Goal: Transaction & Acquisition: Purchase product/service

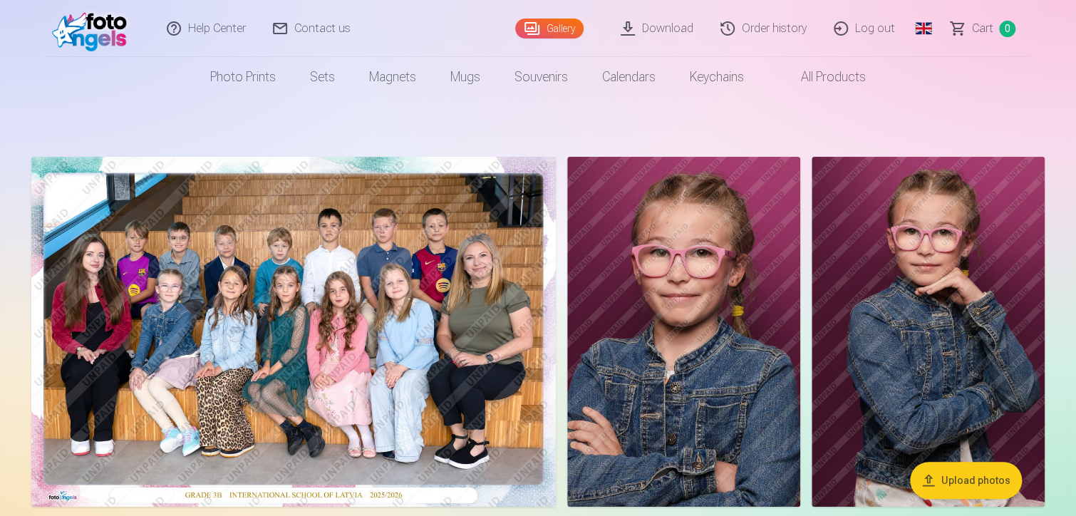
click at [283, 324] on img at bounding box center [293, 332] width 525 height 350
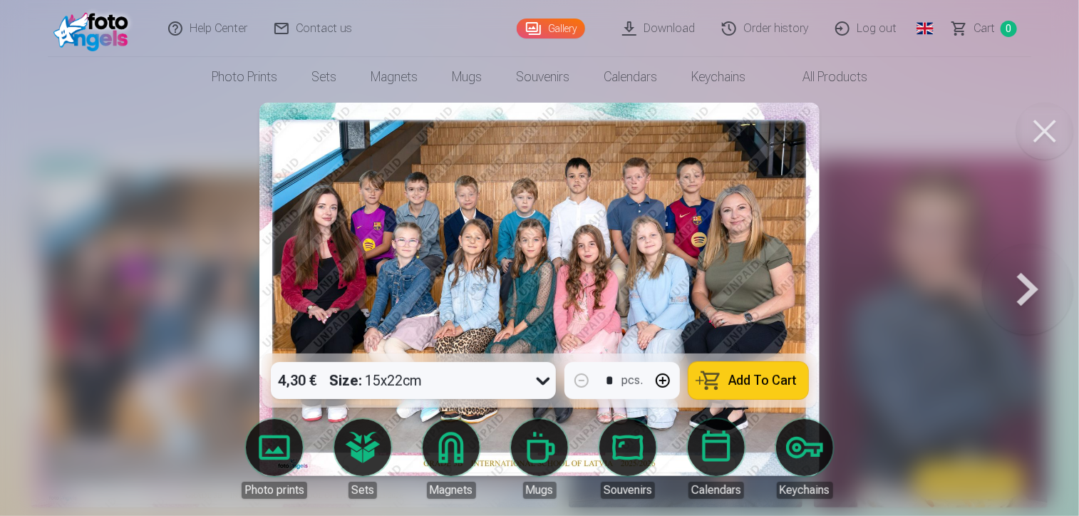
click at [926, 277] on div at bounding box center [539, 258] width 1079 height 516
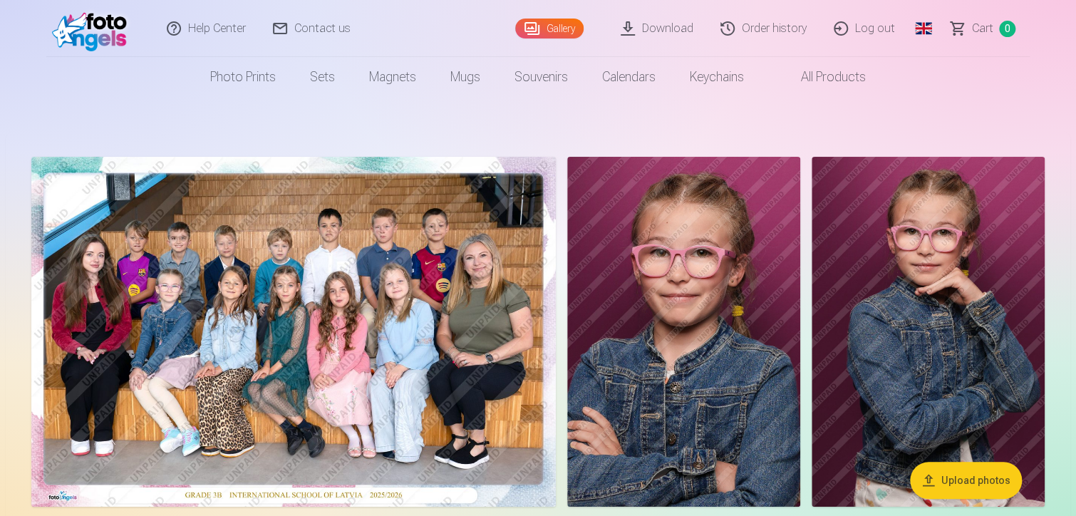
click at [401, 311] on img at bounding box center [293, 332] width 525 height 350
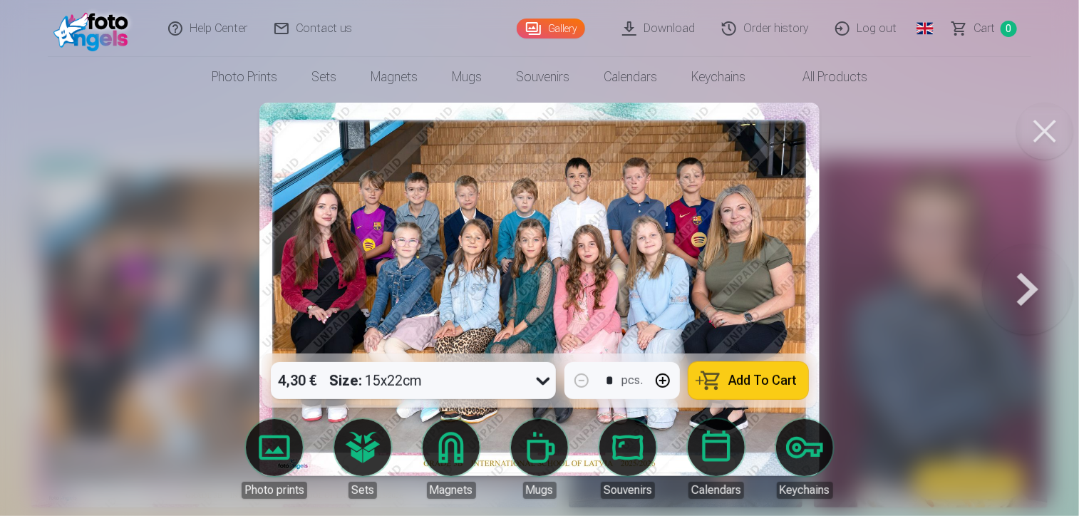
click at [1033, 279] on button at bounding box center [1027, 289] width 91 height 100
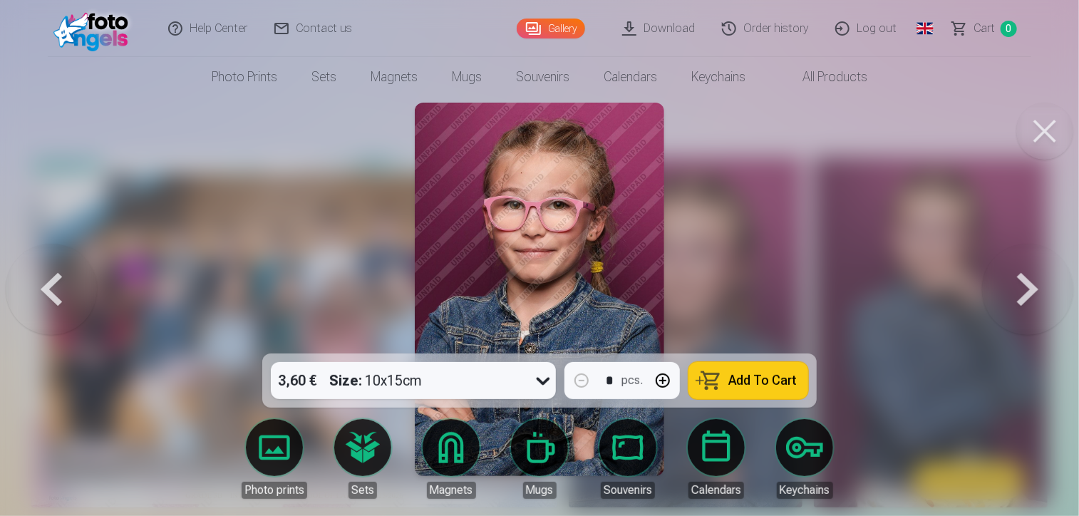
click at [1052, 118] on button at bounding box center [1044, 131] width 57 height 57
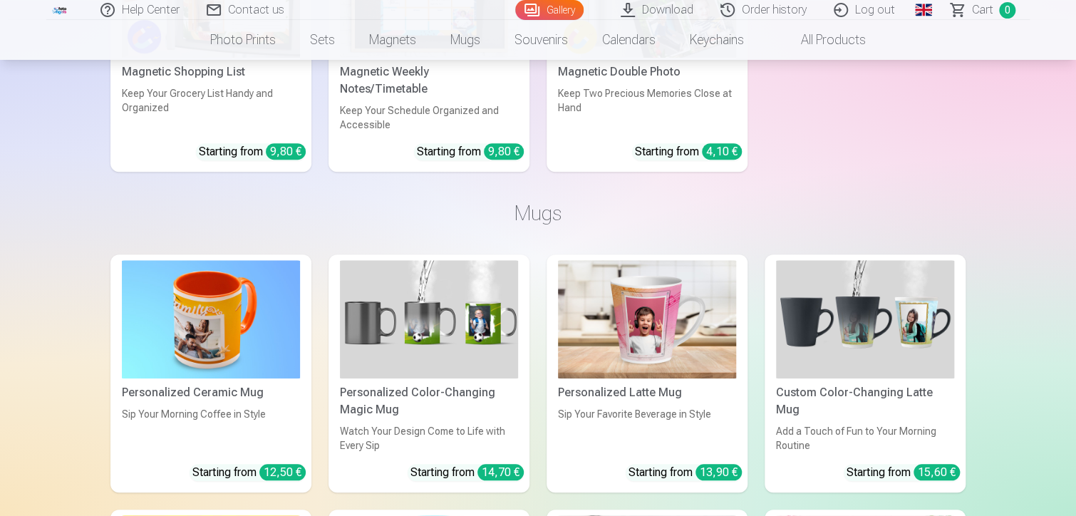
scroll to position [5987, 0]
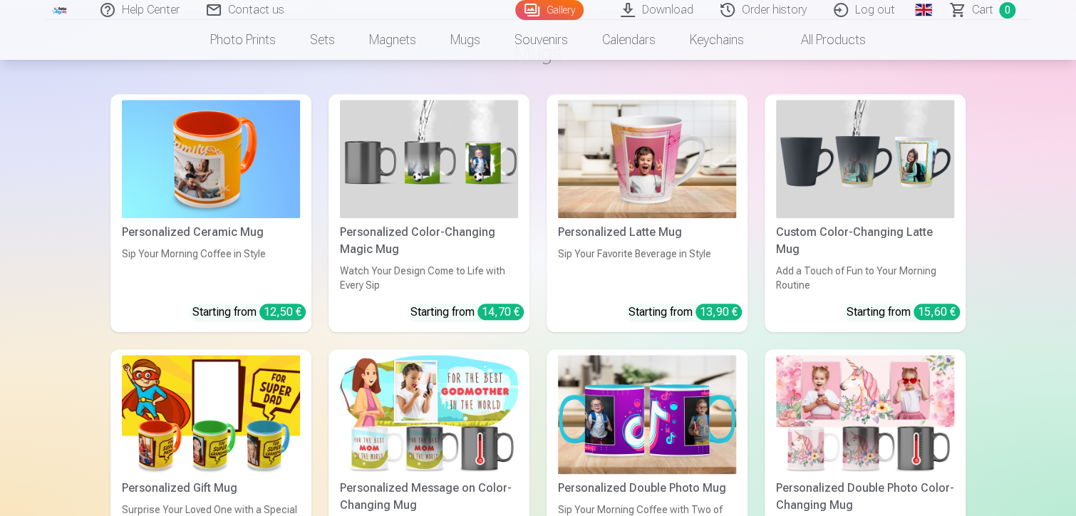
click at [639, 170] on img at bounding box center [647, 159] width 178 height 119
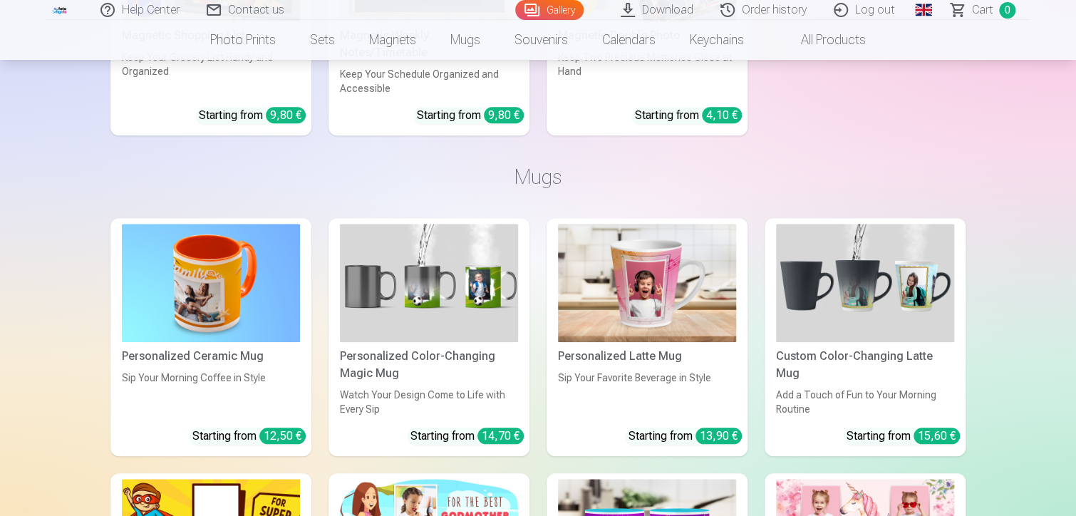
scroll to position [5833, 0]
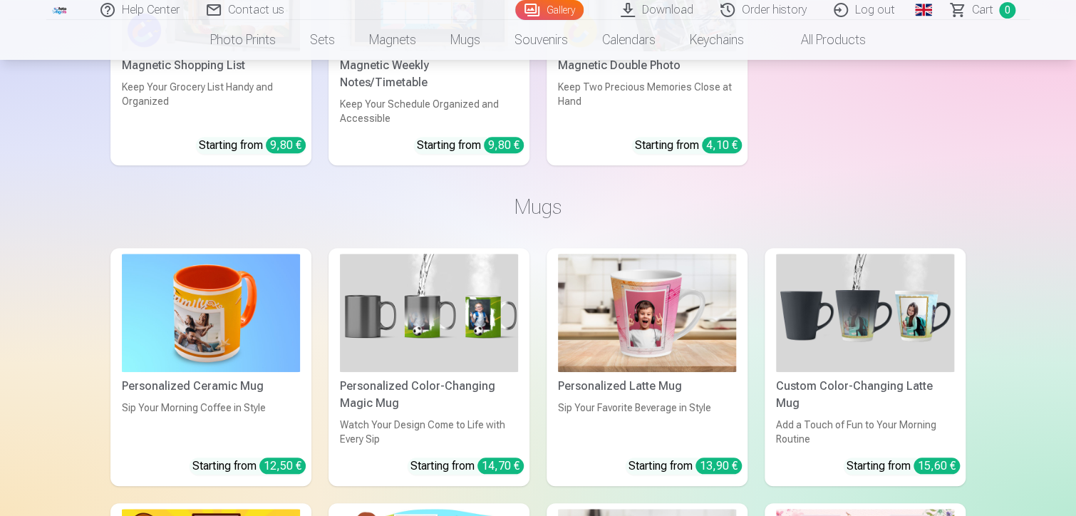
click at [884, 299] on img at bounding box center [865, 313] width 178 height 119
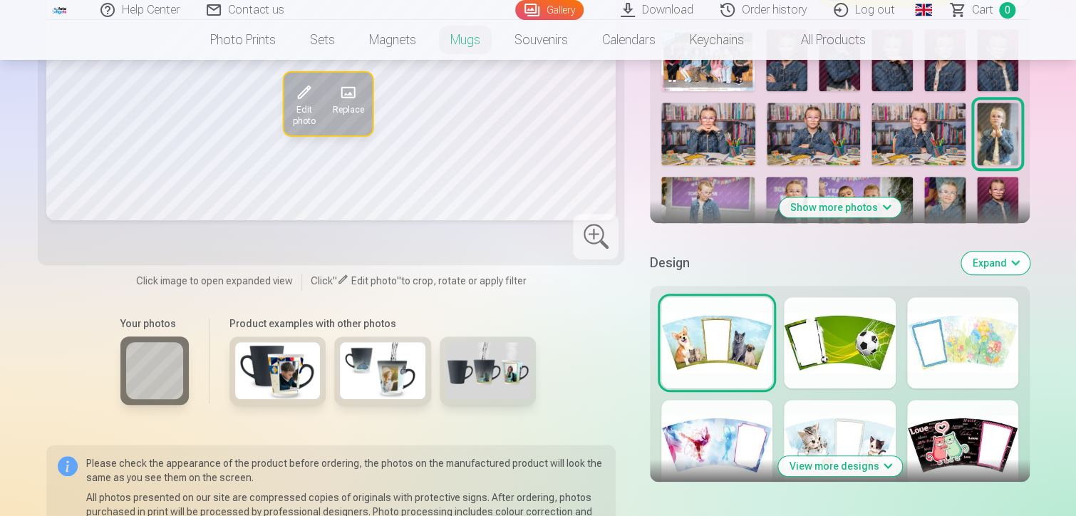
scroll to position [570, 0]
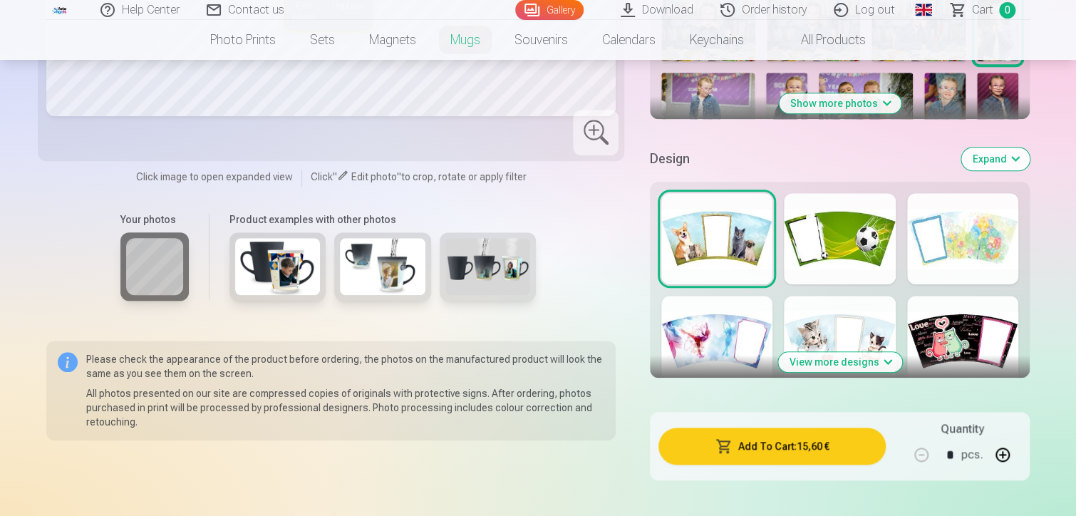
click at [267, 271] on img at bounding box center [278, 266] width 86 height 57
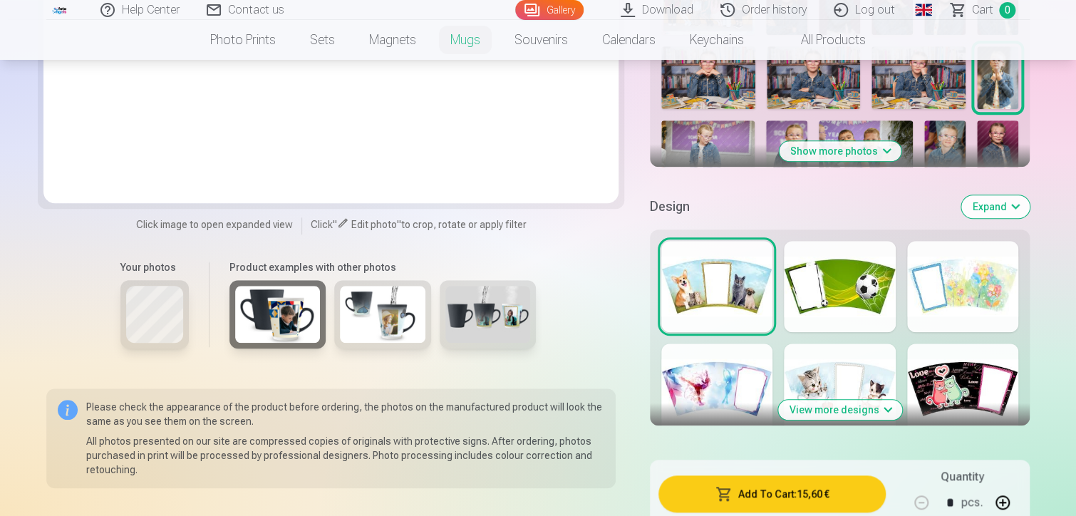
scroll to position [499, 0]
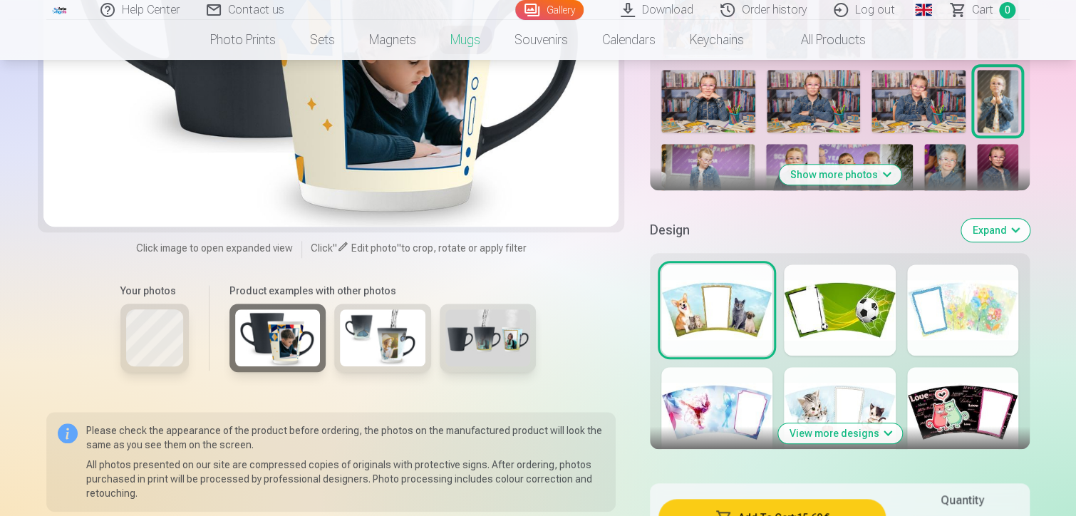
click at [458, 339] on img at bounding box center [488, 337] width 86 height 57
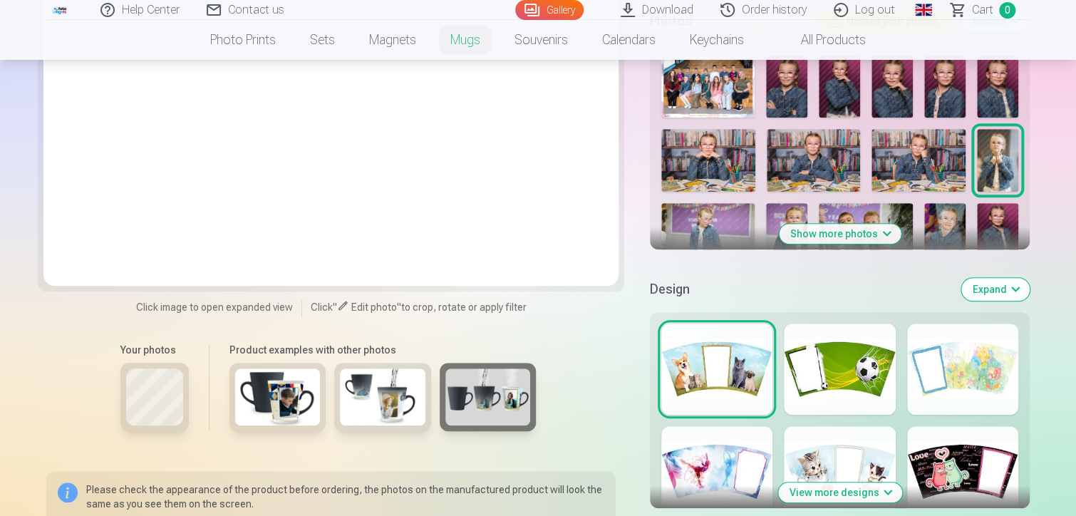
scroll to position [570, 0]
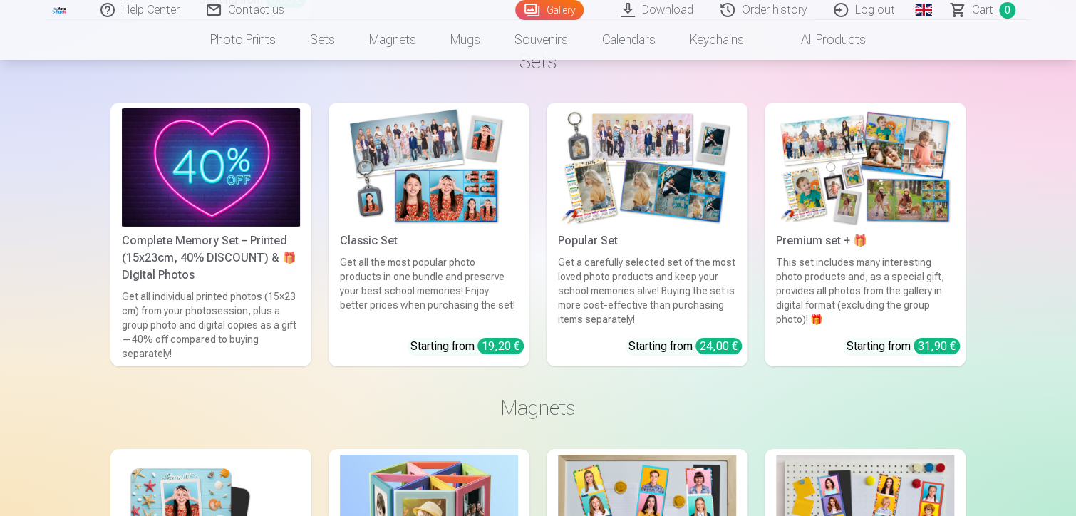
scroll to position [5060, 0]
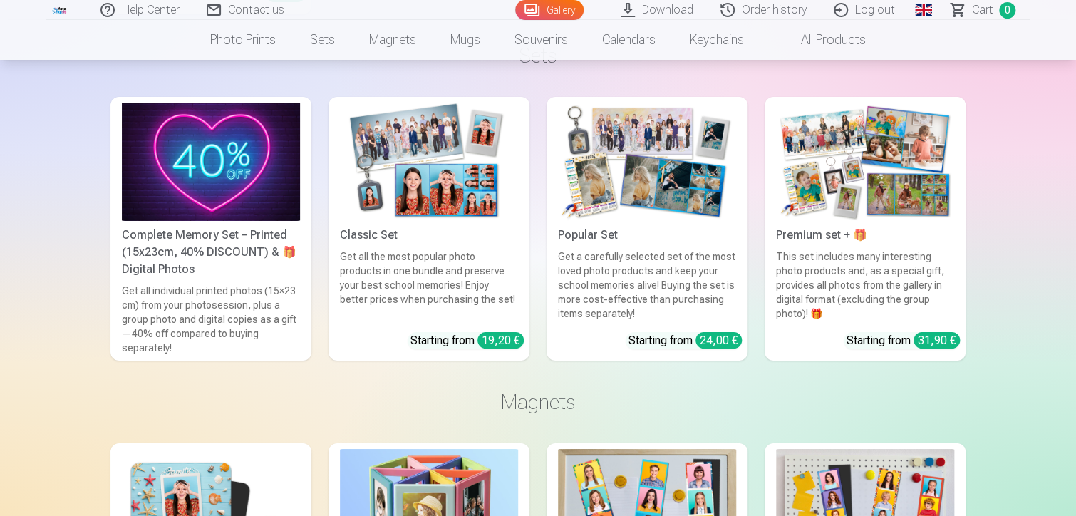
click at [900, 268] on div "This set includes many interesting photo products and, as a special gift, provi…" at bounding box center [865, 284] width 190 height 71
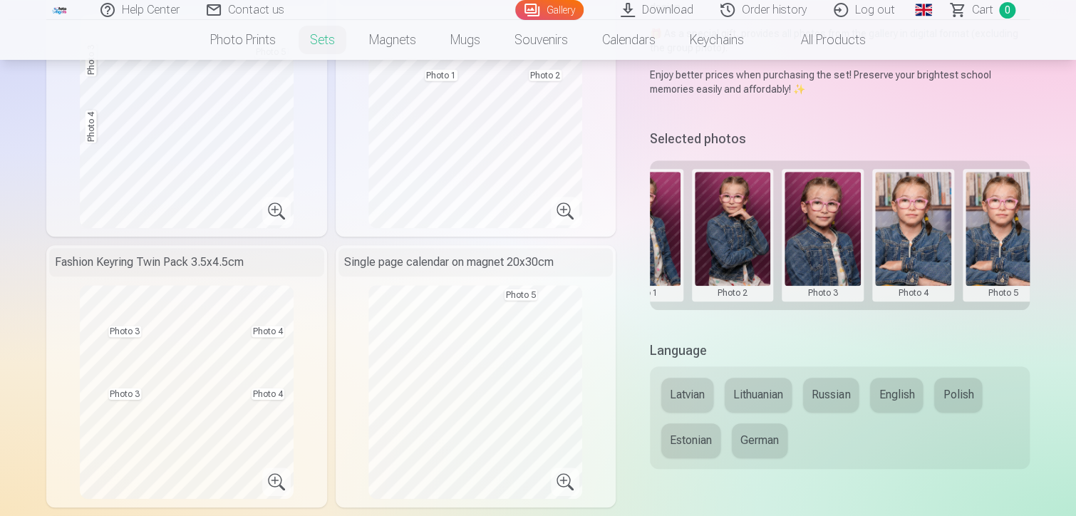
scroll to position [0, 259]
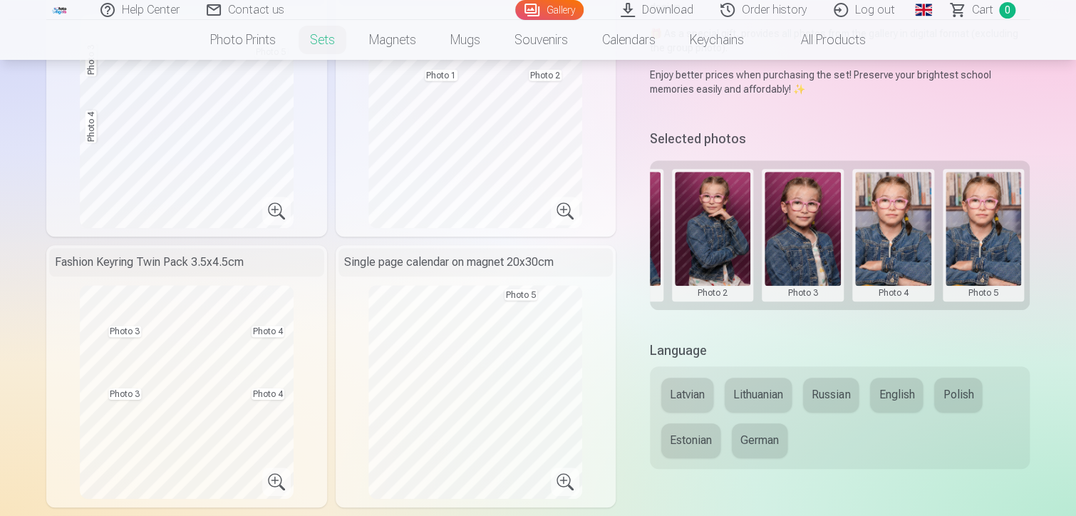
click at [982, 227] on button at bounding box center [984, 235] width 76 height 127
drag, startPoint x: 804, startPoint y: 351, endPoint x: 812, endPoint y: 337, distance: 16.0
click at [804, 351] on div at bounding box center [538, 258] width 1076 height 516
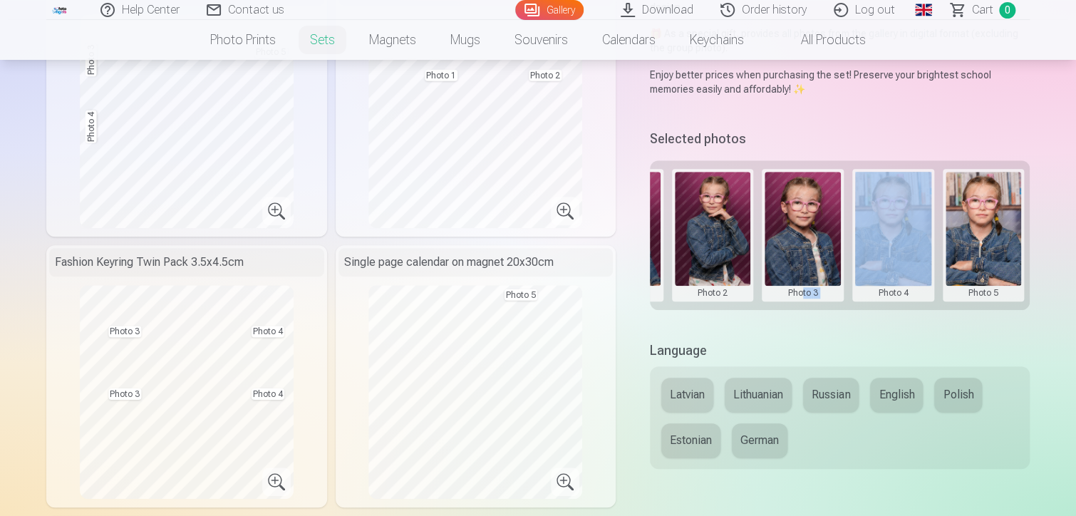
drag, startPoint x: 832, startPoint y: 314, endPoint x: 801, endPoint y: 319, distance: 31.8
click at [801, 319] on div "Selected photos Group photo Photo 1 Photo 2 Photo 3 Photo 4 Photo 5" at bounding box center [840, 224] width 380 height 197
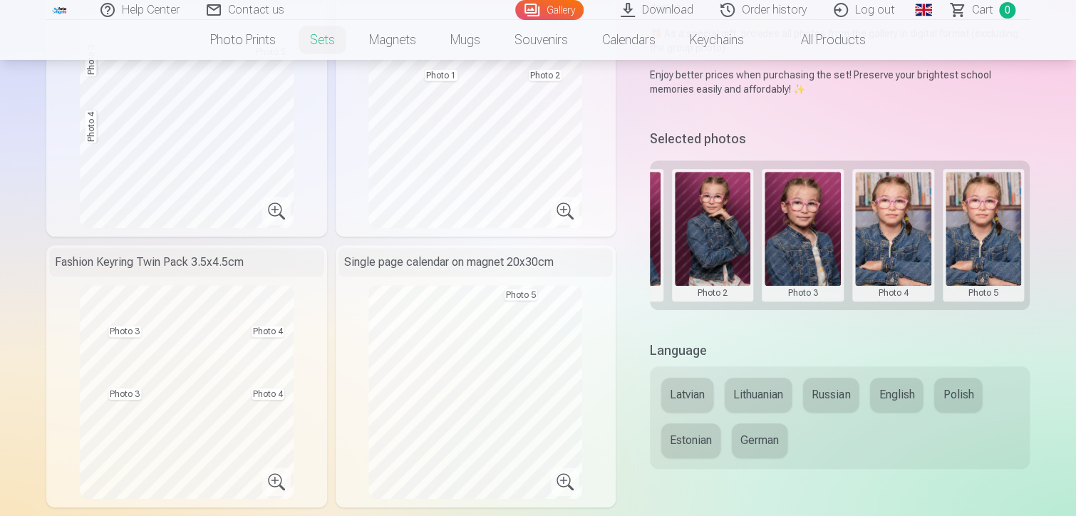
drag, startPoint x: 801, startPoint y: 319, endPoint x: 725, endPoint y: 341, distance: 79.6
click at [767, 344] on h5 "Language" at bounding box center [840, 351] width 380 height 20
click at [775, 309] on div "Selected photos Group photo Photo 1 Photo 2 Photo 3 Photo 4 Photo 5" at bounding box center [840, 224] width 380 height 197
click at [774, 309] on div "Group photo Photo 1 Photo 2 Photo 3 Photo 4 Photo 5" at bounding box center [840, 235] width 380 height 150
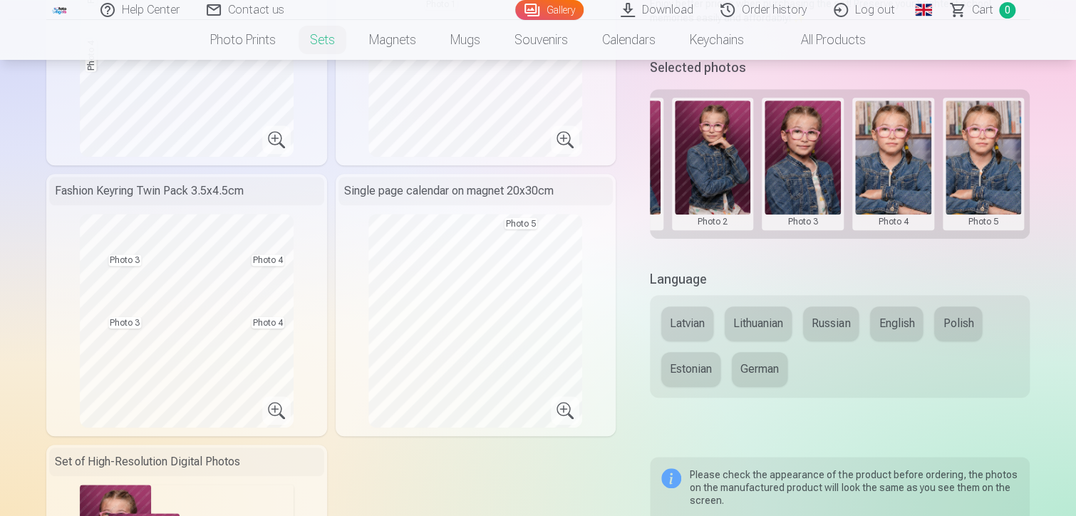
scroll to position [0, 0]
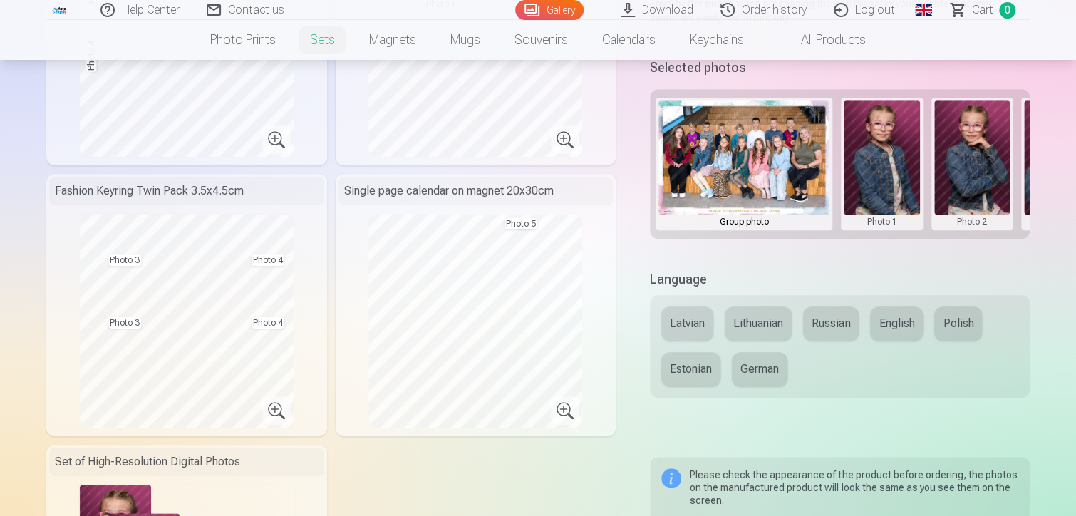
drag, startPoint x: 840, startPoint y: 236, endPoint x: 868, endPoint y: 236, distance: 27.8
click at [868, 236] on div "Group photo Photo 1 Photo 2 Photo 3 Photo 4 Photo 5" at bounding box center [840, 164] width 380 height 150
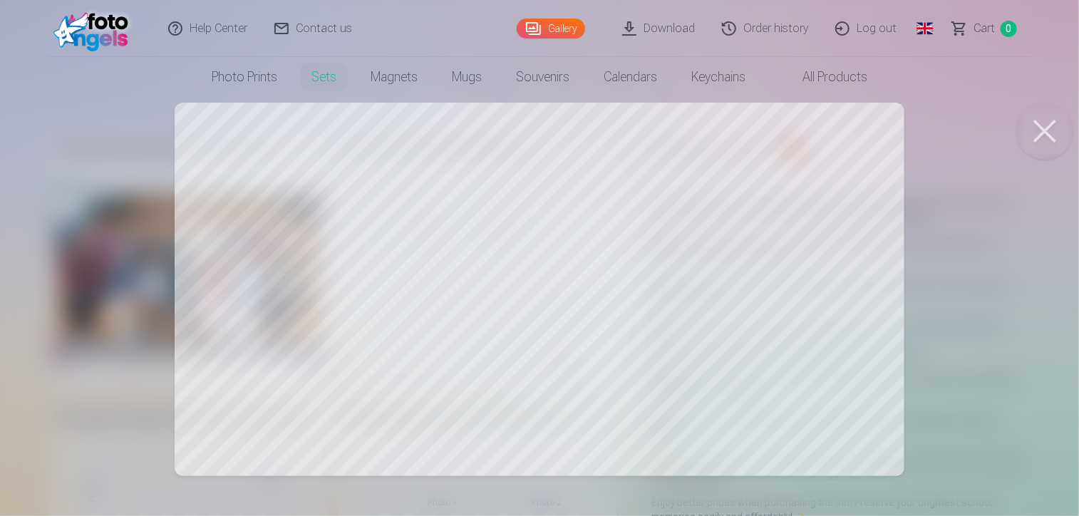
click at [709, 153] on div at bounding box center [539, 258] width 1079 height 516
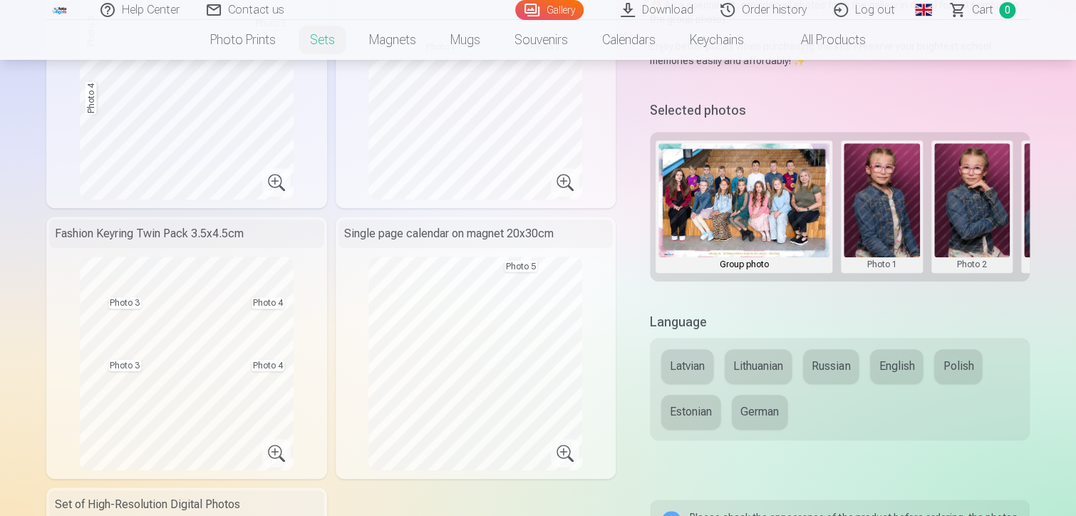
scroll to position [570, 0]
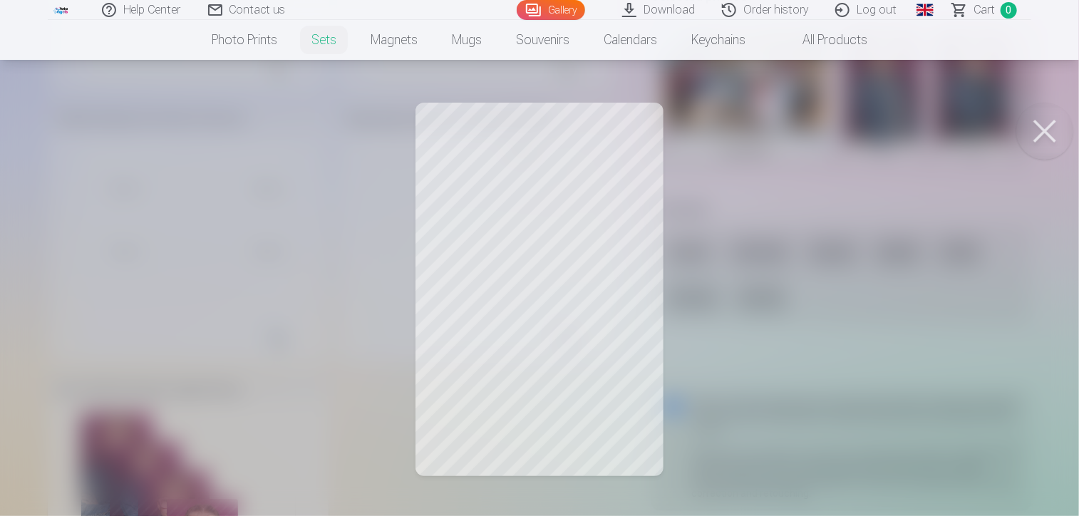
click at [551, 203] on div at bounding box center [539, 258] width 1079 height 516
click at [578, 387] on div at bounding box center [539, 258] width 1079 height 516
drag, startPoint x: 786, startPoint y: 259, endPoint x: 783, endPoint y: 252, distance: 8.0
click at [783, 252] on div at bounding box center [539, 258] width 1079 height 516
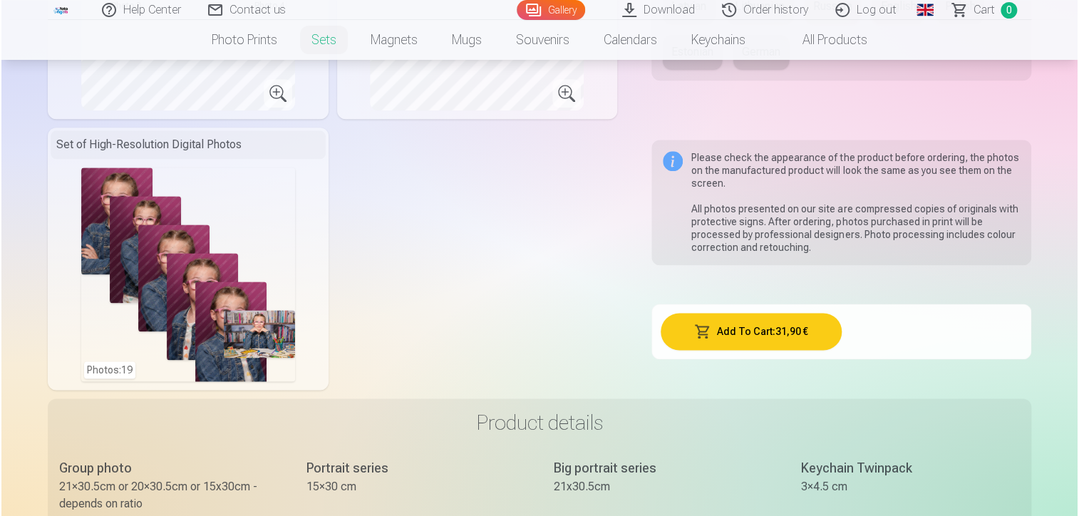
scroll to position [784, 0]
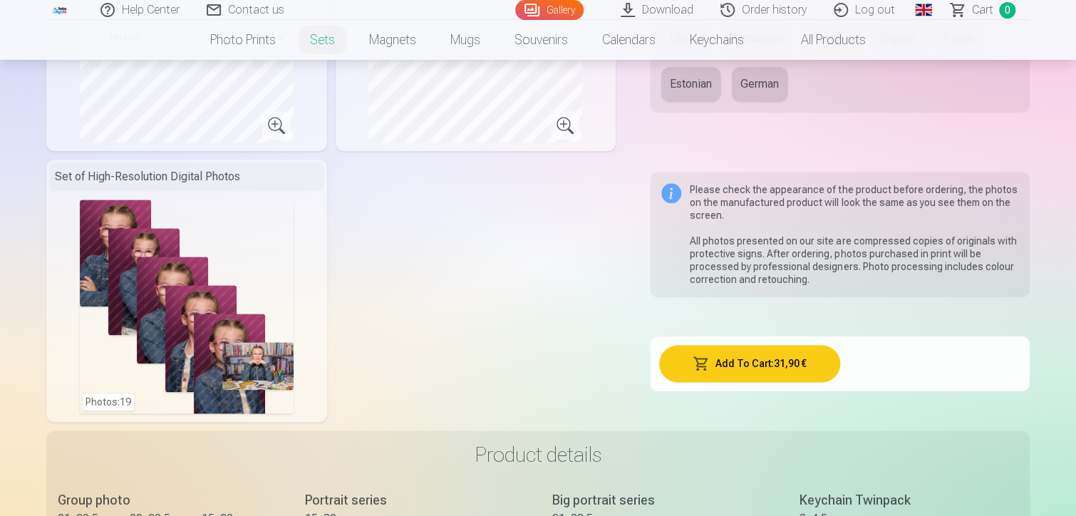
click at [185, 306] on div "Photos : 19" at bounding box center [187, 307] width 214 height 214
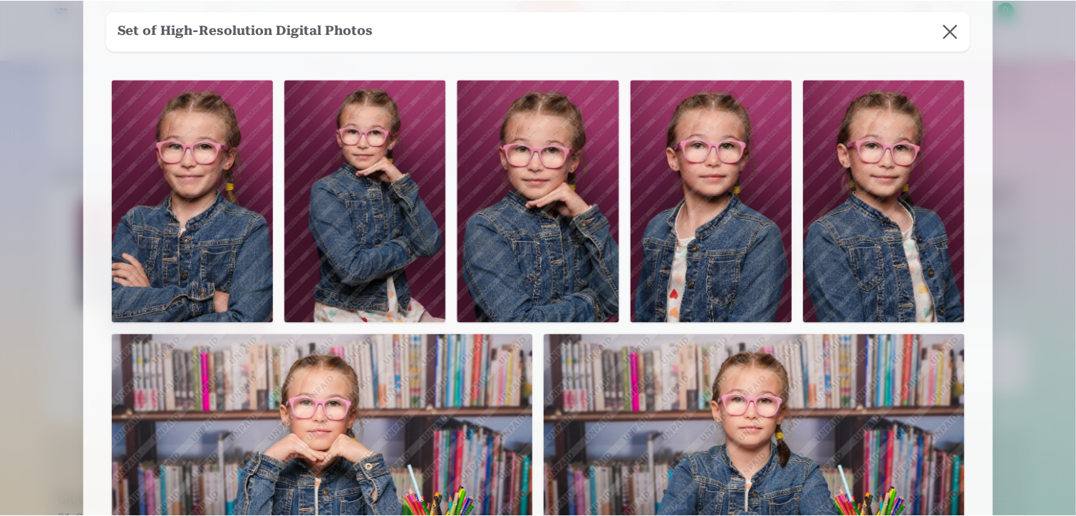
scroll to position [0, 0]
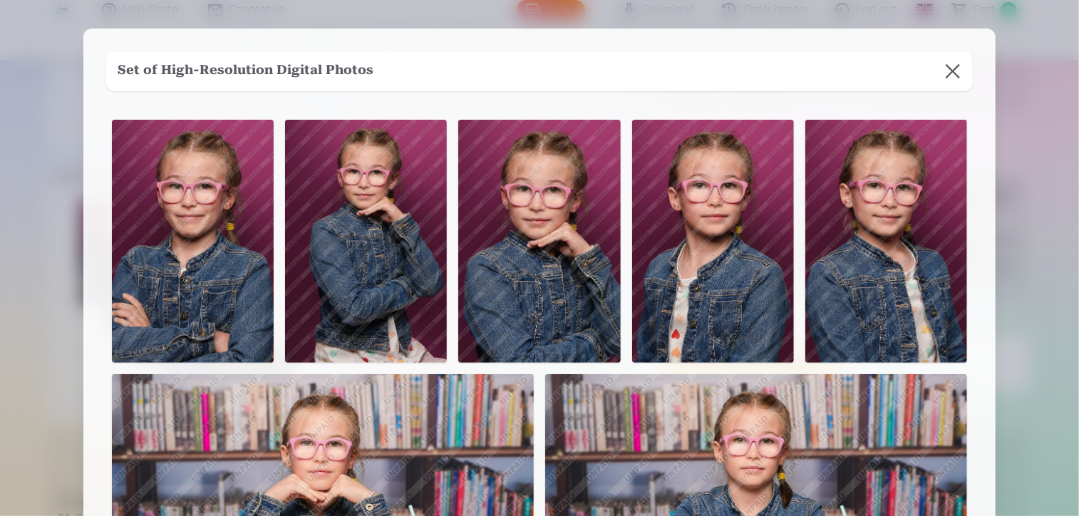
click at [948, 75] on button at bounding box center [953, 71] width 40 height 40
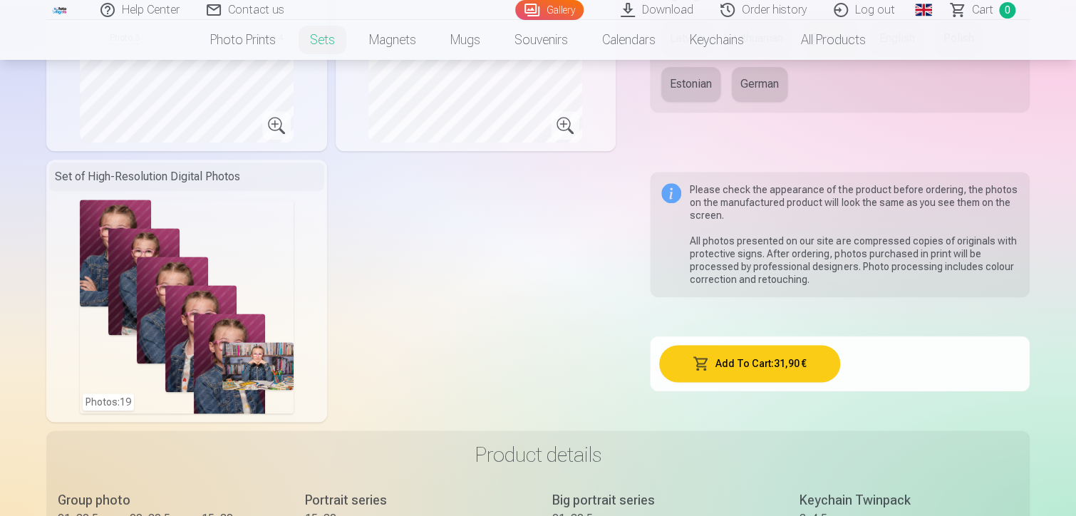
scroll to position [285, 0]
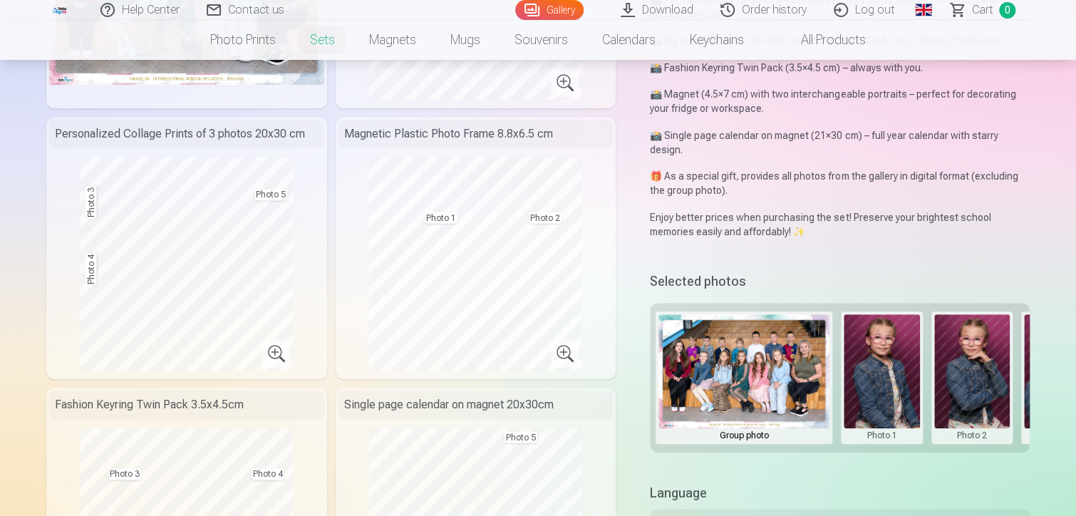
click at [884, 357] on button at bounding box center [882, 377] width 76 height 127
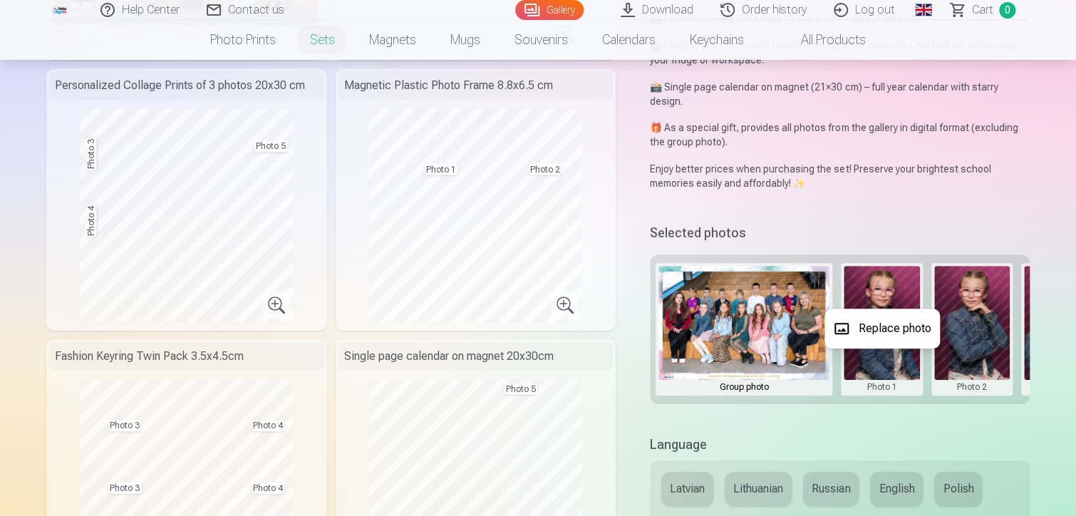
scroll to position [428, 0]
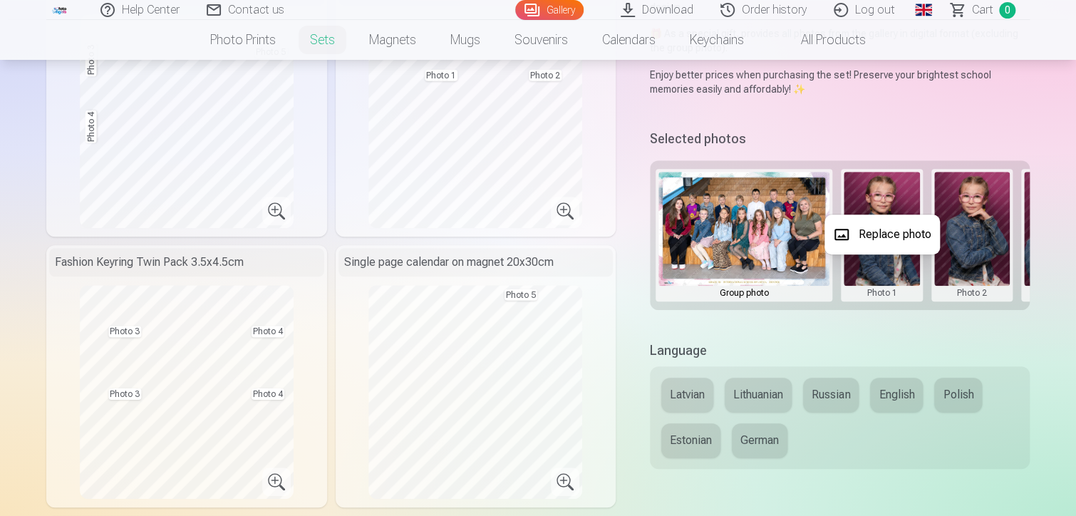
drag, startPoint x: 850, startPoint y: 309, endPoint x: 941, endPoint y: 303, distance: 92.2
click at [941, 302] on div at bounding box center [538, 258] width 1076 height 516
click at [955, 309] on div "Group photo Photo 1 Photo 2 Photo 3 Photo 4 Photo 5" at bounding box center [840, 235] width 380 height 150
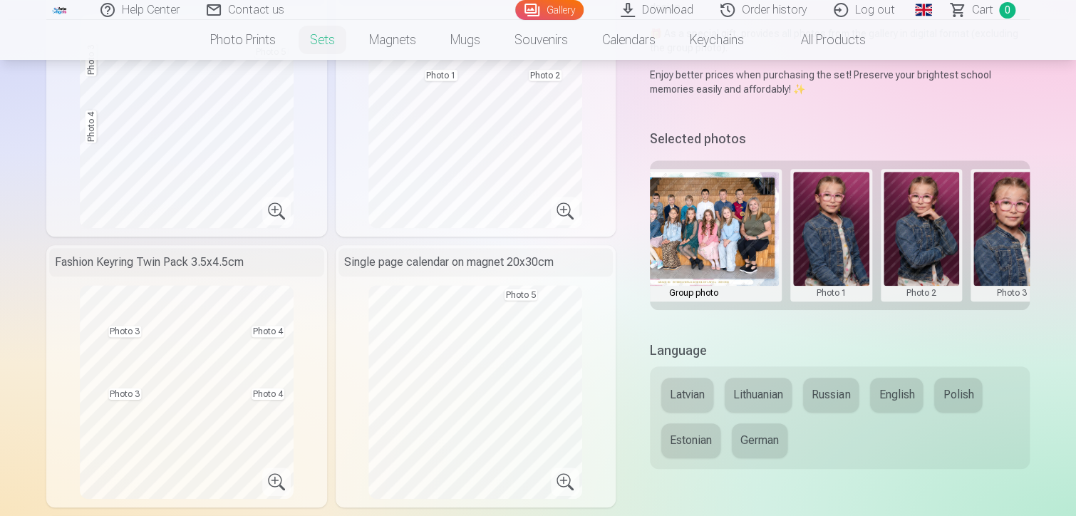
scroll to position [0, 0]
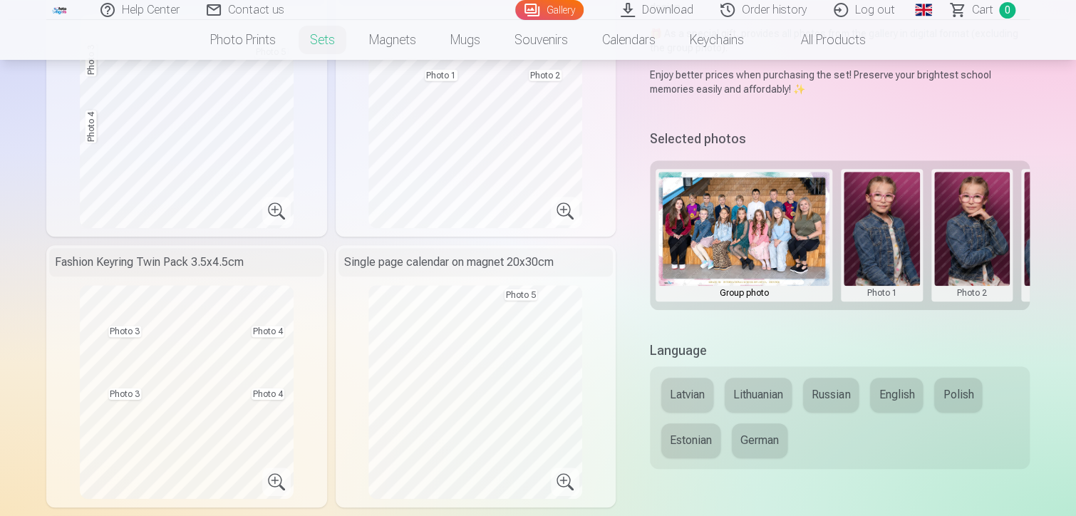
drag, startPoint x: 748, startPoint y: 217, endPoint x: 728, endPoint y: 202, distance: 25.5
click at [748, 217] on img at bounding box center [744, 229] width 171 height 114
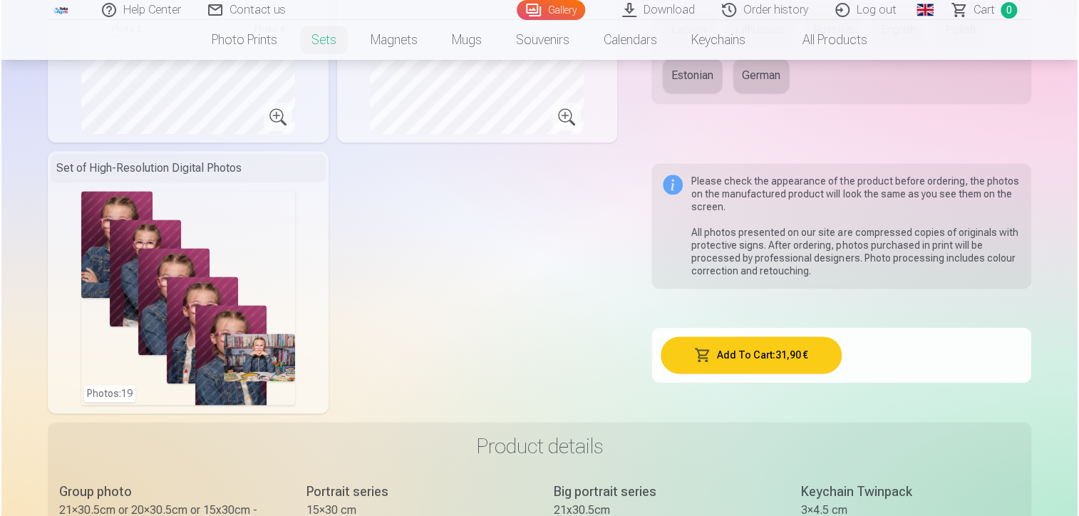
scroll to position [855, 0]
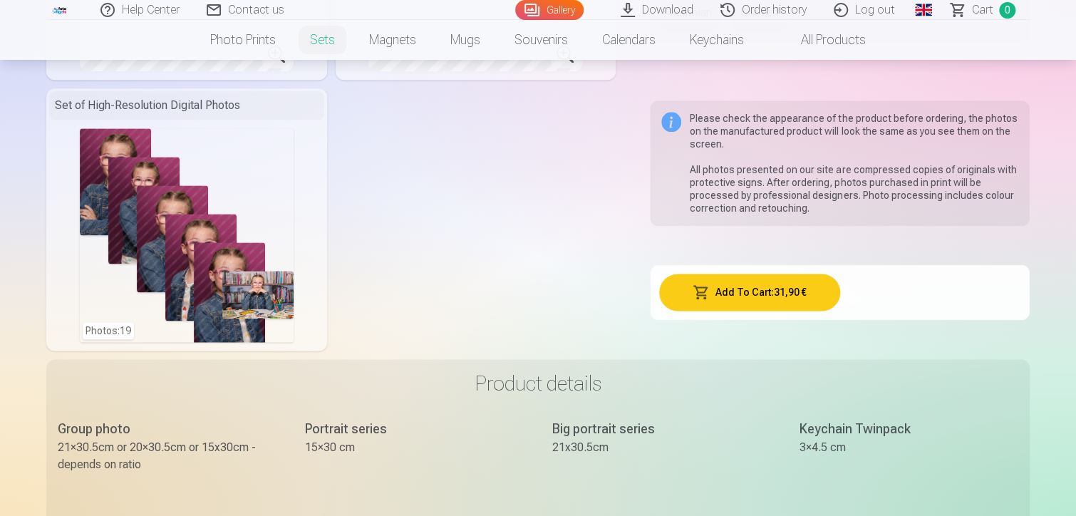
click at [185, 205] on div "Photos : 19" at bounding box center [187, 235] width 214 height 214
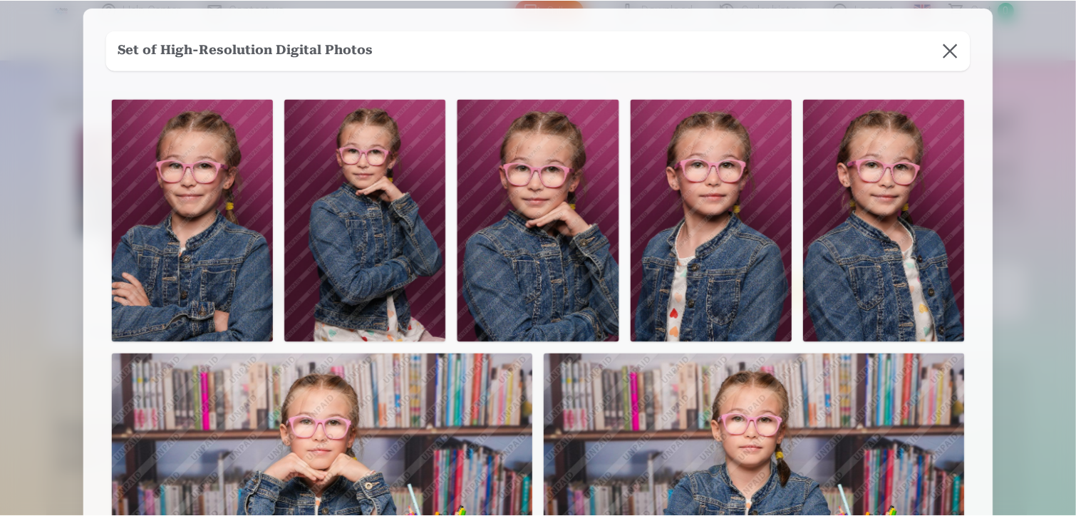
scroll to position [0, 0]
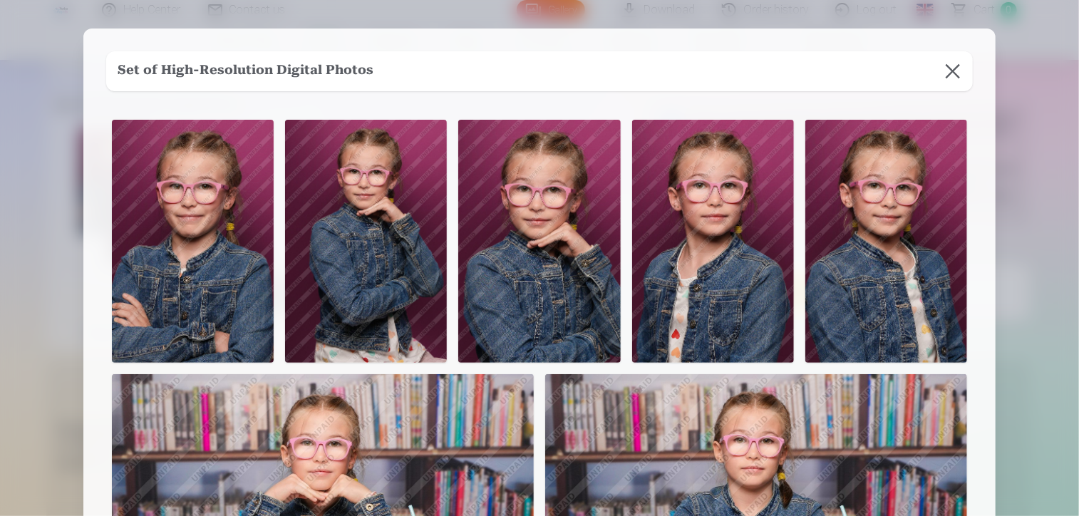
click at [952, 73] on button at bounding box center [953, 71] width 40 height 40
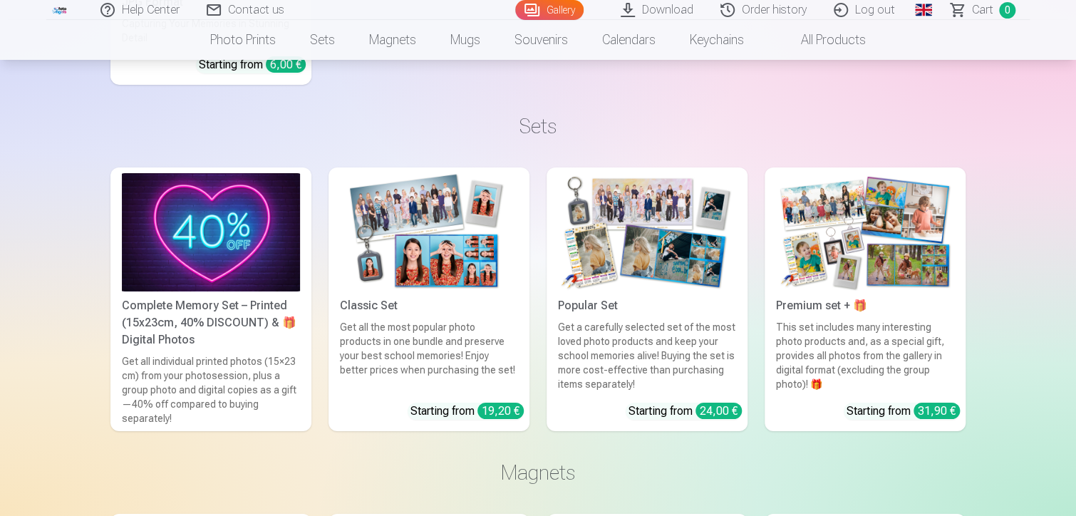
scroll to position [4989, 0]
click at [664, 257] on img at bounding box center [647, 233] width 178 height 119
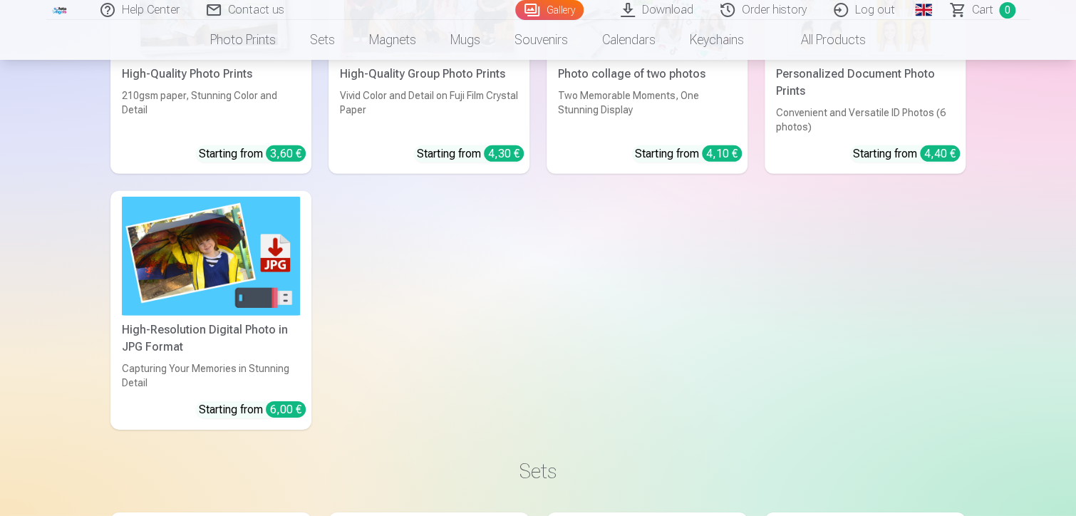
scroll to position [4632, 0]
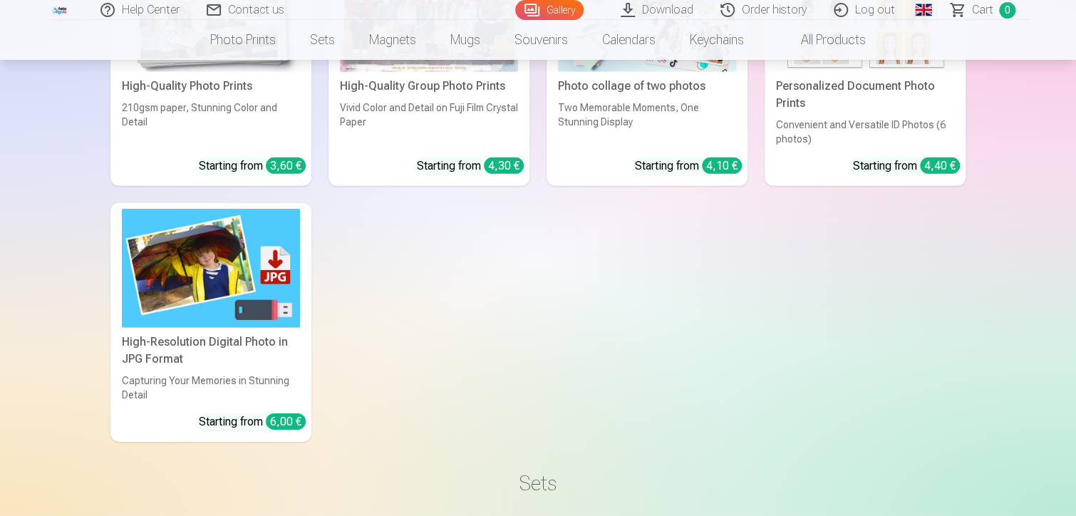
click at [182, 344] on div "High-Resolution Digital Photo in JPG Format" at bounding box center [211, 351] width 190 height 34
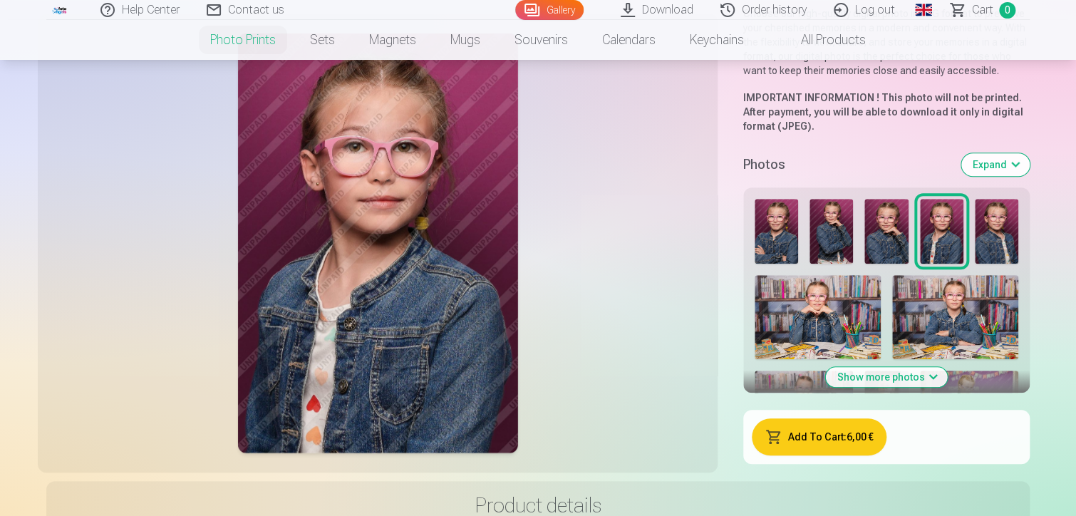
scroll to position [428, 0]
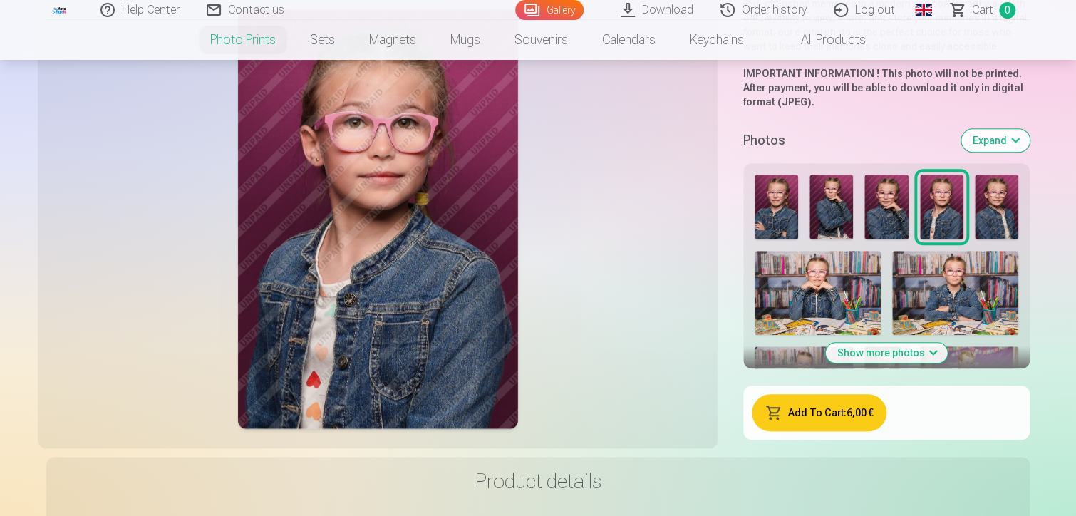
click at [928, 350] on button "Show more photos" at bounding box center [887, 353] width 122 height 20
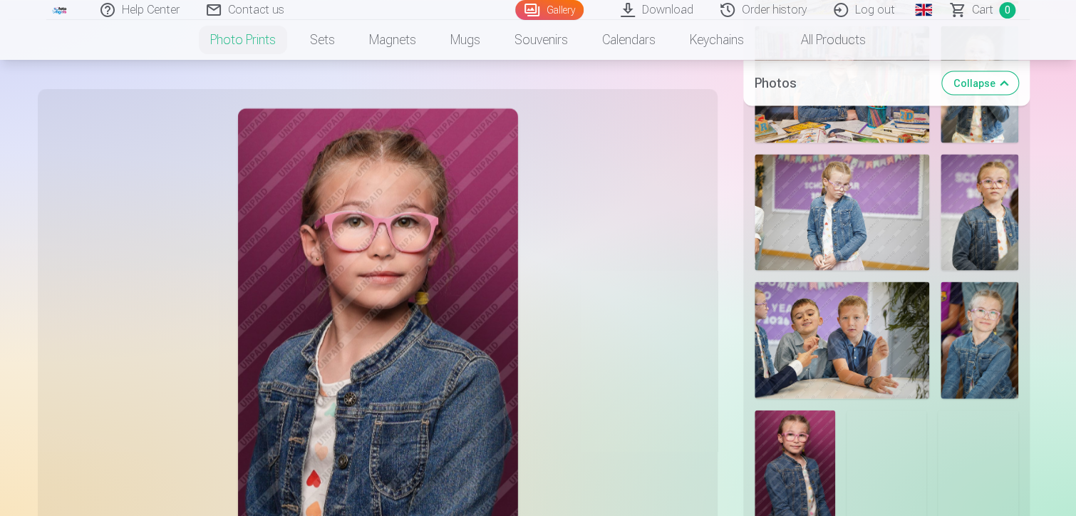
scroll to position [1710, 0]
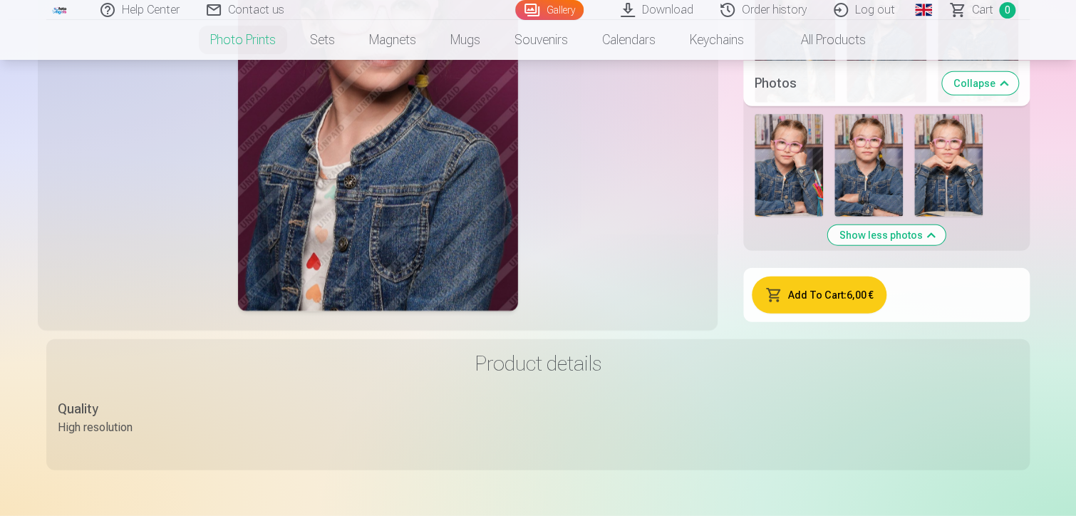
drag, startPoint x: 778, startPoint y: 165, endPoint x: 820, endPoint y: 167, distance: 42.1
click at [777, 164] on img at bounding box center [789, 165] width 68 height 103
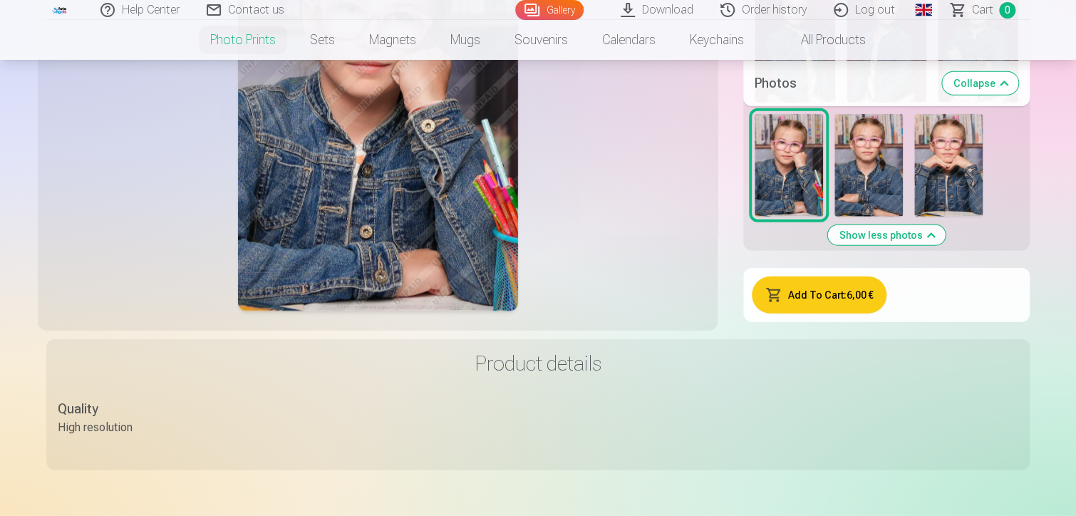
drag, startPoint x: 860, startPoint y: 172, endPoint x: 904, endPoint y: 170, distance: 43.5
click at [859, 172] on img at bounding box center [869, 165] width 68 height 103
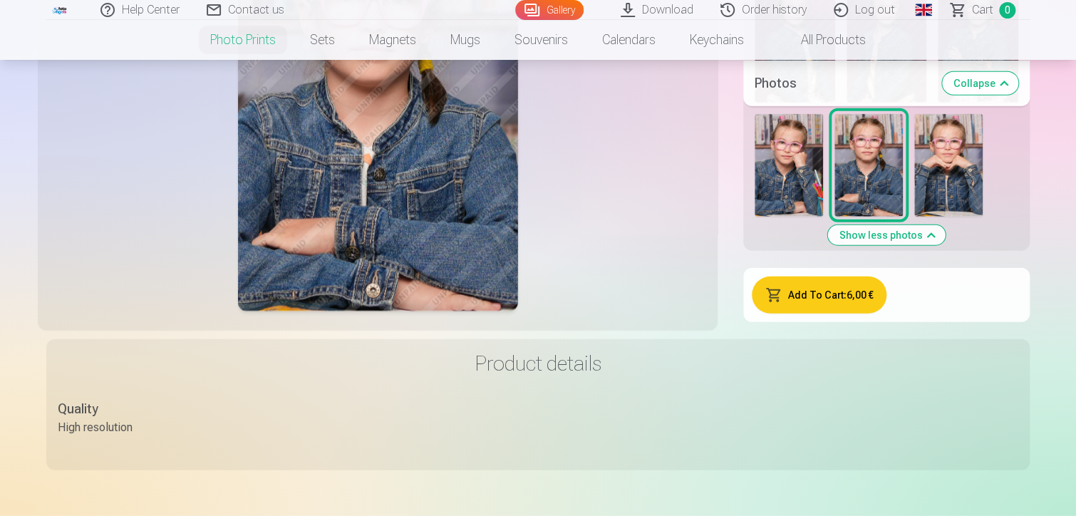
click at [963, 176] on img at bounding box center [948, 165] width 68 height 103
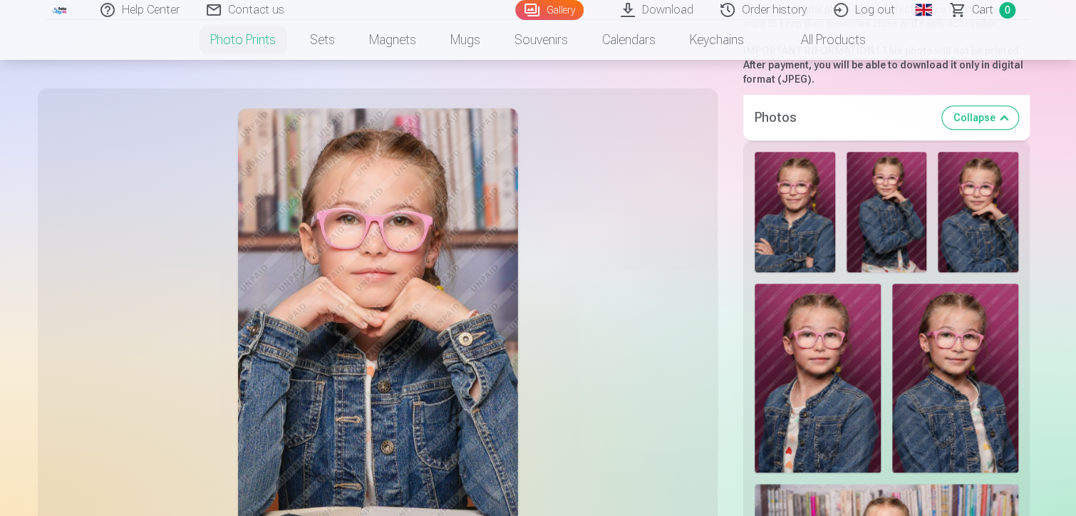
scroll to position [285, 0]
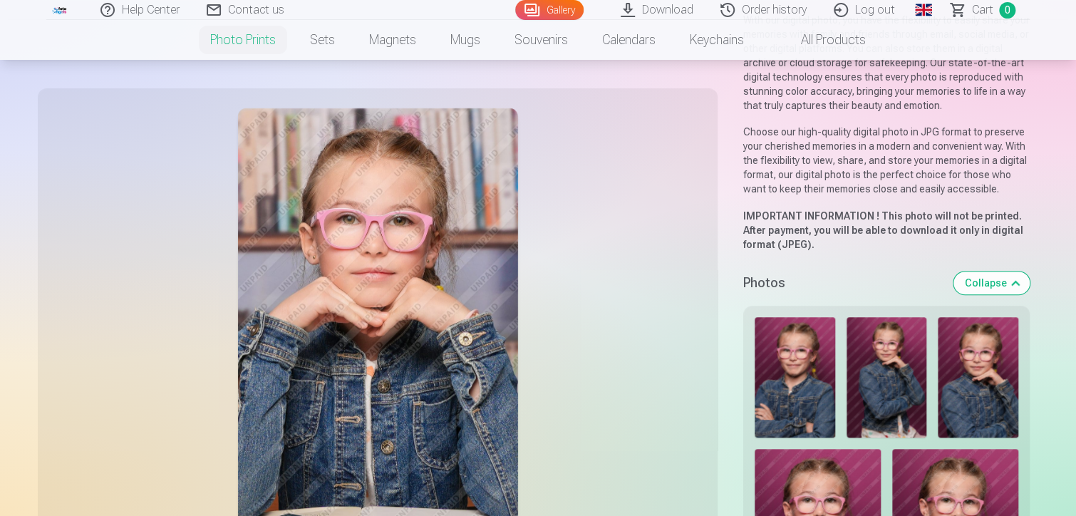
click at [1001, 277] on button "Collapse" at bounding box center [992, 283] width 76 height 23
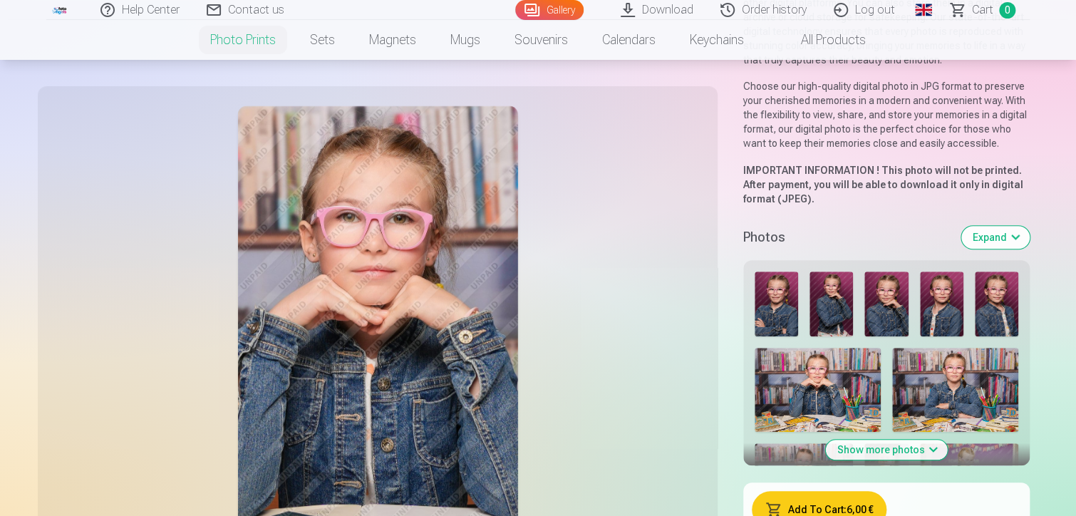
scroll to position [0, 0]
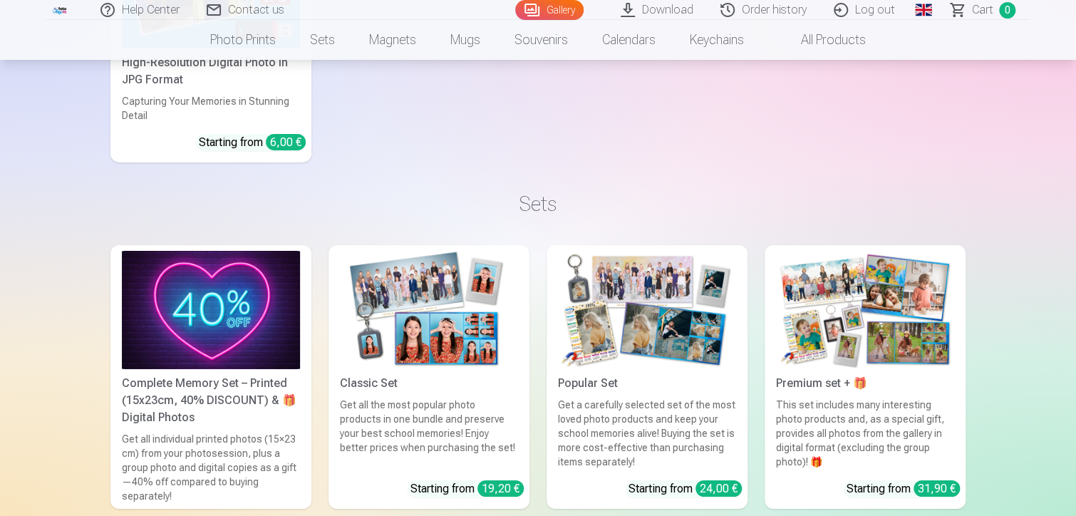
scroll to position [4918, 0]
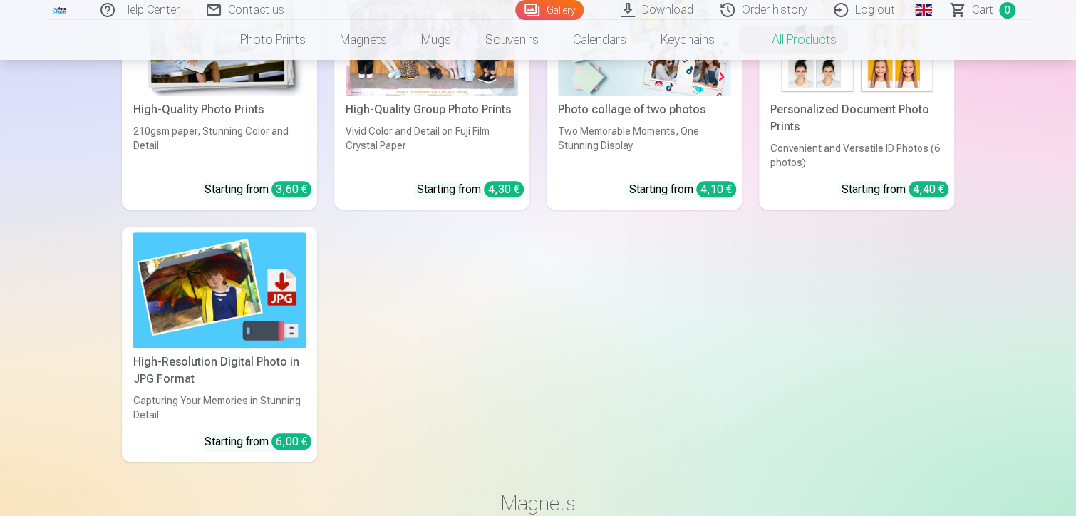
scroll to position [214, 0]
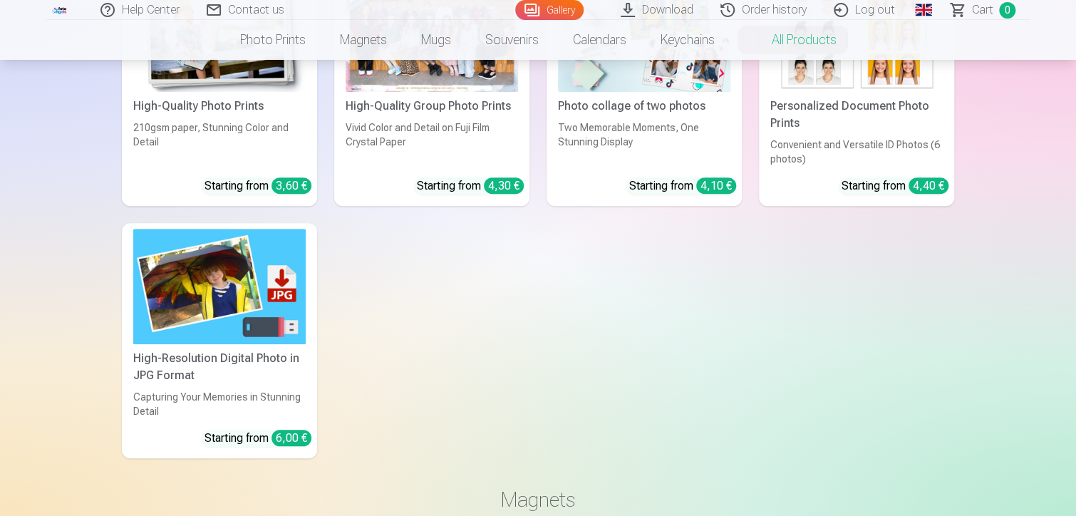
click at [231, 356] on div "High-Resolution Digital Photo in JPG Format" at bounding box center [220, 367] width 184 height 34
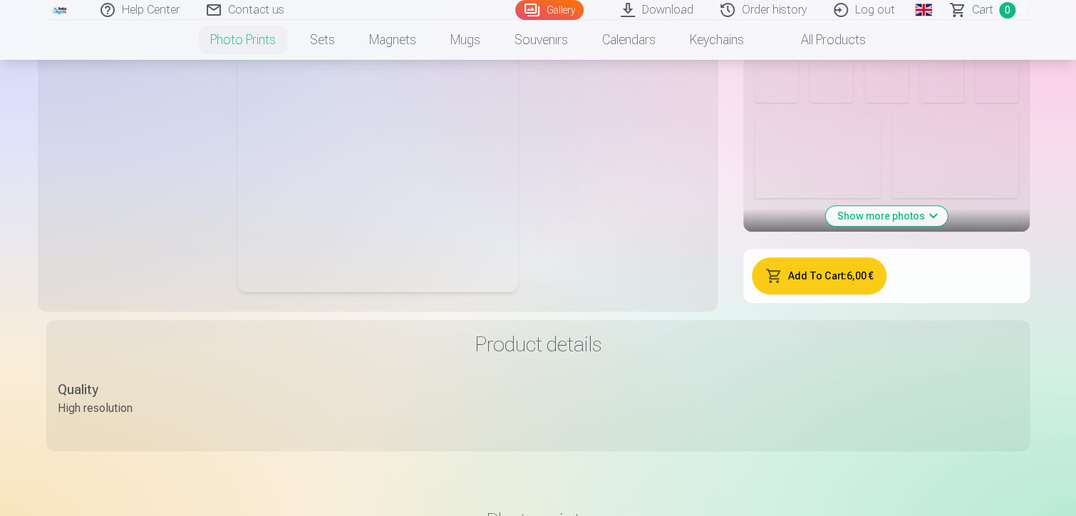
scroll to position [570, 0]
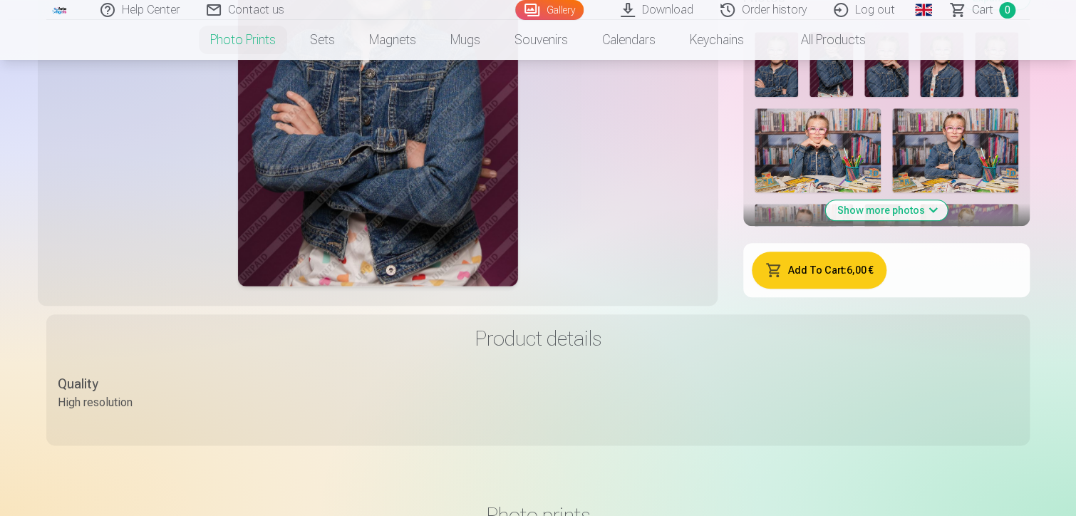
click at [929, 207] on button "Show more photos" at bounding box center [887, 210] width 122 height 20
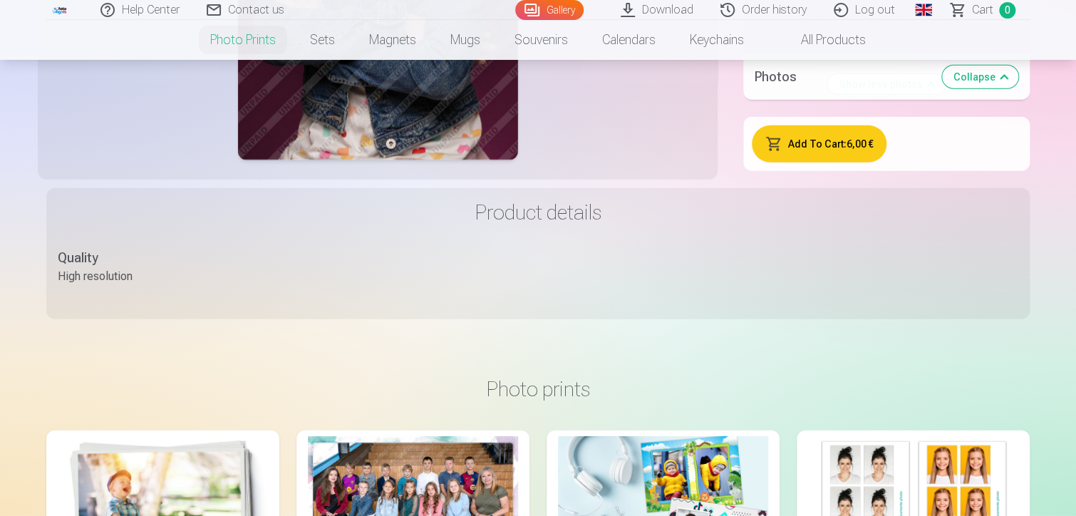
scroll to position [1886, 0]
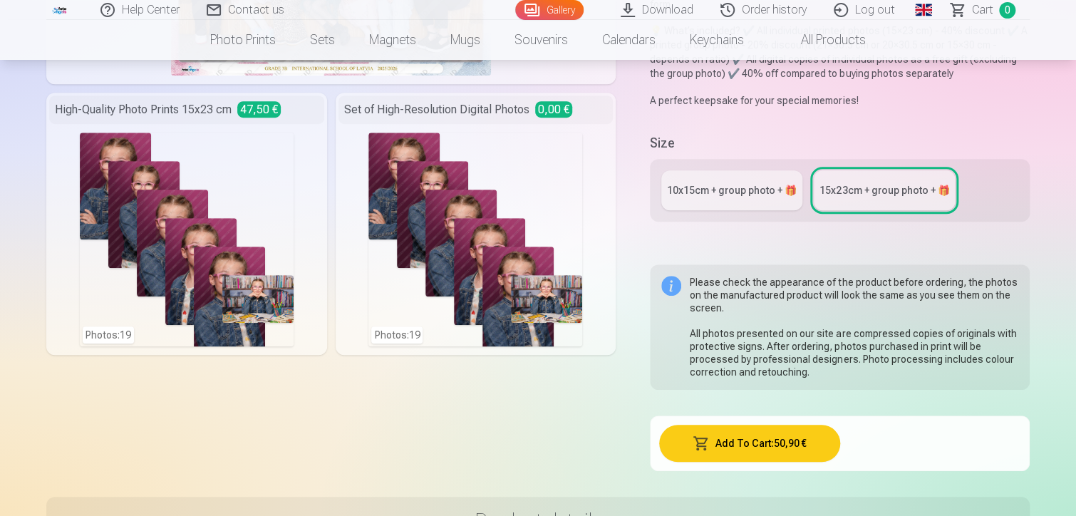
scroll to position [285, 0]
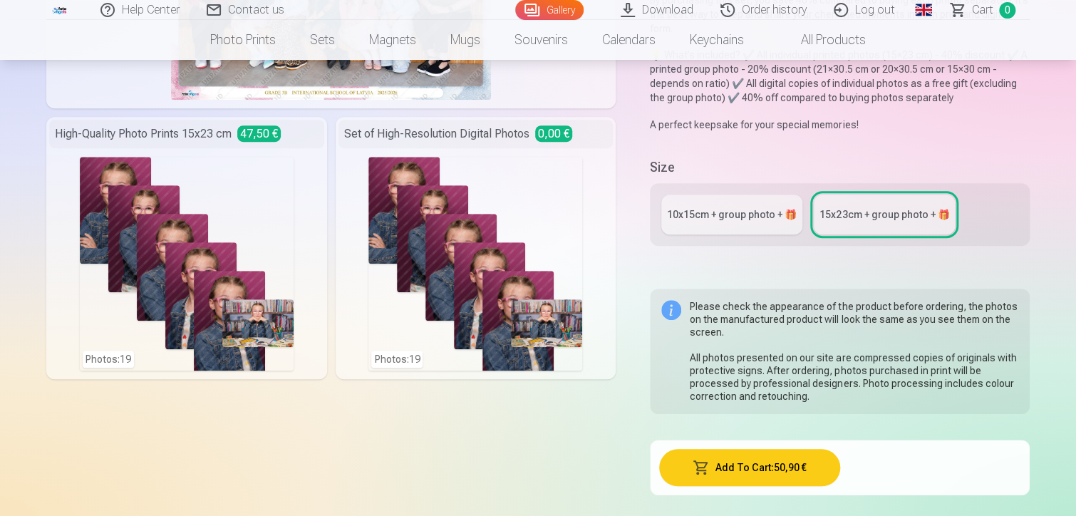
click at [743, 207] on div "10x15сm + group photo + 🎁" at bounding box center [732, 214] width 130 height 14
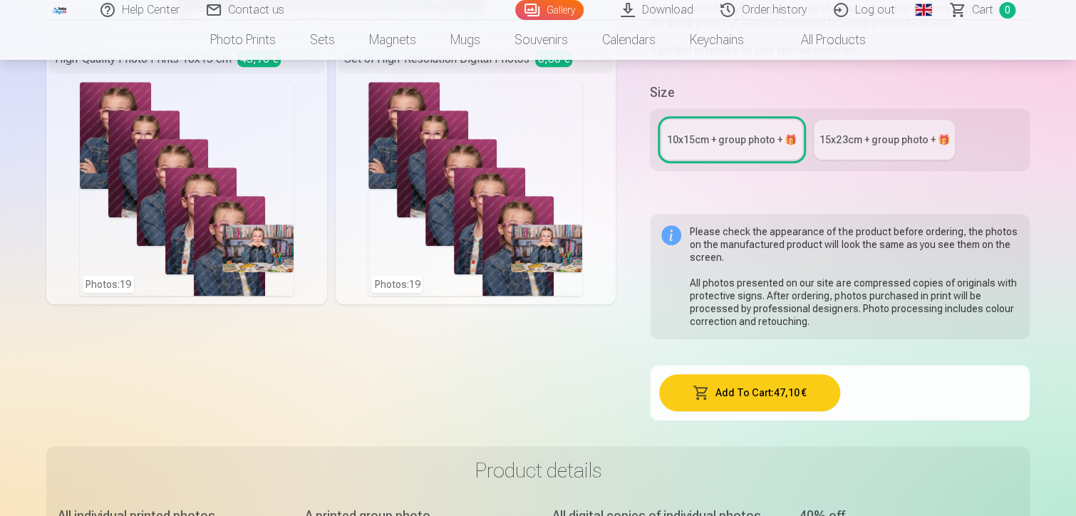
scroll to position [214, 0]
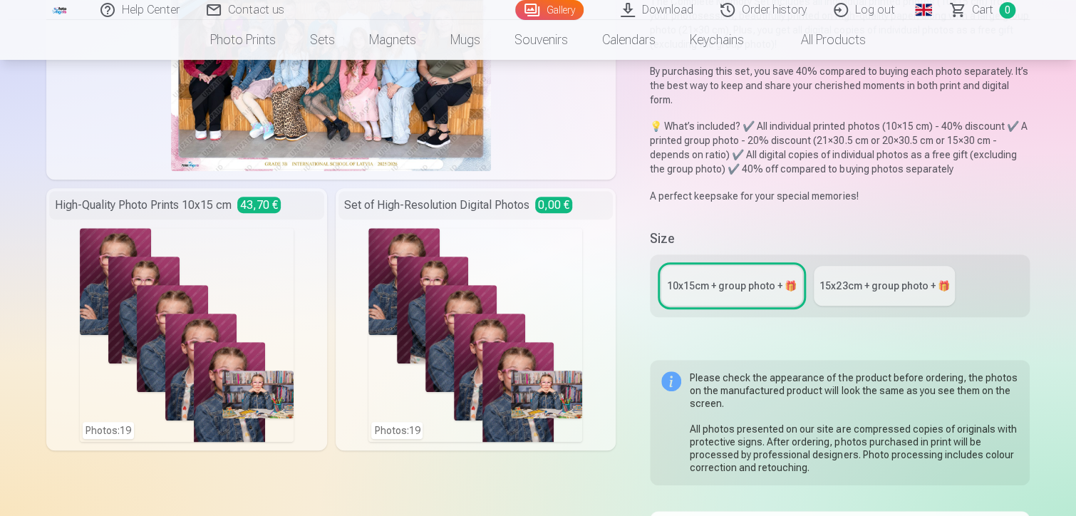
click at [867, 279] on div "15x23сm + group photo + 🎁" at bounding box center [885, 286] width 130 height 14
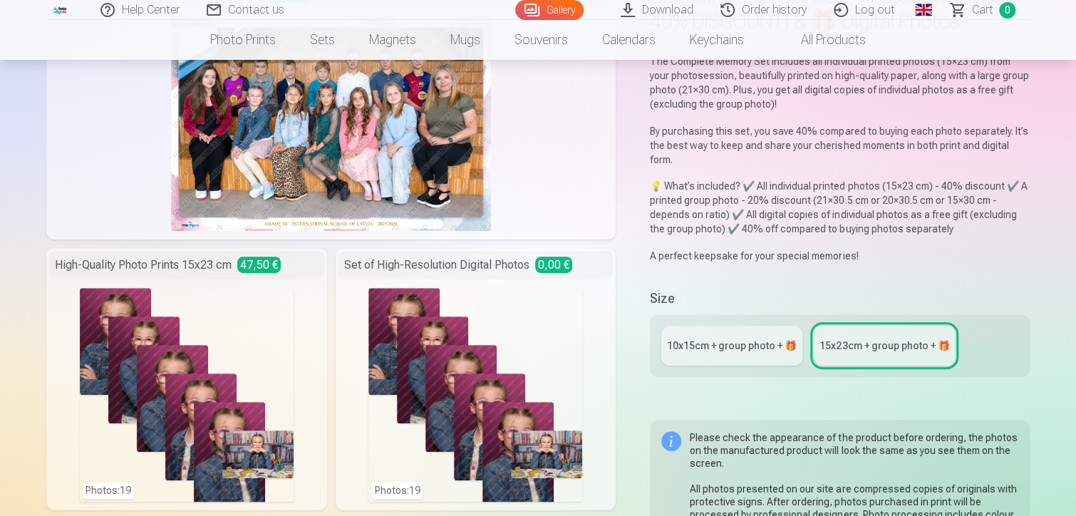
scroll to position [143, 0]
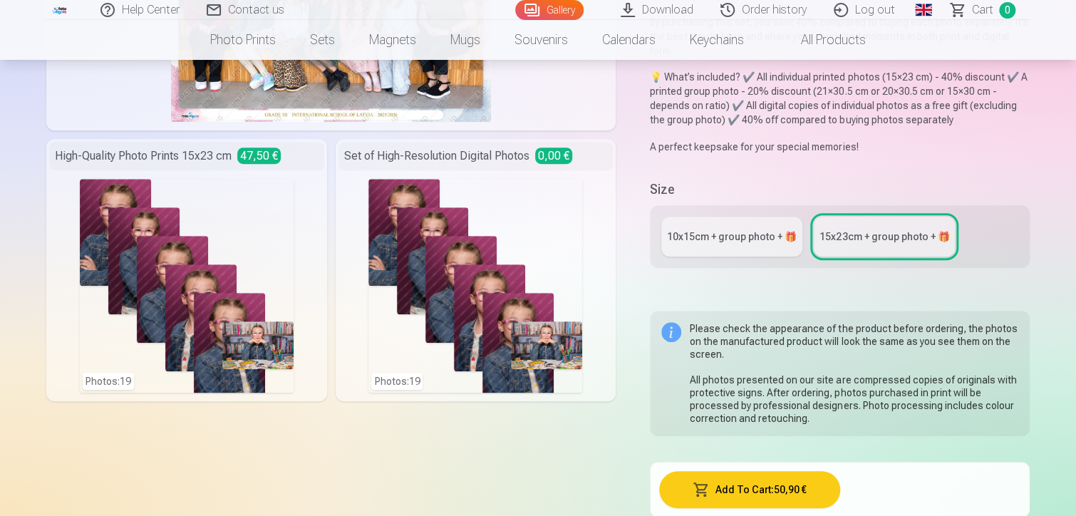
scroll to position [285, 0]
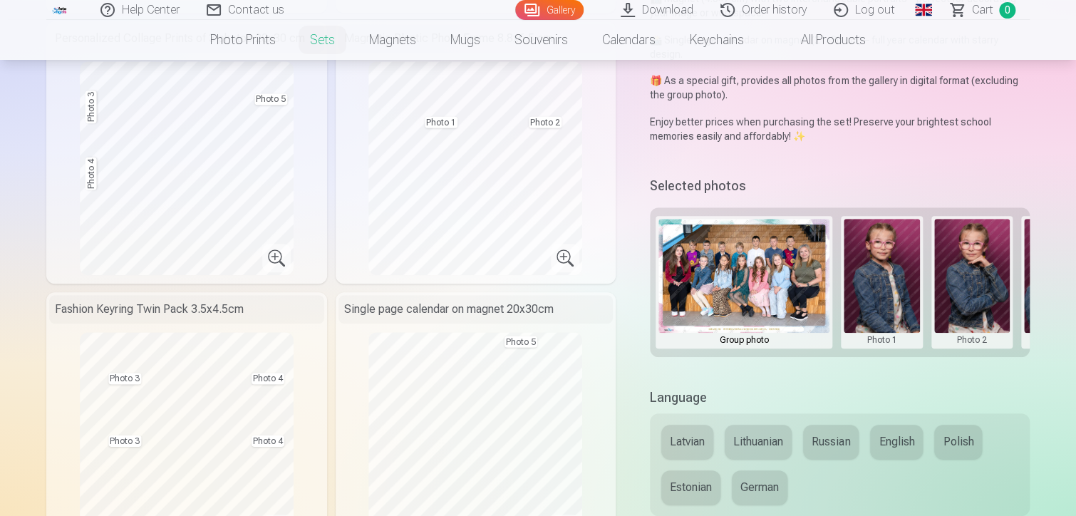
scroll to position [356, 0]
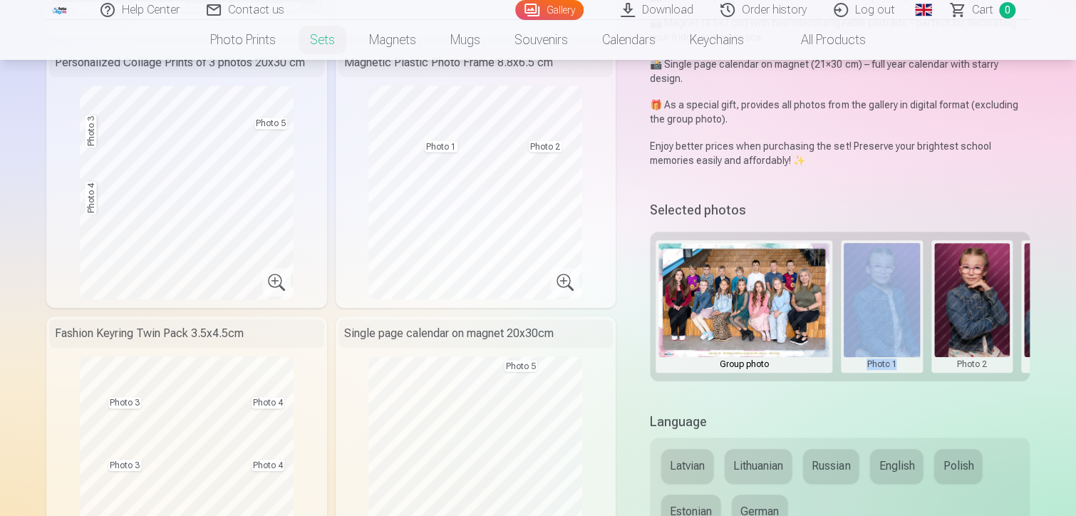
drag, startPoint x: 812, startPoint y: 378, endPoint x: 901, endPoint y: 367, distance: 89.8
click at [901, 367] on div "Group photo Photo 1 Photo 2 Photo 3 Photo 4 Photo 5" at bounding box center [840, 307] width 380 height 150
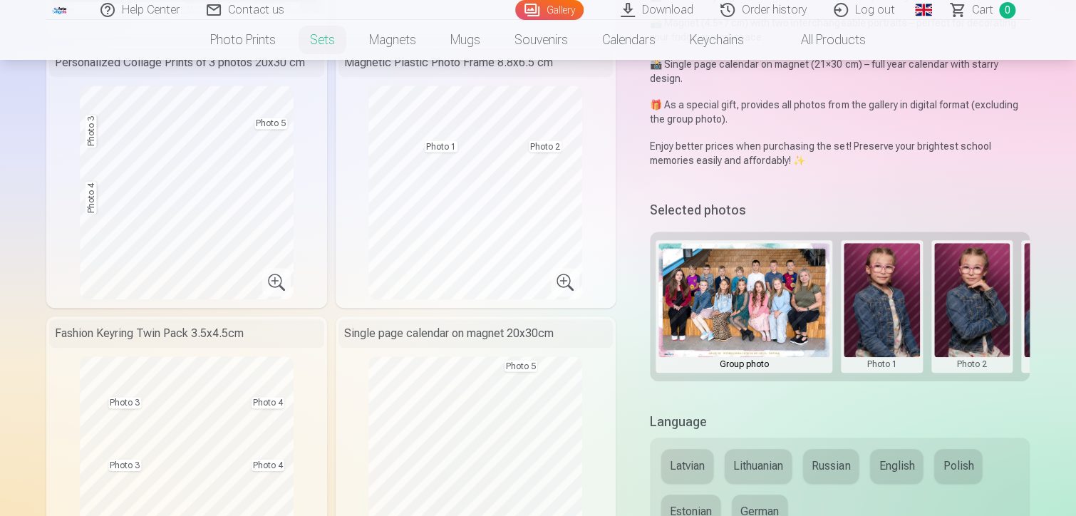
drag, startPoint x: 953, startPoint y: 407, endPoint x: 948, endPoint y: 401, distance: 7.6
click at [952, 404] on div "Premium set + 🎁 The Premium Set is a complete collection of the most popular ph…" at bounding box center [538, 443] width 984 height 1337
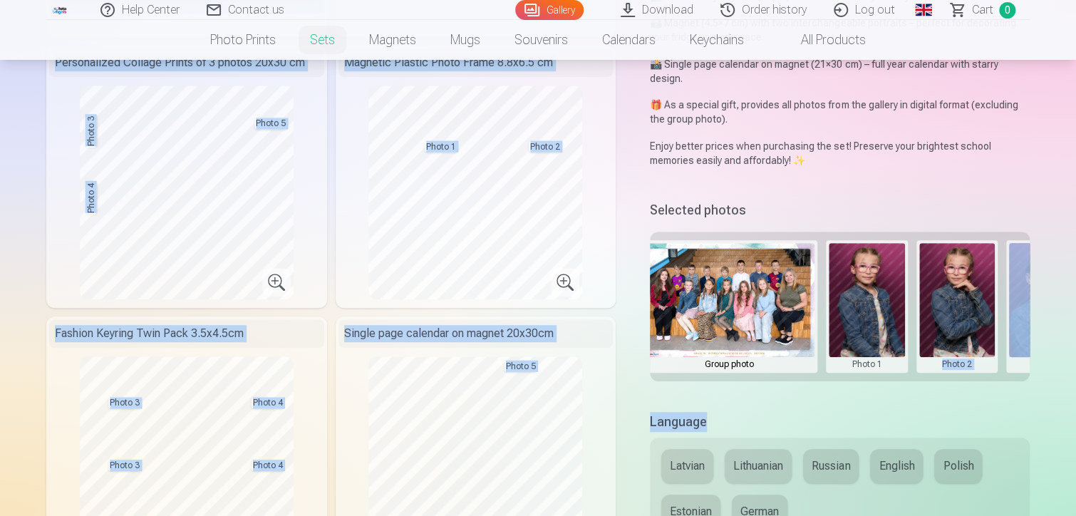
scroll to position [0, 0]
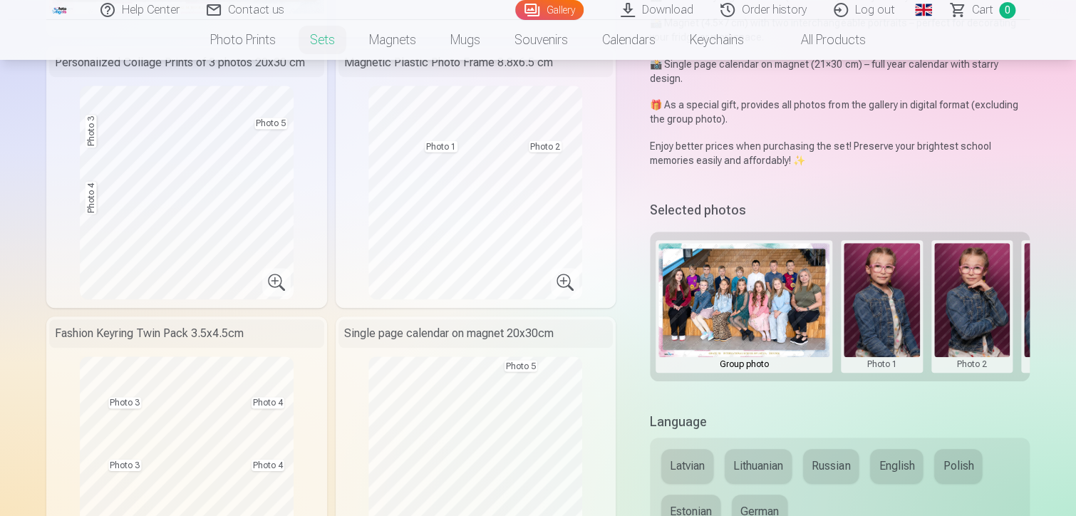
click at [811, 185] on div "Premium set + 🎁 The Premium Set is a complete collection of the most popular ph…" at bounding box center [538, 443] width 984 height 1337
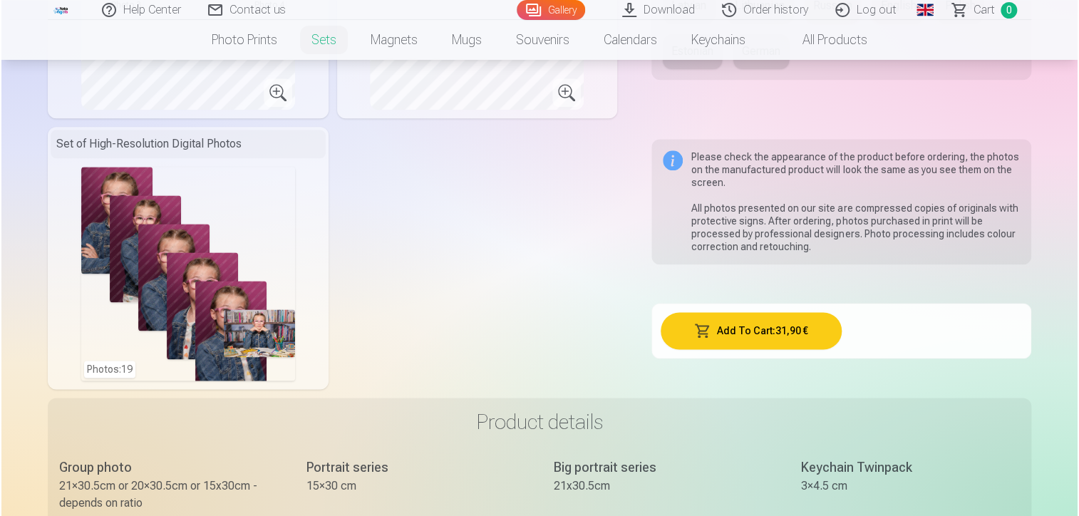
scroll to position [784, 0]
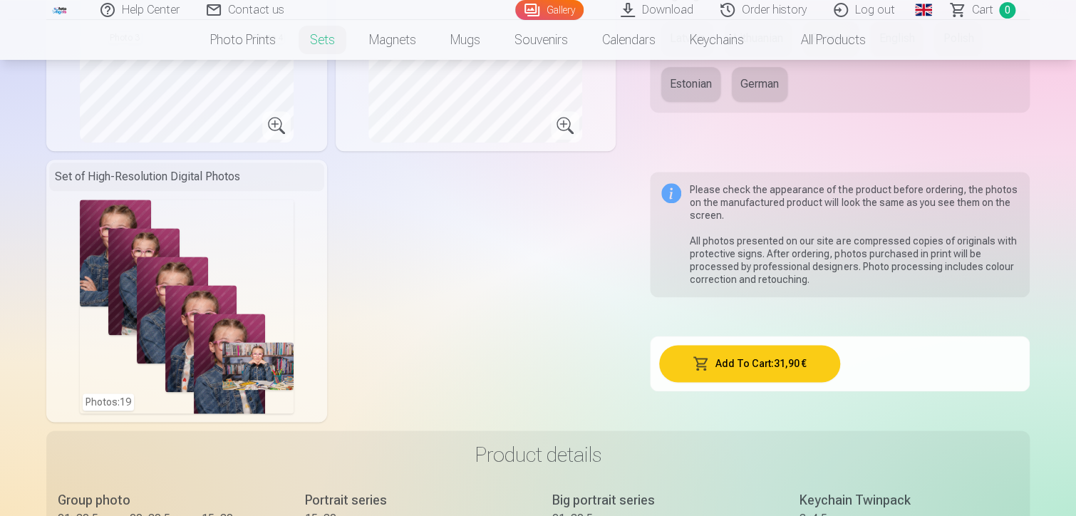
click at [173, 234] on div "Photos : 19" at bounding box center [187, 307] width 214 height 214
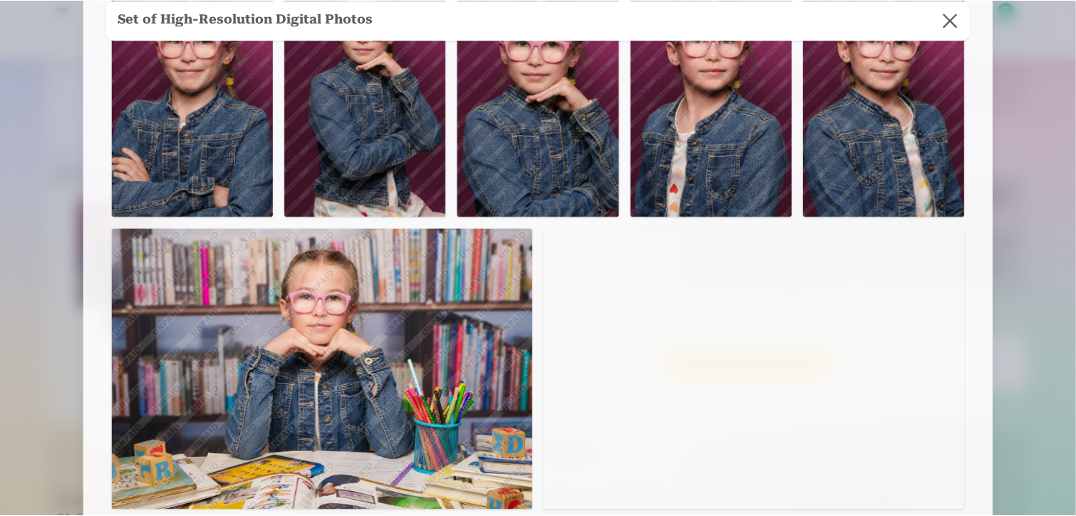
scroll to position [0, 0]
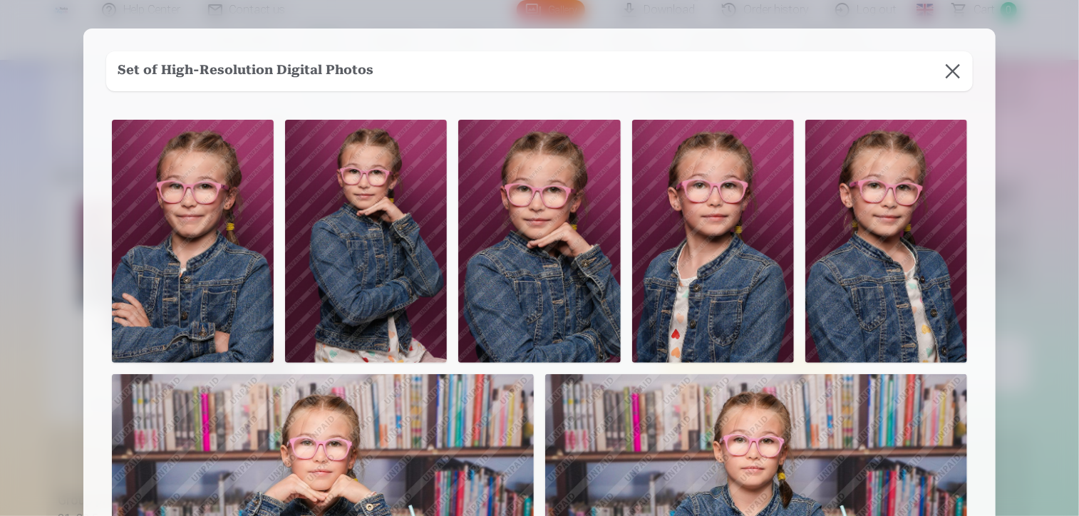
click at [956, 73] on button at bounding box center [953, 71] width 40 height 40
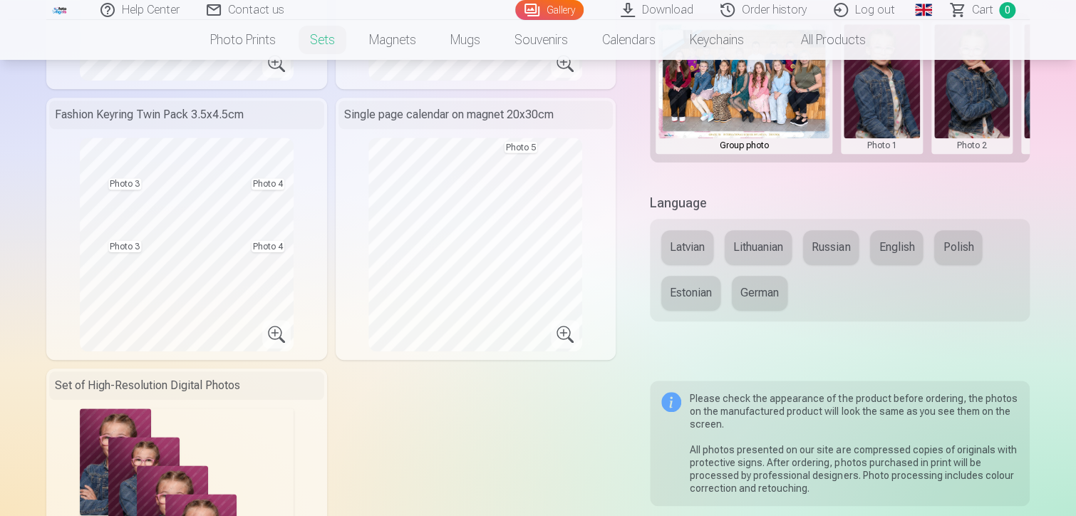
scroll to position [570, 0]
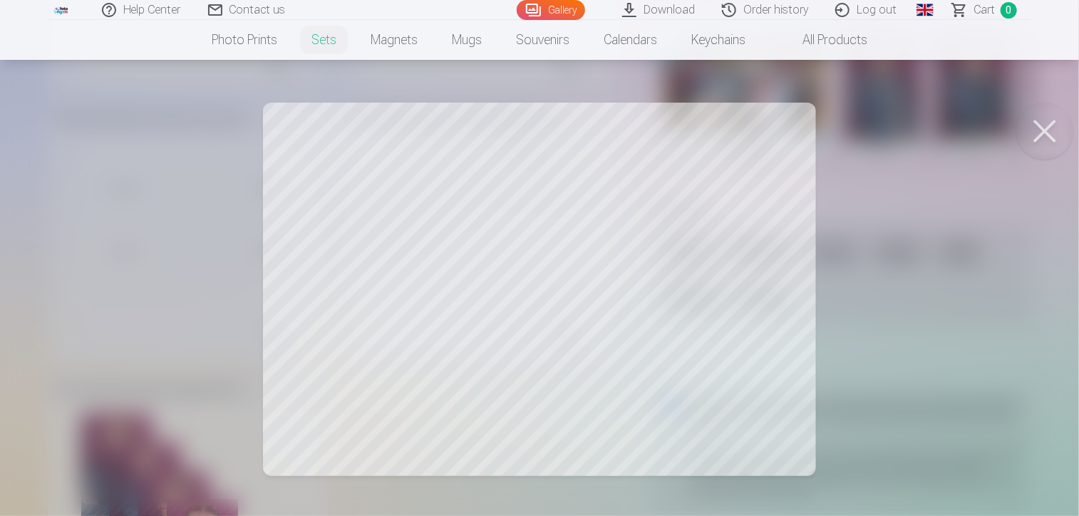
click at [369, 362] on div at bounding box center [539, 258] width 1079 height 516
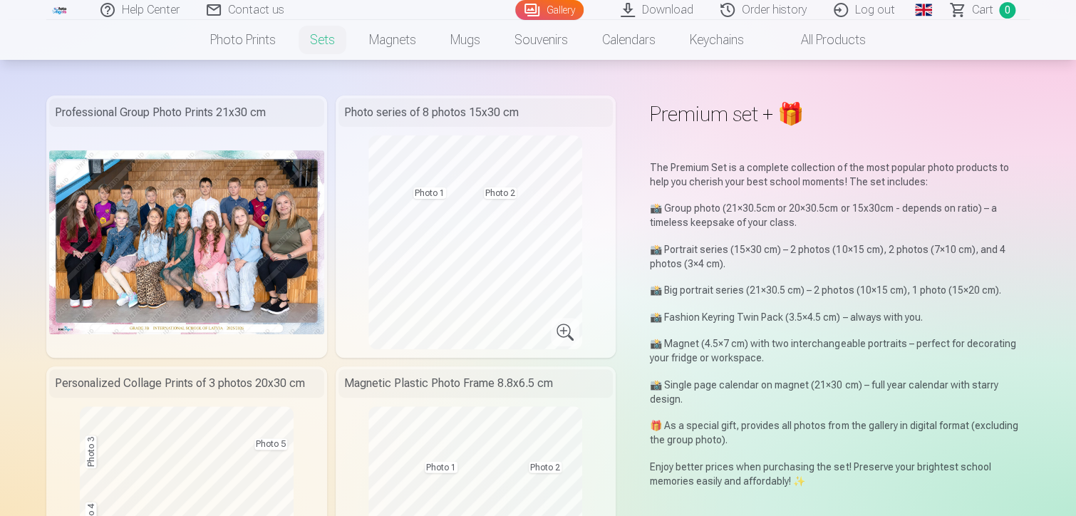
scroll to position [0, 0]
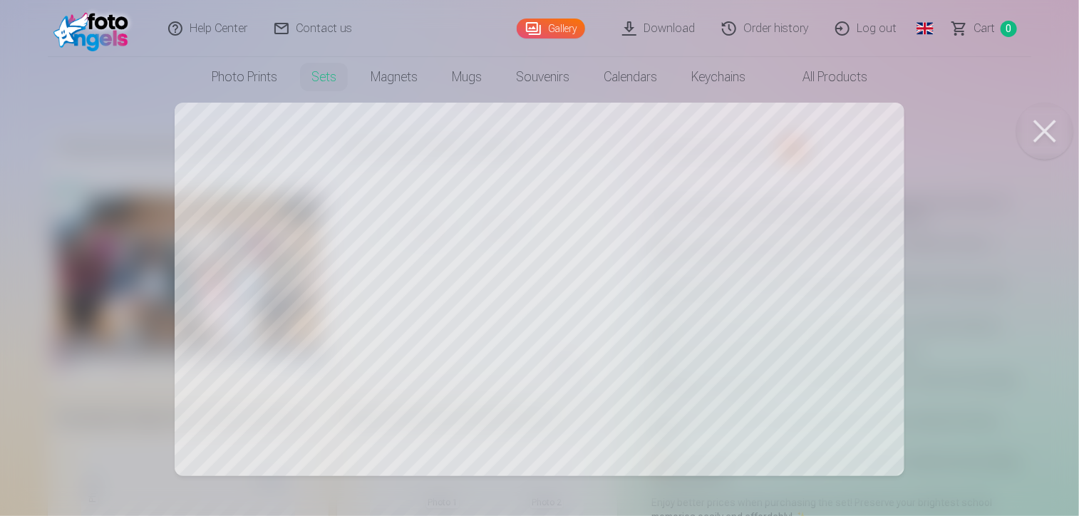
click at [1041, 132] on button at bounding box center [1044, 131] width 57 height 57
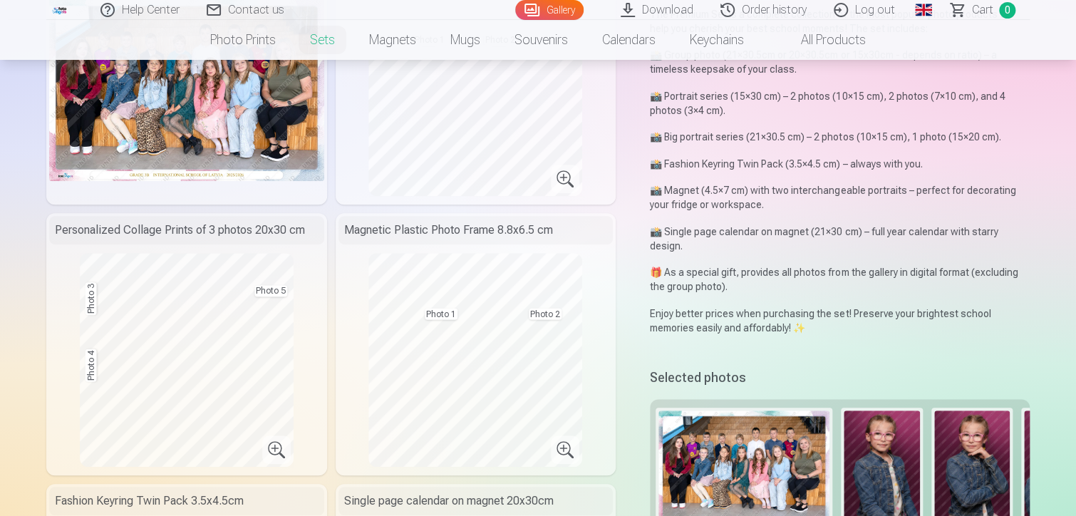
scroll to position [285, 0]
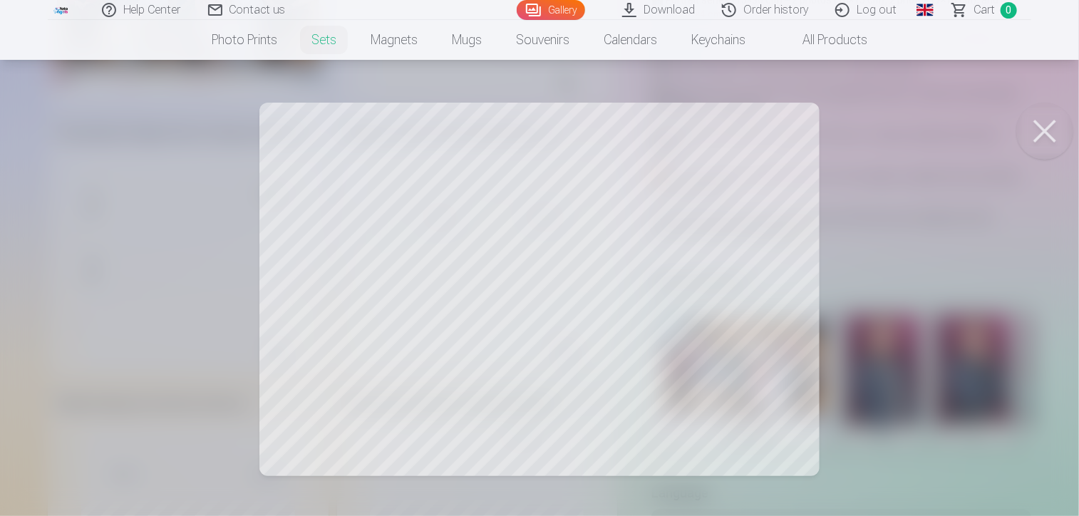
click at [1038, 124] on button at bounding box center [1044, 131] width 57 height 57
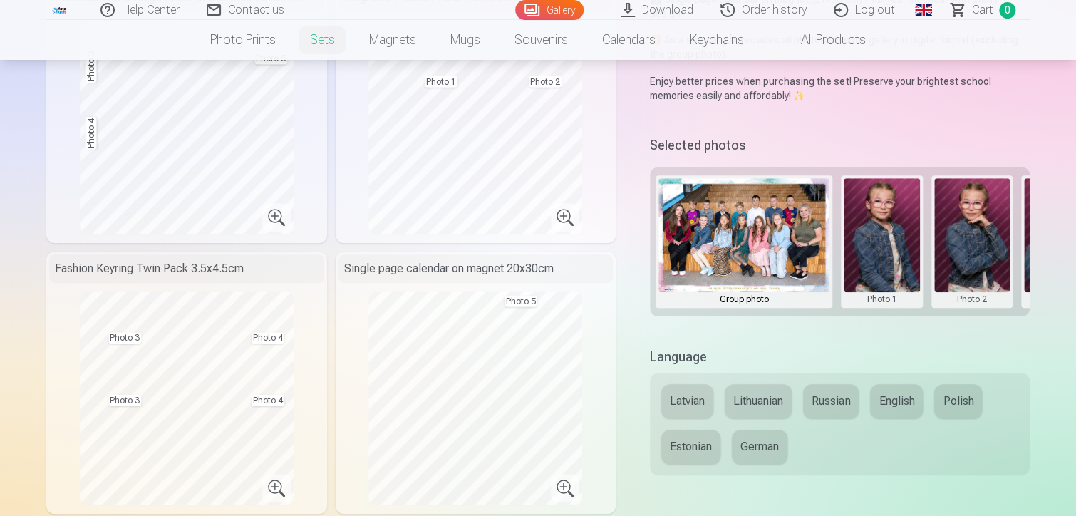
scroll to position [428, 0]
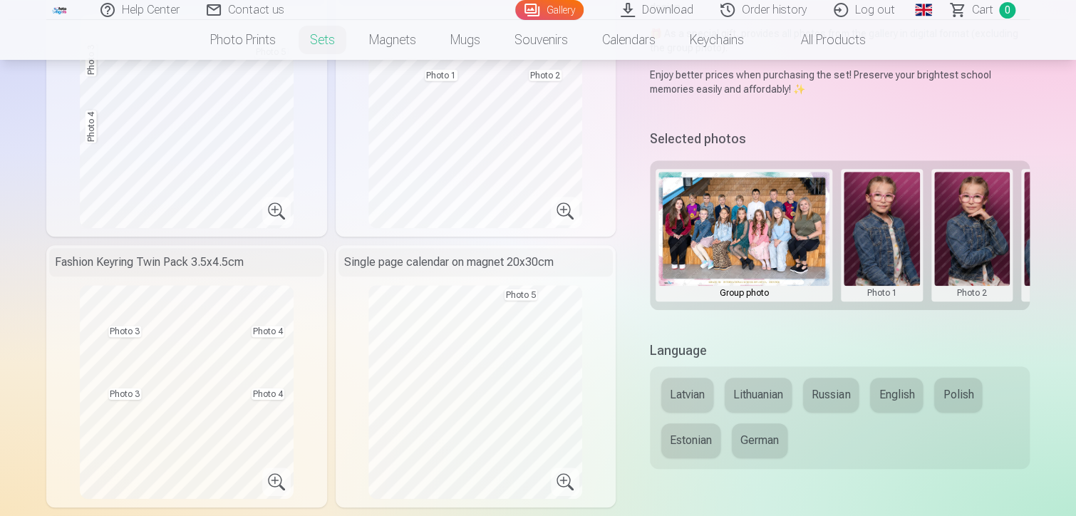
drag, startPoint x: 963, startPoint y: 237, endPoint x: 725, endPoint y: 236, distance: 238.0
click at [725, 236] on div "Group photo Photo 1 Photo 2 Photo 3 Photo 4 Photo 5" at bounding box center [840, 235] width 380 height 150
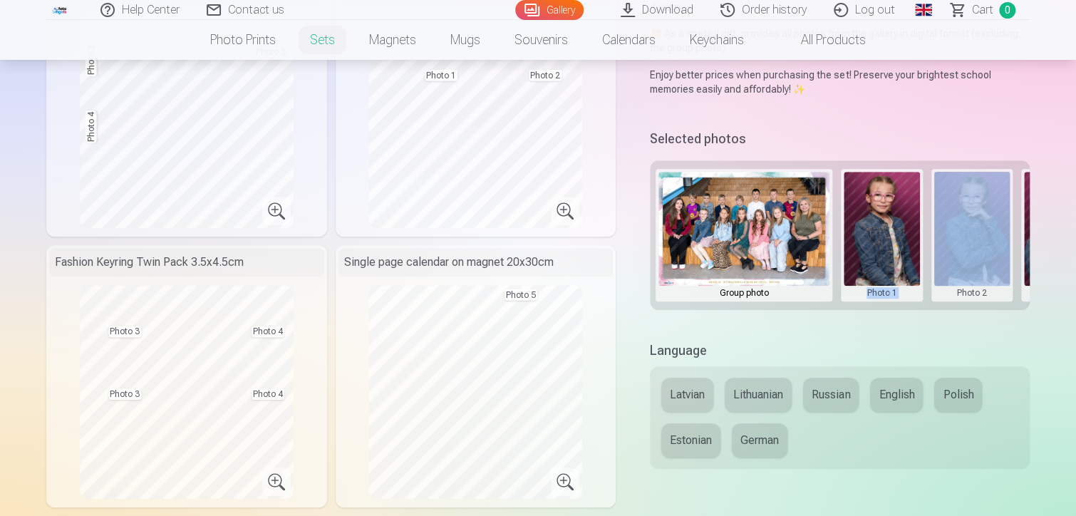
drag, startPoint x: 856, startPoint y: 309, endPoint x: 958, endPoint y: 311, distance: 101.9
click at [958, 310] on div "Group photo Photo 1 Photo 2 Photo 3 Photo 4 Photo 5" at bounding box center [840, 235] width 380 height 150
click at [961, 308] on div "Group photo Photo 1 Photo 2 Photo 3 Photo 4 Photo 5" at bounding box center [840, 235] width 380 height 150
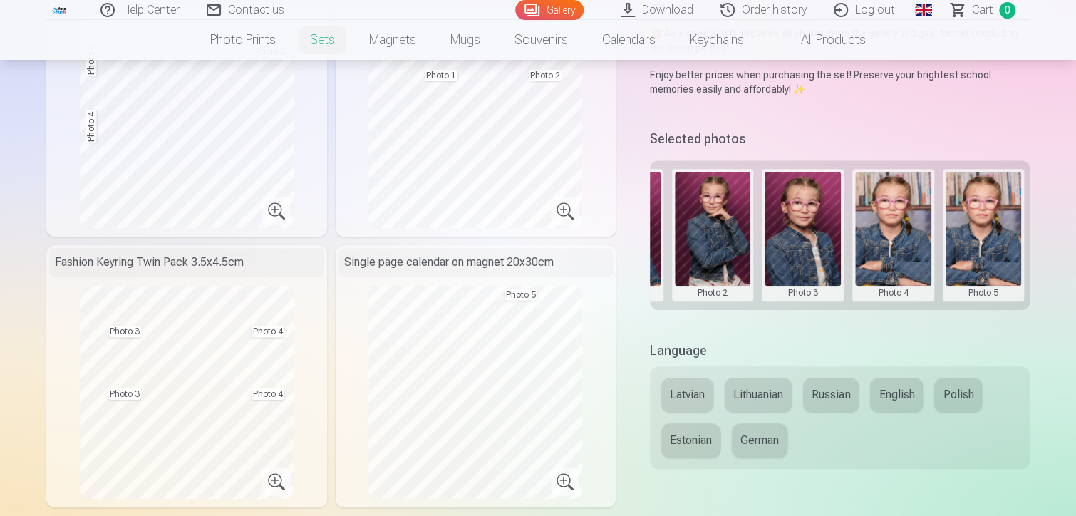
click at [793, 115] on div "Premium set + 🎁 The Premium Set is a complete collection of the most popular ph…" at bounding box center [538, 372] width 984 height 1337
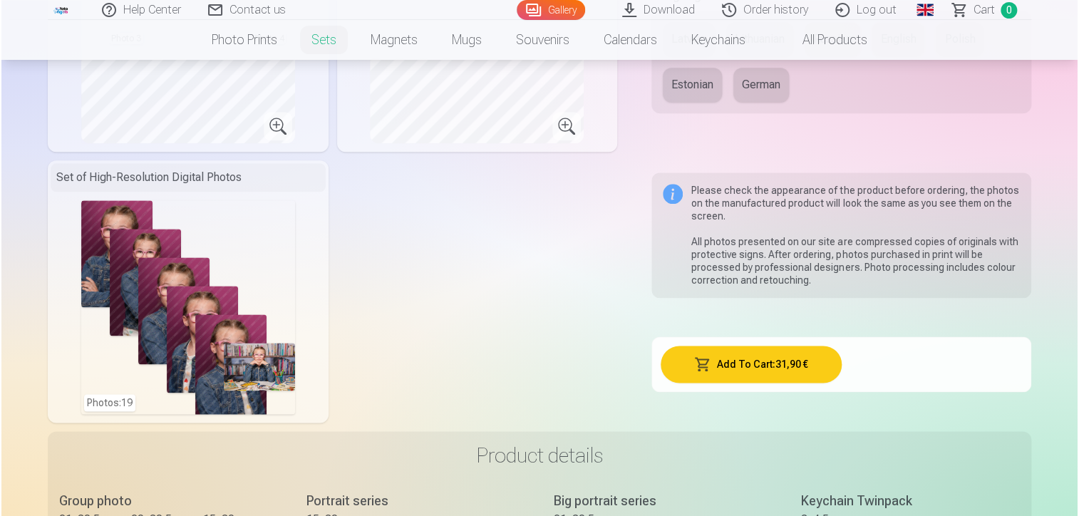
scroll to position [784, 0]
click at [211, 253] on div "Photos : 19" at bounding box center [187, 307] width 214 height 214
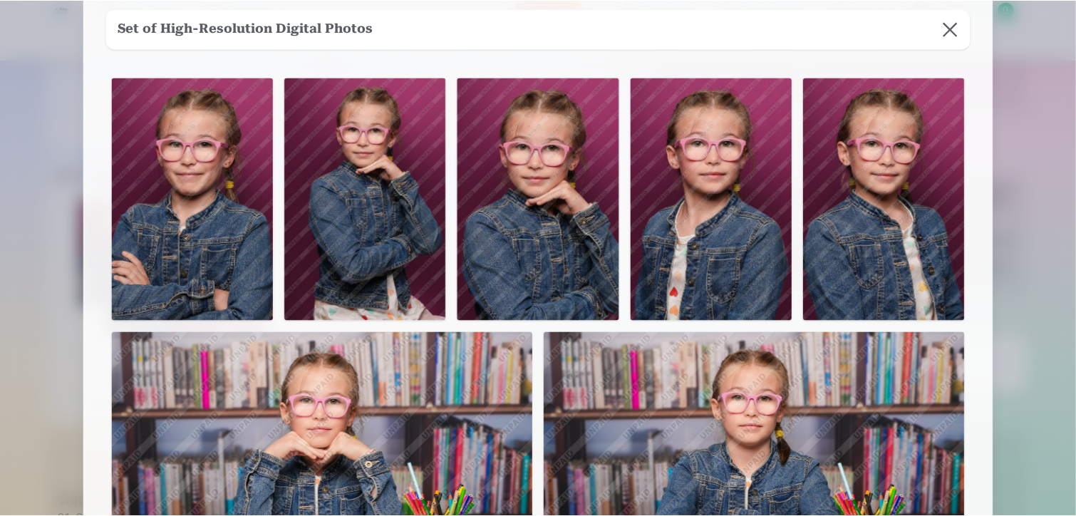
scroll to position [0, 0]
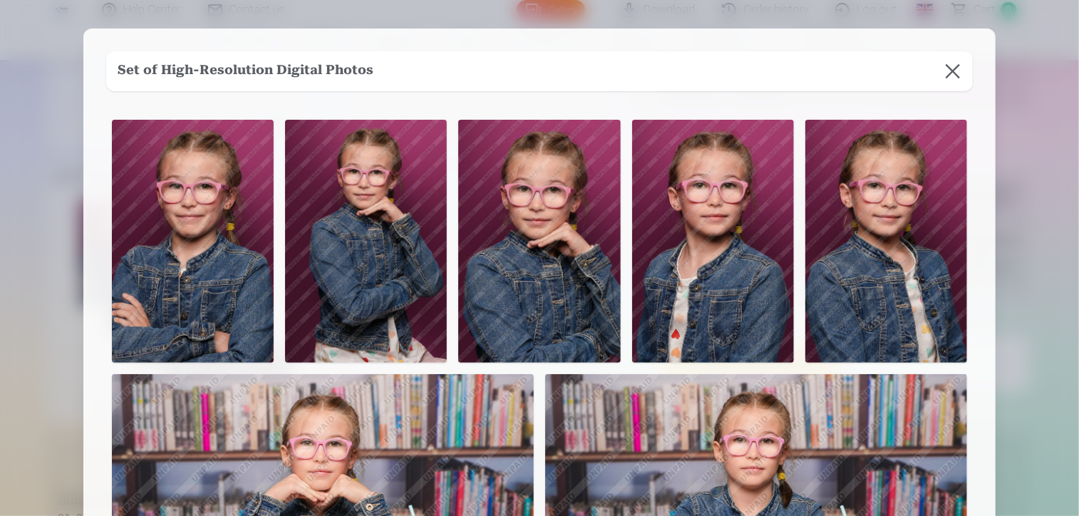
click at [949, 75] on button at bounding box center [953, 71] width 40 height 40
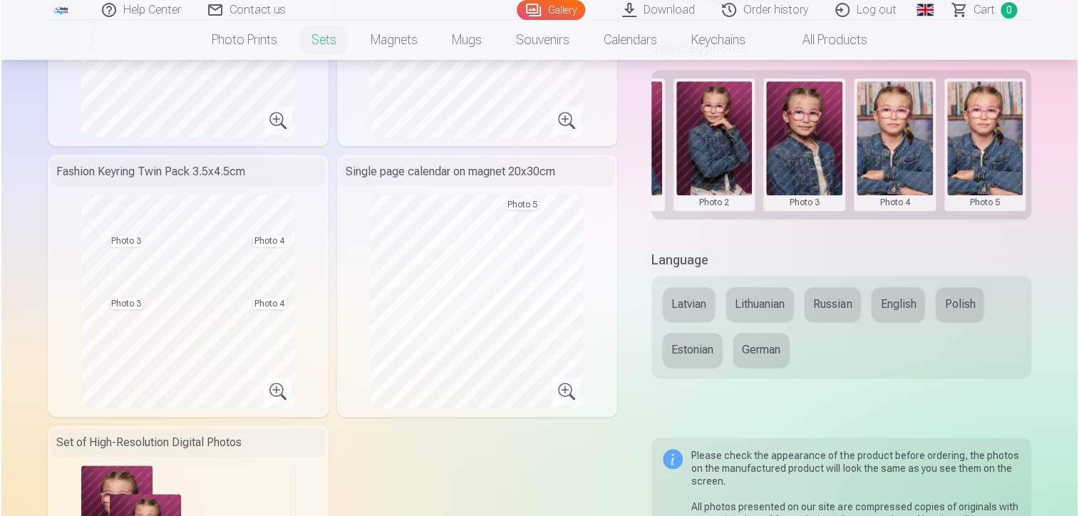
scroll to position [499, 0]
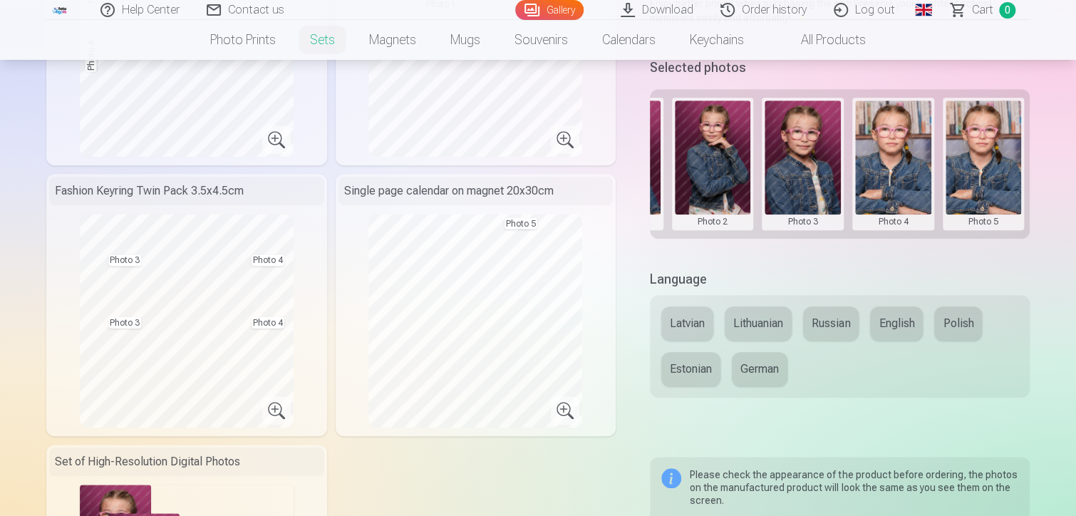
click at [975, 163] on button at bounding box center [984, 163] width 76 height 127
click at [974, 158] on button "Replace photo" at bounding box center [983, 163] width 115 height 40
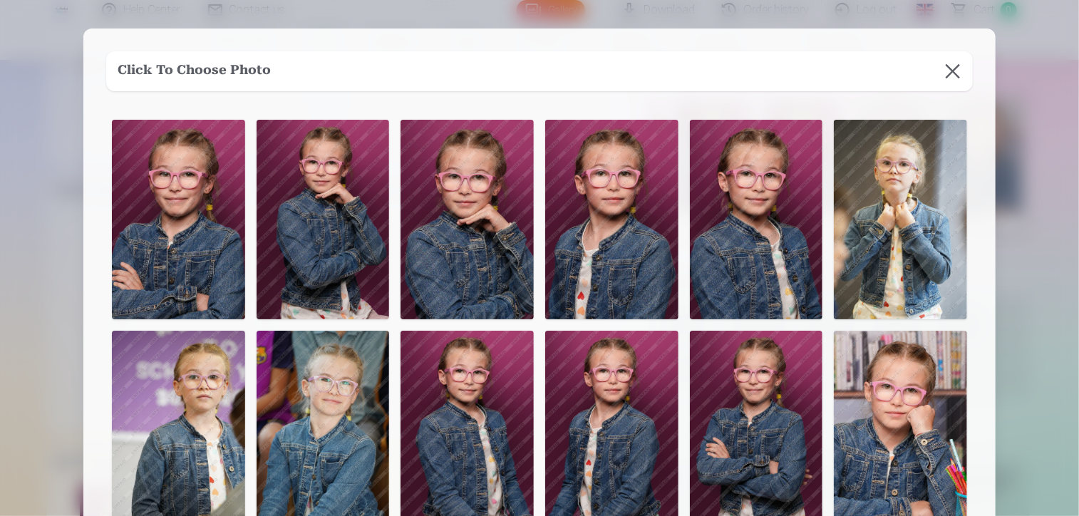
click at [909, 220] on img at bounding box center [900, 220] width 133 height 200
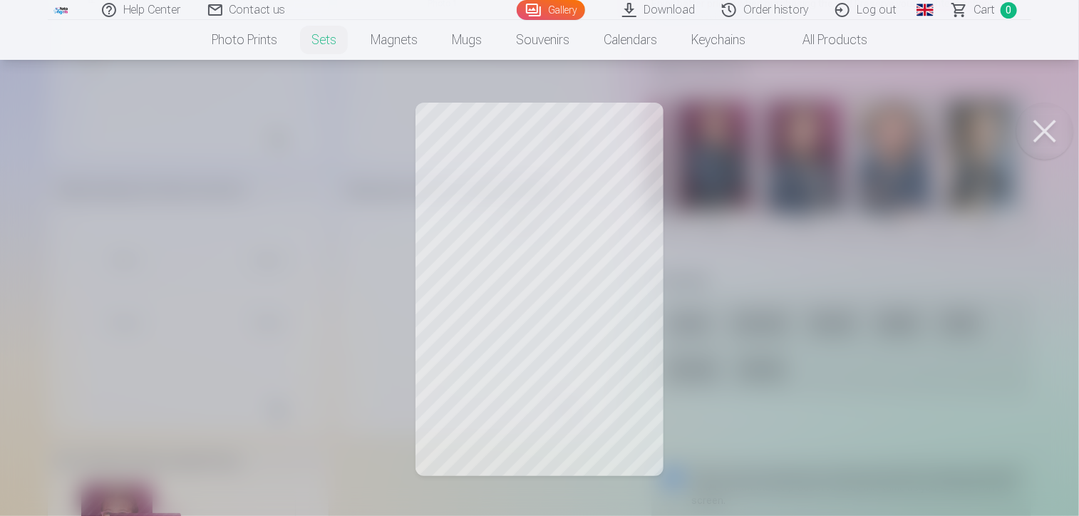
click at [1037, 138] on button at bounding box center [1044, 131] width 57 height 57
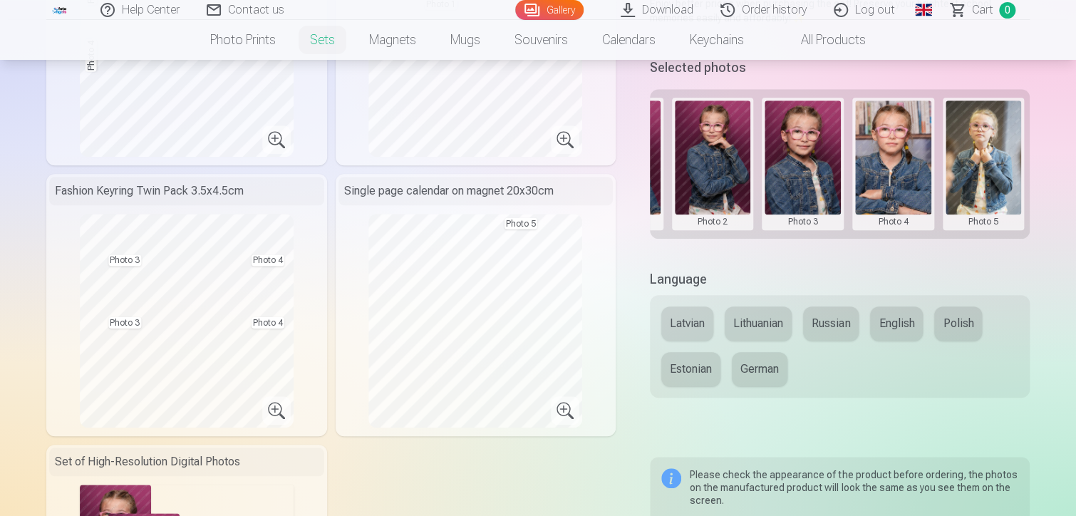
click at [989, 165] on button at bounding box center [984, 163] width 76 height 127
click at [959, 165] on button "Replace photo" at bounding box center [983, 163] width 115 height 40
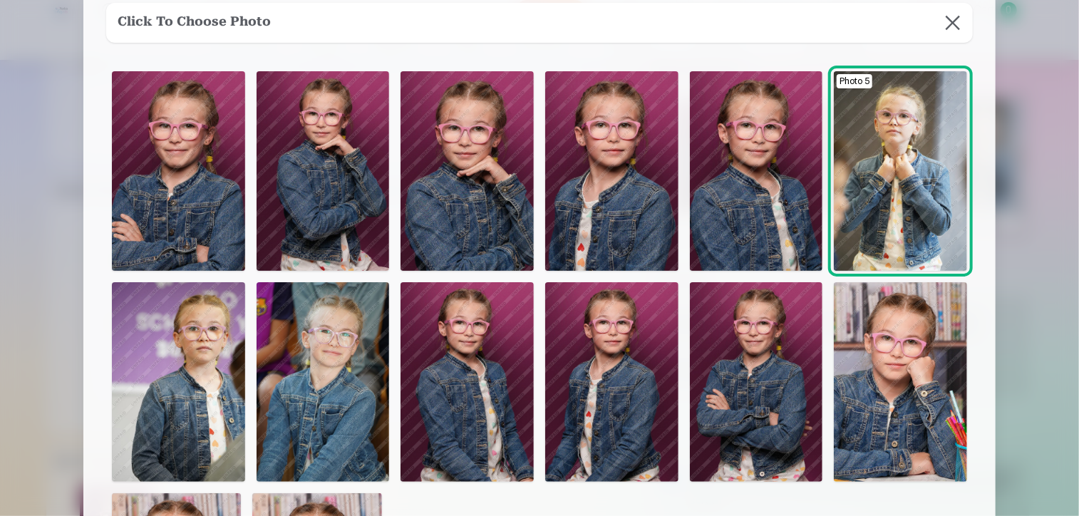
scroll to position [71, 0]
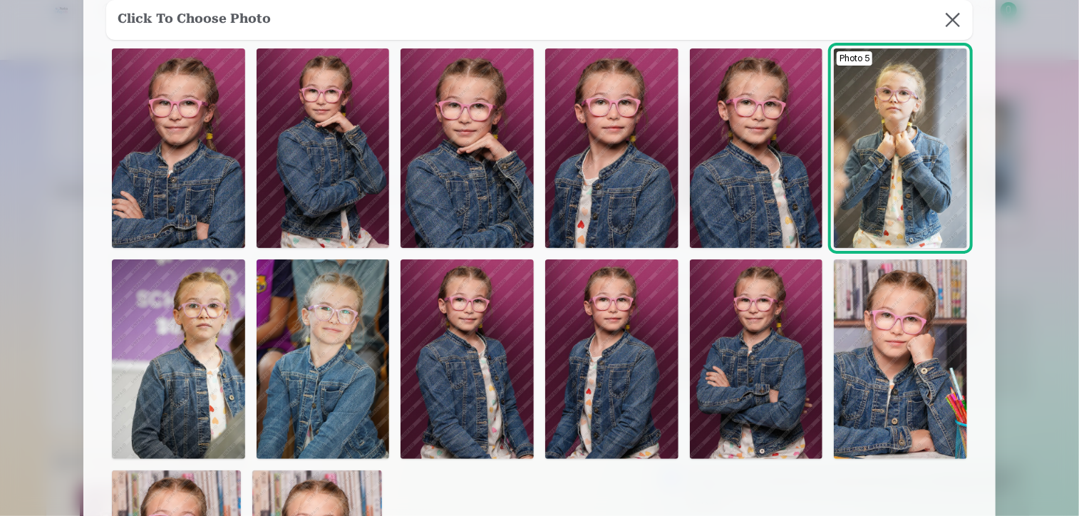
click at [321, 358] on img at bounding box center [323, 359] width 133 height 200
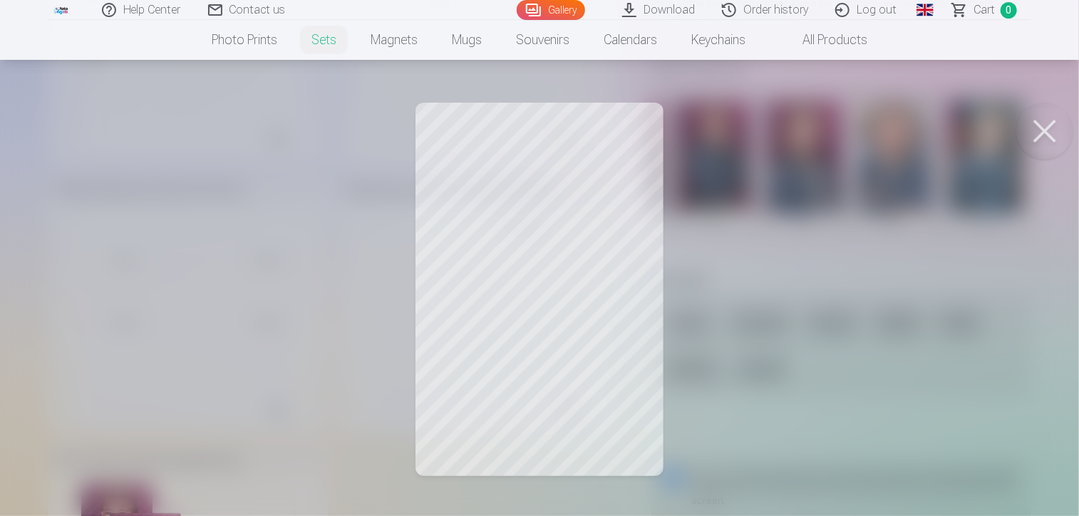
click at [1048, 128] on button at bounding box center [1044, 131] width 57 height 57
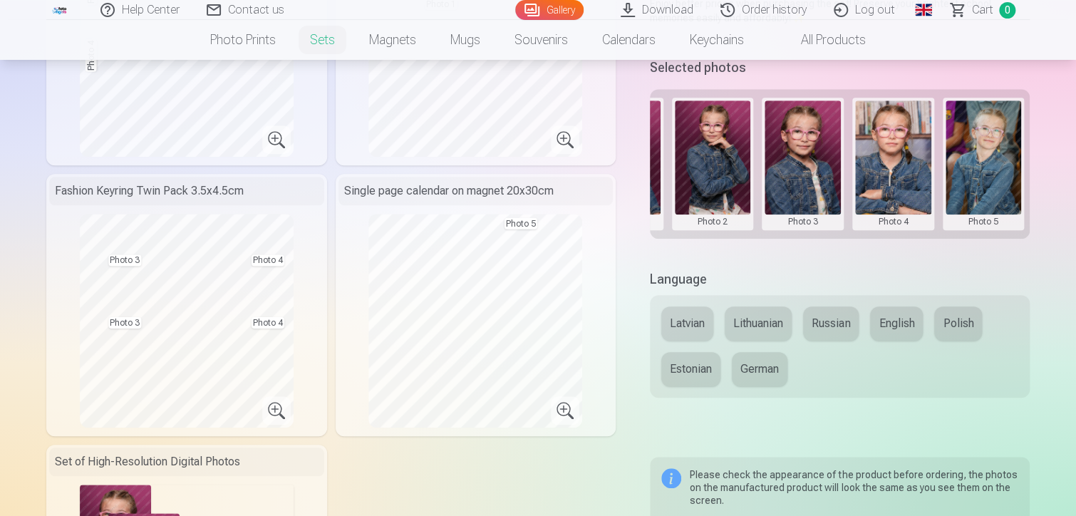
click at [992, 159] on button at bounding box center [984, 163] width 76 height 127
click at [989, 162] on button "Replace photo" at bounding box center [983, 163] width 115 height 40
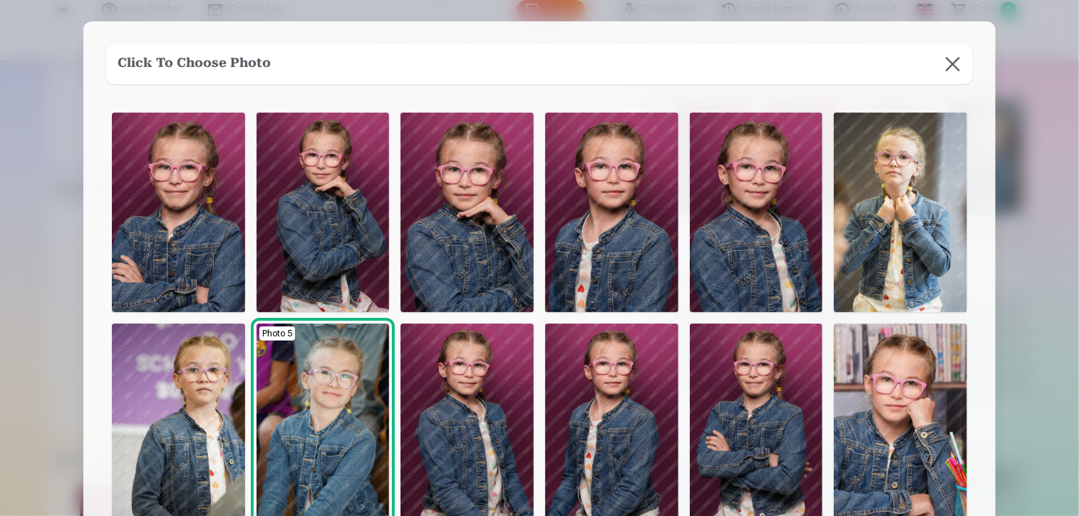
scroll to position [0, 0]
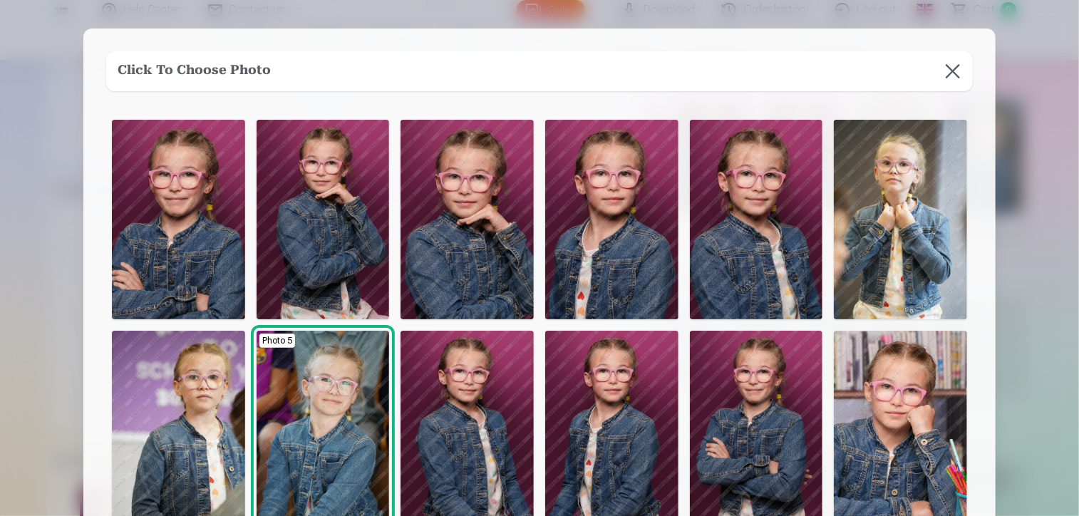
drag, startPoint x: 172, startPoint y: 230, endPoint x: 262, endPoint y: 219, distance: 91.2
click at [172, 229] on img at bounding box center [178, 220] width 133 height 200
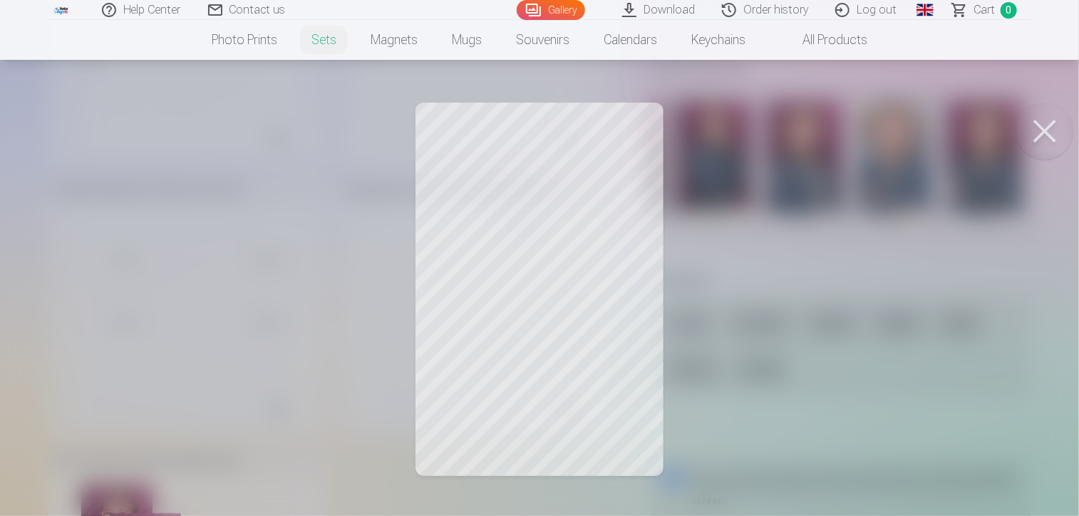
click at [1048, 128] on button at bounding box center [1044, 131] width 57 height 57
click at [1053, 128] on button at bounding box center [1044, 131] width 57 height 57
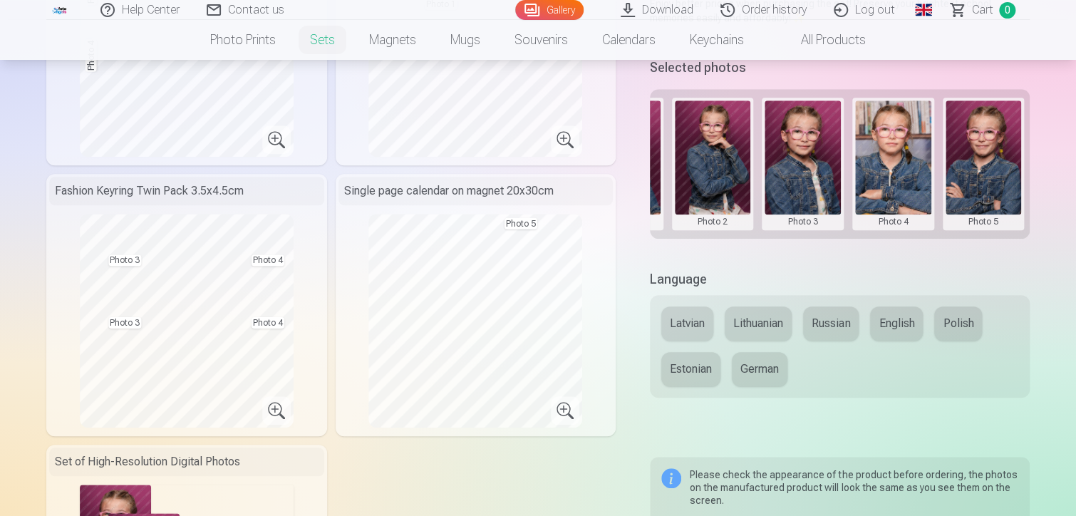
click at [982, 150] on button at bounding box center [984, 163] width 76 height 127
click at [989, 164] on button "Replace photo" at bounding box center [983, 163] width 115 height 40
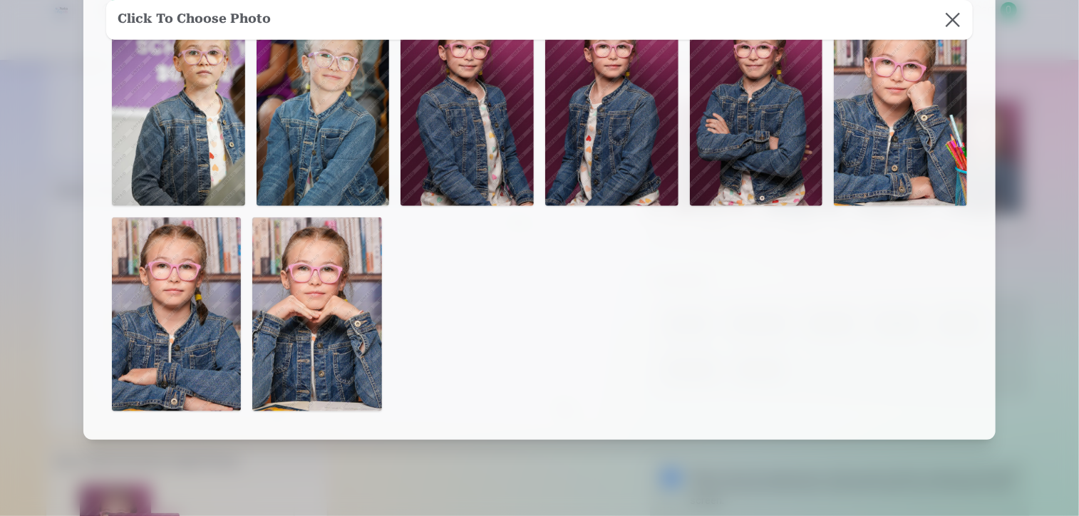
scroll to position [356, 0]
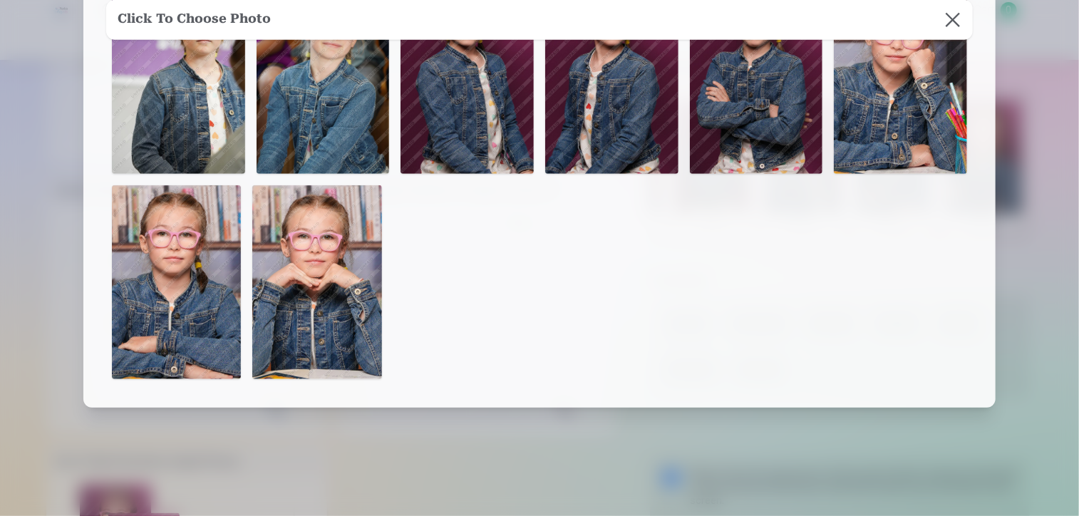
click at [202, 301] on img at bounding box center [176, 282] width 129 height 194
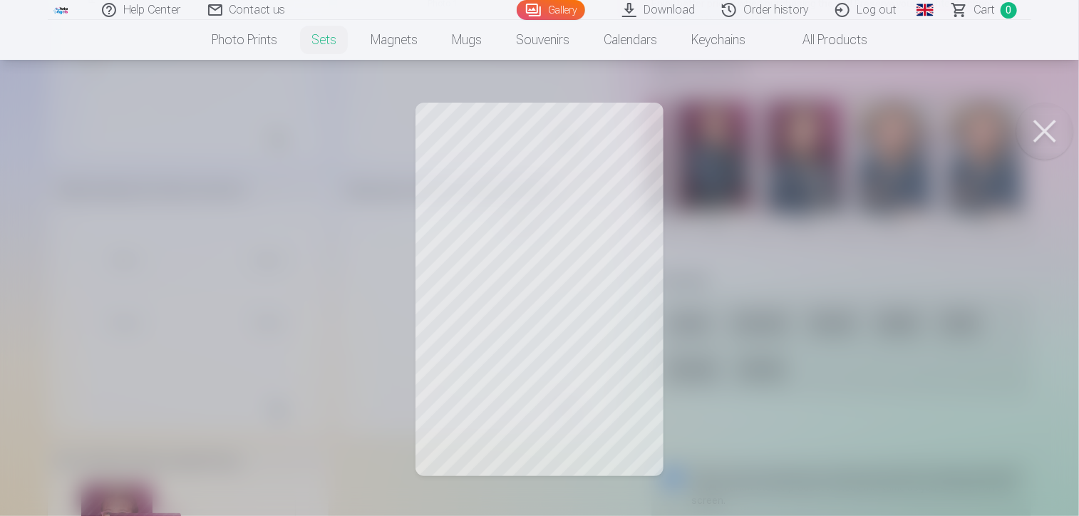
click at [1038, 120] on button at bounding box center [1044, 131] width 57 height 57
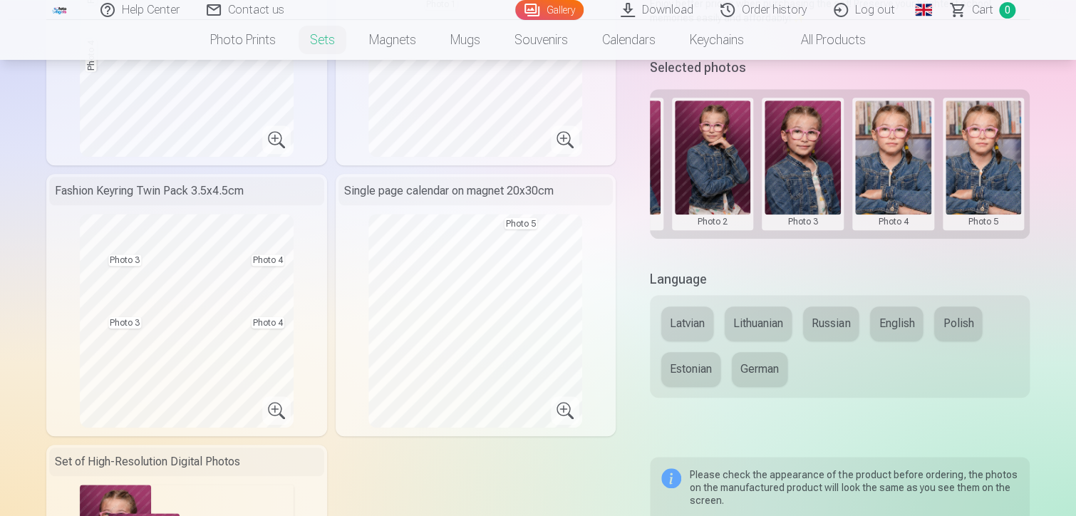
click at [989, 156] on button at bounding box center [984, 163] width 76 height 127
click at [985, 155] on button "Replace photo" at bounding box center [983, 163] width 115 height 40
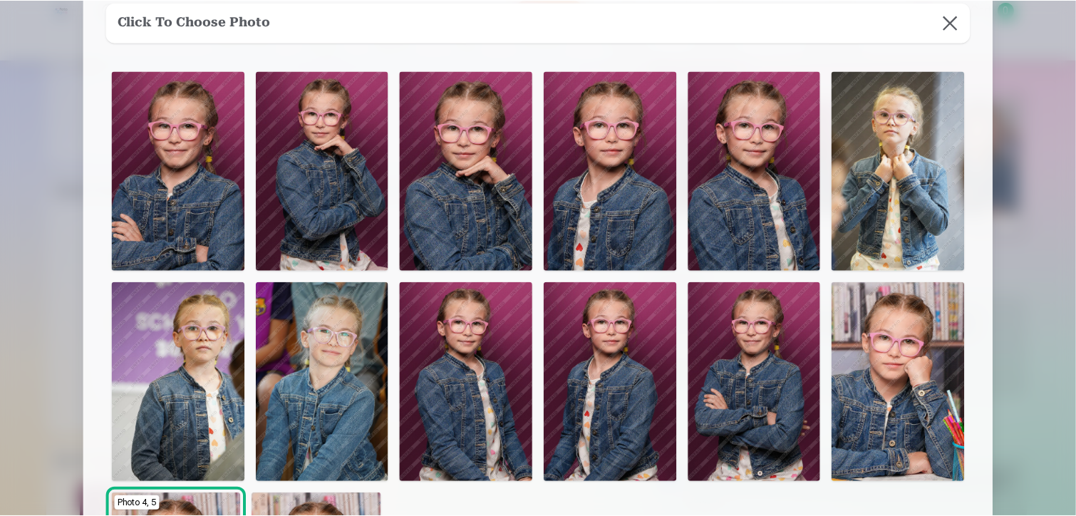
scroll to position [71, 0]
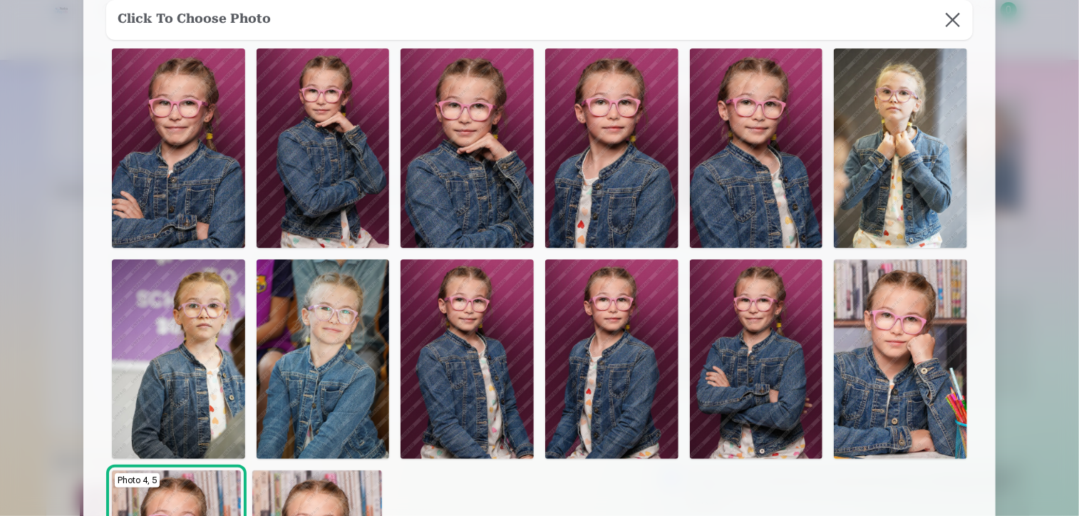
click at [765, 155] on img at bounding box center [756, 148] width 133 height 200
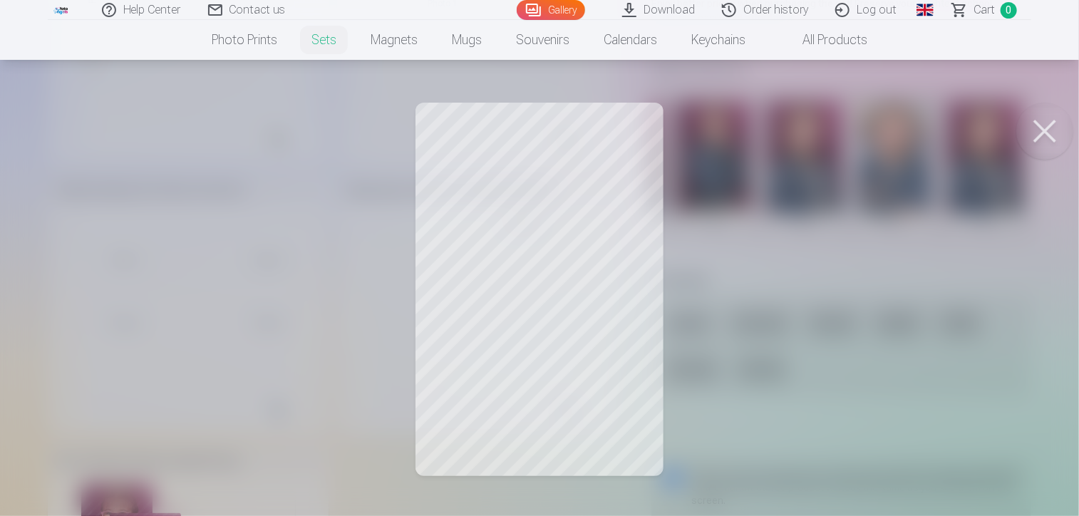
click at [1048, 133] on button at bounding box center [1044, 131] width 57 height 57
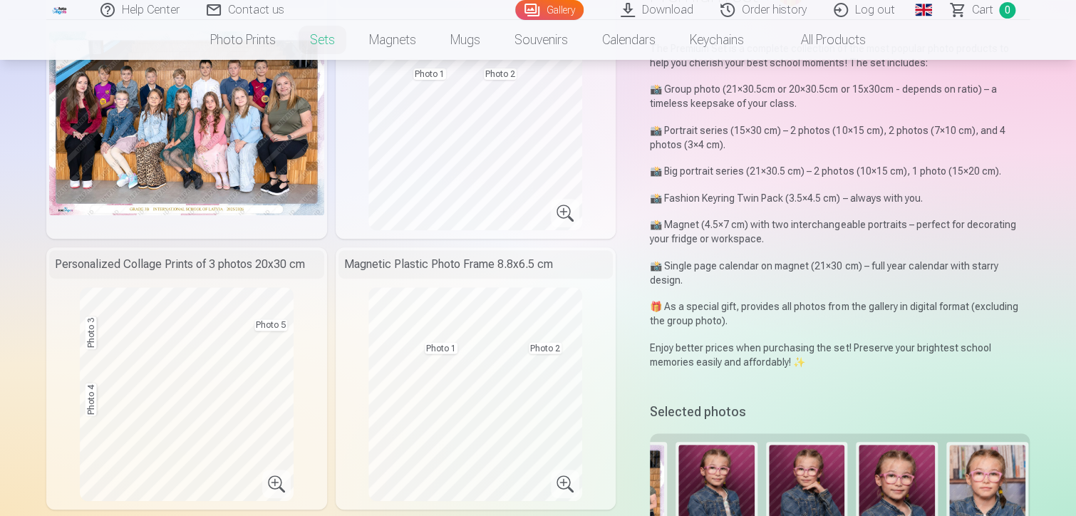
scroll to position [285, 0]
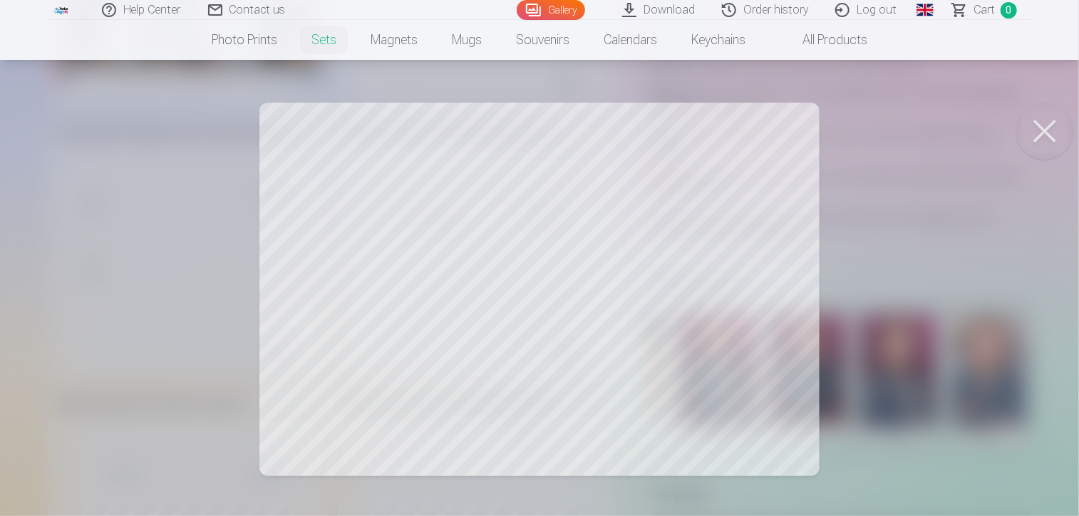
click at [1043, 133] on button at bounding box center [1044, 131] width 57 height 57
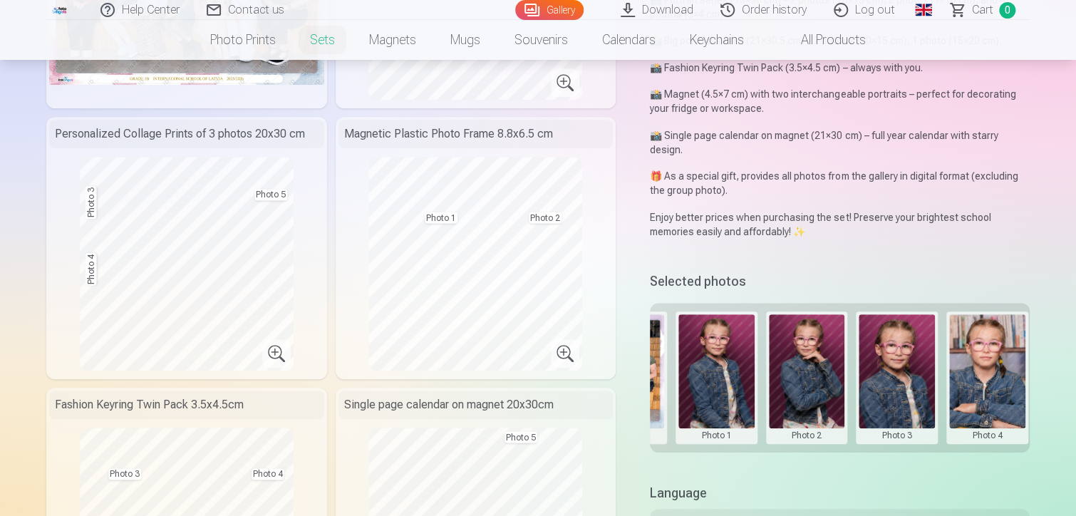
click at [703, 369] on button at bounding box center [716, 377] width 76 height 127
click at [721, 378] on button "Replace photo" at bounding box center [716, 377] width 115 height 40
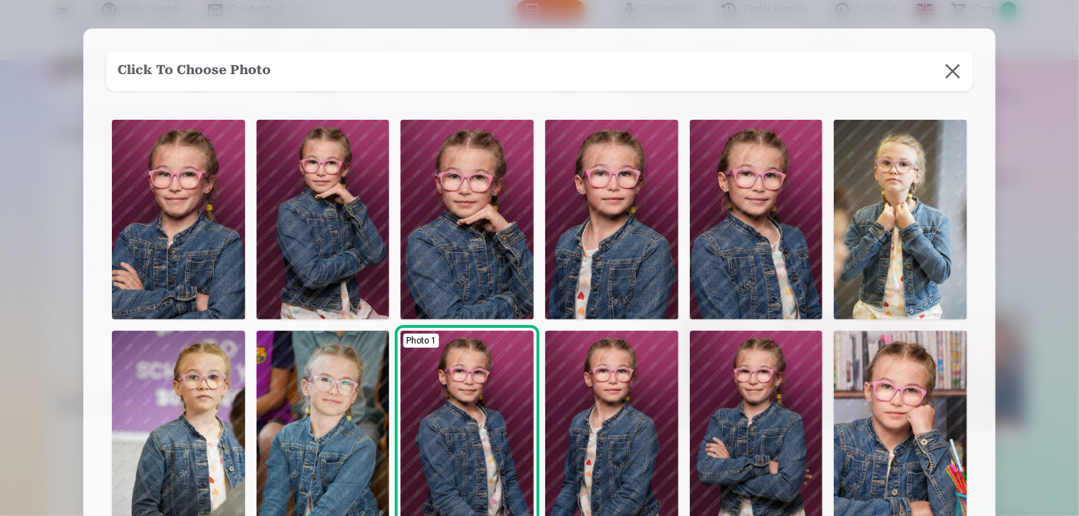
click at [899, 211] on img at bounding box center [900, 220] width 133 height 200
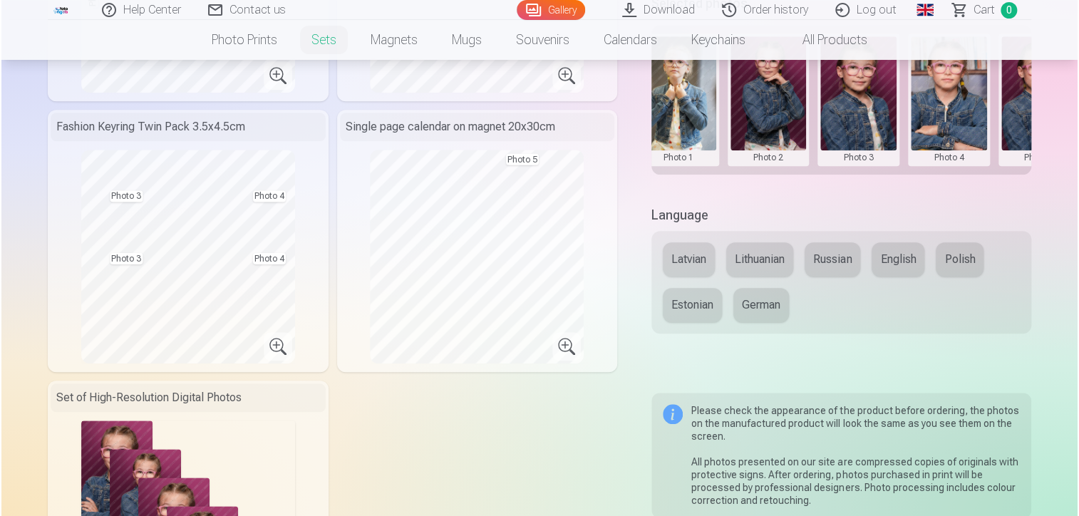
scroll to position [570, 0]
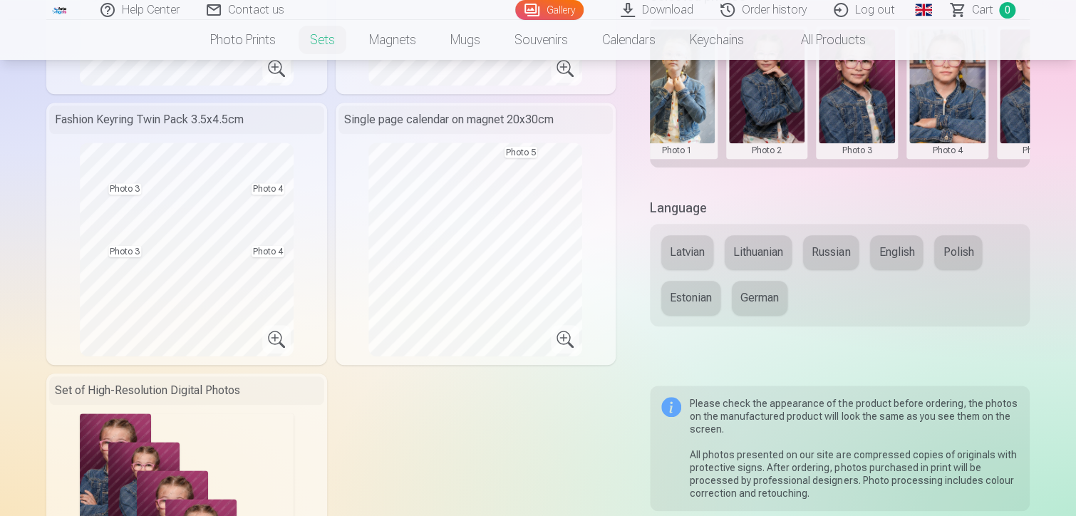
click at [852, 93] on button at bounding box center [857, 92] width 76 height 127
click at [863, 96] on button "Replace photo" at bounding box center [857, 92] width 115 height 40
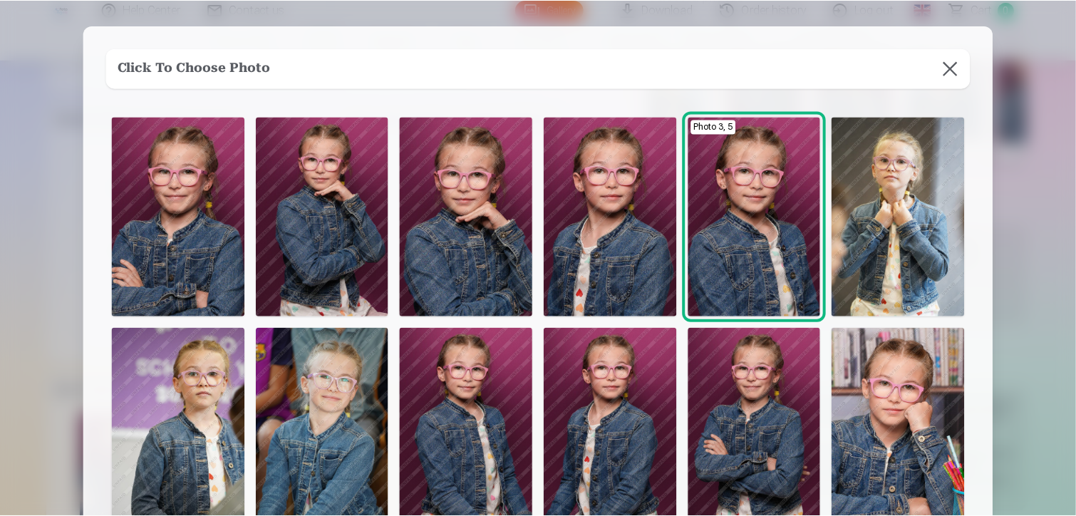
scroll to position [0, 0]
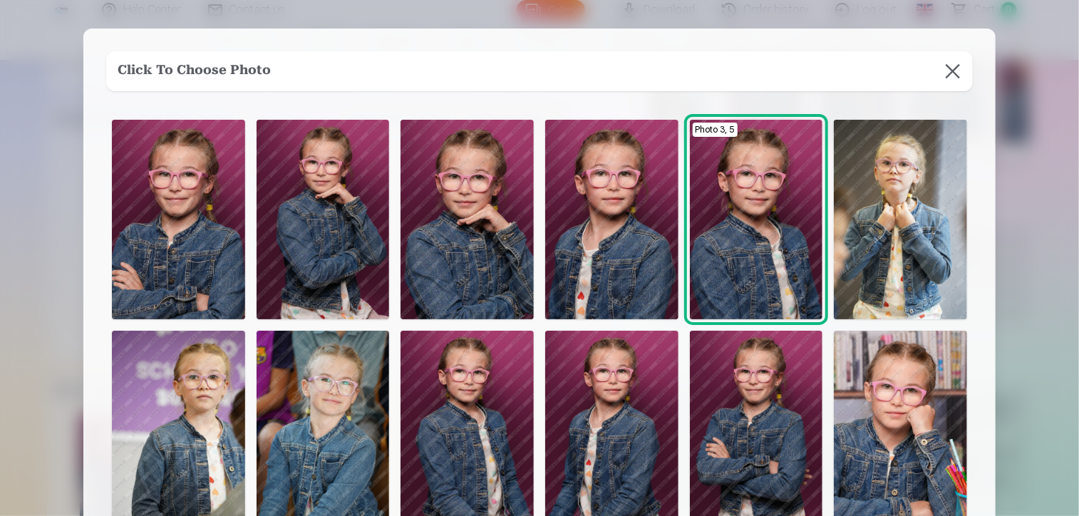
click at [956, 69] on button at bounding box center [953, 71] width 40 height 40
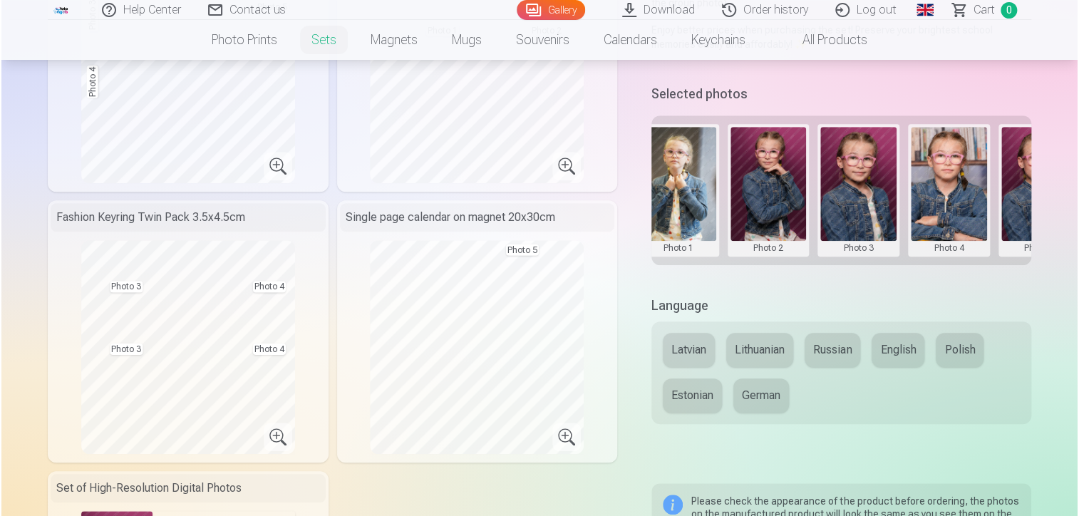
scroll to position [428, 0]
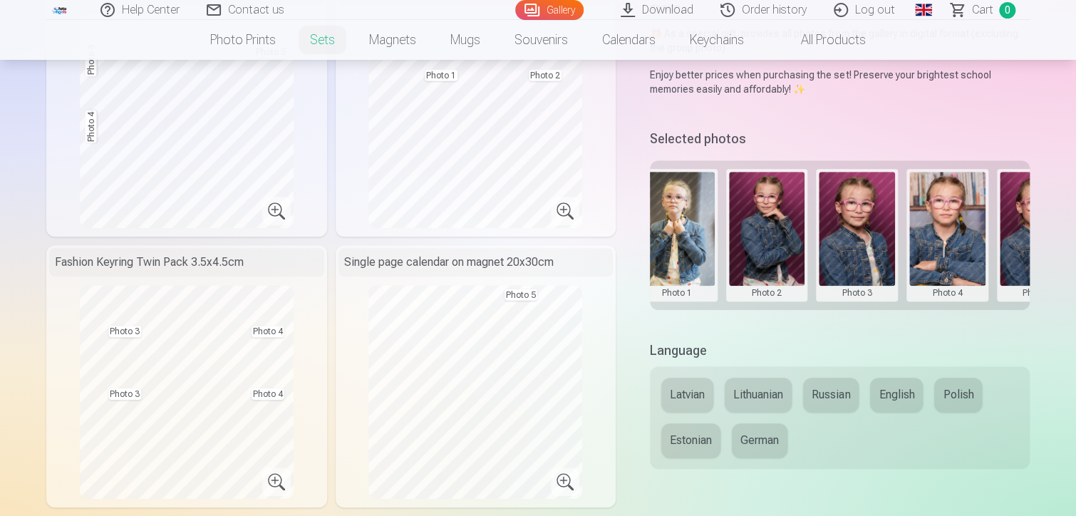
click at [855, 242] on button at bounding box center [857, 235] width 76 height 127
click at [858, 242] on button "Replace photo" at bounding box center [857, 235] width 115 height 40
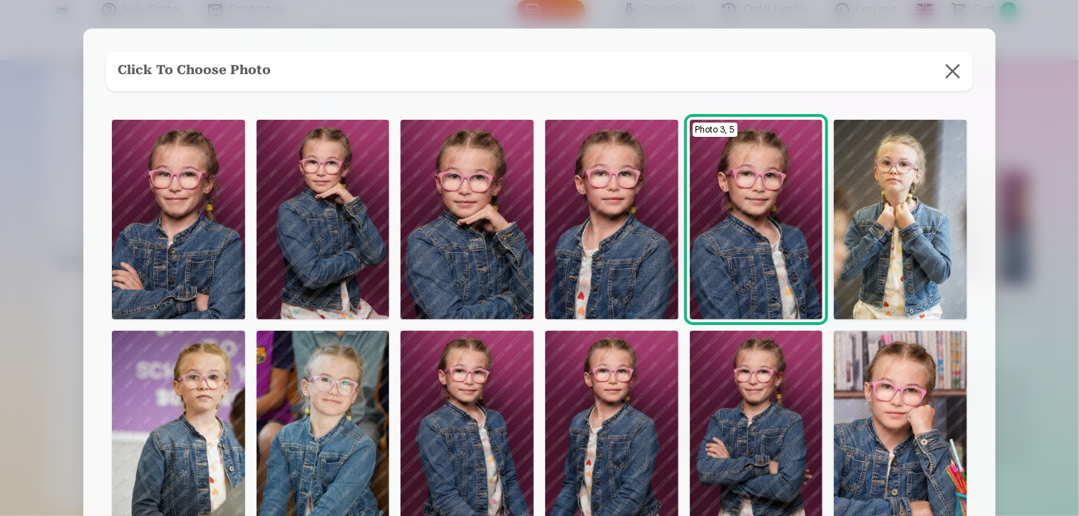
click at [912, 206] on img at bounding box center [900, 220] width 133 height 200
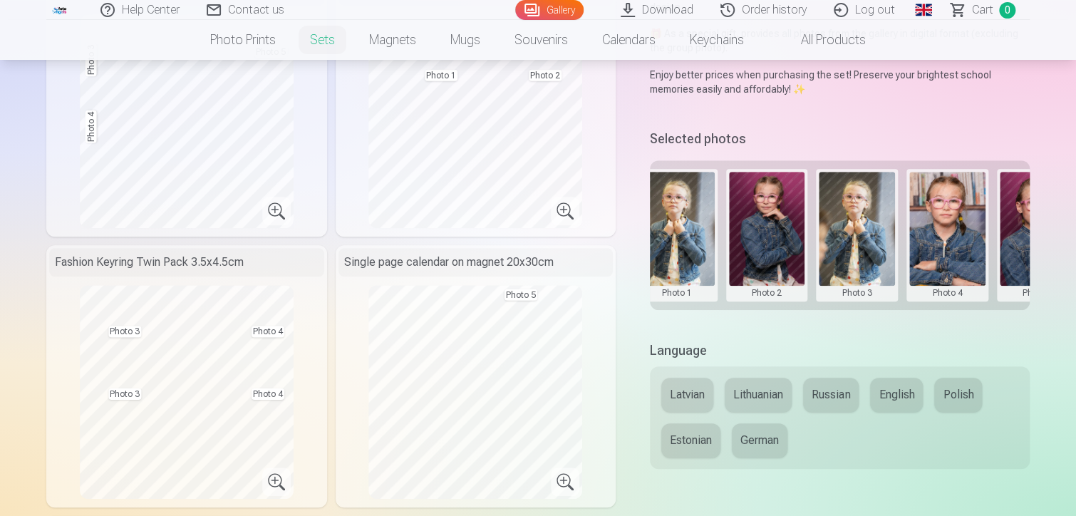
click at [672, 227] on button at bounding box center [677, 235] width 76 height 127
click at [671, 230] on button "Replace photo" at bounding box center [676, 235] width 115 height 40
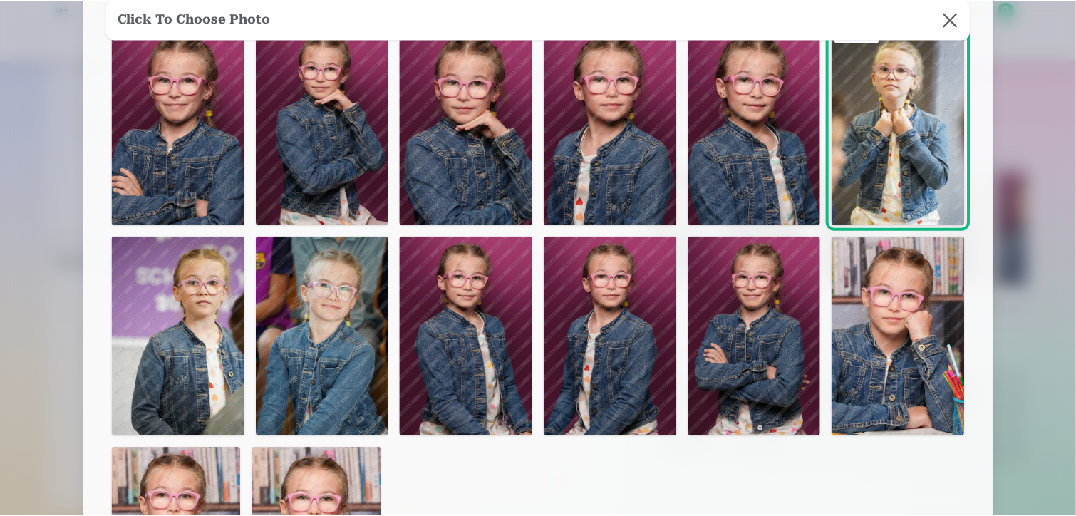
scroll to position [71, 0]
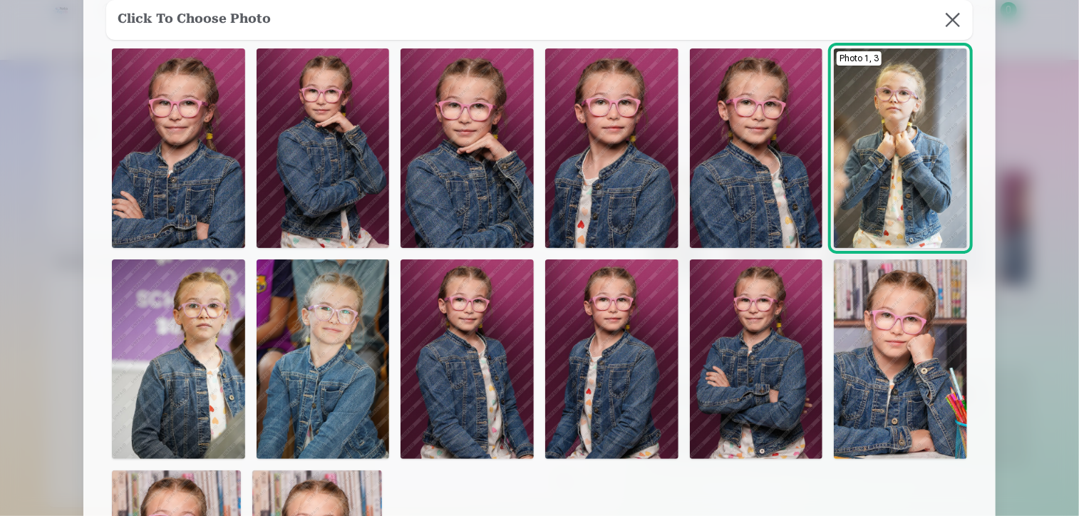
click at [167, 172] on img at bounding box center [178, 148] width 133 height 200
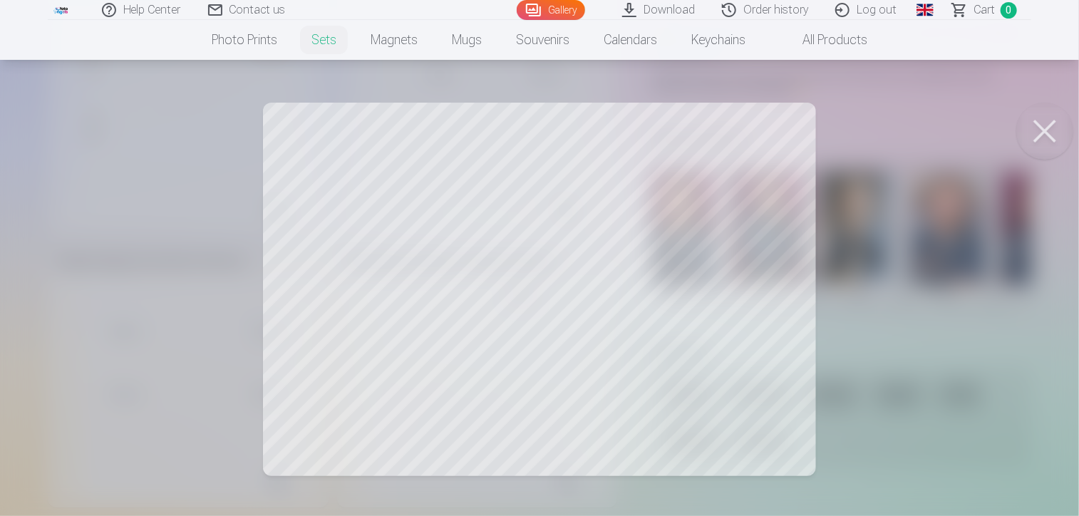
click at [1051, 120] on button at bounding box center [1044, 131] width 57 height 57
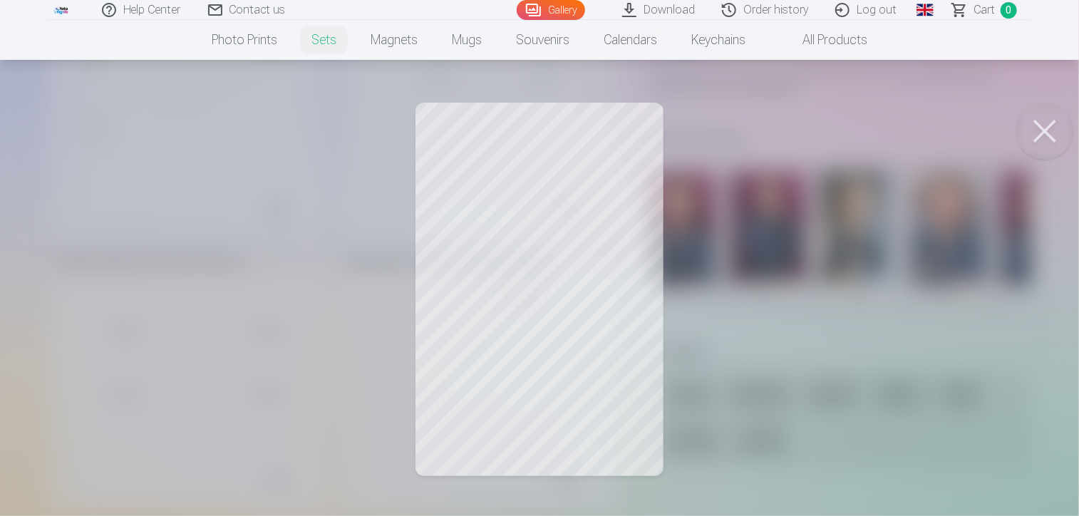
click at [1044, 128] on button at bounding box center [1044, 131] width 57 height 57
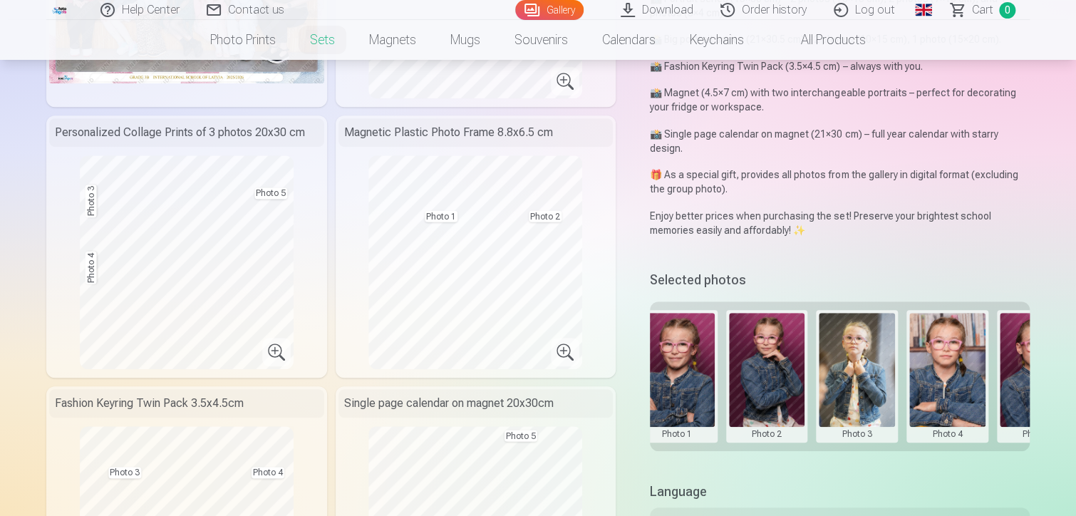
scroll to position [285, 0]
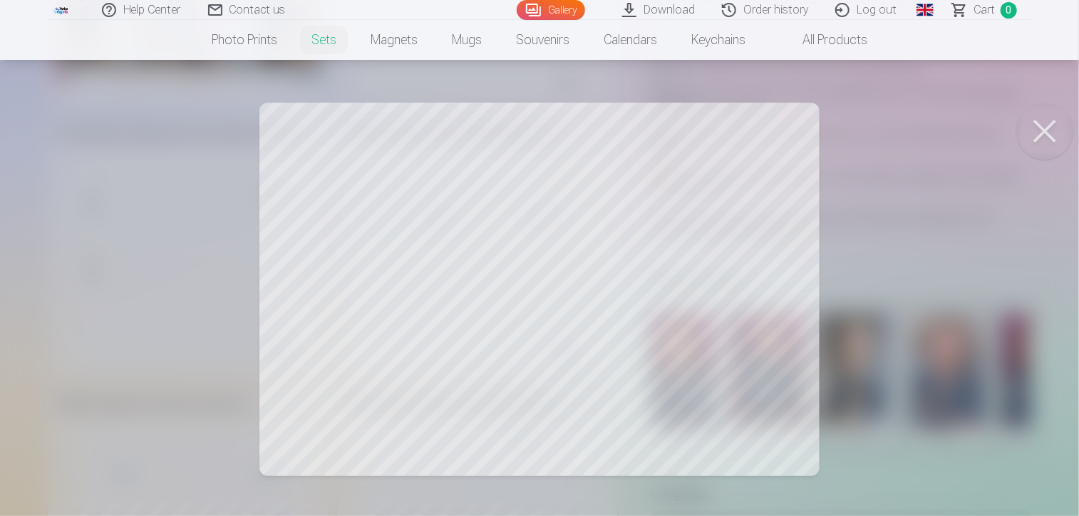
click at [1041, 138] on button at bounding box center [1044, 131] width 57 height 57
click at [1039, 130] on button at bounding box center [1044, 131] width 57 height 57
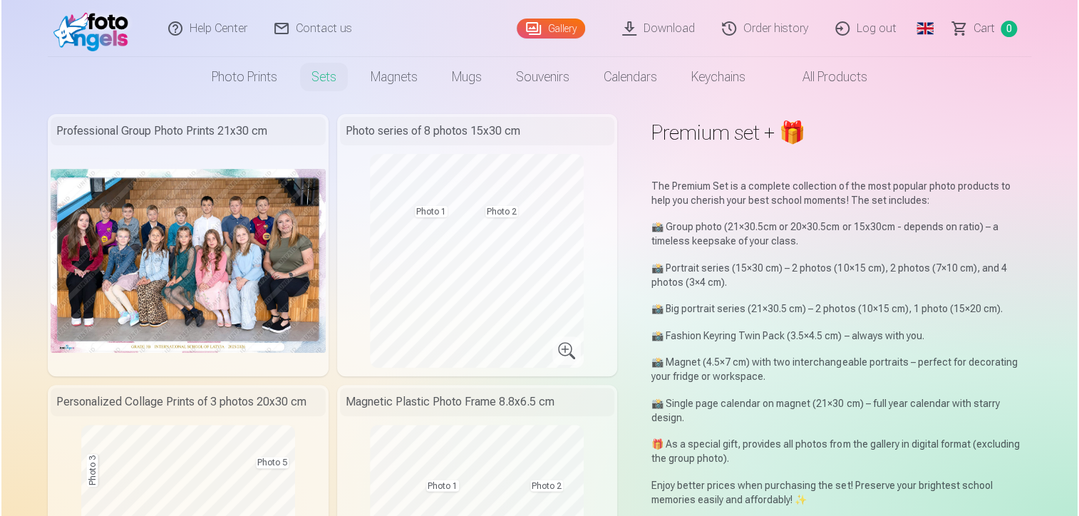
scroll to position [0, 0]
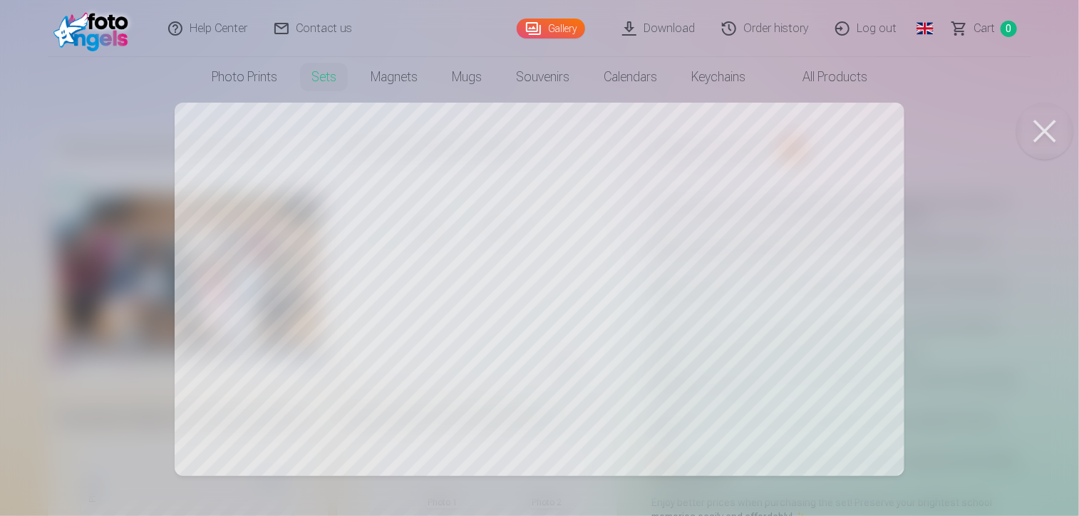
click at [1038, 130] on button at bounding box center [1044, 131] width 57 height 57
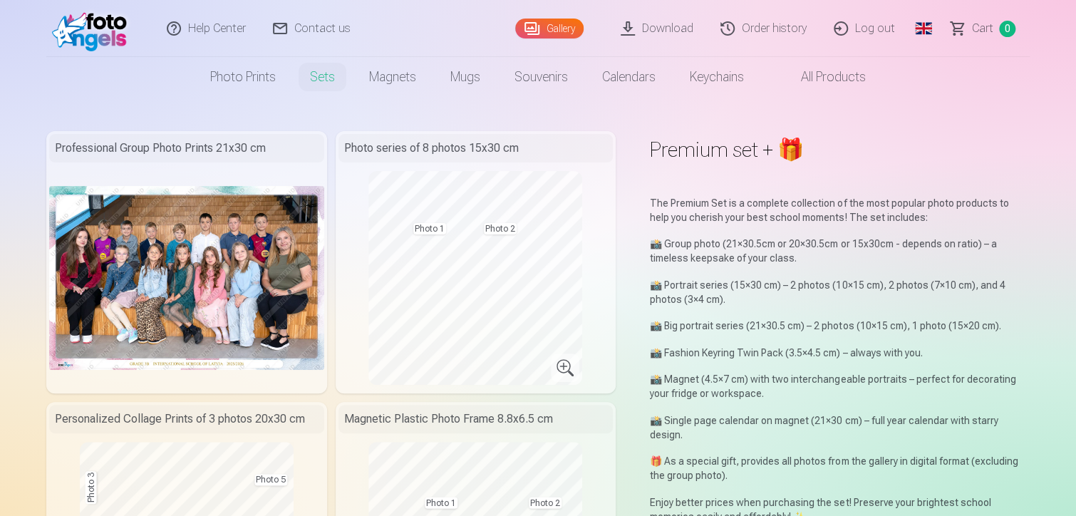
click at [221, 257] on img at bounding box center [186, 277] width 275 height 183
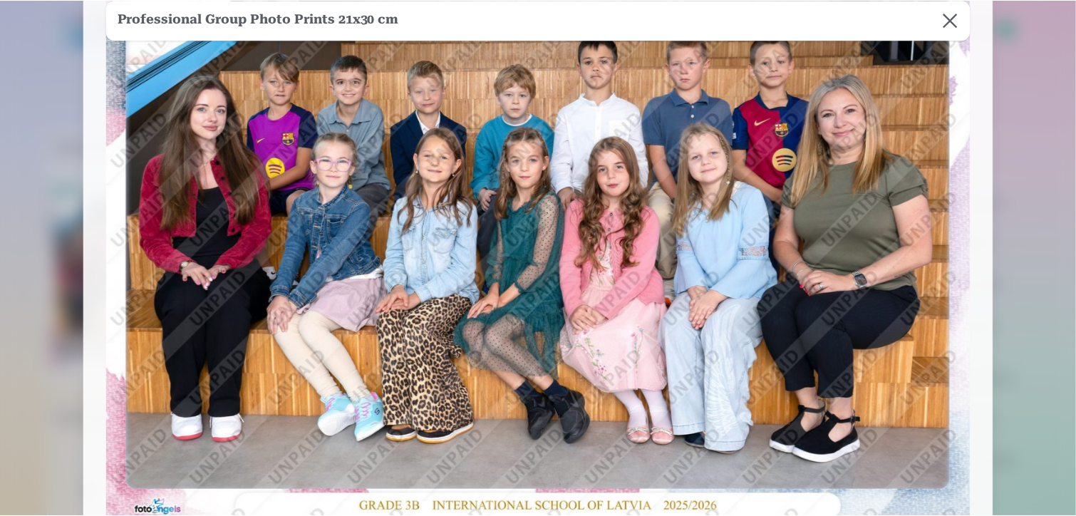
scroll to position [143, 0]
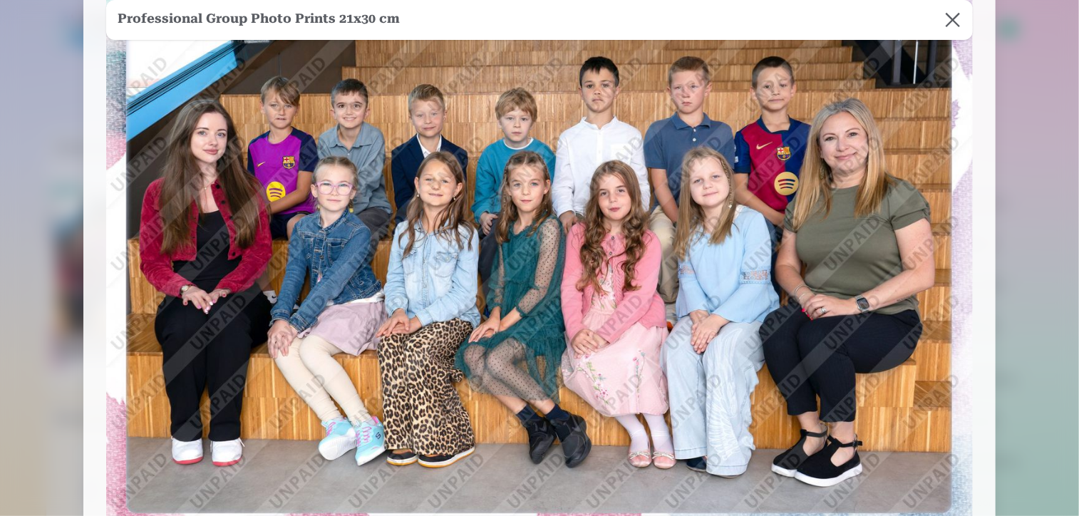
click at [948, 19] on button at bounding box center [953, 20] width 40 height 40
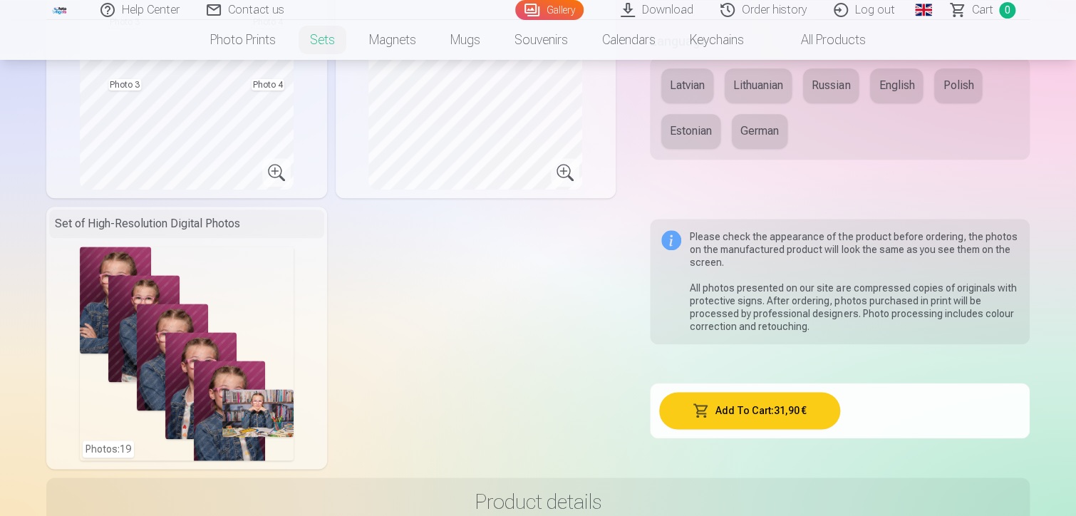
scroll to position [926, 0]
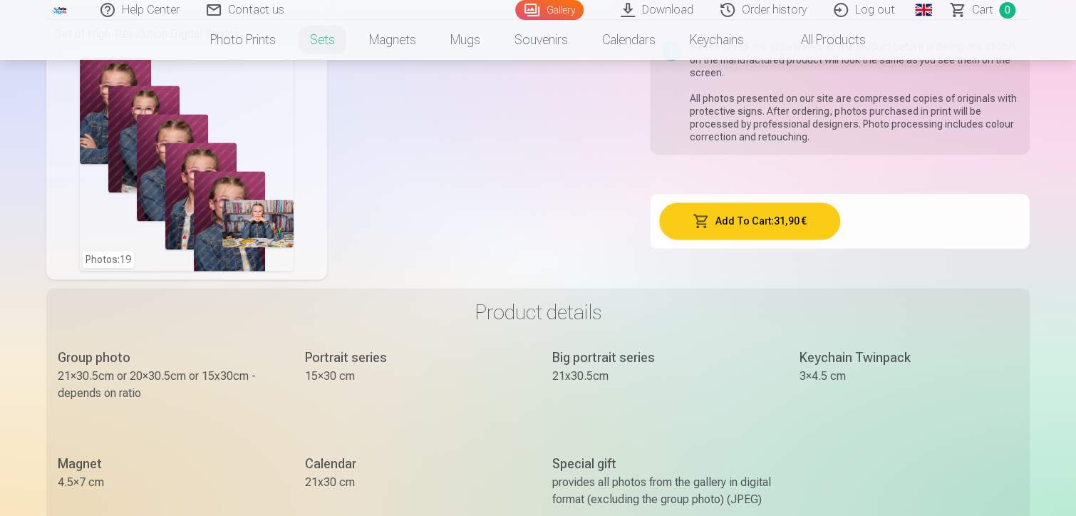
click at [733, 229] on button "Add To Cart : 31,90 €" at bounding box center [749, 220] width 180 height 37
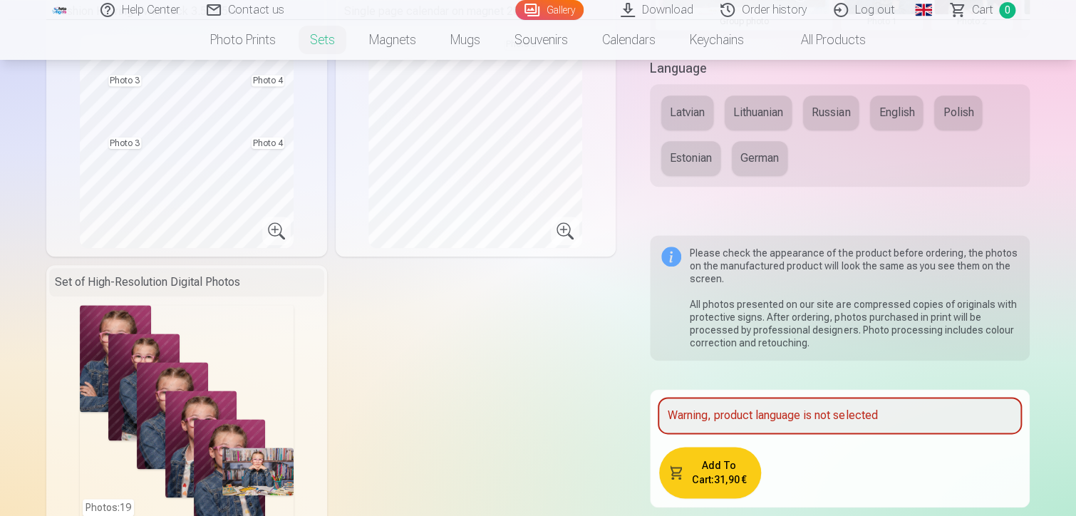
scroll to position [428, 0]
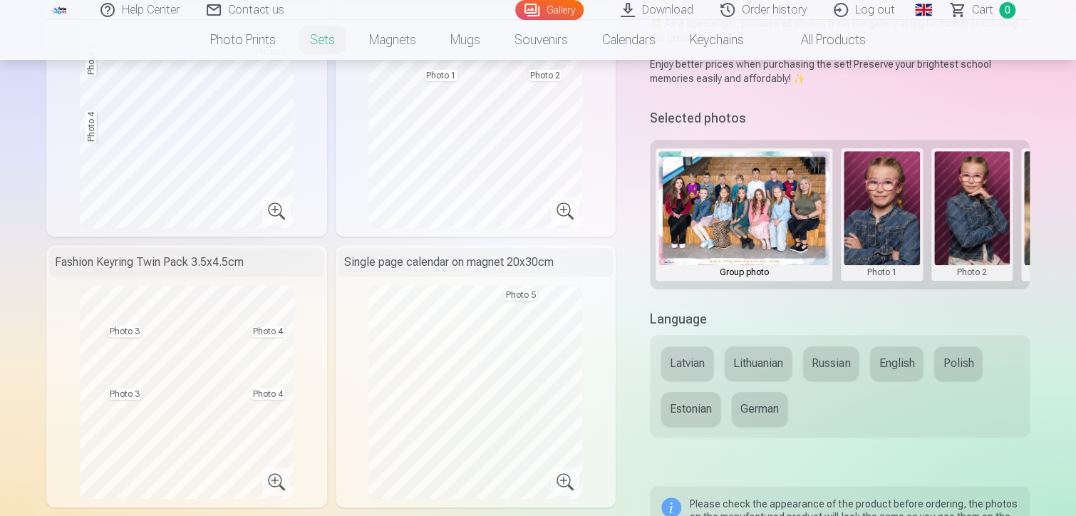
click at [906, 363] on button "English" at bounding box center [896, 363] width 53 height 34
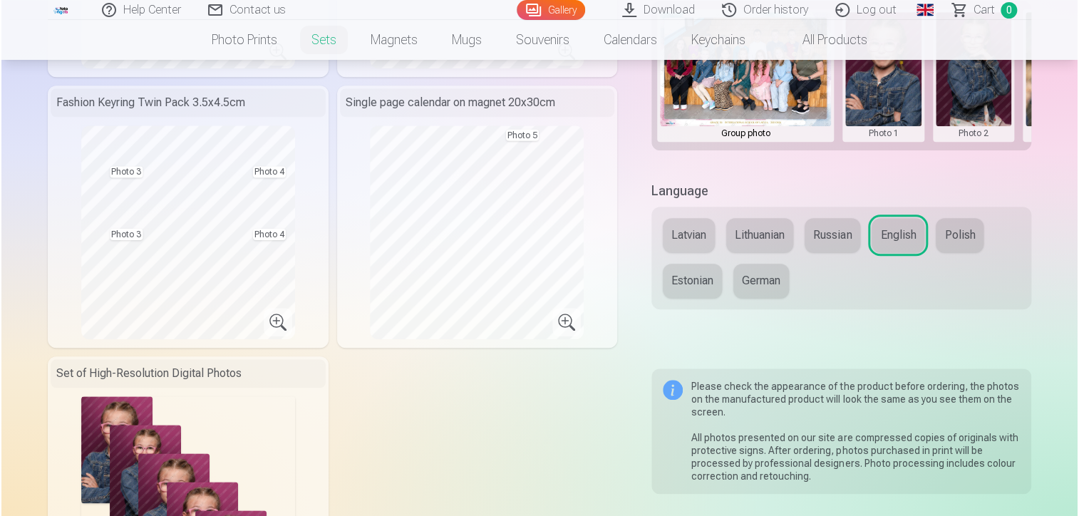
scroll to position [723, 0]
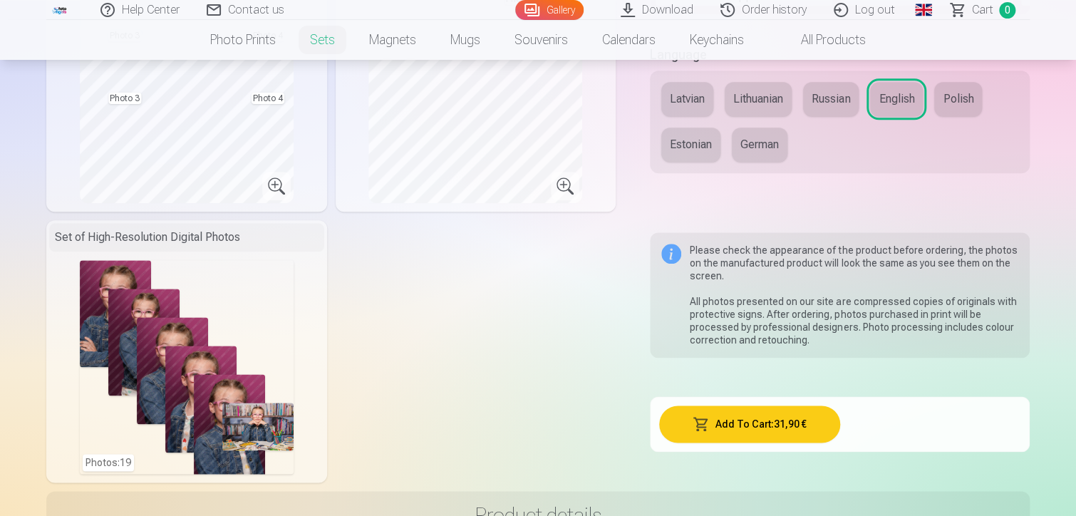
click at [795, 424] on button "Add To Cart : 31,90 €" at bounding box center [749, 424] width 180 height 37
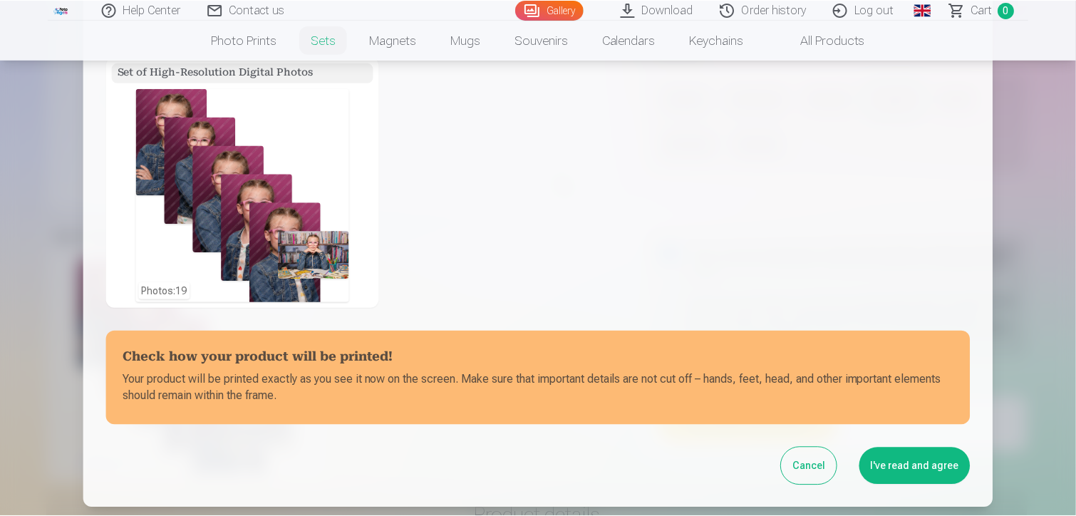
scroll to position [499, 0]
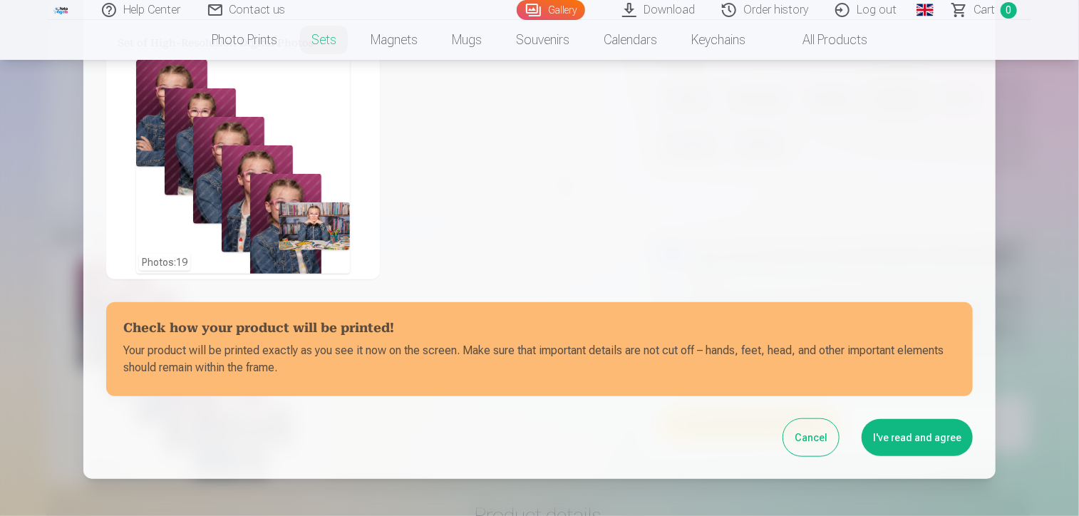
click at [909, 439] on button "I've read and agree" at bounding box center [917, 437] width 111 height 37
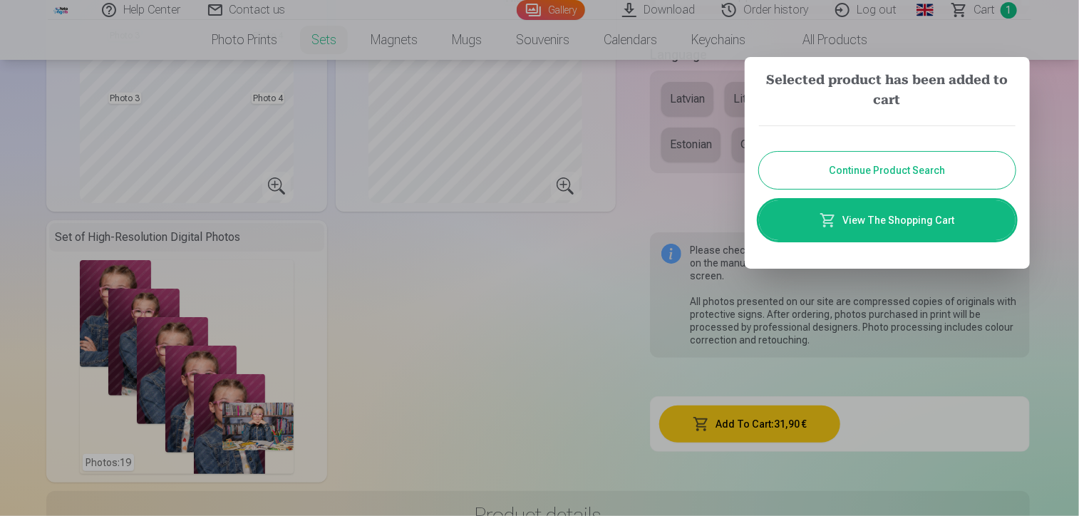
click at [964, 218] on link "View The Shopping Cart" at bounding box center [887, 220] width 257 height 40
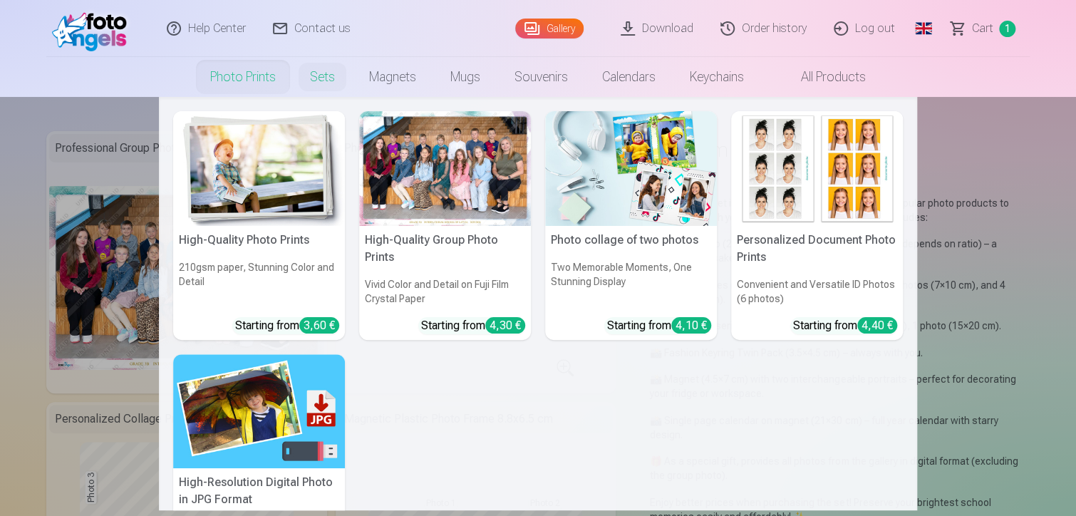
click at [251, 73] on link "Photo prints" at bounding box center [243, 77] width 100 height 40
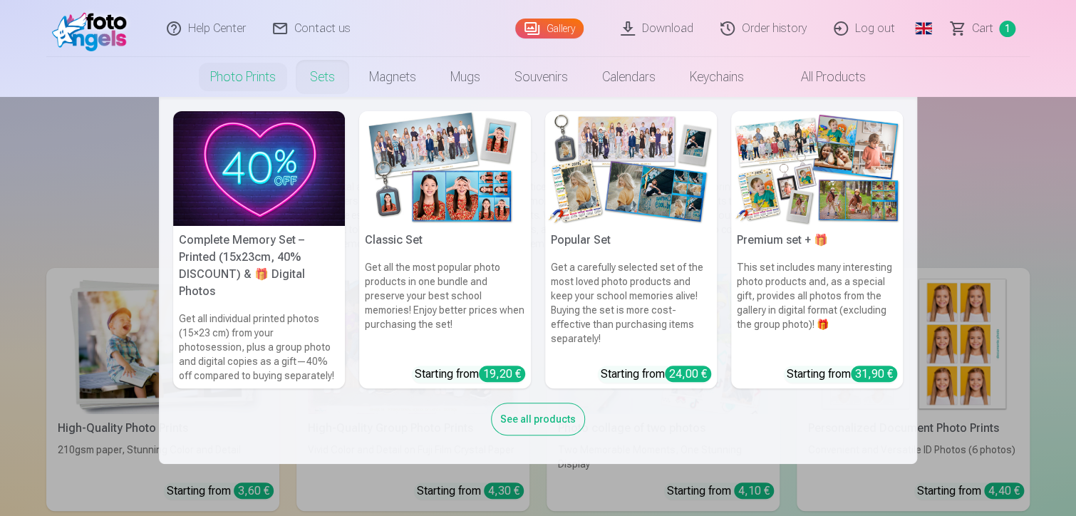
click at [522, 428] on div "See all products" at bounding box center [538, 419] width 94 height 33
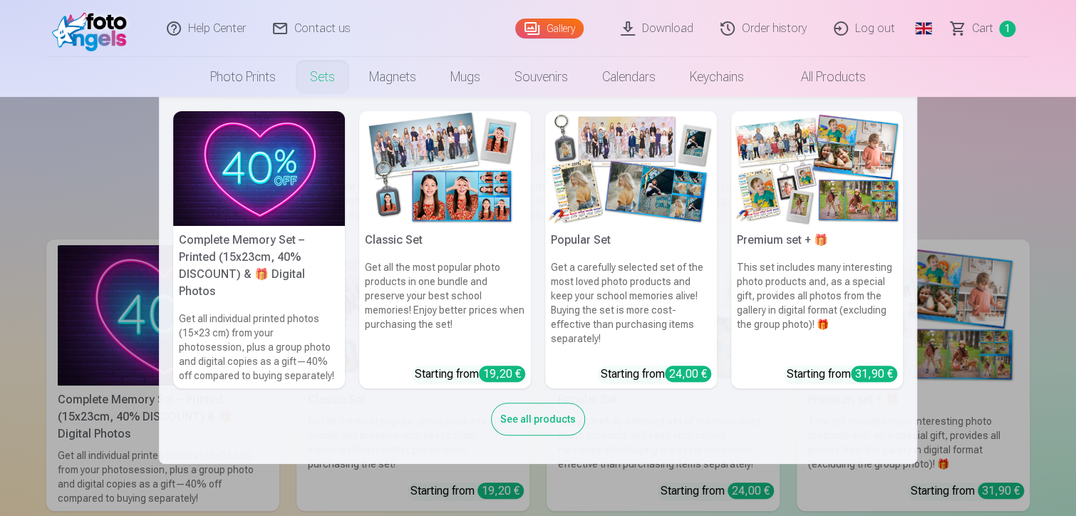
click at [551, 423] on div "See all products" at bounding box center [538, 419] width 94 height 33
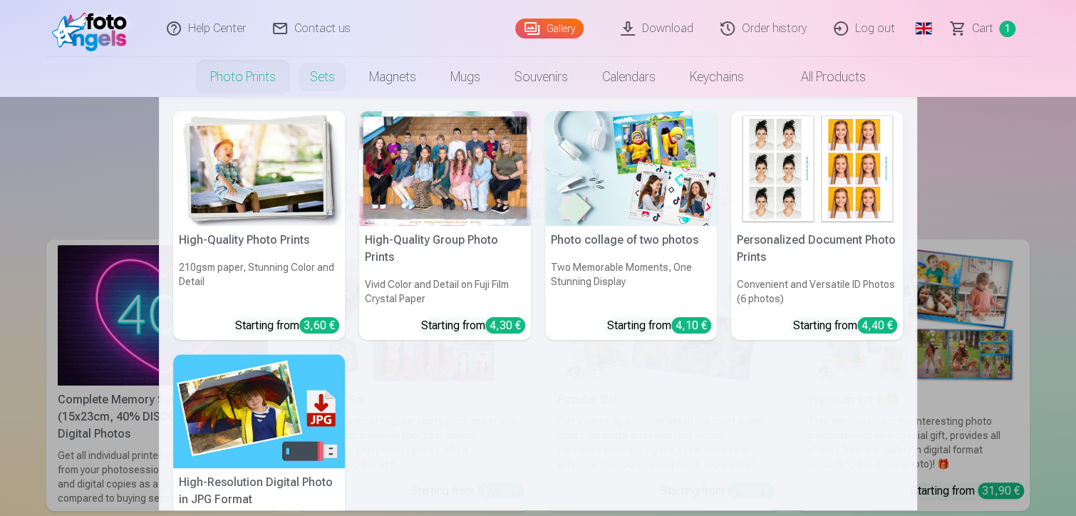
click at [241, 66] on link "Photo prints" at bounding box center [243, 77] width 100 height 40
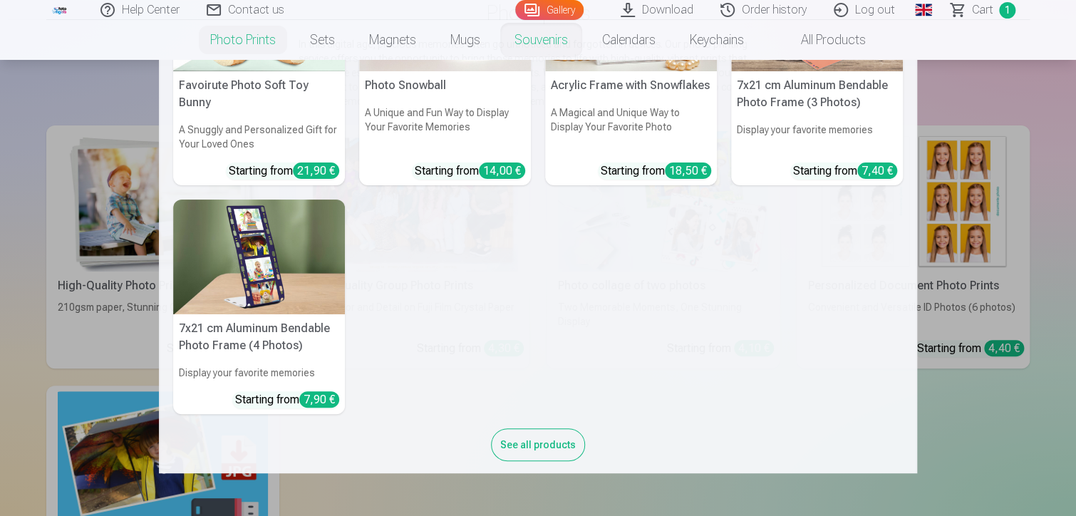
scroll to position [376, 0]
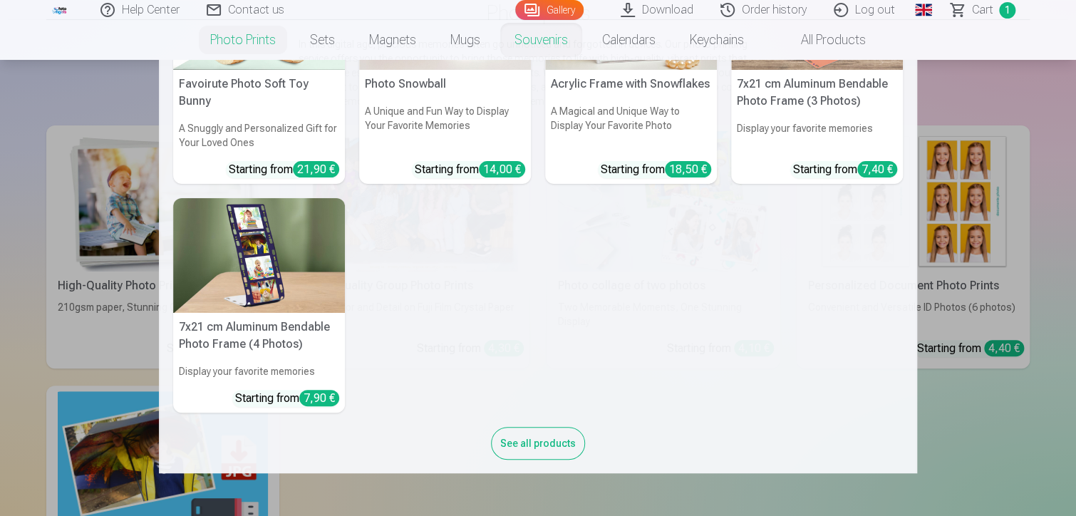
click at [252, 313] on h5 "7x21 cm Aluminum Bendable Photo Frame (4 Photos)" at bounding box center [259, 336] width 172 height 46
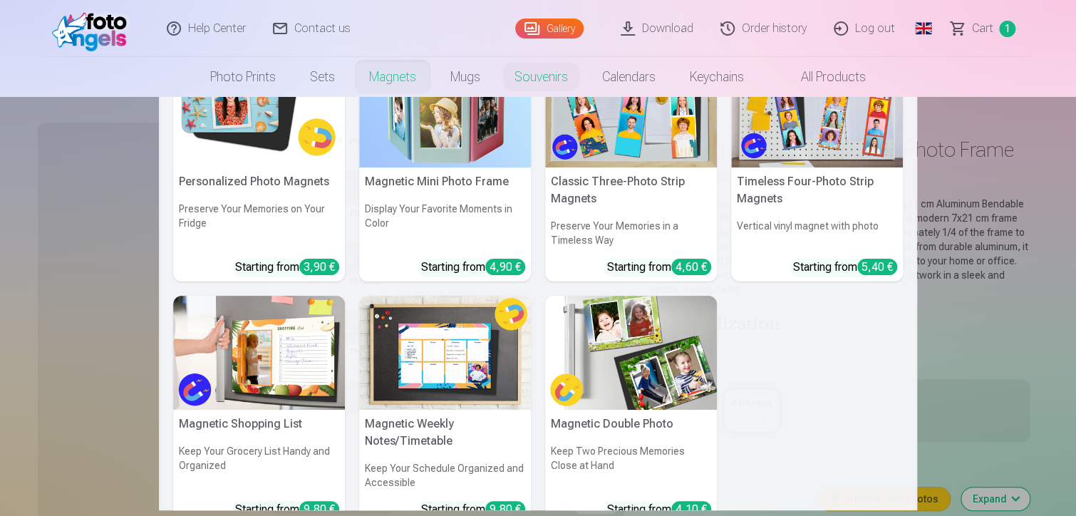
scroll to position [143, 0]
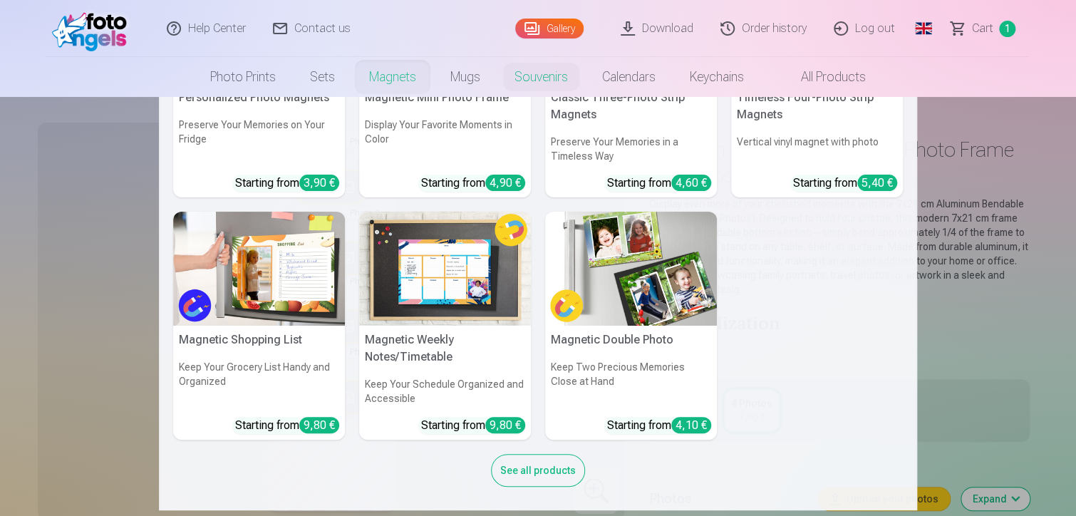
click at [419, 349] on h5 "Magnetic Weekly Notes/Timetable" at bounding box center [445, 349] width 172 height 46
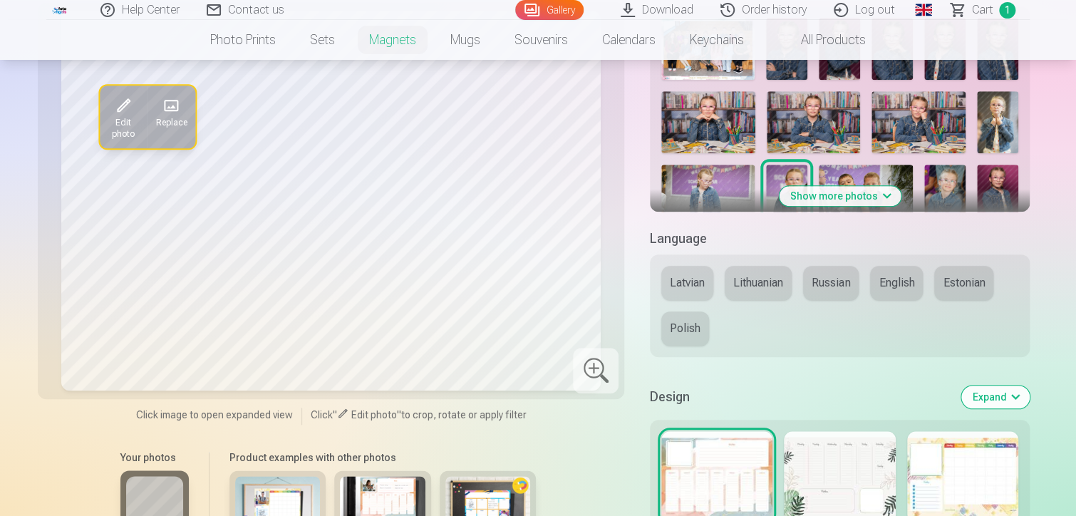
scroll to position [570, 0]
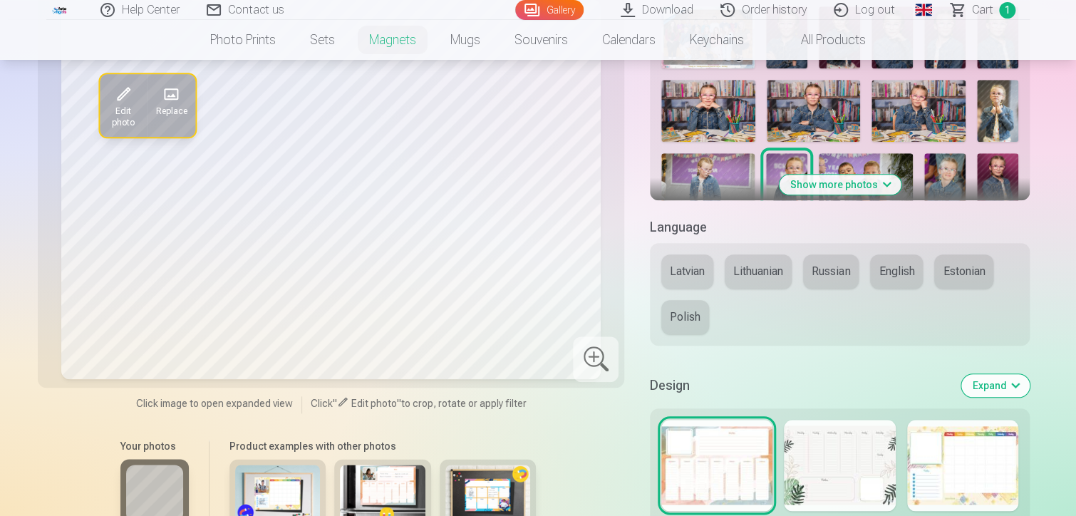
click at [896, 274] on button "English" at bounding box center [896, 271] width 53 height 34
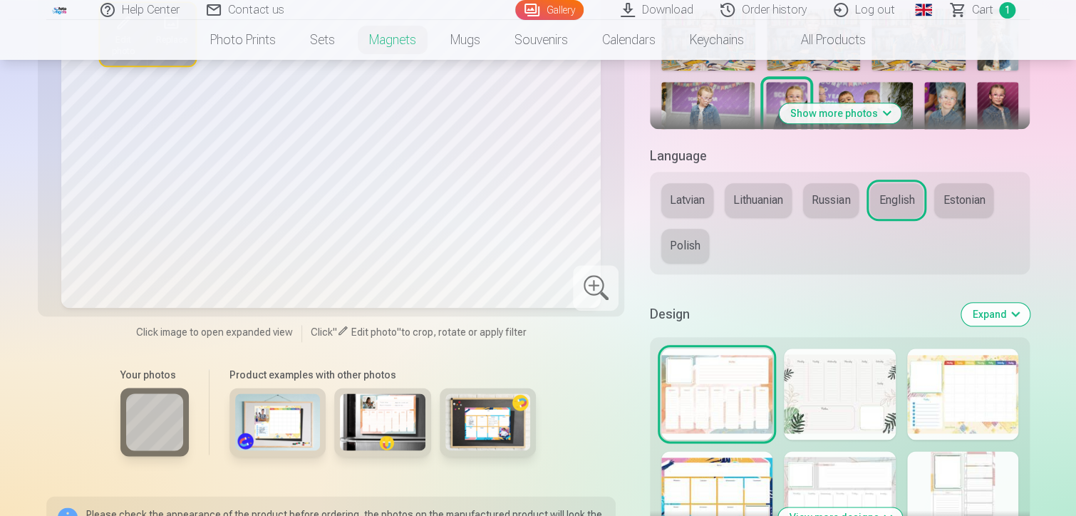
scroll to position [713, 0]
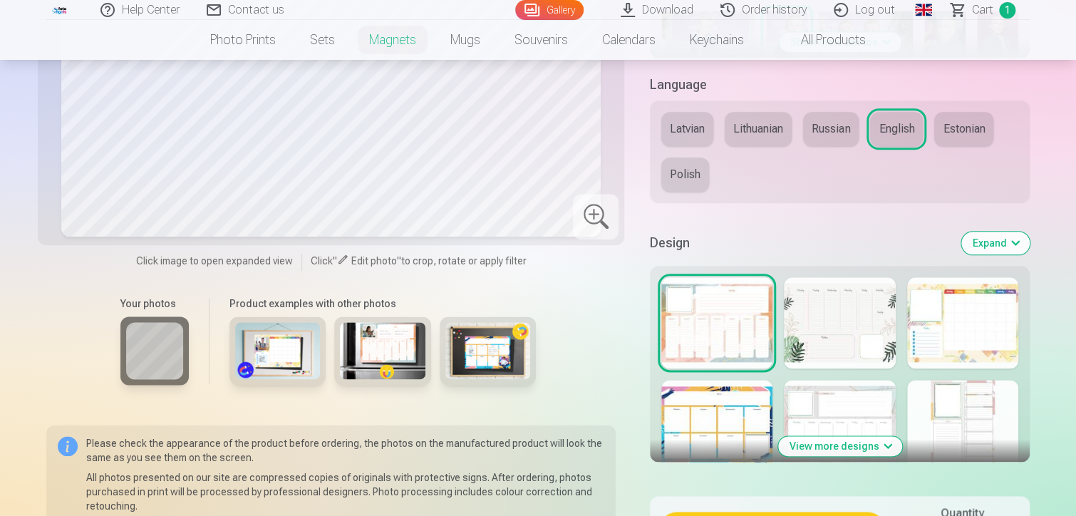
click at [280, 364] on img at bounding box center [278, 350] width 86 height 57
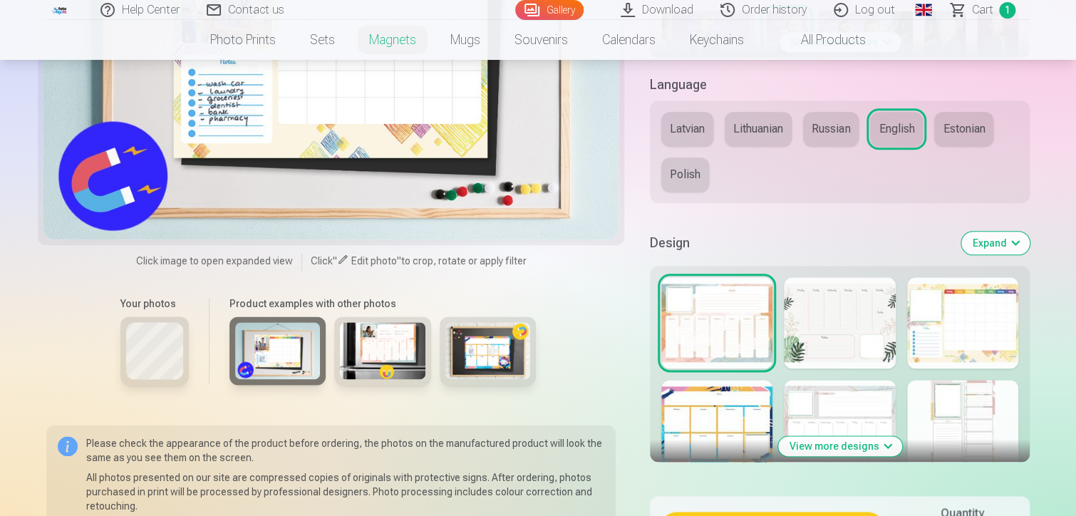
click at [391, 345] on img at bounding box center [383, 350] width 86 height 57
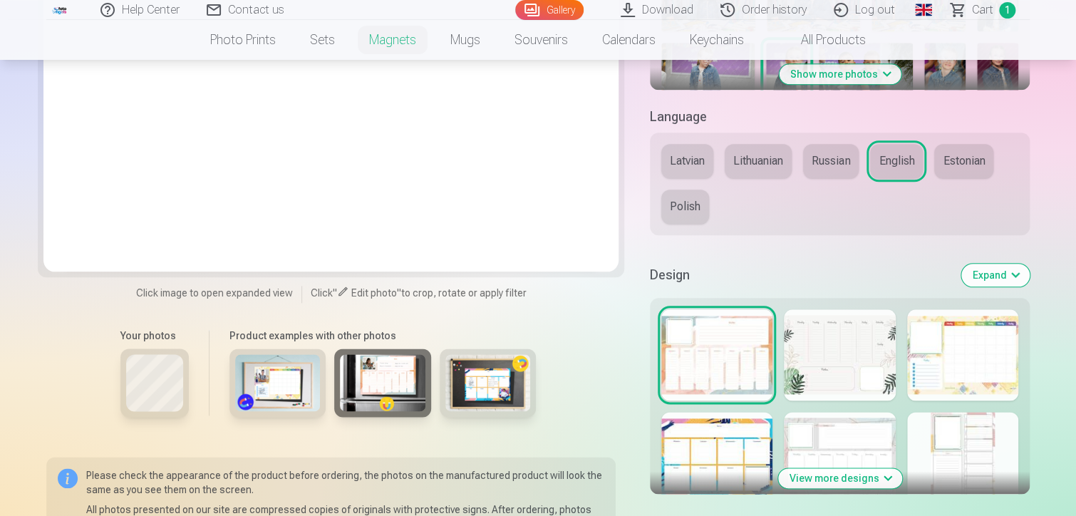
scroll to position [784, 0]
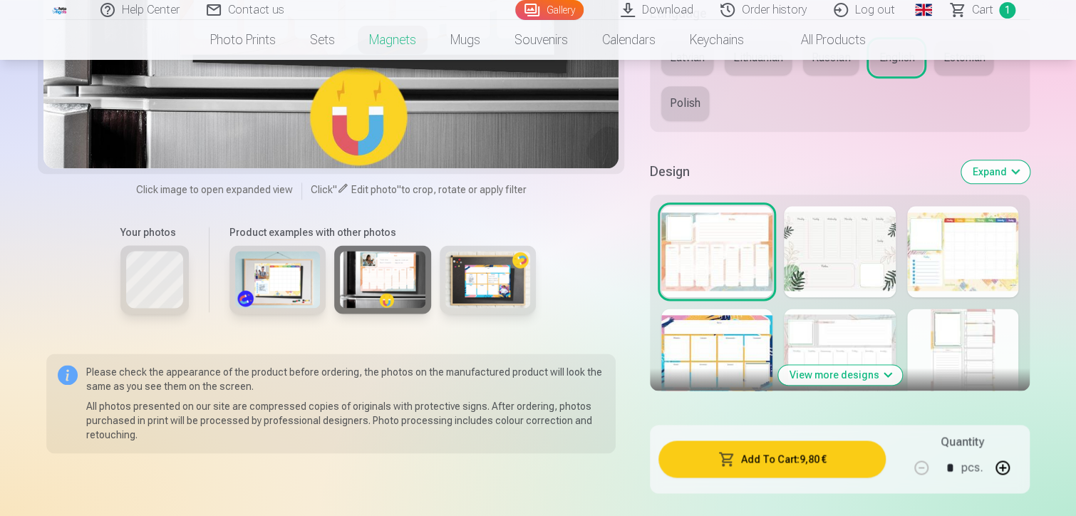
click at [468, 300] on img at bounding box center [488, 279] width 86 height 57
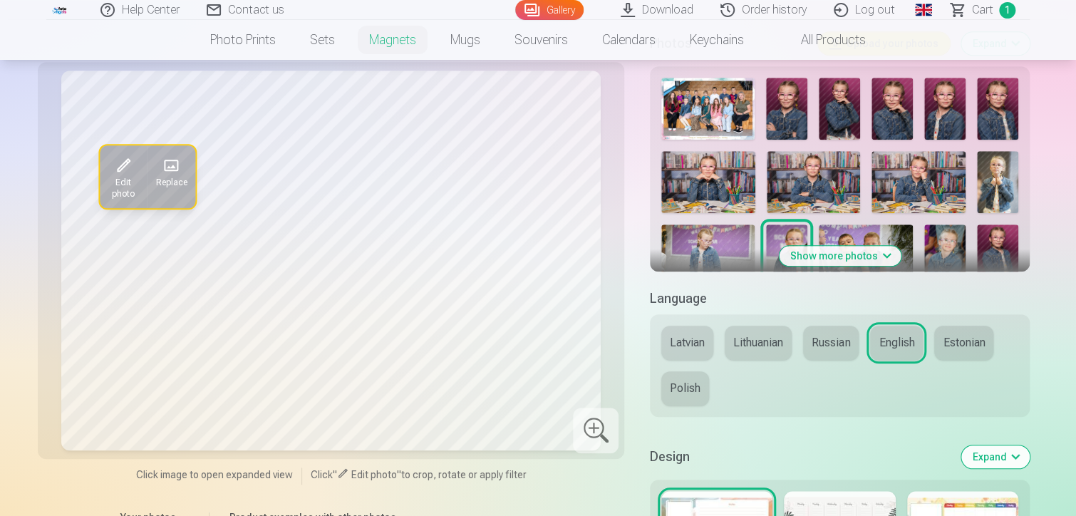
scroll to position [713, 0]
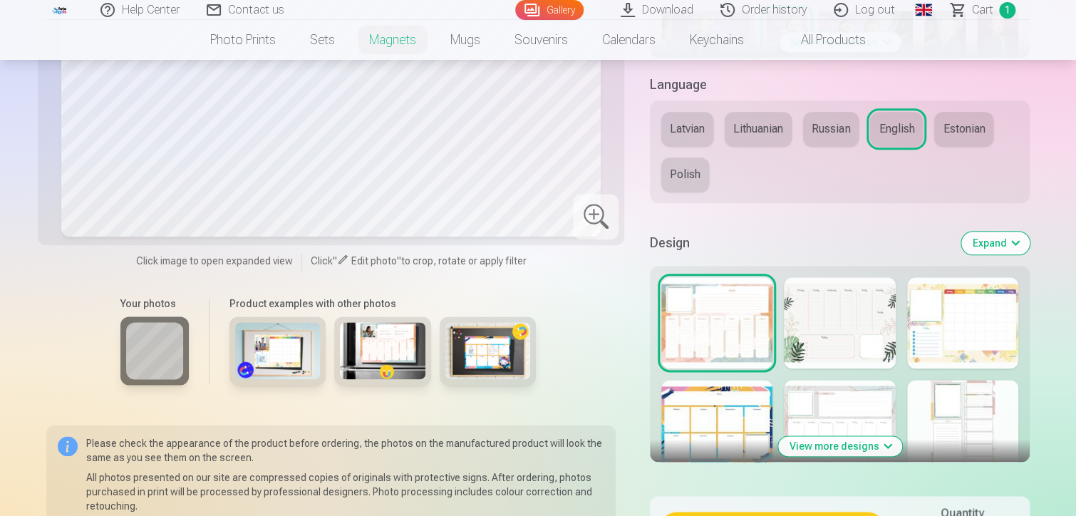
click at [511, 341] on img at bounding box center [488, 350] width 86 height 57
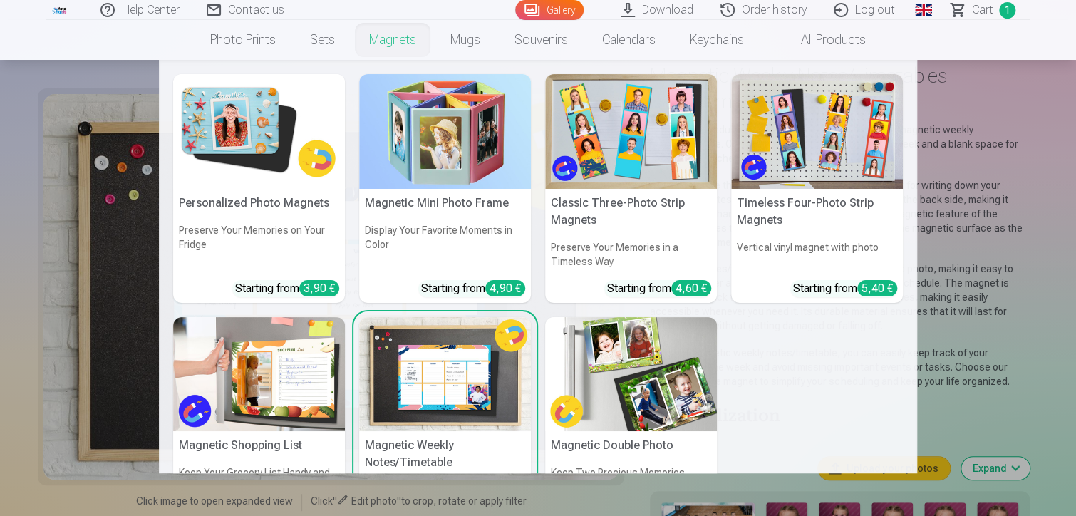
scroll to position [71, 0]
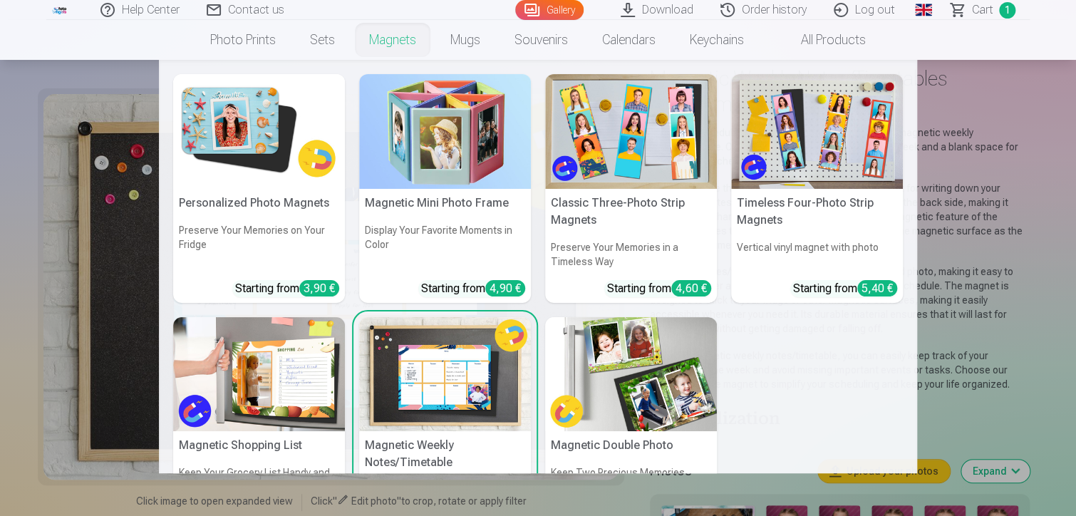
click at [282, 202] on h5 "Personalized Photo Magnets" at bounding box center [259, 203] width 172 height 29
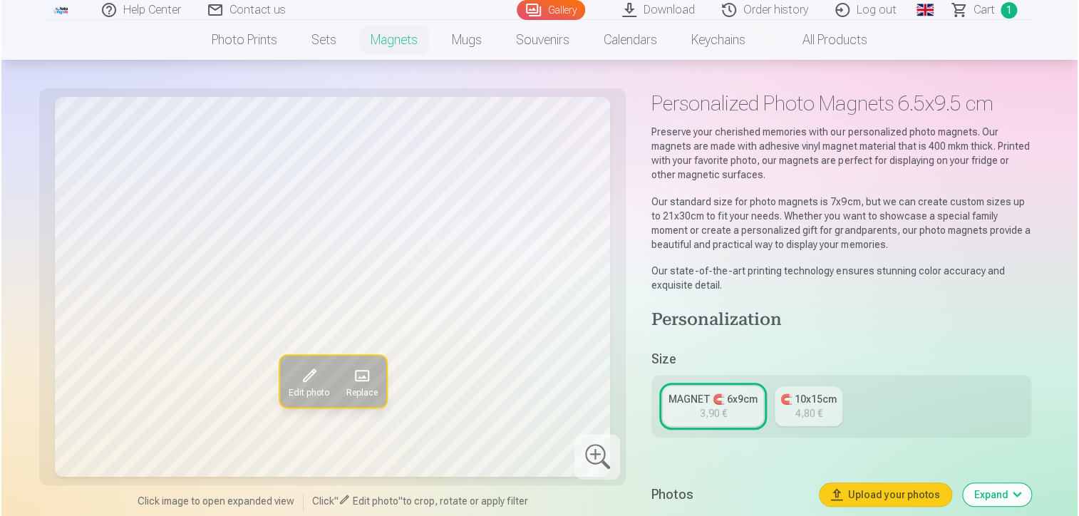
scroll to position [71, 0]
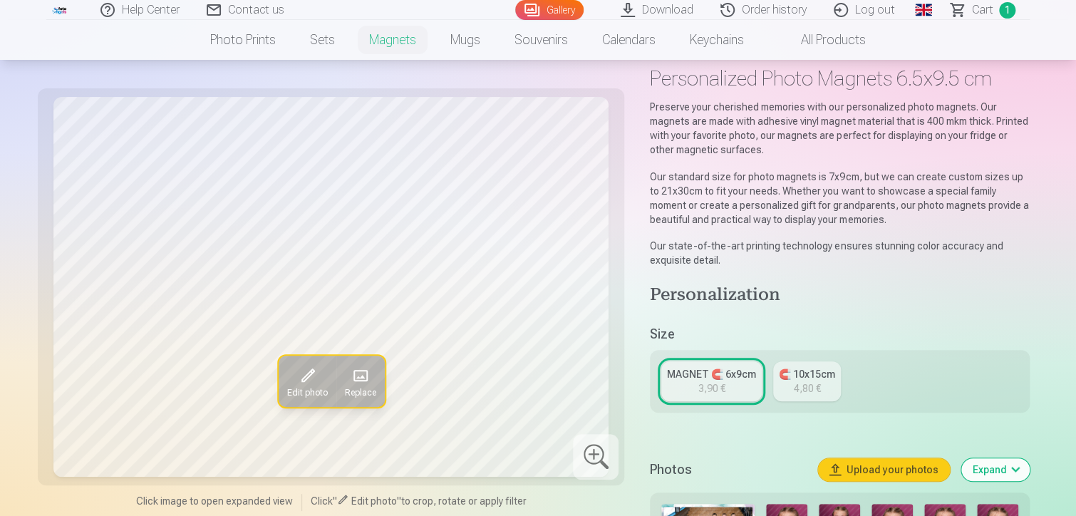
click at [363, 381] on span at bounding box center [360, 376] width 23 height 23
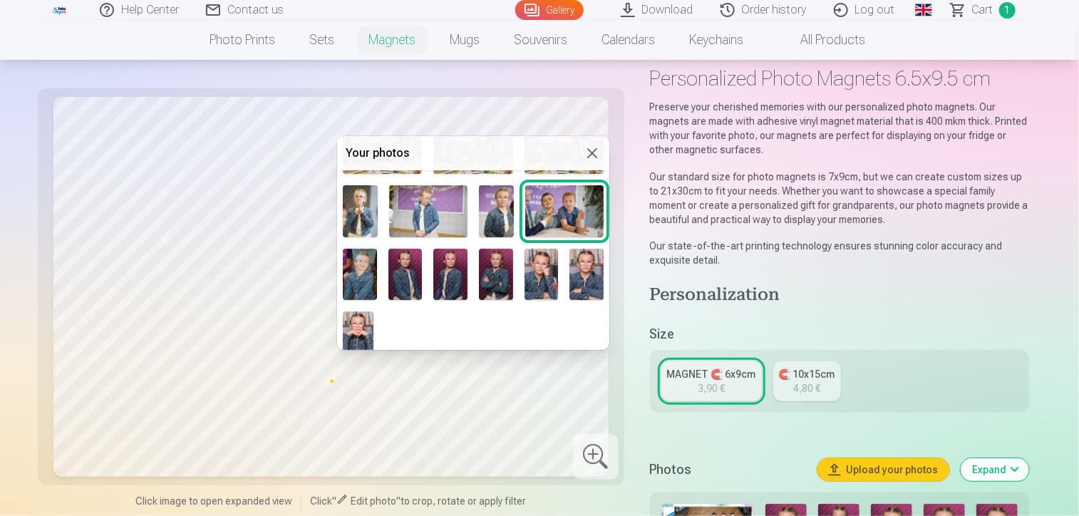
scroll to position [131, 0]
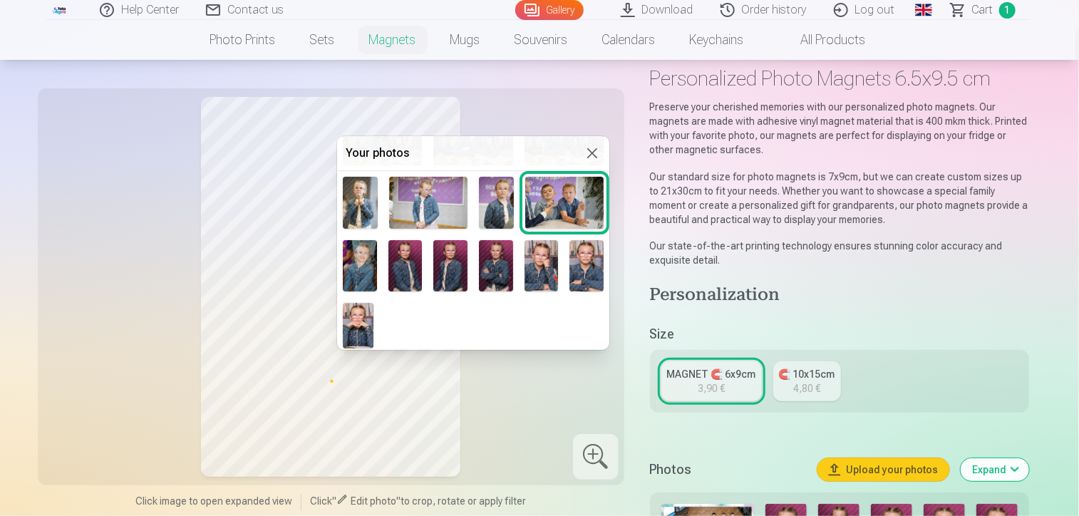
click at [356, 311] on img at bounding box center [358, 326] width 31 height 46
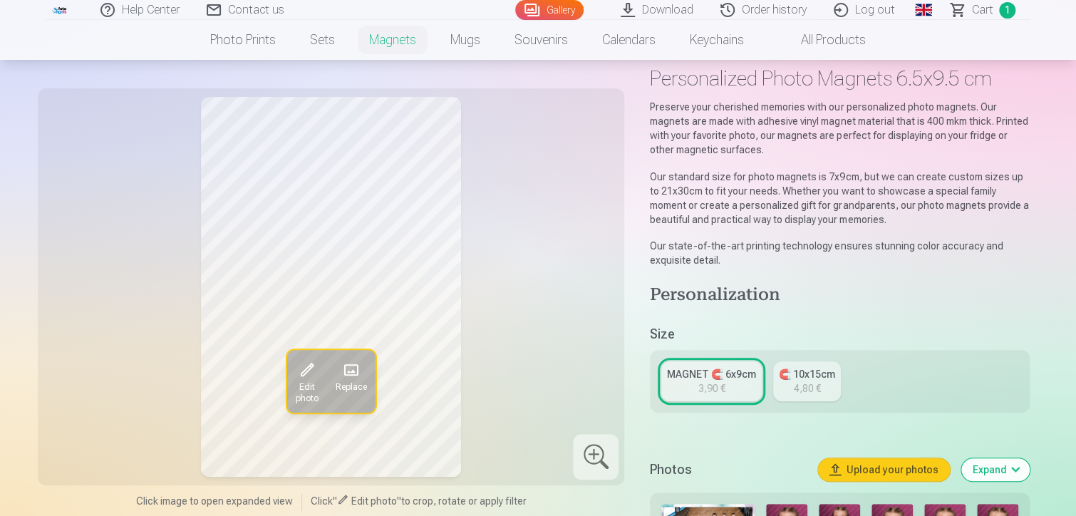
click at [357, 388] on span "Replace" at bounding box center [351, 387] width 31 height 11
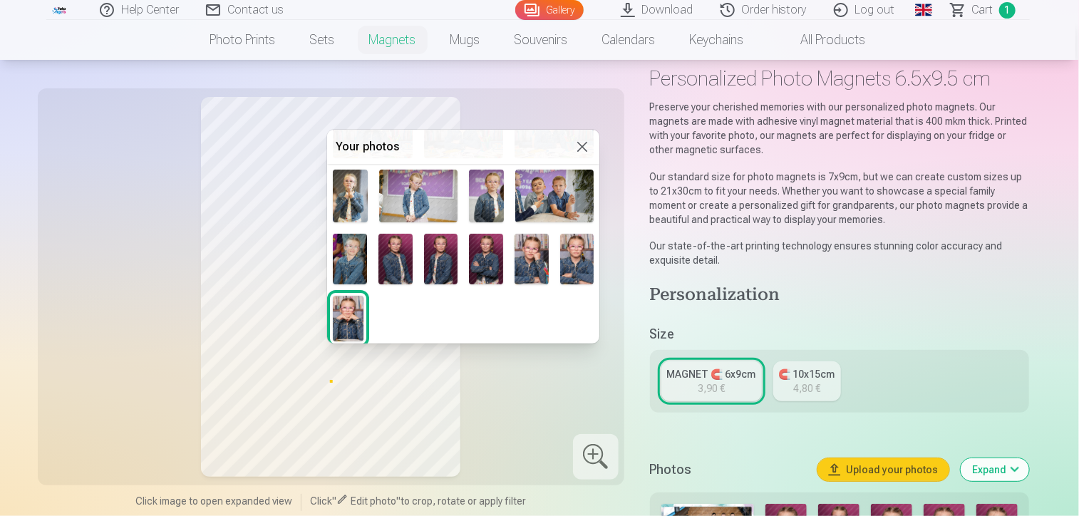
click at [352, 204] on img at bounding box center [350, 196] width 35 height 52
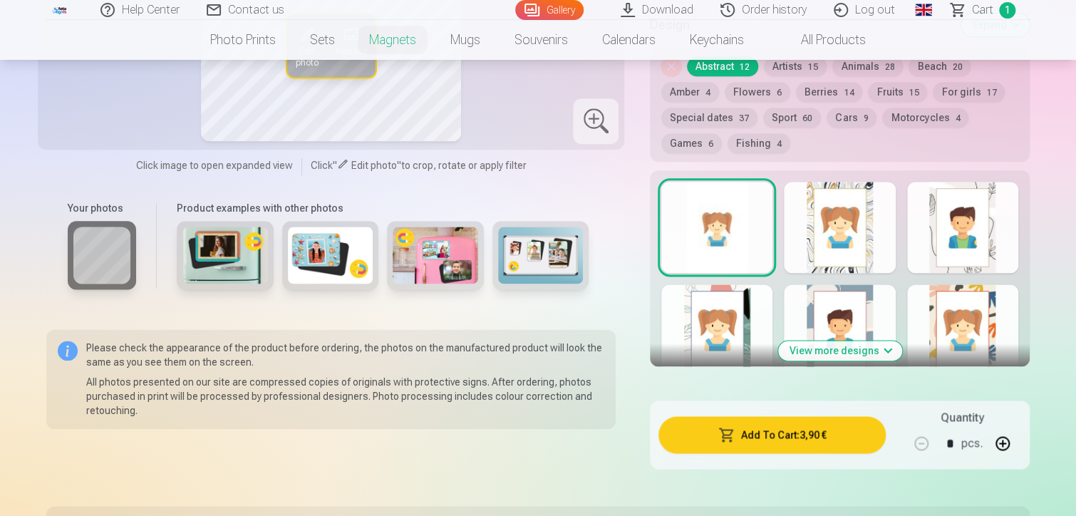
scroll to position [713, 0]
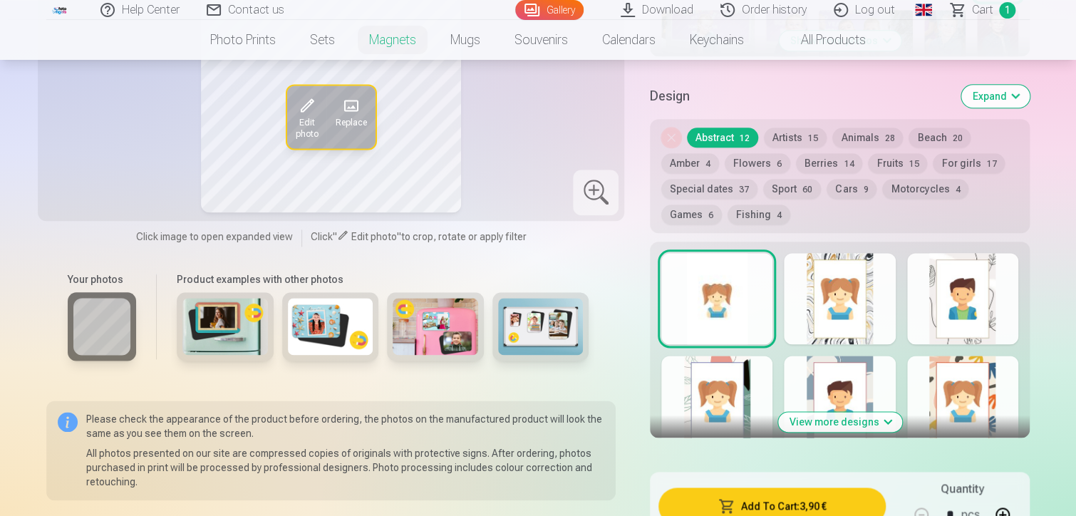
click at [850, 294] on div at bounding box center [839, 298] width 111 height 91
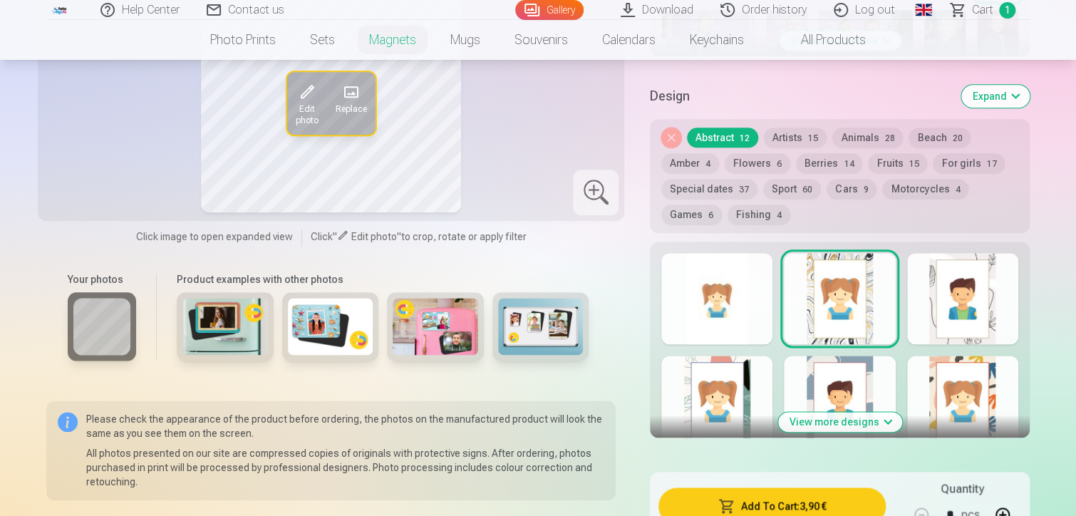
click at [964, 317] on div at bounding box center [962, 298] width 111 height 91
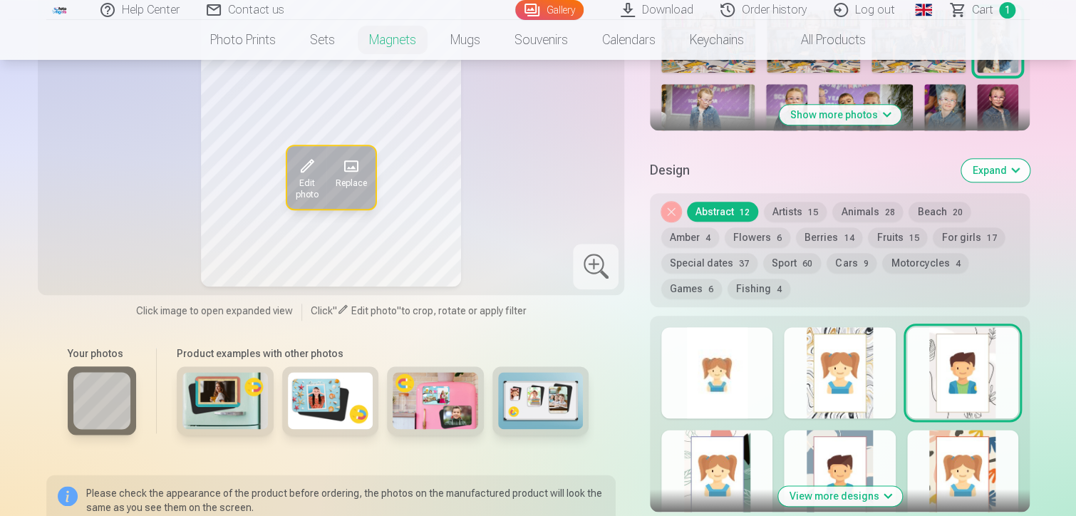
scroll to position [641, 0]
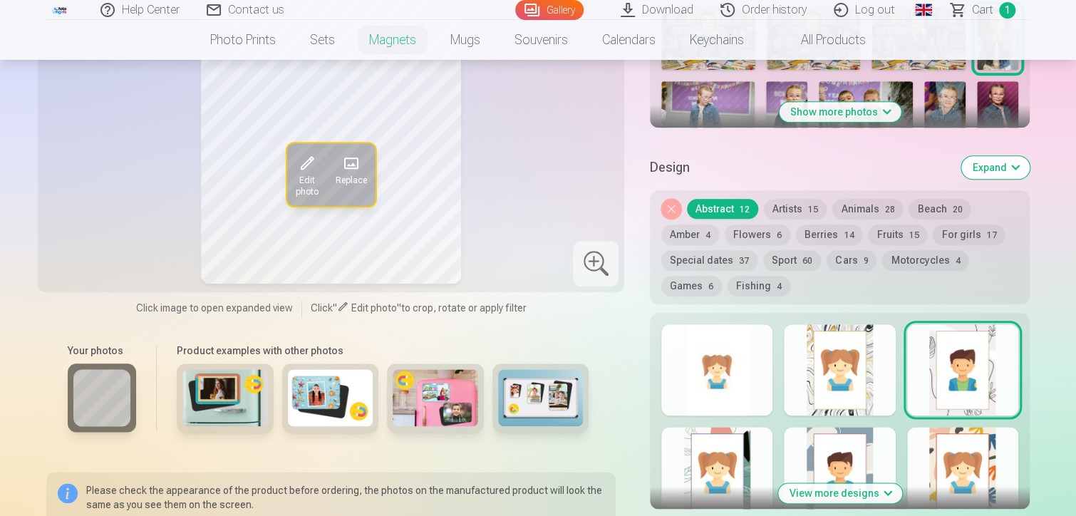
click at [733, 353] on div at bounding box center [716, 369] width 111 height 91
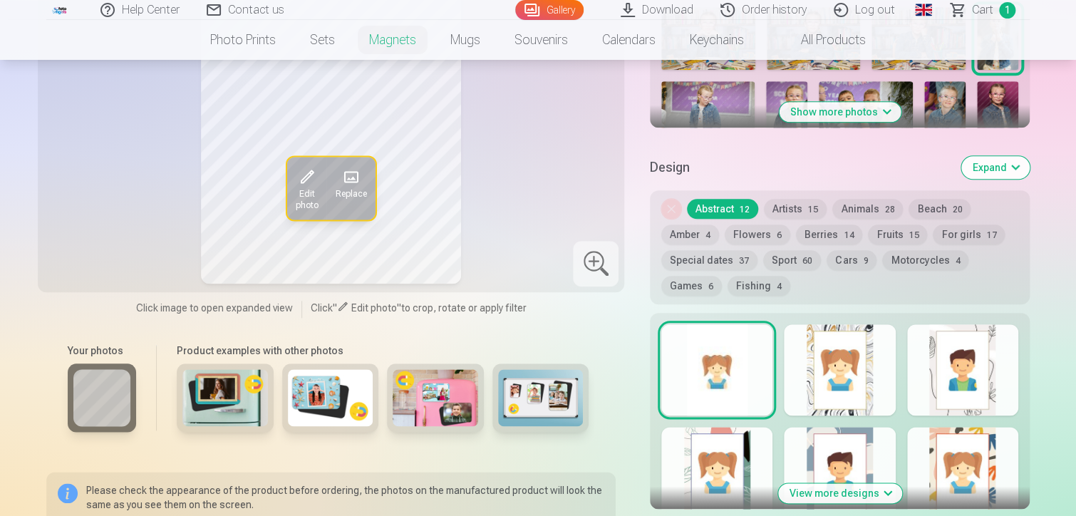
click at [978, 383] on div at bounding box center [962, 369] width 111 height 91
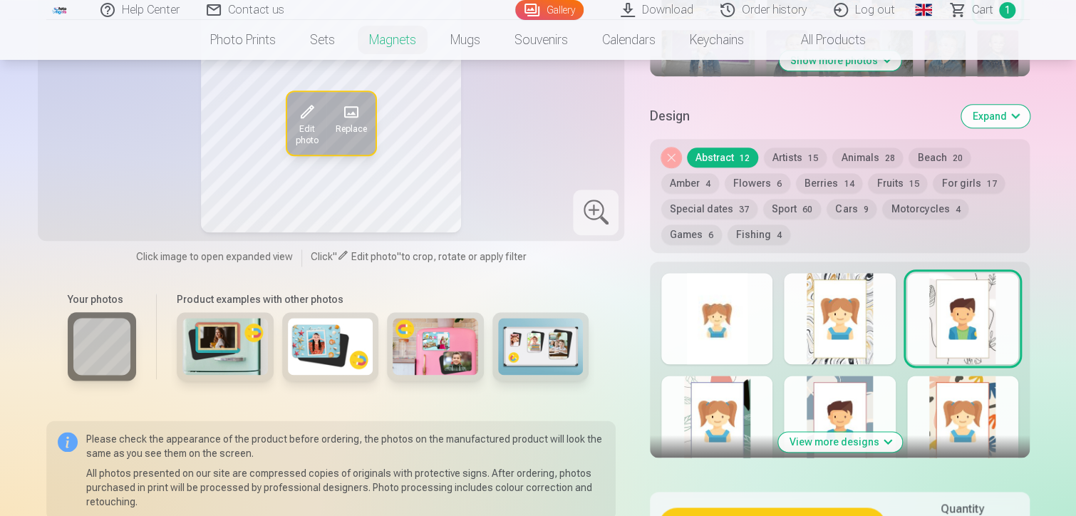
scroll to position [713, 0]
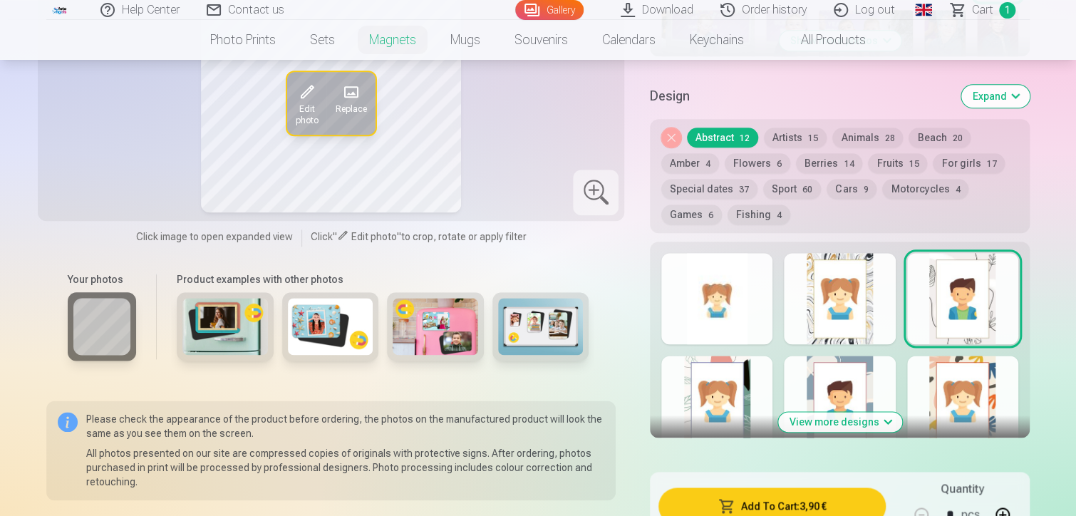
click at [823, 425] on button "View more designs" at bounding box center [840, 422] width 124 height 20
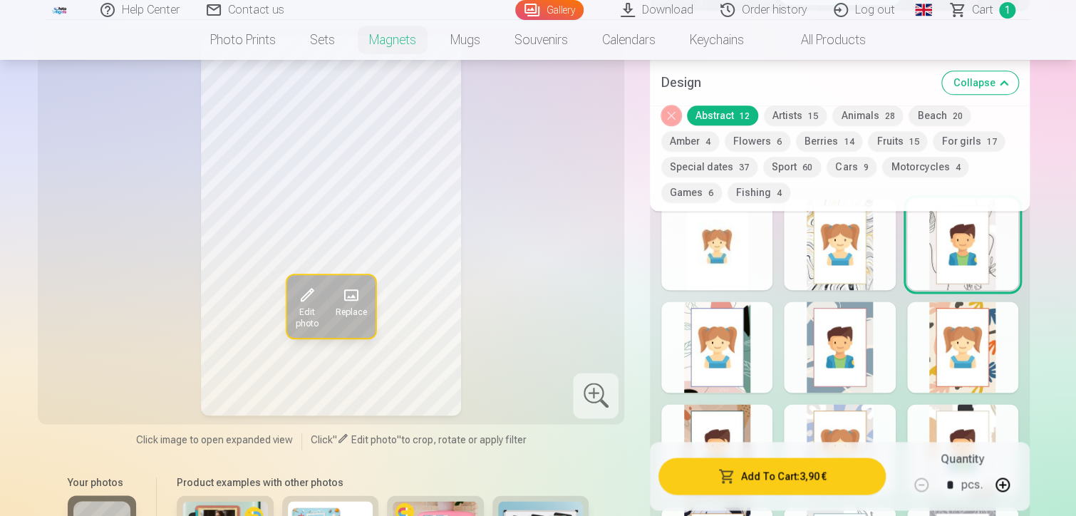
scroll to position [784, 0]
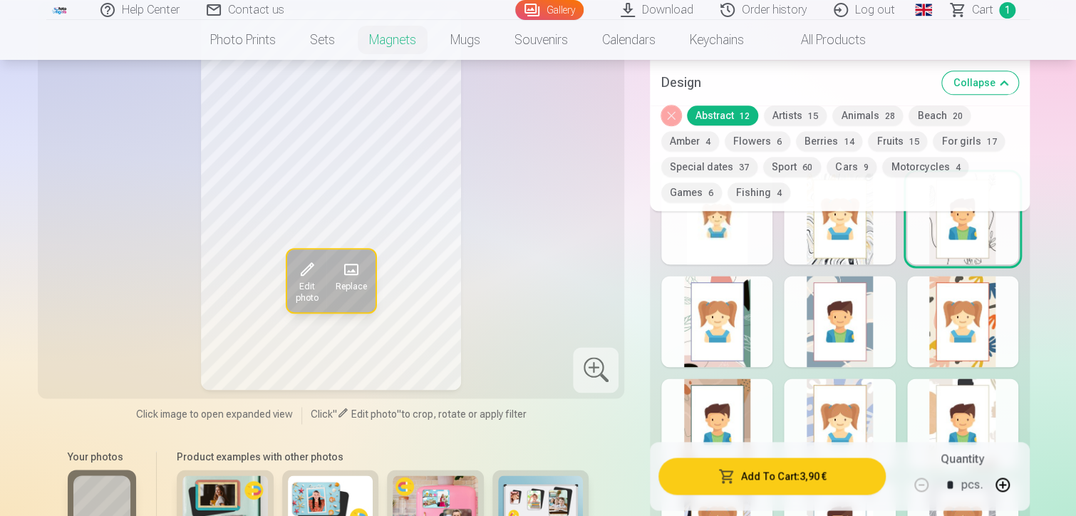
click at [969, 316] on div at bounding box center [962, 321] width 111 height 91
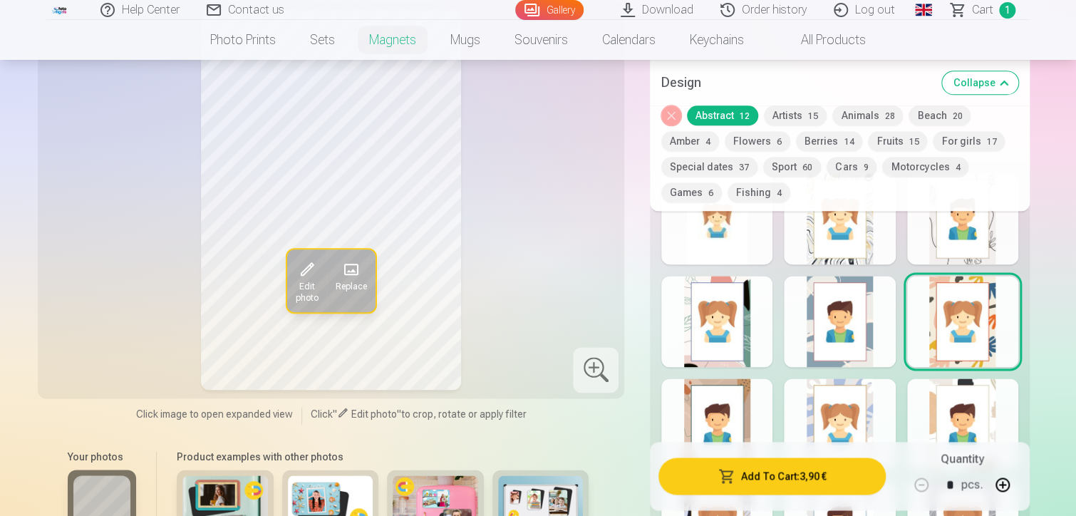
click at [863, 396] on div at bounding box center [839, 423] width 111 height 91
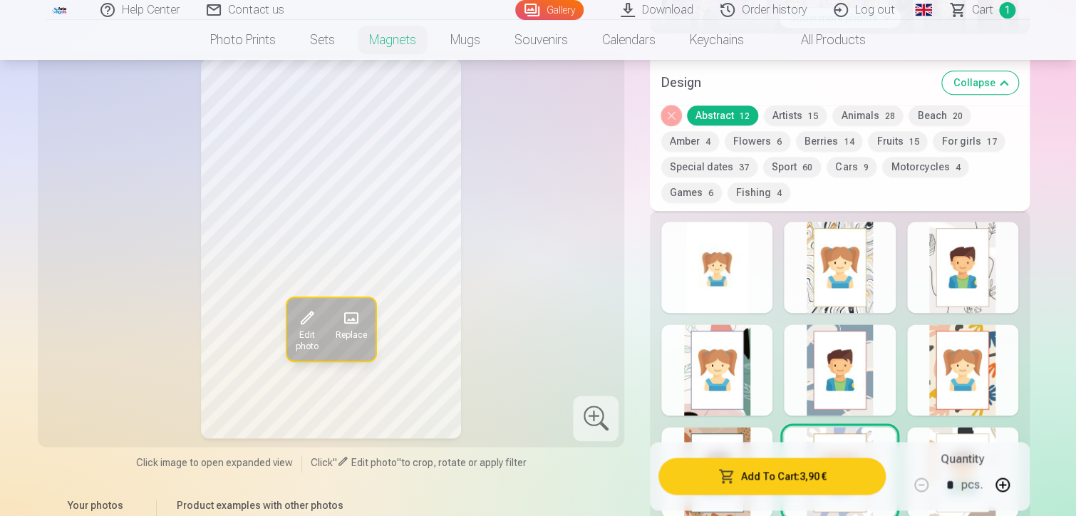
scroll to position [713, 0]
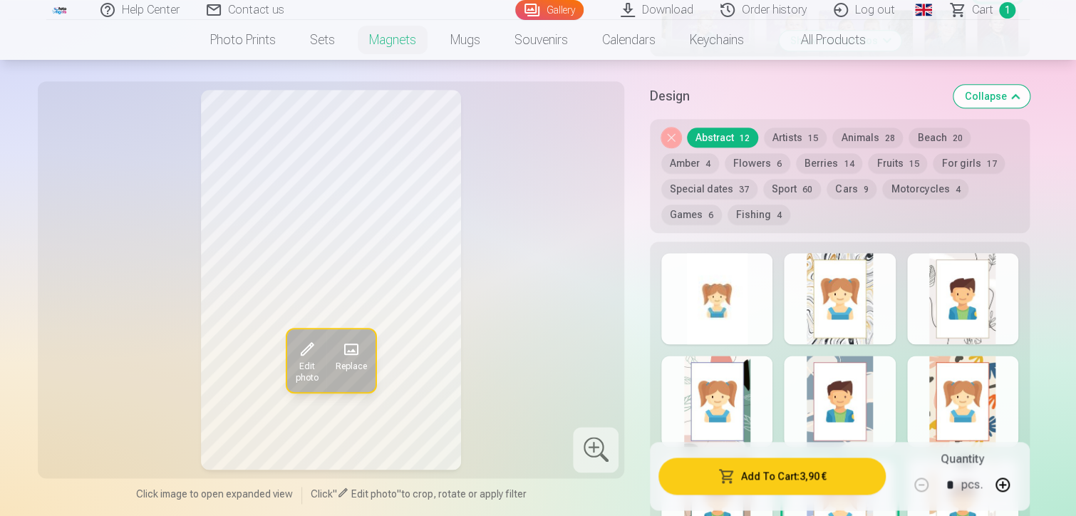
click at [940, 323] on div at bounding box center [962, 298] width 111 height 91
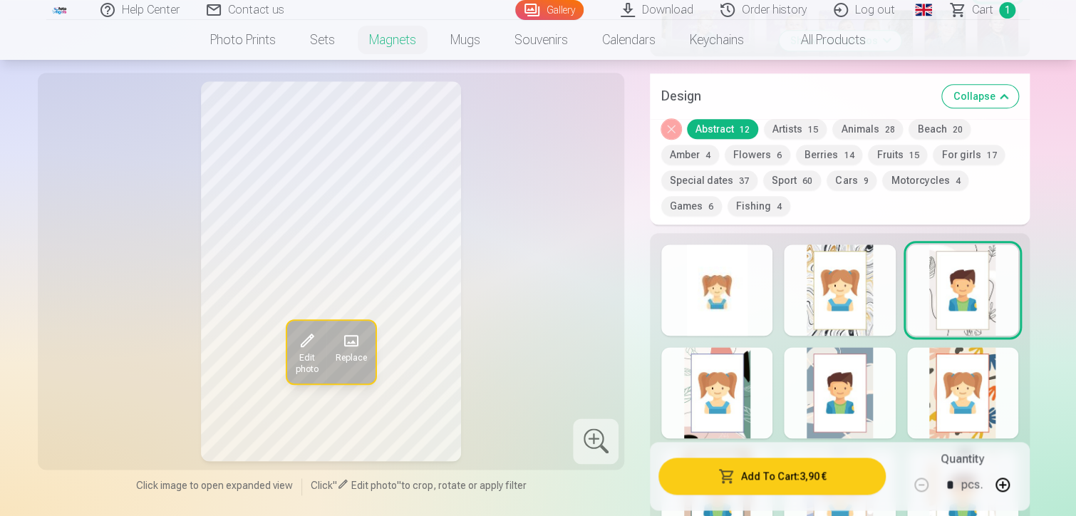
scroll to position [784, 0]
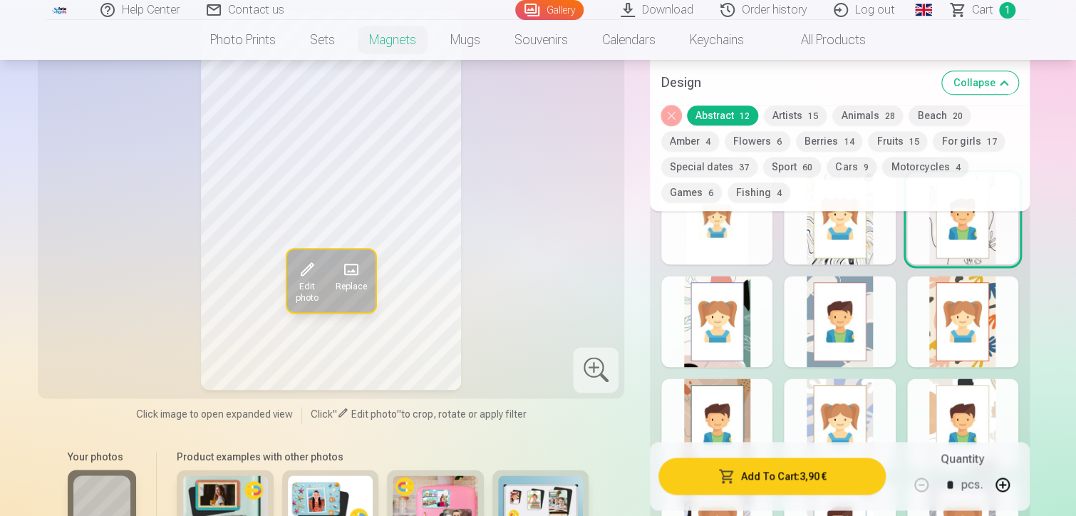
click at [944, 324] on div at bounding box center [962, 321] width 111 height 91
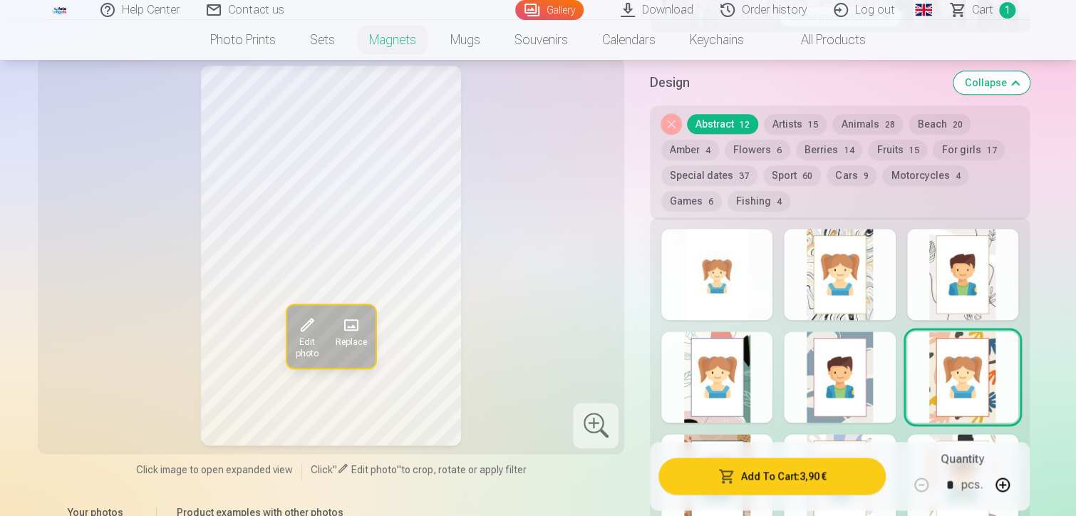
scroll to position [713, 0]
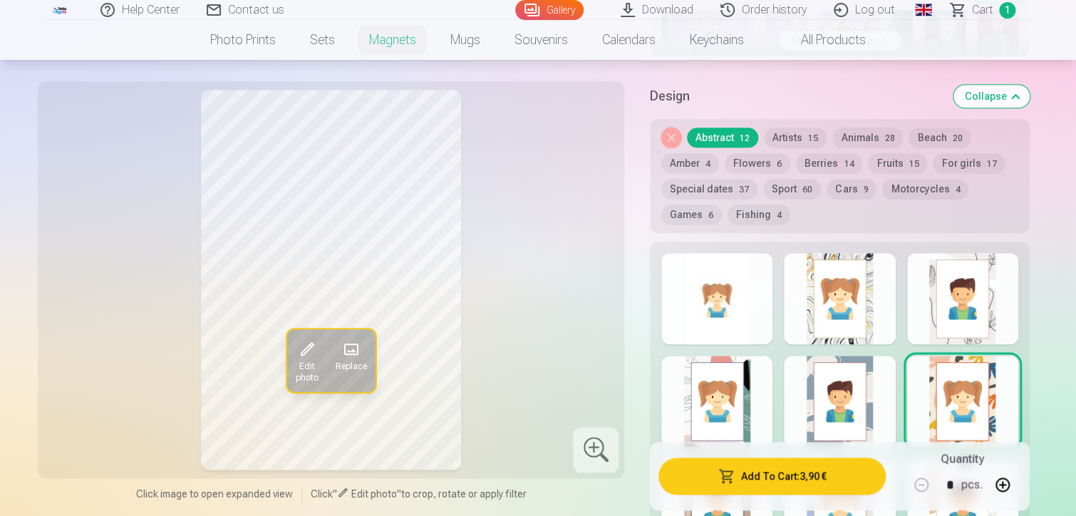
click at [716, 418] on div at bounding box center [716, 401] width 111 height 91
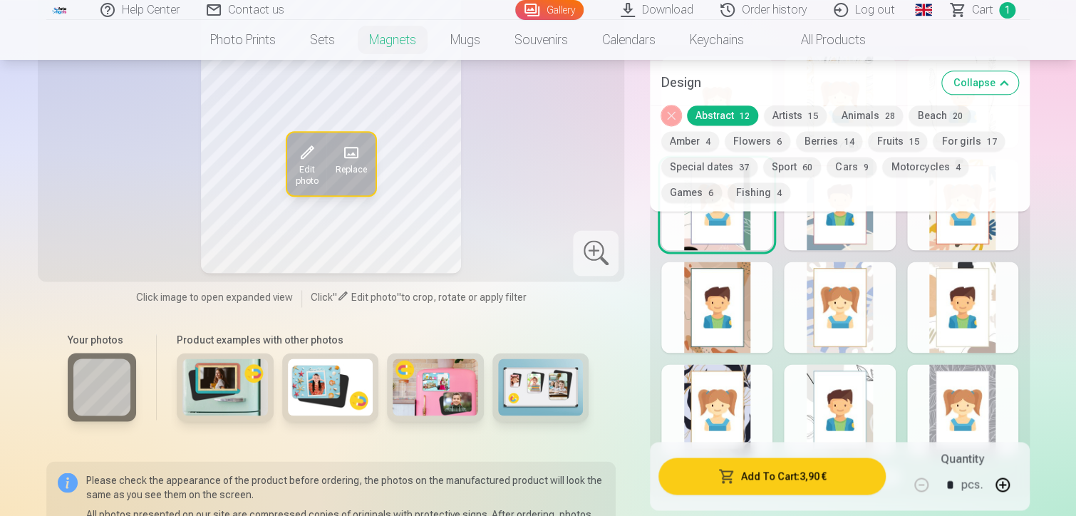
scroll to position [926, 0]
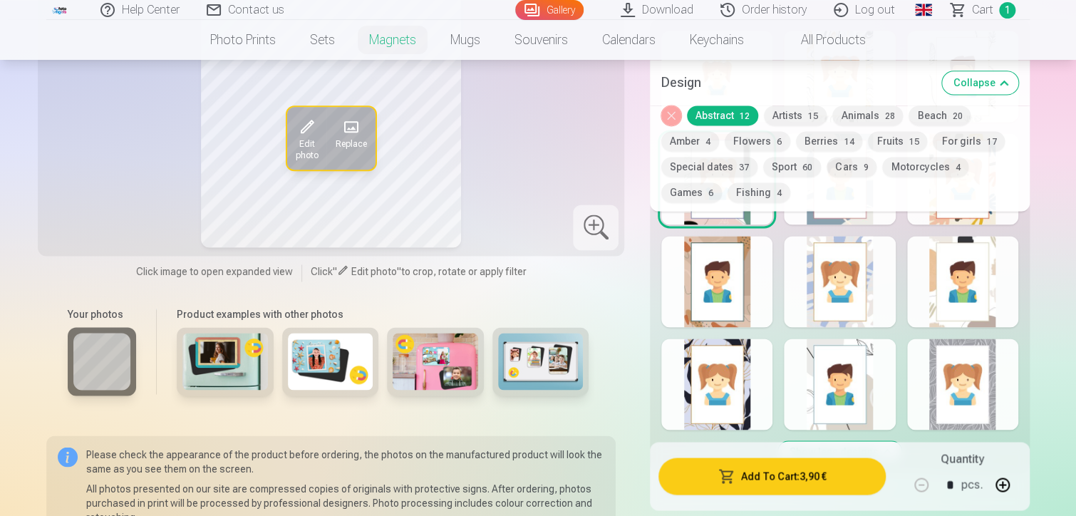
click at [735, 396] on div at bounding box center [716, 384] width 111 height 91
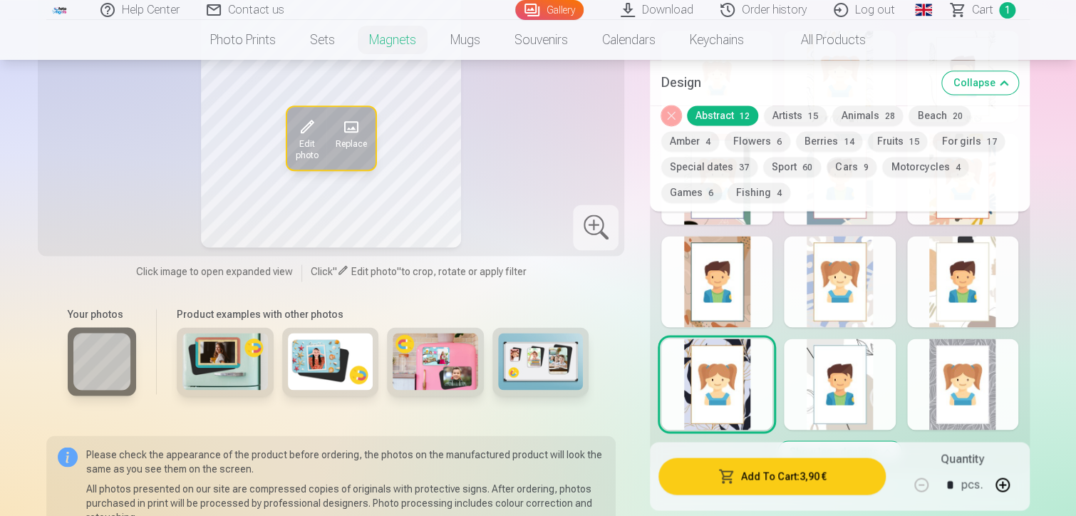
click at [716, 284] on div at bounding box center [716, 281] width 111 height 91
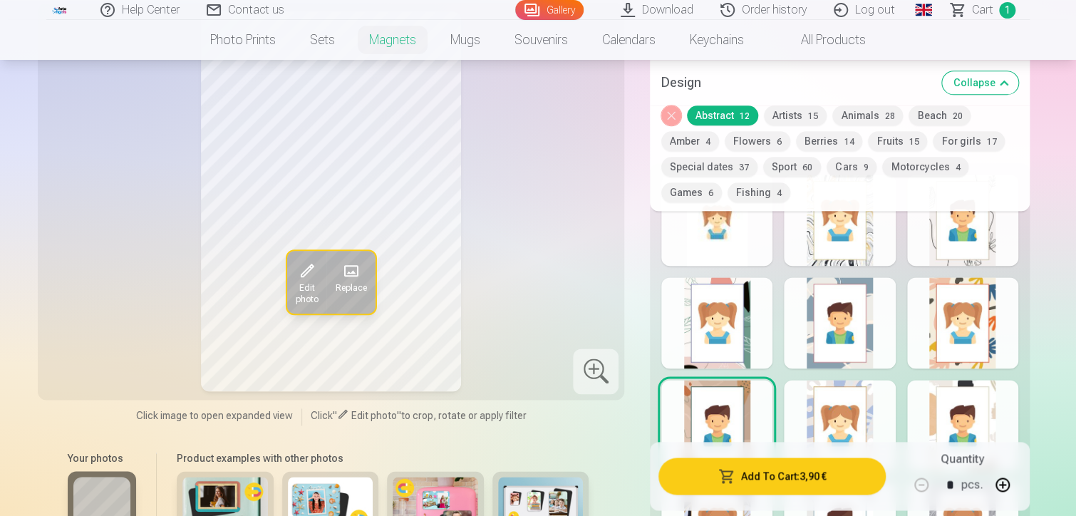
scroll to position [855, 0]
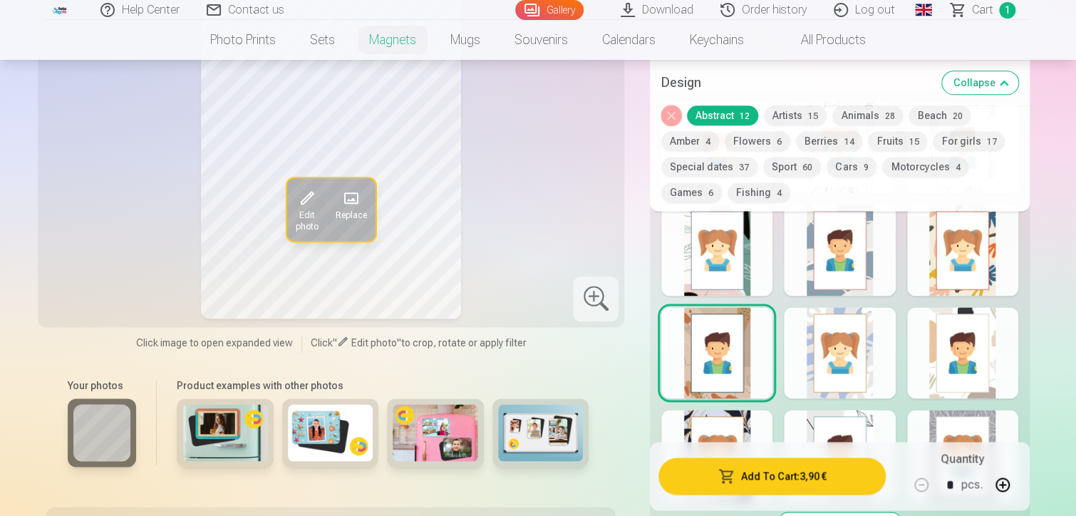
click at [750, 430] on div at bounding box center [716, 455] width 111 height 91
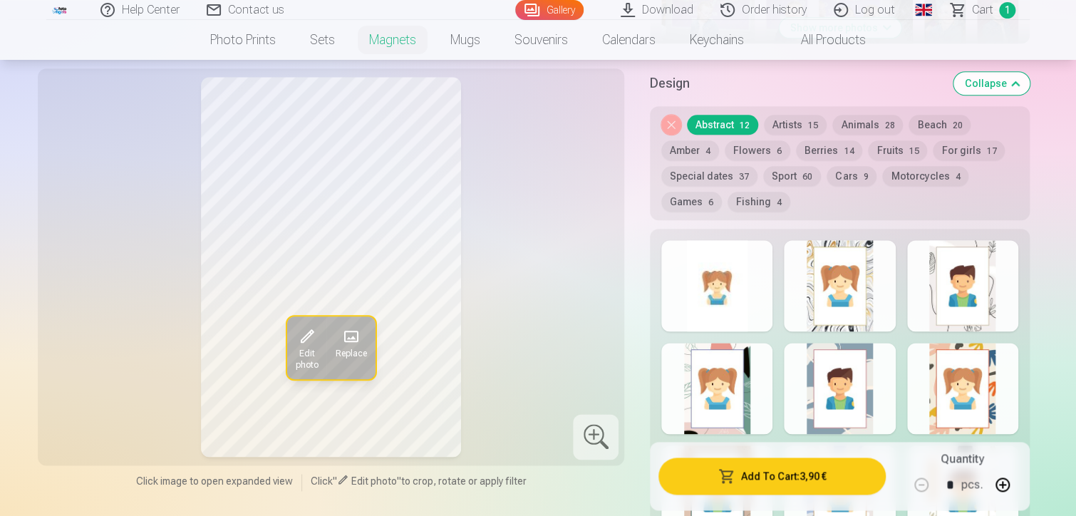
scroll to position [641, 0]
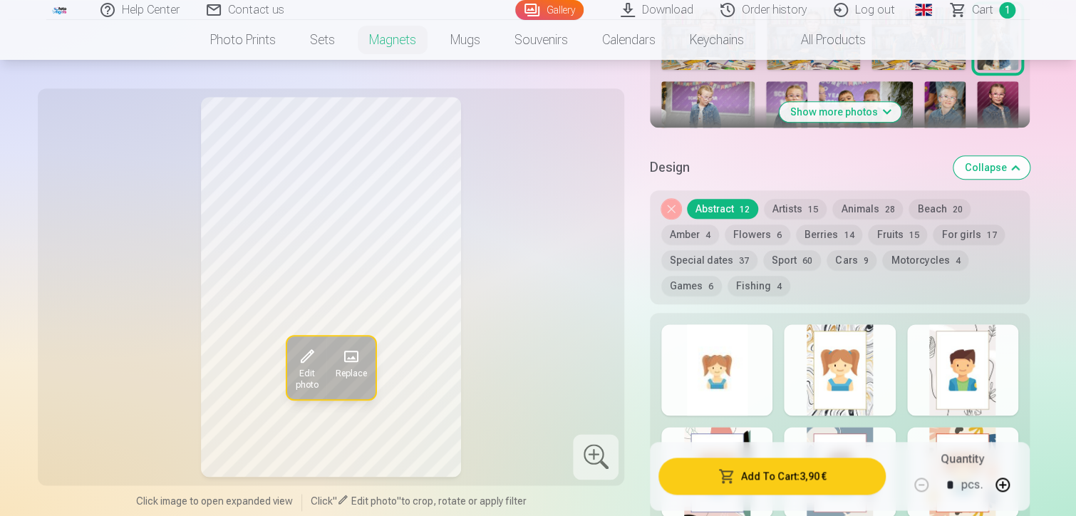
click at [951, 371] on div at bounding box center [962, 369] width 111 height 91
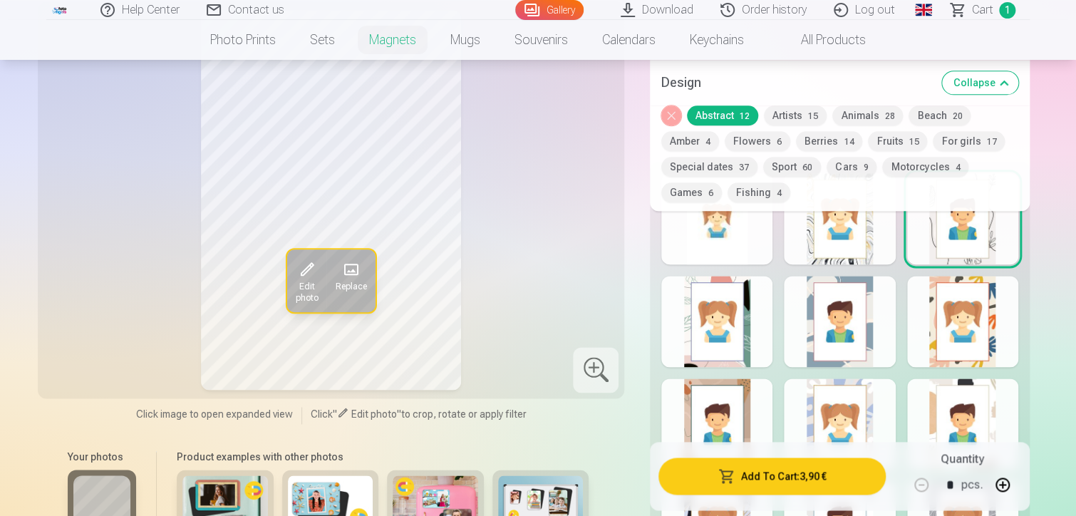
click at [958, 342] on div at bounding box center [962, 321] width 111 height 91
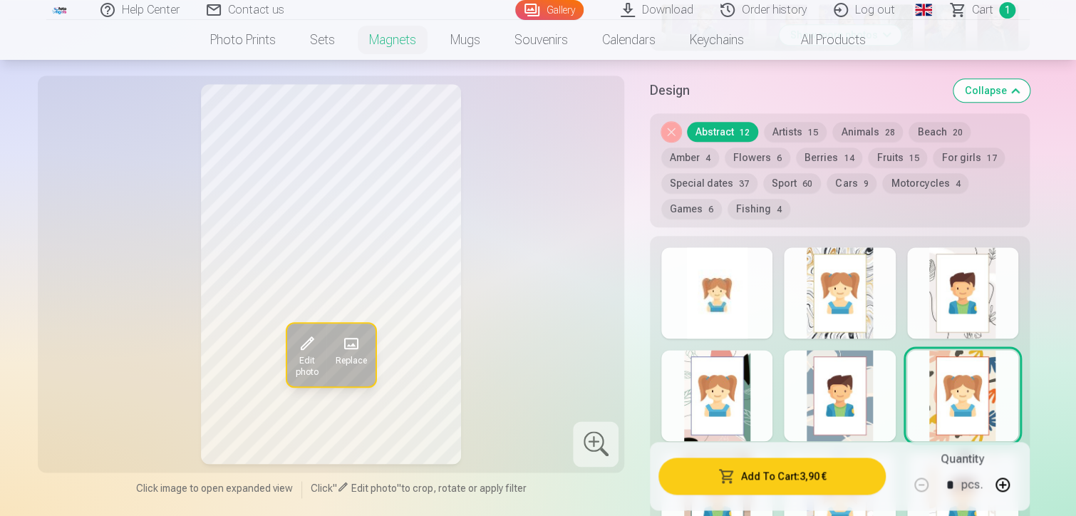
scroll to position [641, 0]
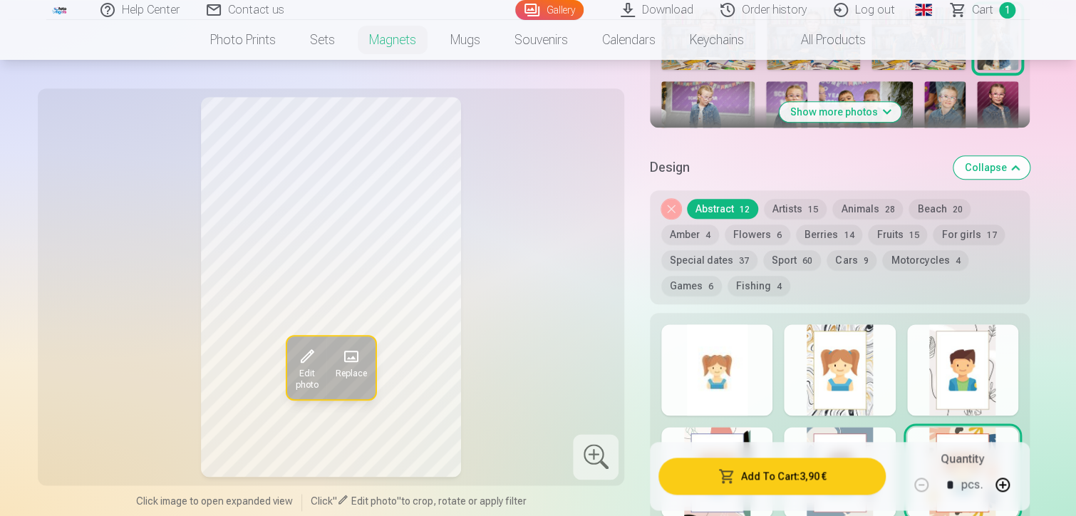
click at [941, 372] on div at bounding box center [962, 369] width 111 height 91
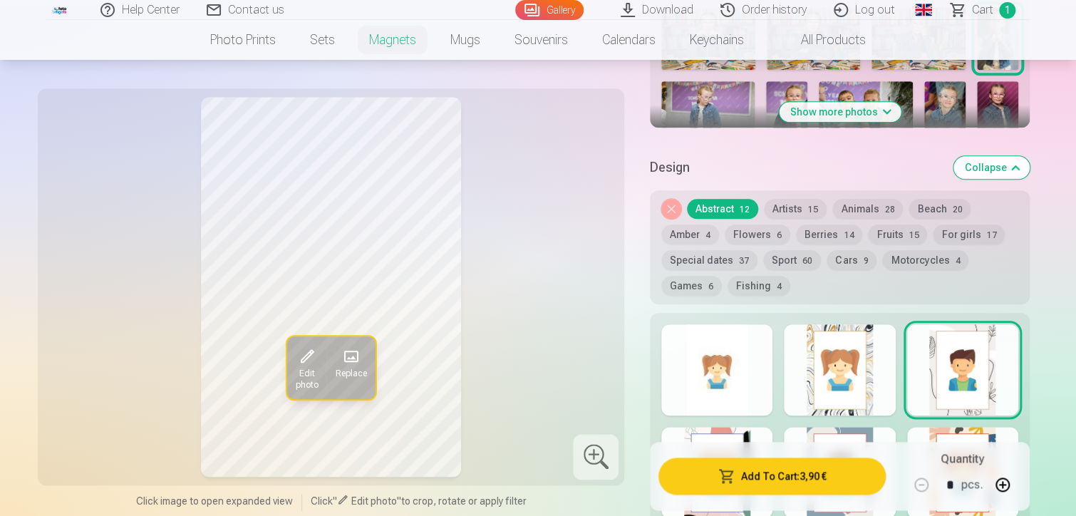
click at [867, 210] on button "Animals 28" at bounding box center [867, 209] width 71 height 20
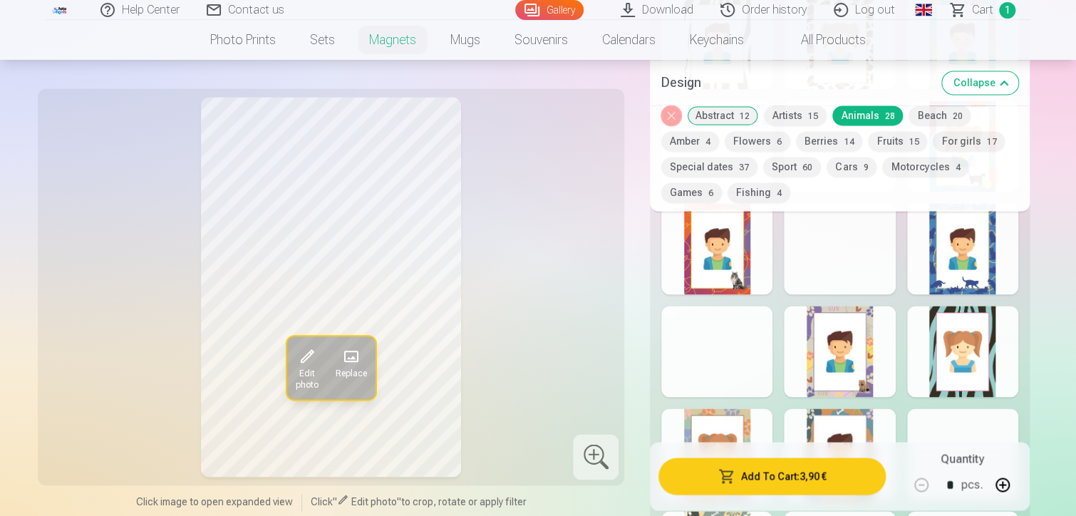
scroll to position [784, 0]
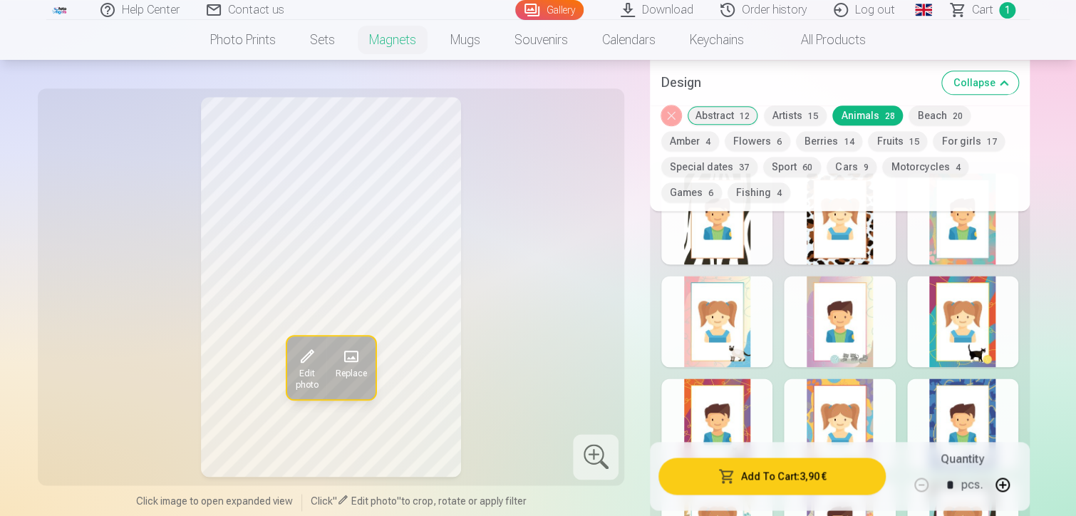
click at [961, 143] on button "For girls 17" at bounding box center [969, 141] width 72 height 20
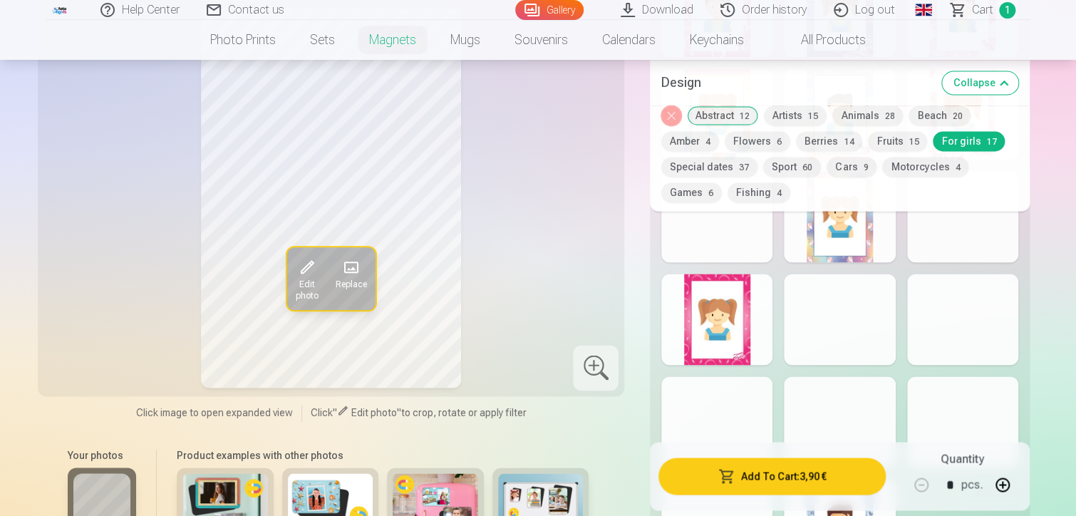
scroll to position [998, 0]
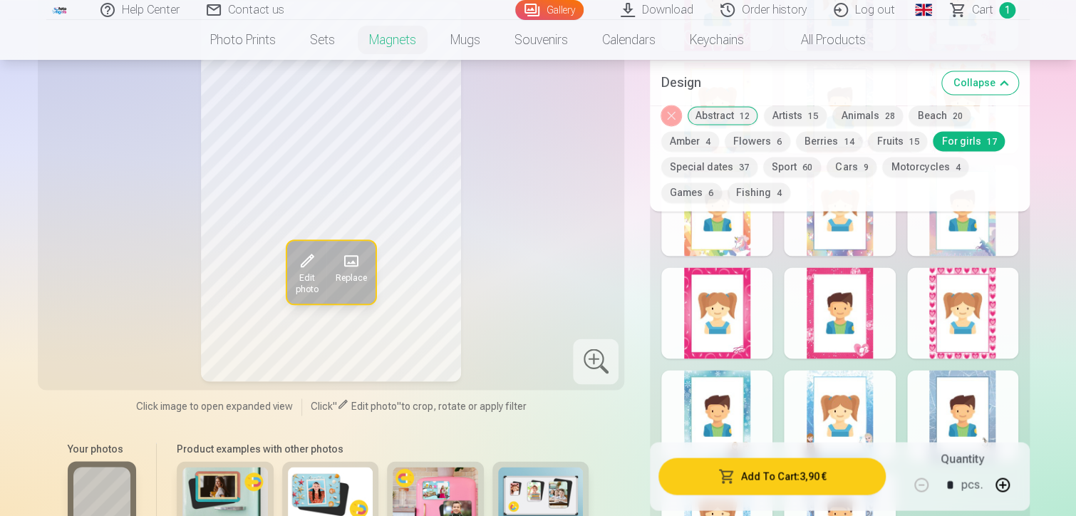
click at [945, 326] on div at bounding box center [962, 312] width 111 height 91
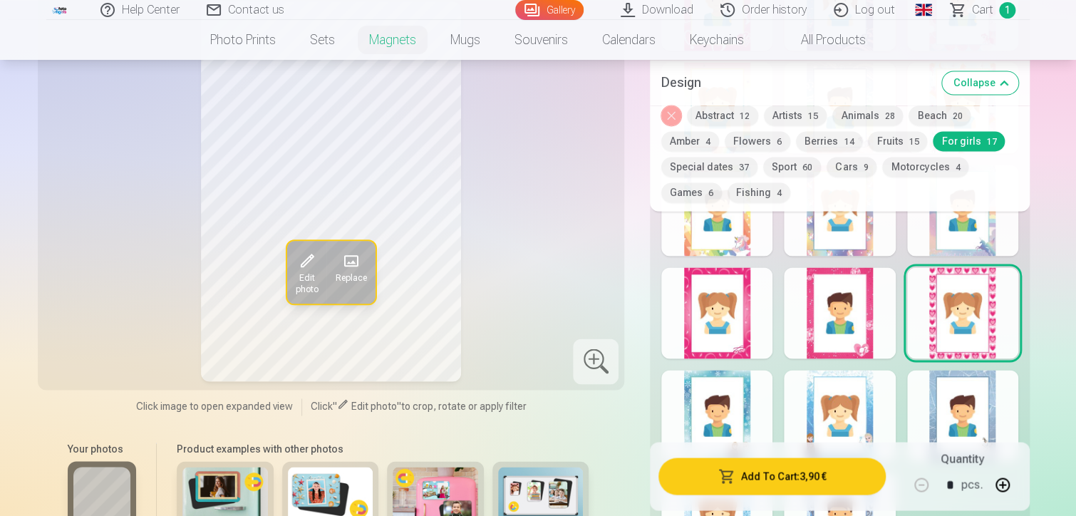
click at [832, 403] on div at bounding box center [839, 415] width 111 height 91
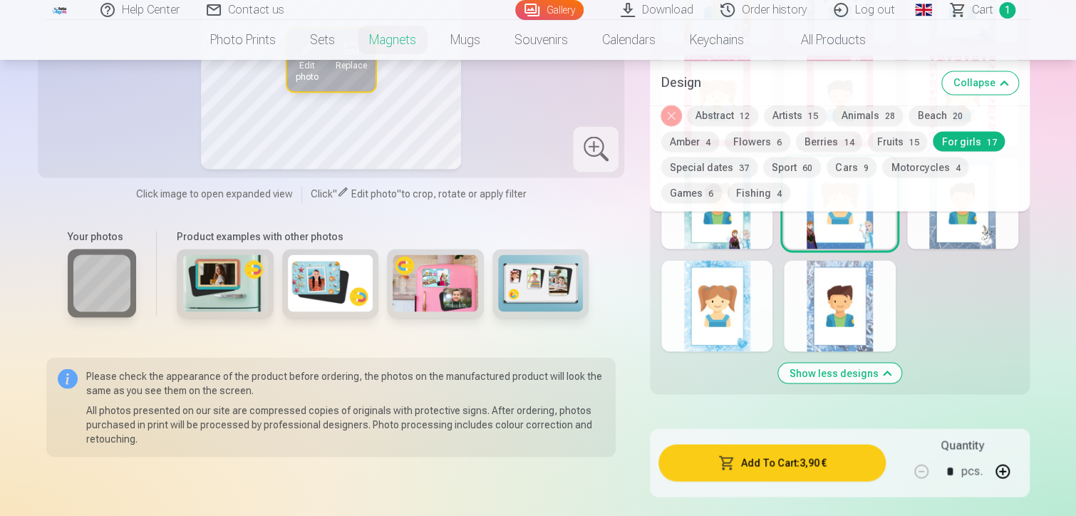
scroll to position [1212, 0]
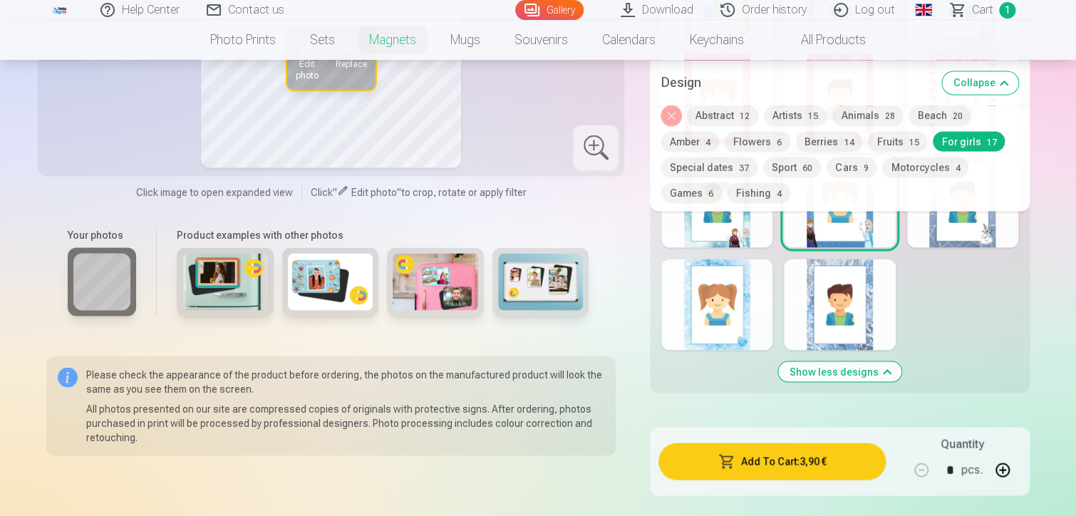
click at [704, 289] on div at bounding box center [716, 304] width 111 height 91
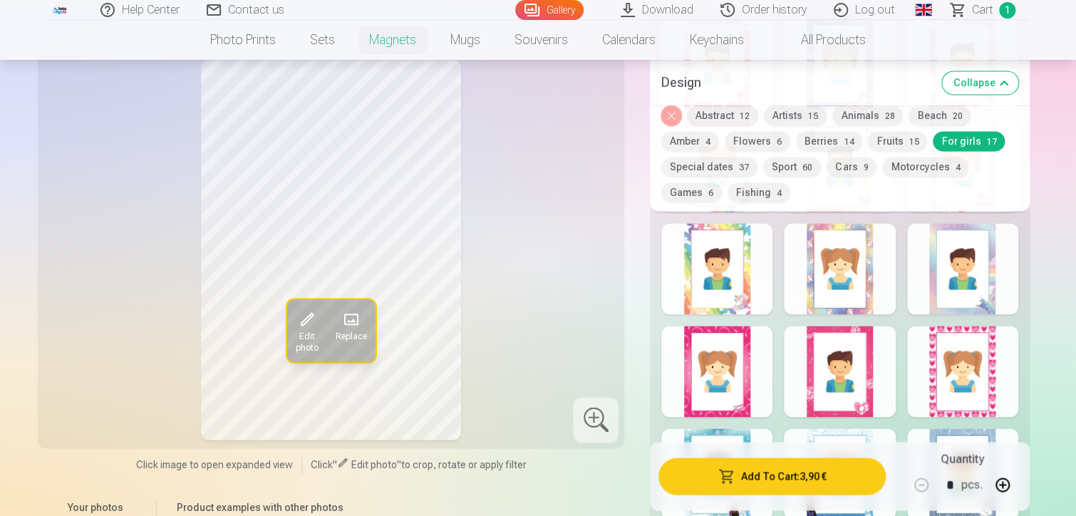
scroll to position [855, 0]
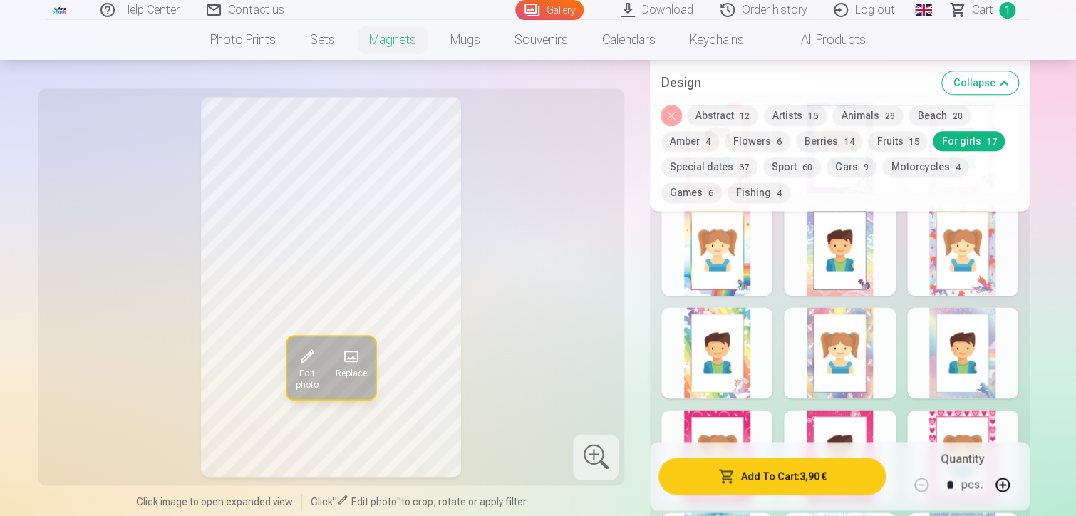
click at [728, 361] on div at bounding box center [716, 352] width 111 height 91
click at [815, 143] on button "Berries 14" at bounding box center [829, 141] width 66 height 20
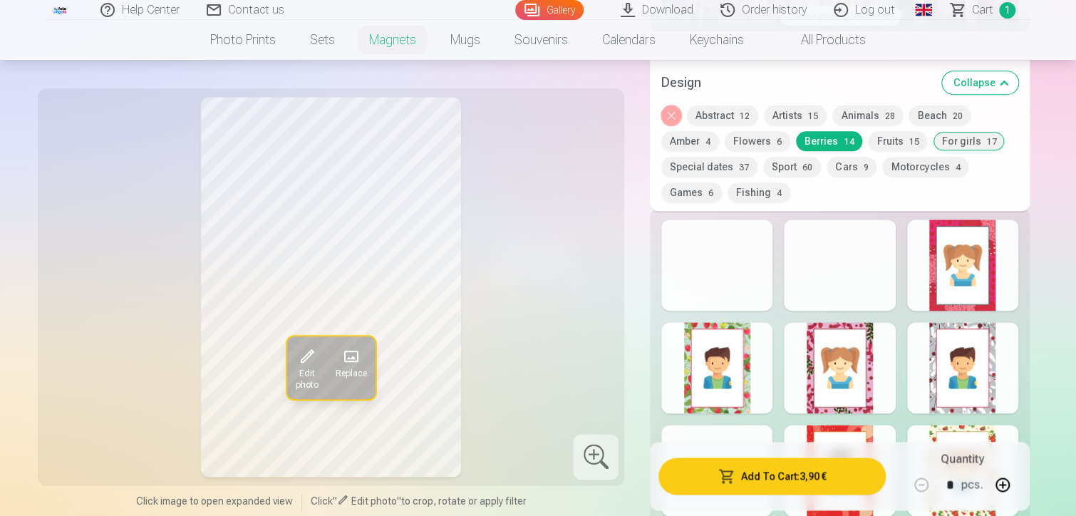
scroll to position [713, 0]
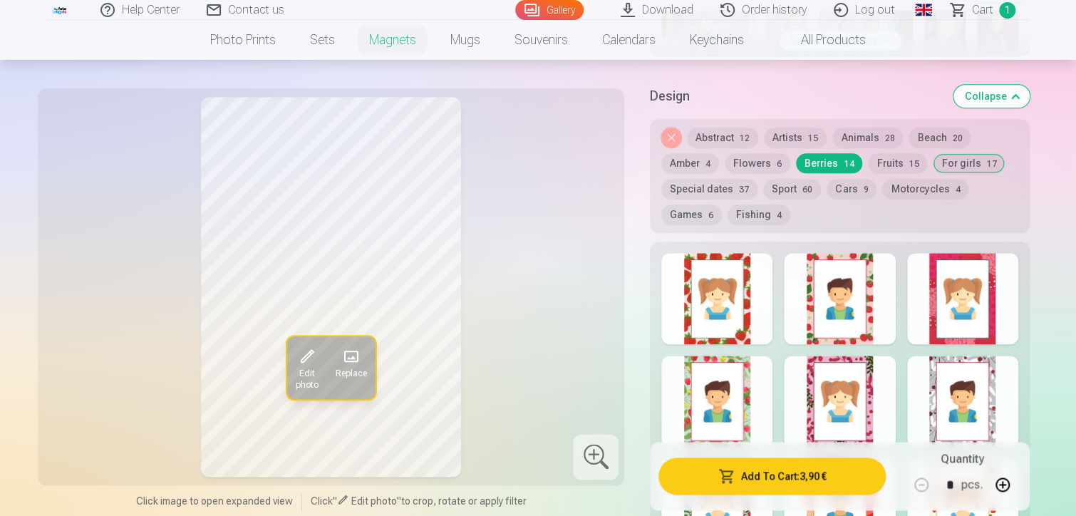
click at [983, 304] on div at bounding box center [962, 298] width 111 height 91
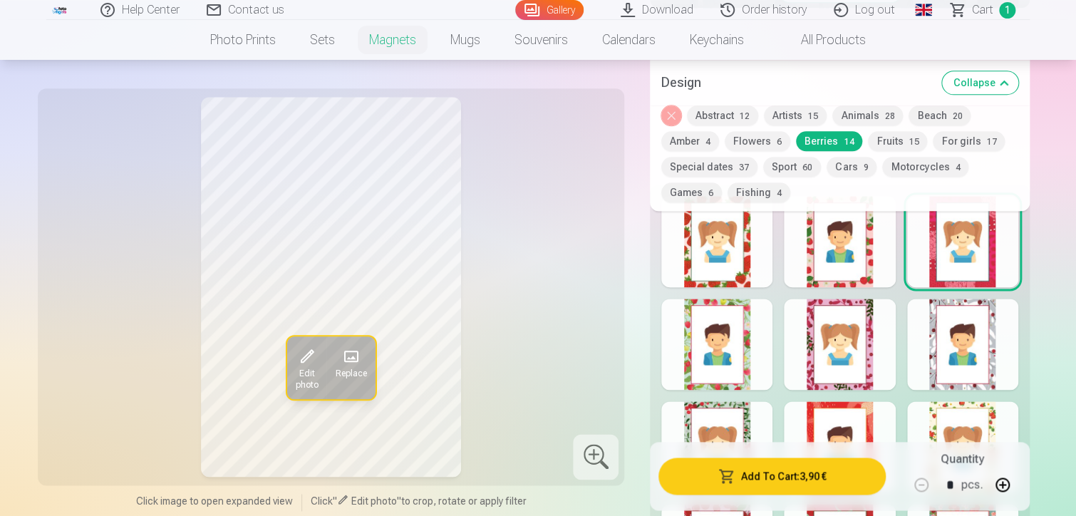
scroll to position [784, 0]
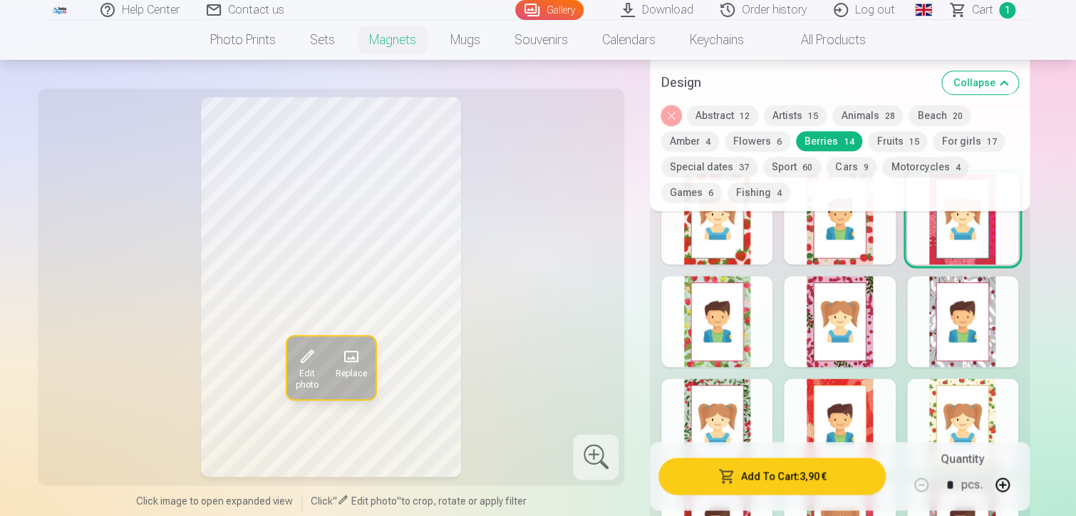
click at [867, 313] on div at bounding box center [839, 321] width 111 height 91
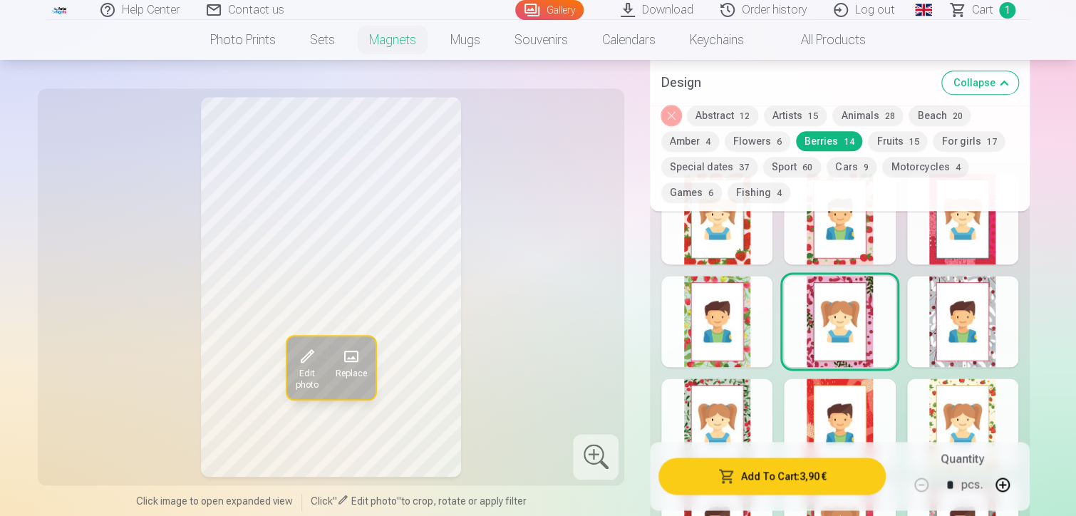
click at [738, 137] on button "Flowers 6" at bounding box center [758, 141] width 66 height 20
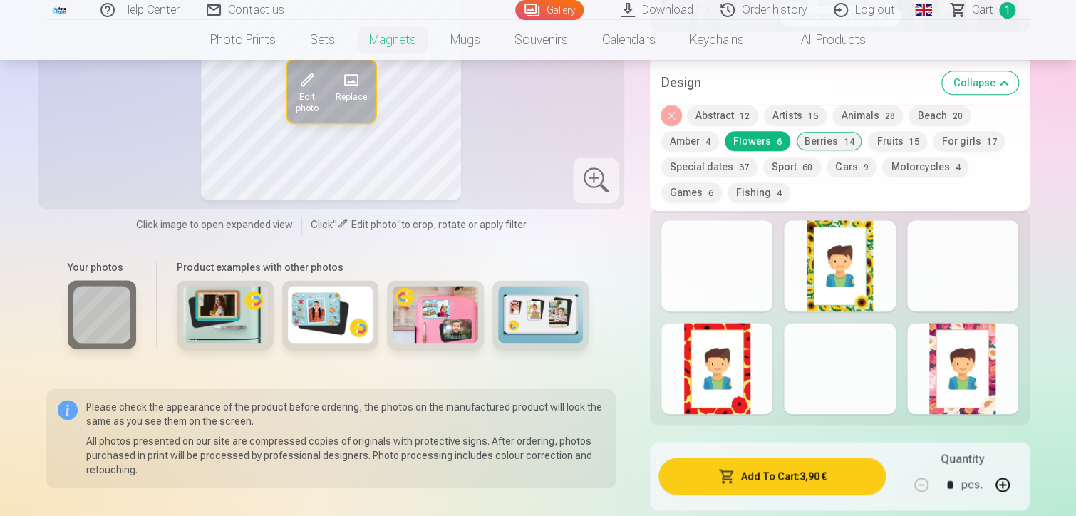
scroll to position [713, 0]
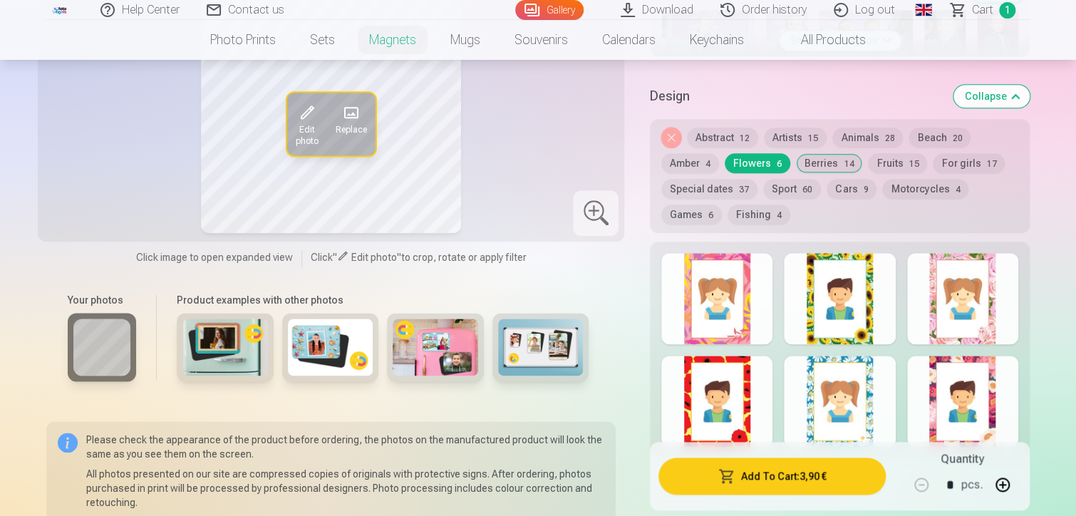
click at [731, 316] on div at bounding box center [716, 298] width 111 height 91
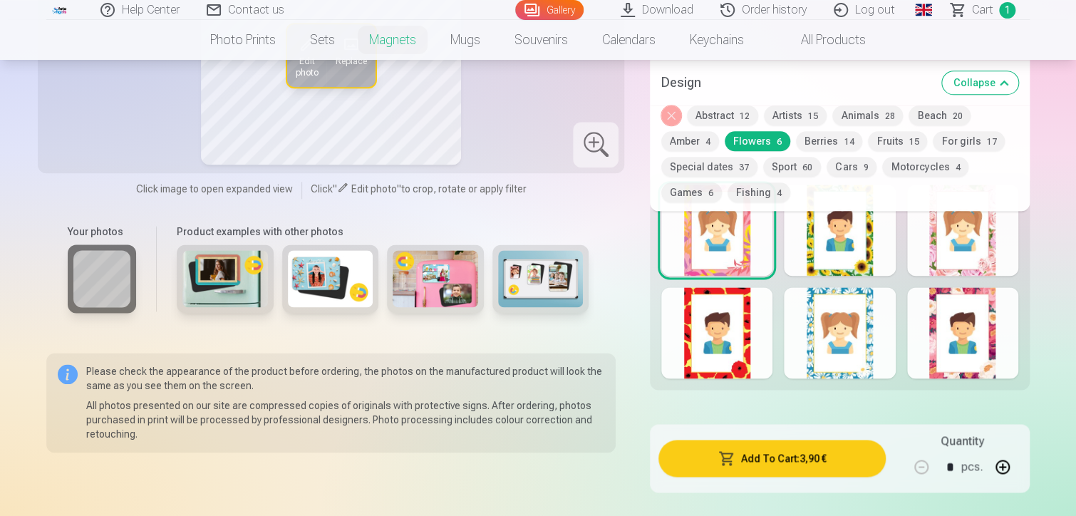
scroll to position [855, 0]
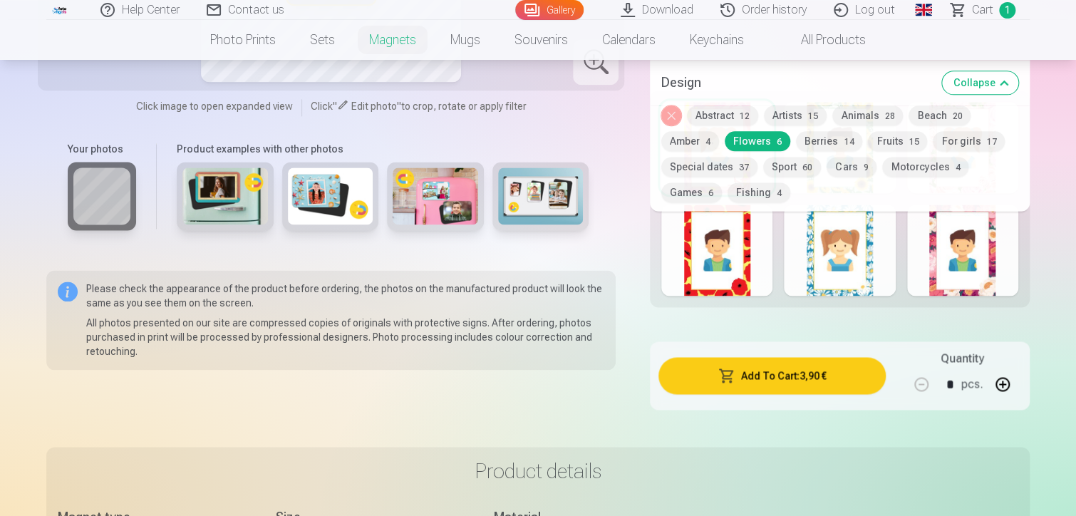
click at [821, 255] on div at bounding box center [839, 250] width 111 height 91
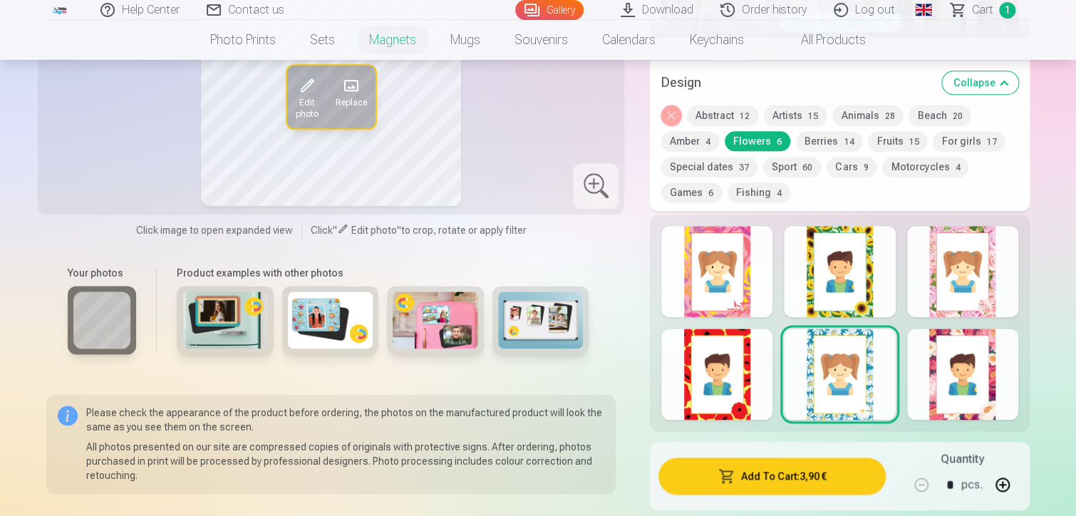
scroll to position [713, 0]
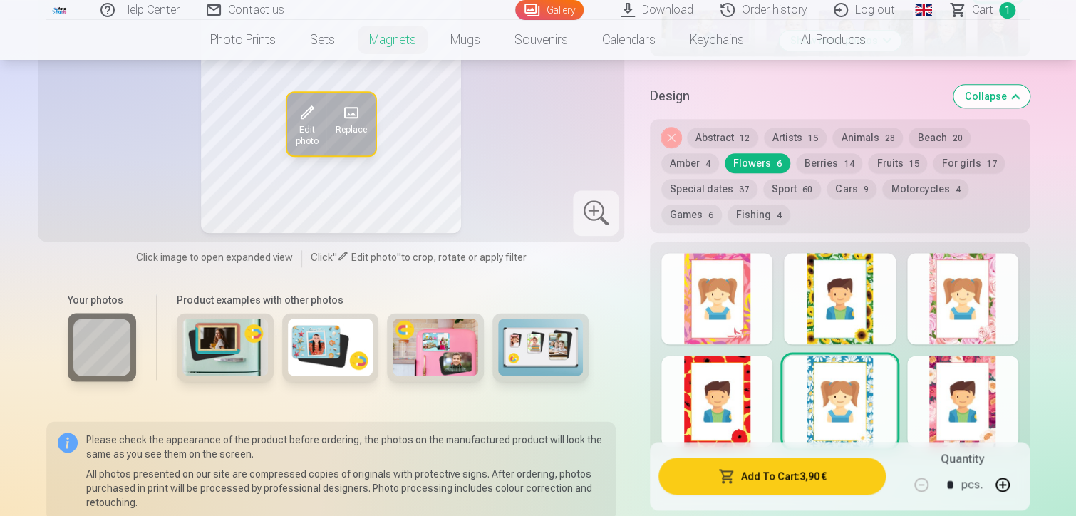
drag, startPoint x: 790, startPoint y: 279, endPoint x: 631, endPoint y: 280, distance: 158.9
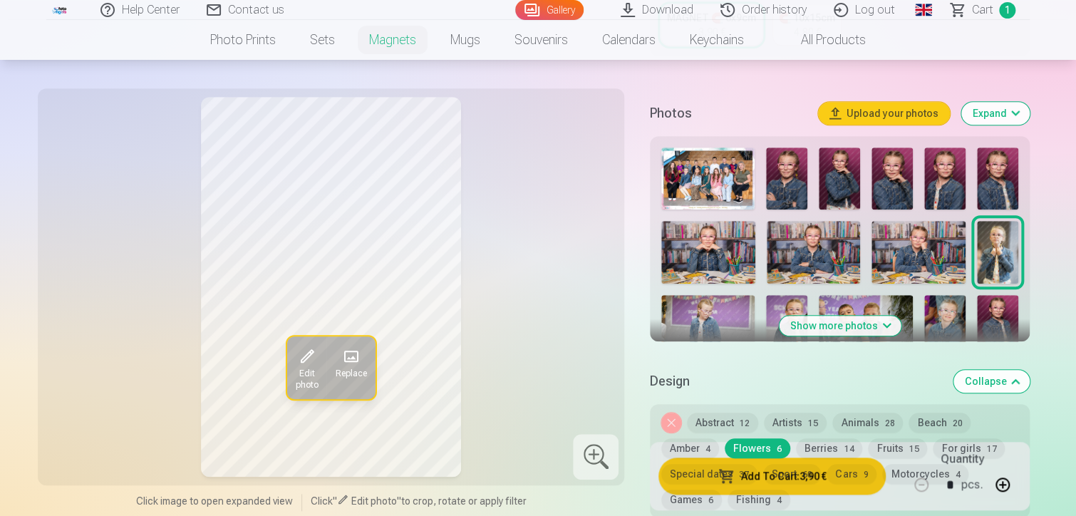
scroll to position [499, 0]
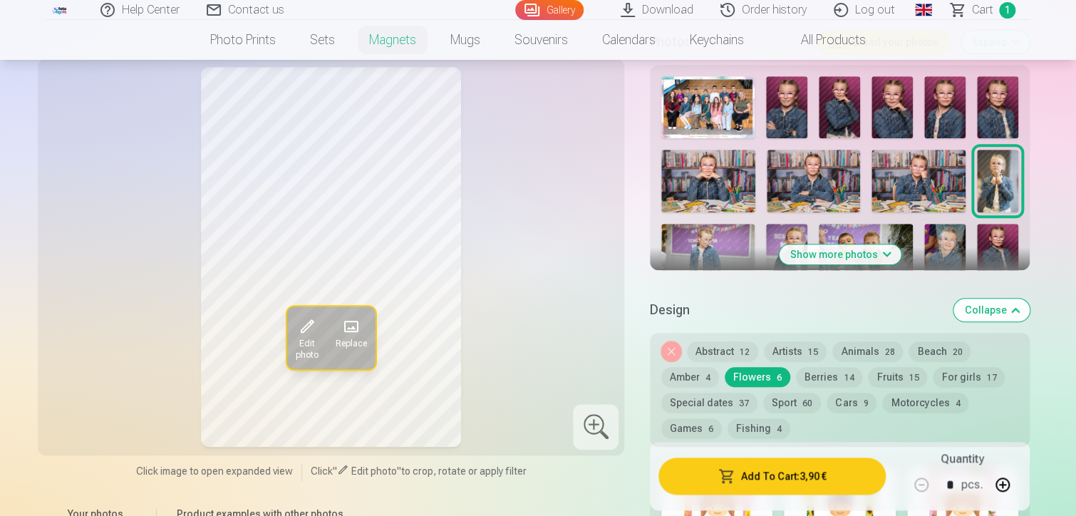
click at [887, 374] on button "Fruits 15" at bounding box center [897, 377] width 59 height 20
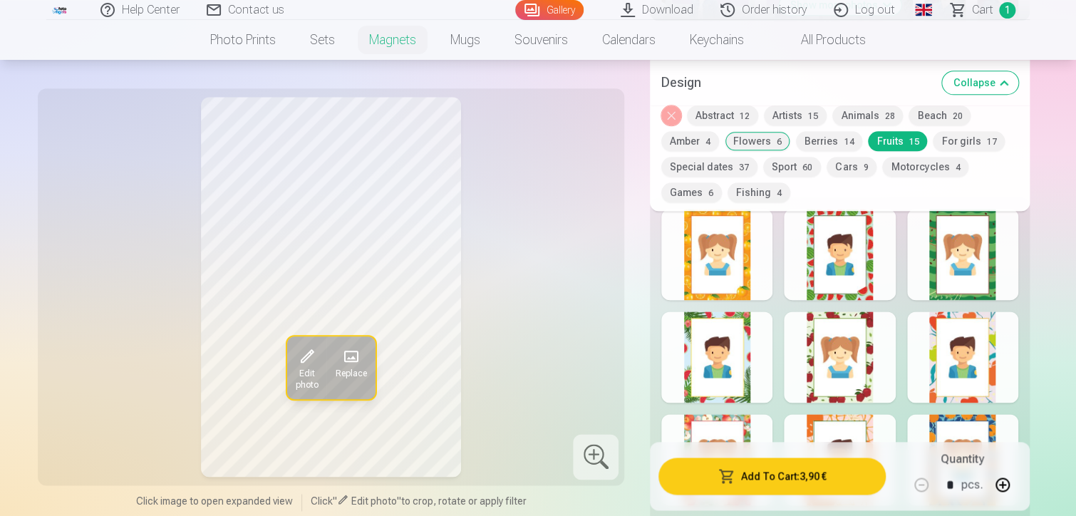
scroll to position [784, 0]
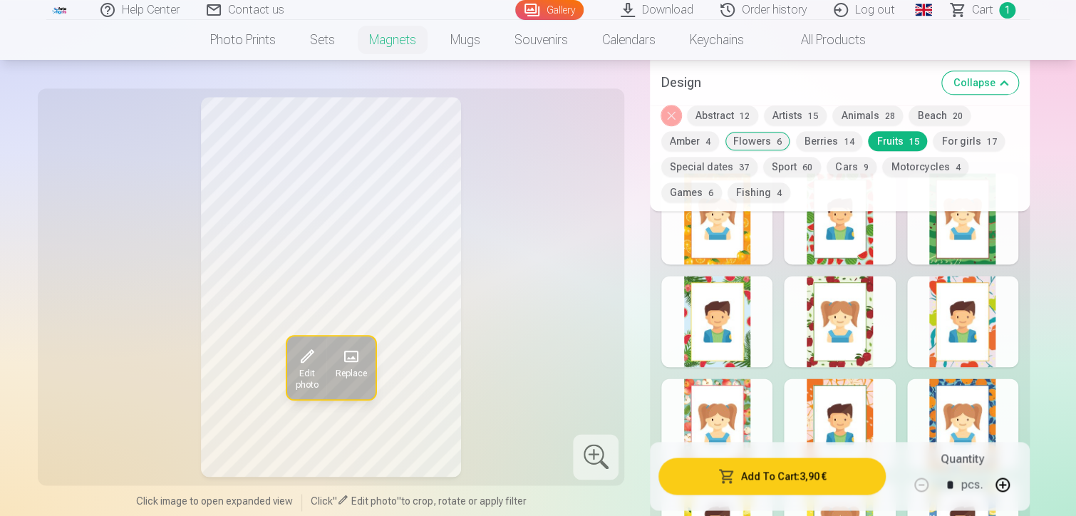
click at [860, 327] on div at bounding box center [839, 321] width 111 height 91
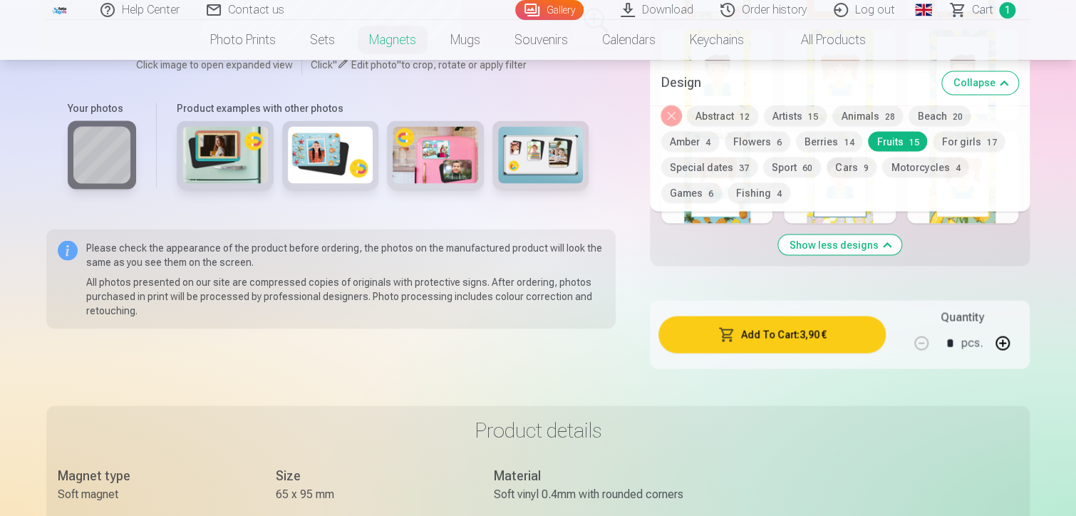
scroll to position [1212, 0]
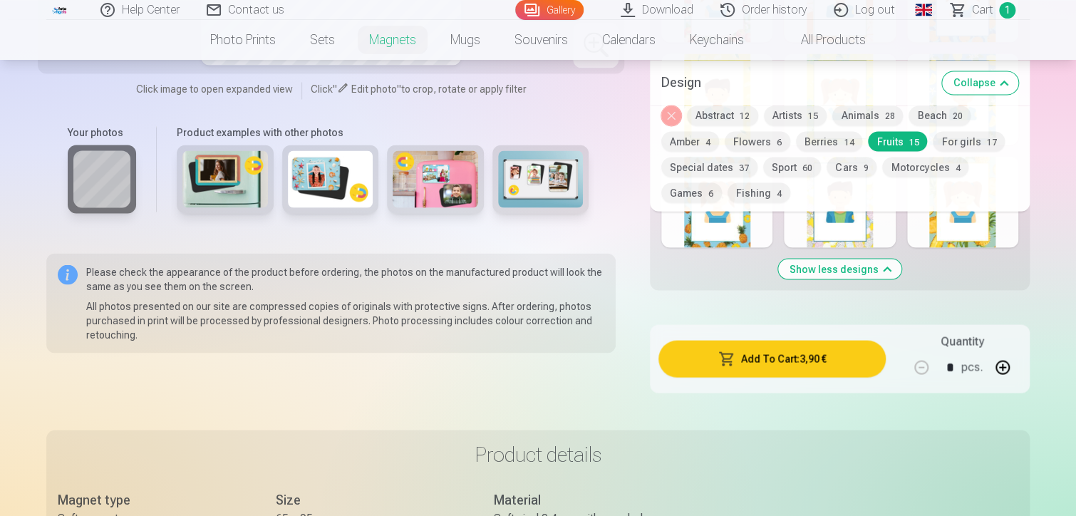
drag, startPoint x: 597, startPoint y: 438, endPoint x: 1044, endPoint y: 201, distance: 505.6
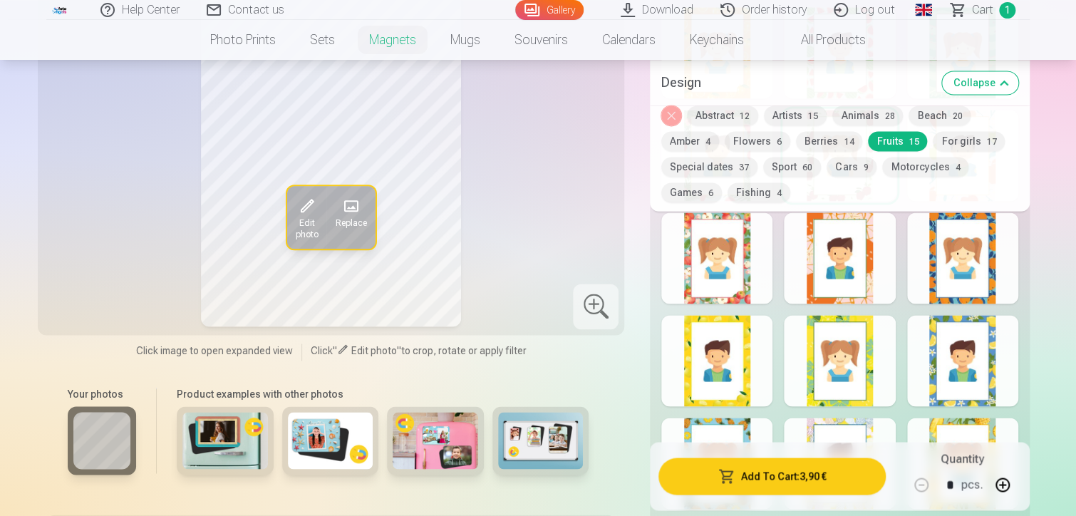
scroll to position [855, 0]
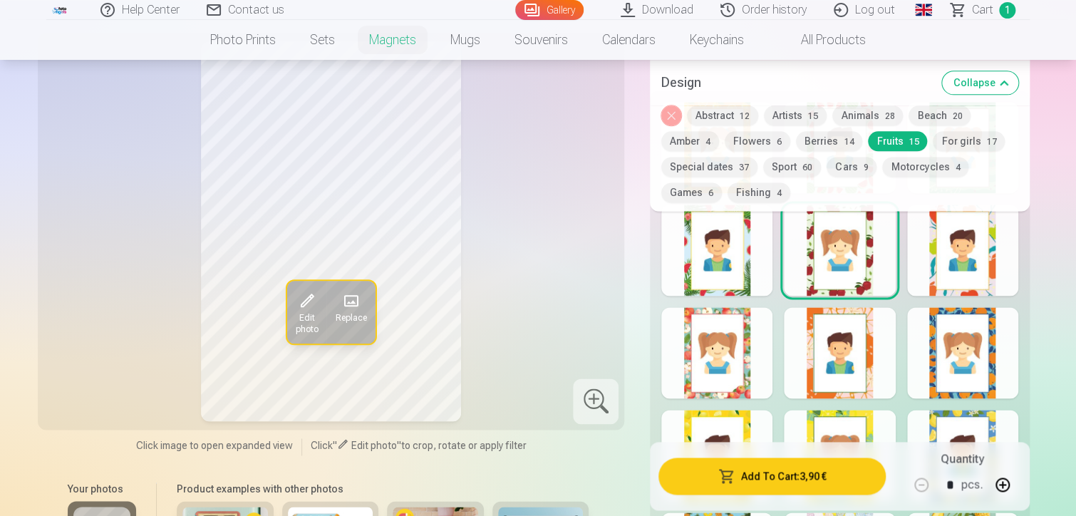
click at [704, 350] on div at bounding box center [716, 352] width 111 height 91
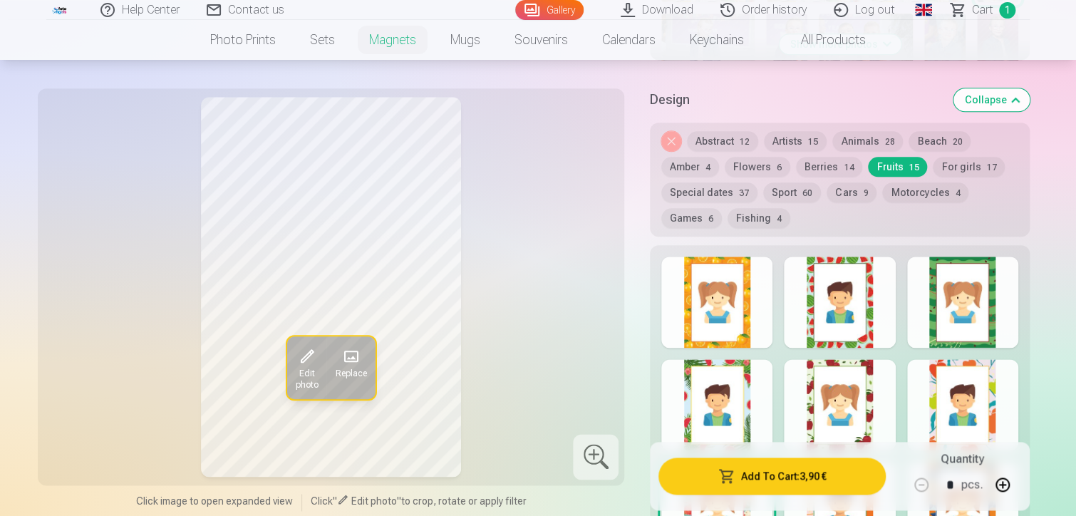
scroll to position [641, 0]
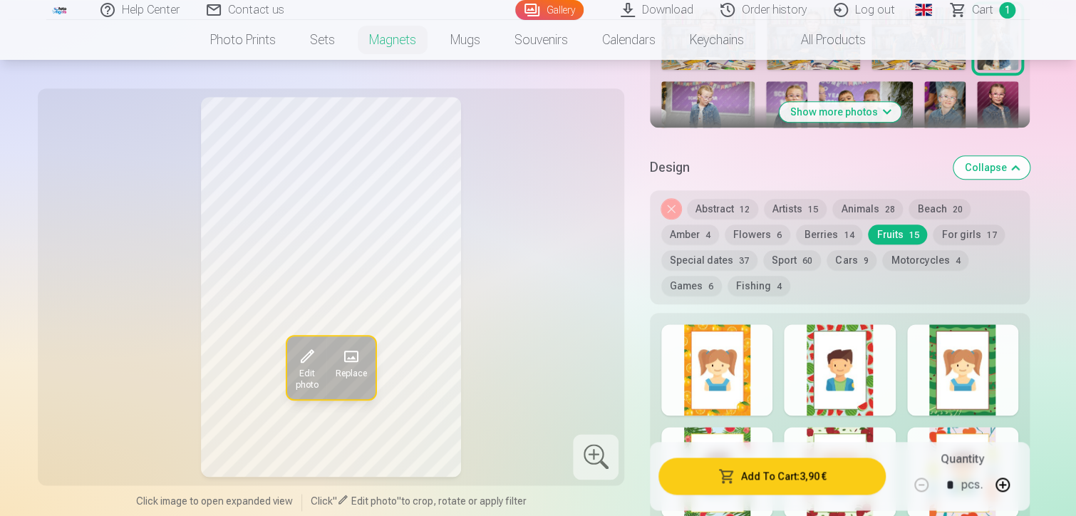
click at [883, 200] on button "Animals 28" at bounding box center [867, 209] width 71 height 20
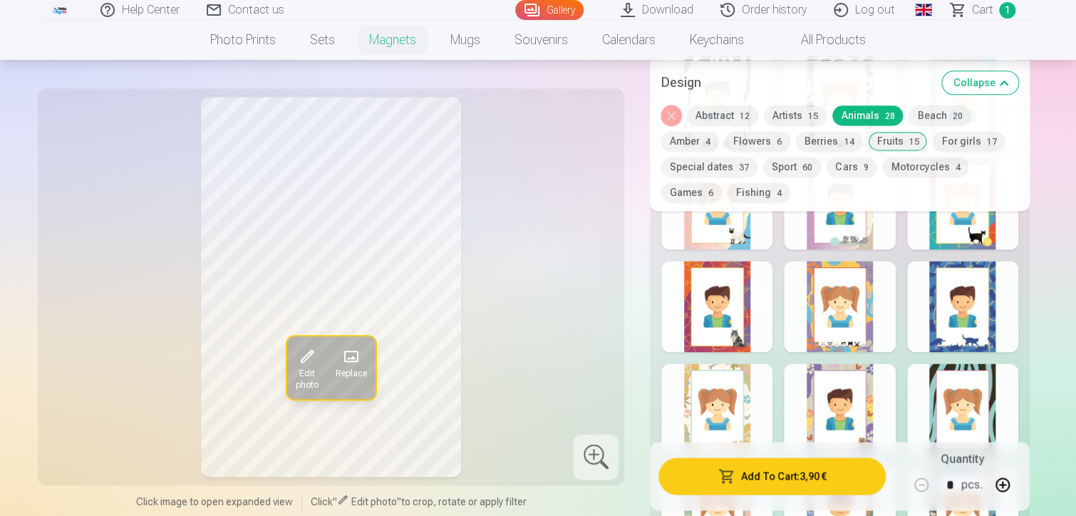
scroll to position [926, 0]
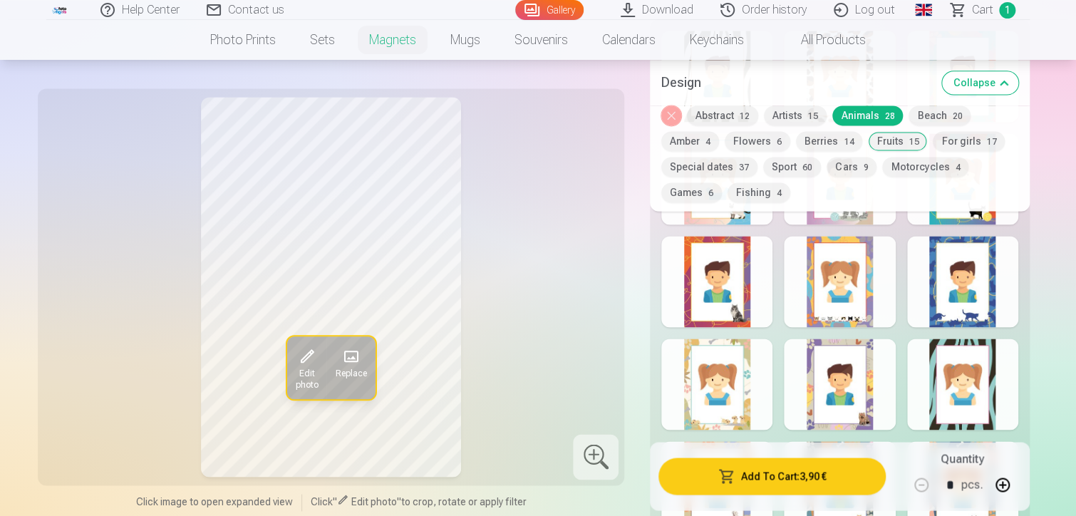
click at [837, 257] on div at bounding box center [839, 281] width 111 height 91
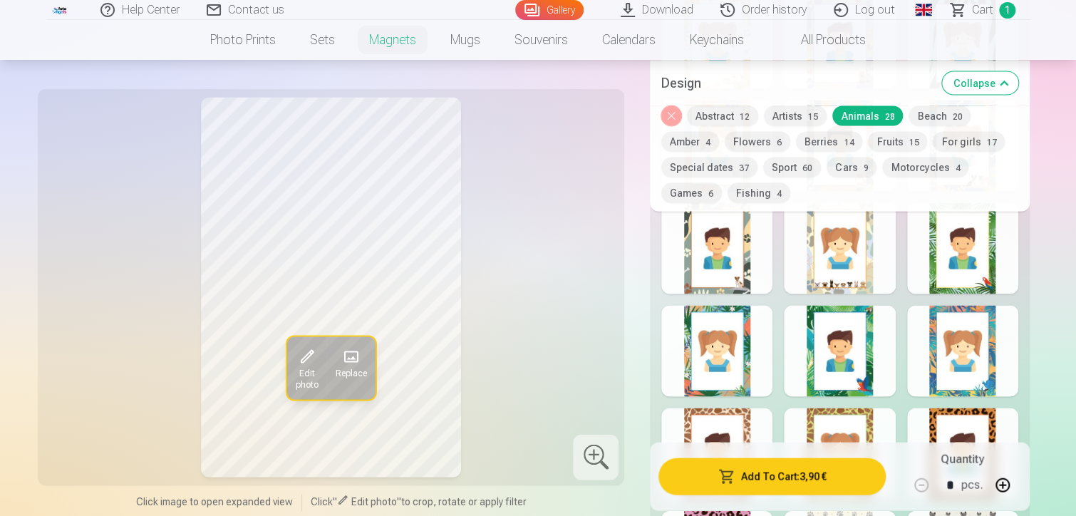
scroll to position [1283, 0]
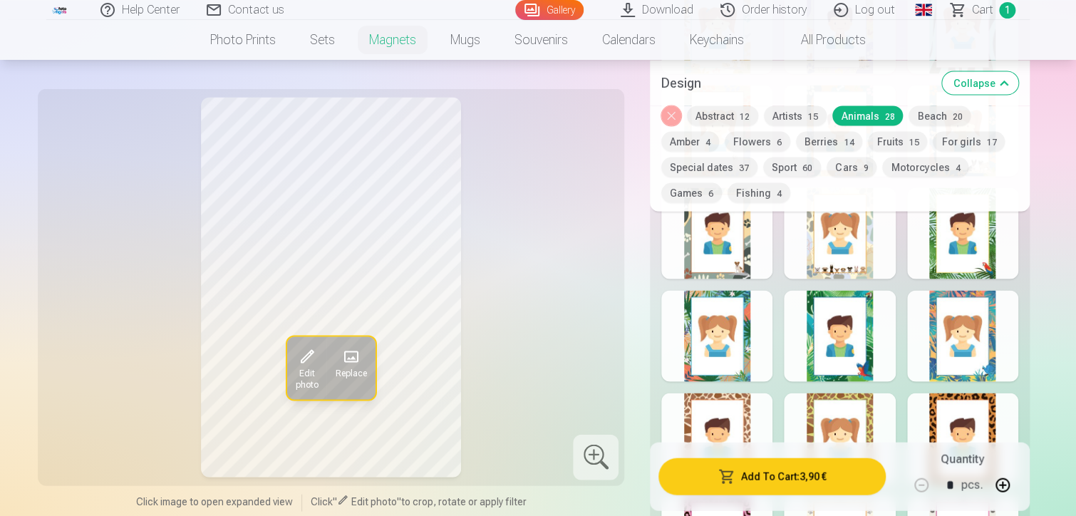
click at [822, 252] on div at bounding box center [839, 232] width 111 height 91
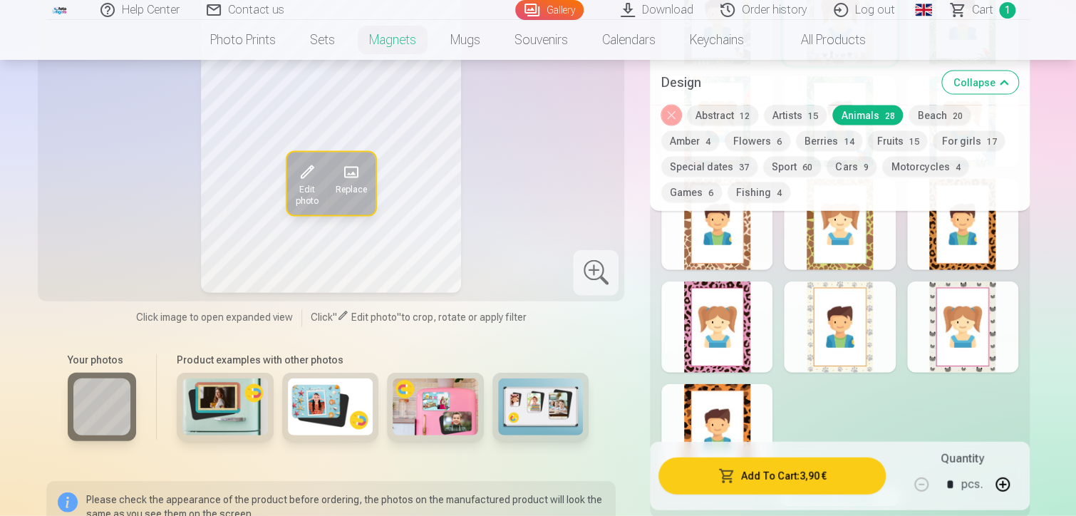
scroll to position [1425, 0]
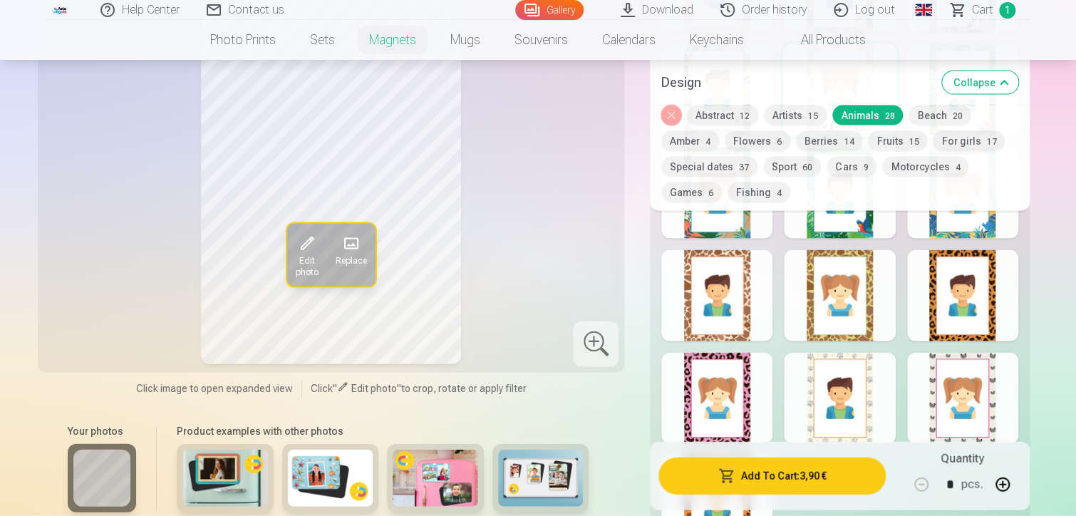
drag, startPoint x: 864, startPoint y: 408, endPoint x: 863, endPoint y: 392, distance: 15.7
click at [863, 392] on div at bounding box center [839, 398] width 111 height 91
click at [704, 373] on div at bounding box center [716, 398] width 111 height 91
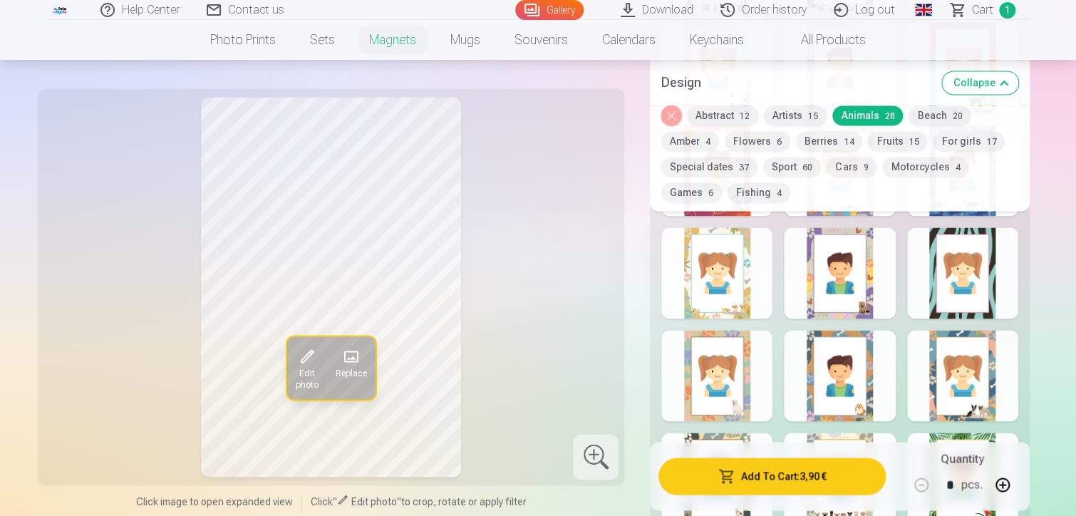
scroll to position [1069, 0]
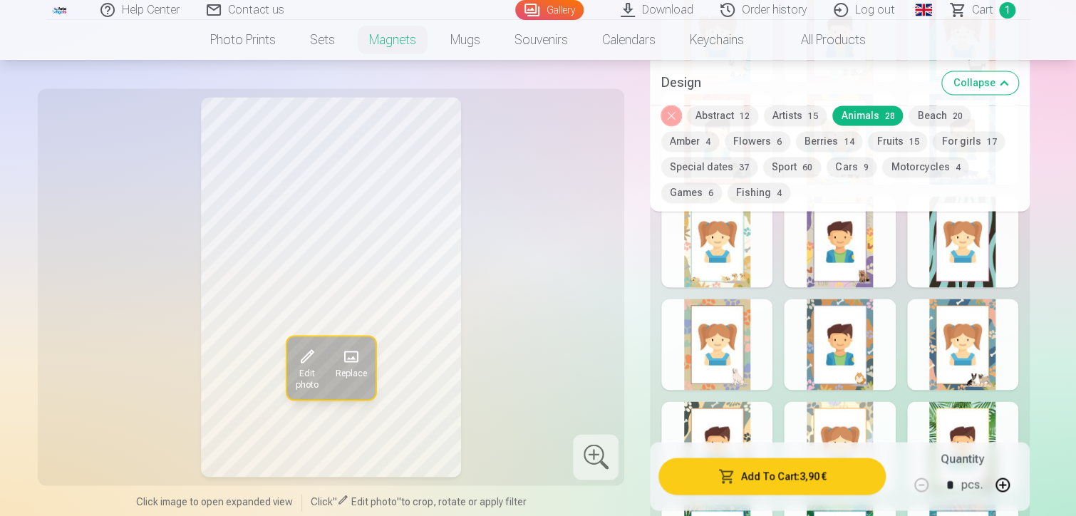
click at [979, 346] on div at bounding box center [962, 344] width 111 height 91
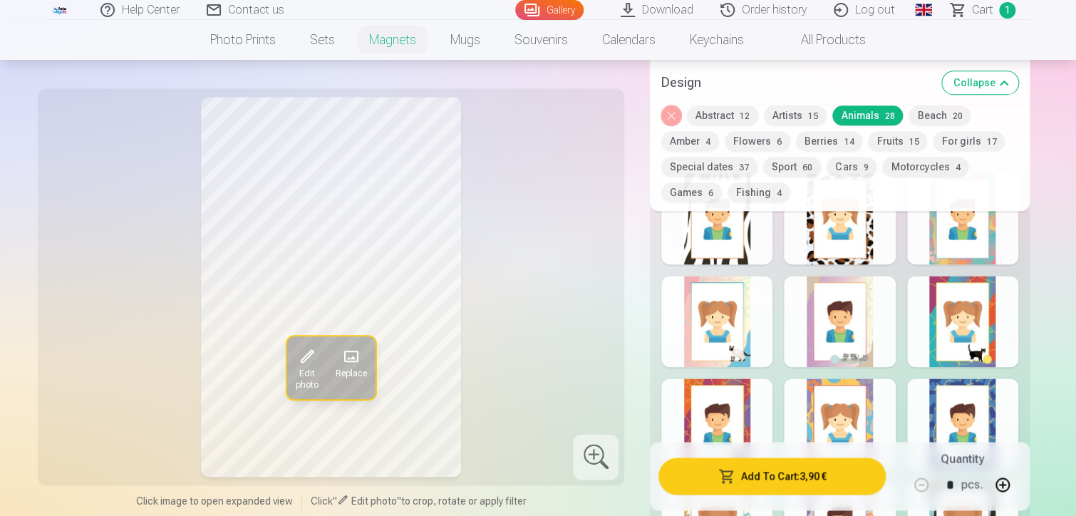
scroll to position [641, 0]
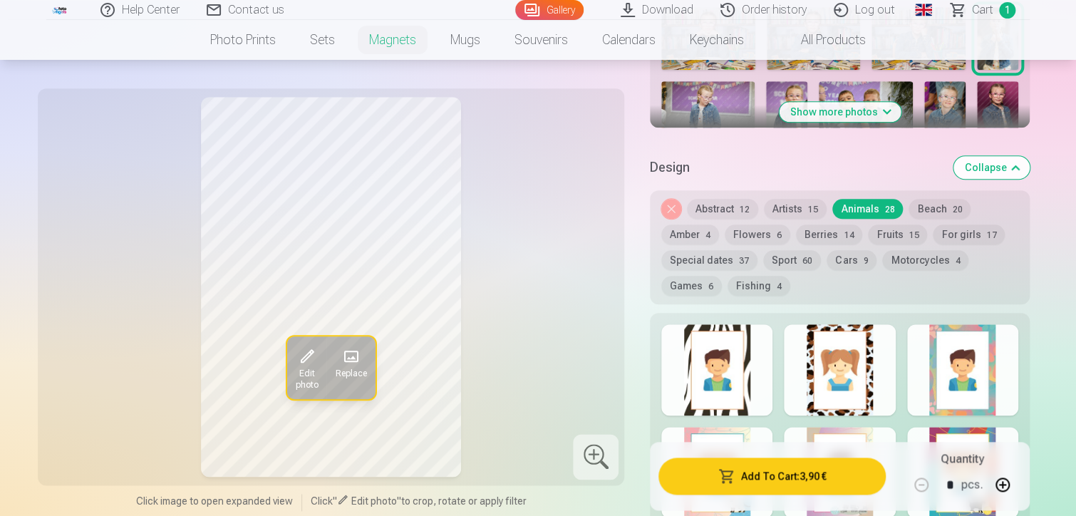
click at [963, 221] on div "Remove design Abstract 12 Artists 15 Animals 28 Beach 20 Amber 4 Flowers 6 Berr…" at bounding box center [840, 247] width 380 height 114
click at [962, 229] on button "For girls 17" at bounding box center [969, 234] width 72 height 20
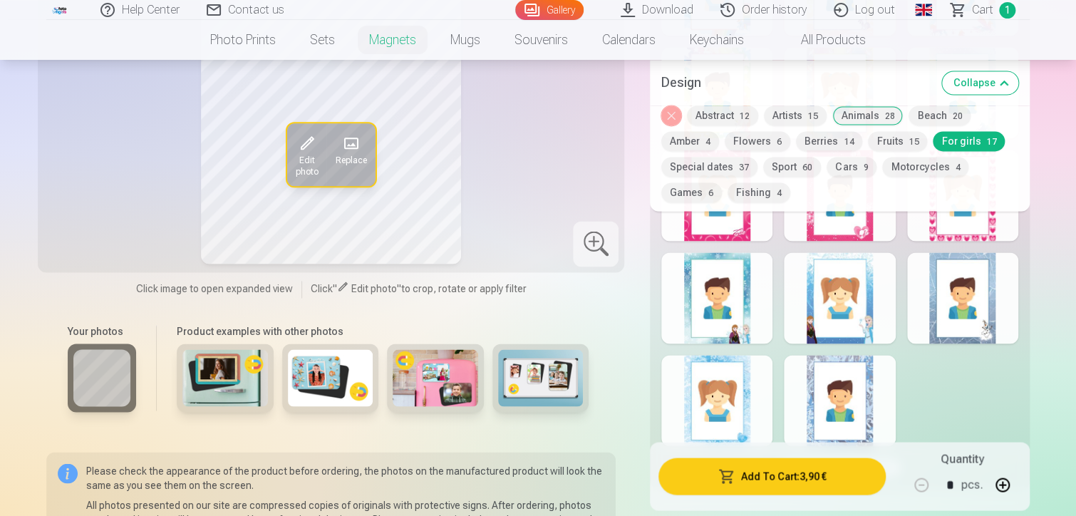
scroll to position [1140, 0]
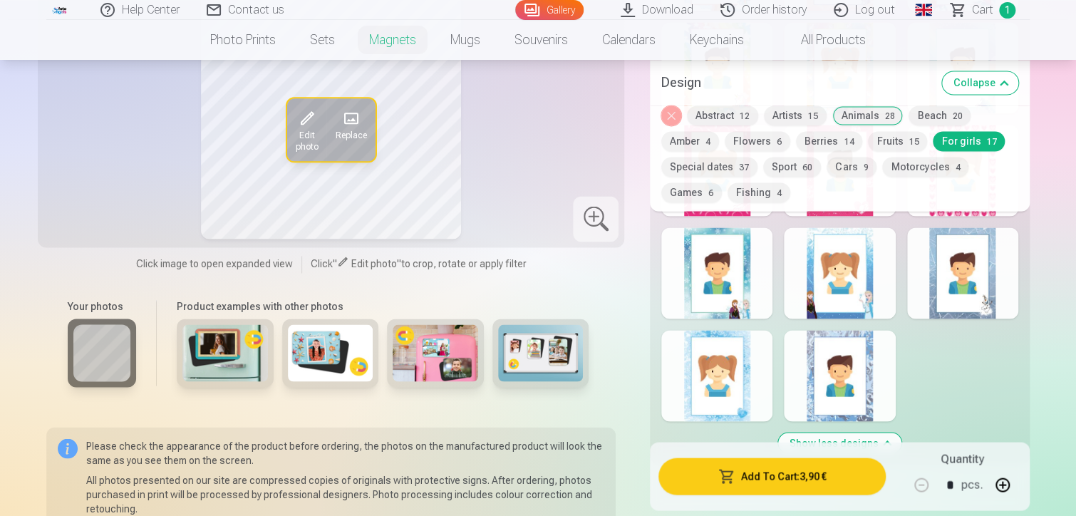
drag, startPoint x: 711, startPoint y: 401, endPoint x: 704, endPoint y: 391, distance: 12.5
click at [711, 401] on div at bounding box center [716, 375] width 111 height 91
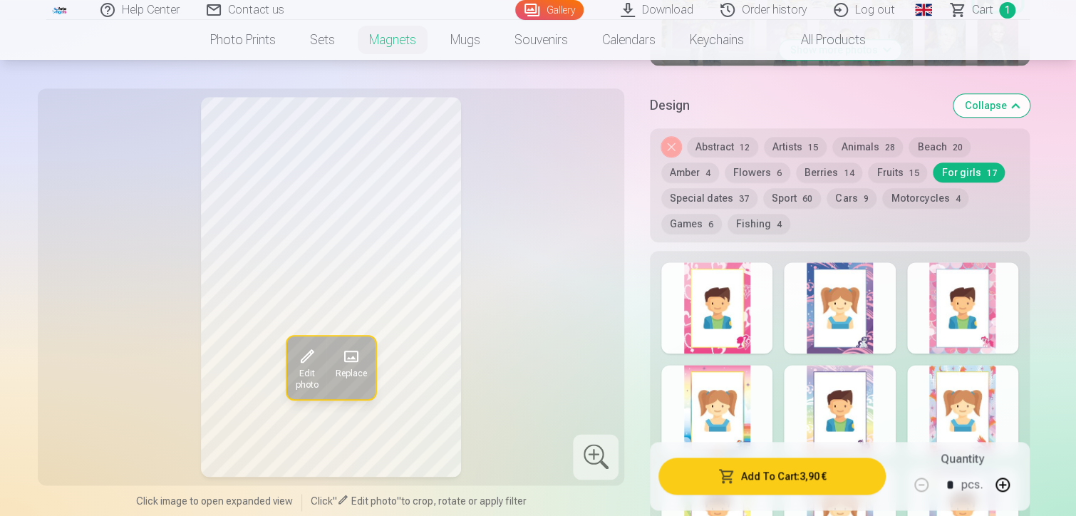
scroll to position [713, 0]
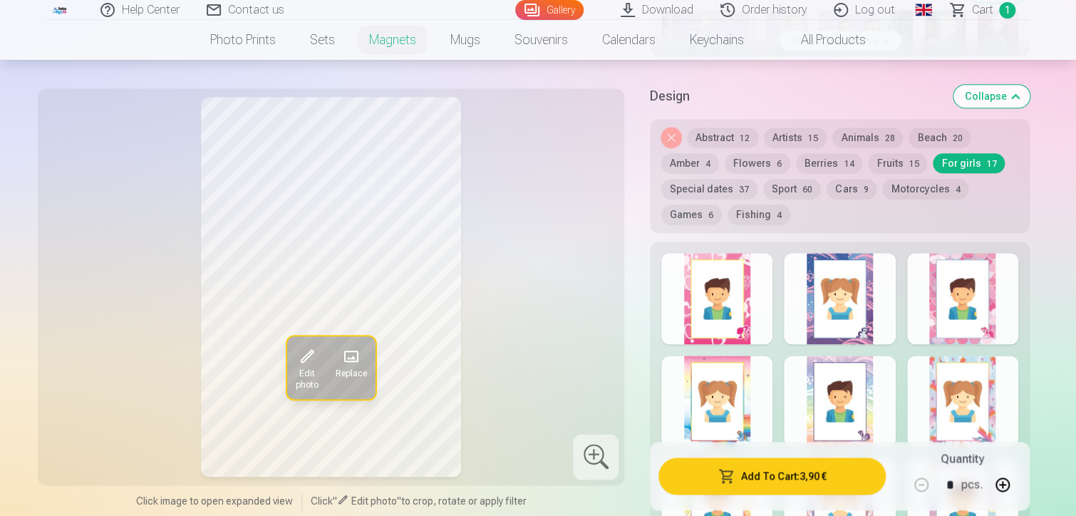
click at [864, 371] on div at bounding box center [839, 401] width 111 height 91
click at [919, 130] on button "Beach 20" at bounding box center [940, 138] width 62 height 20
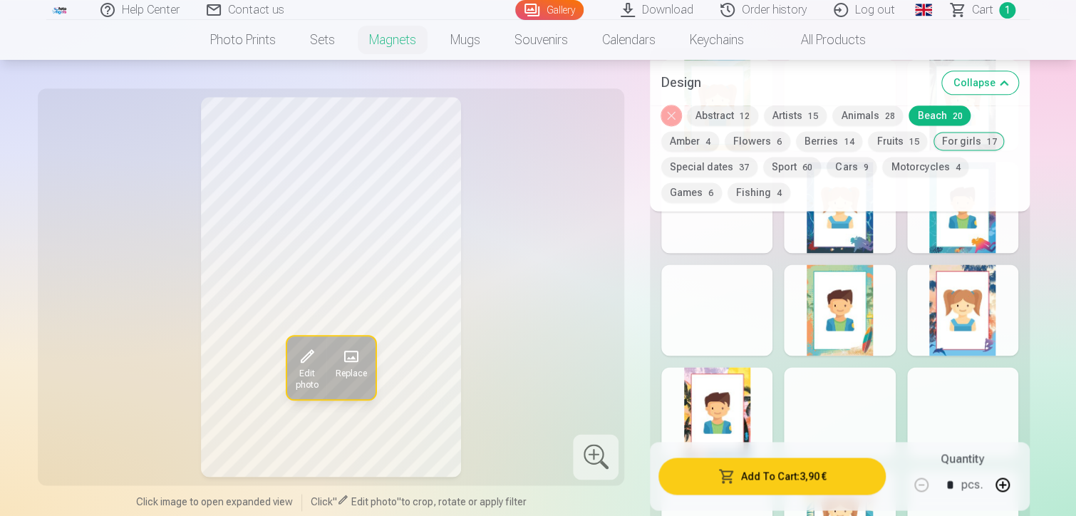
scroll to position [926, 0]
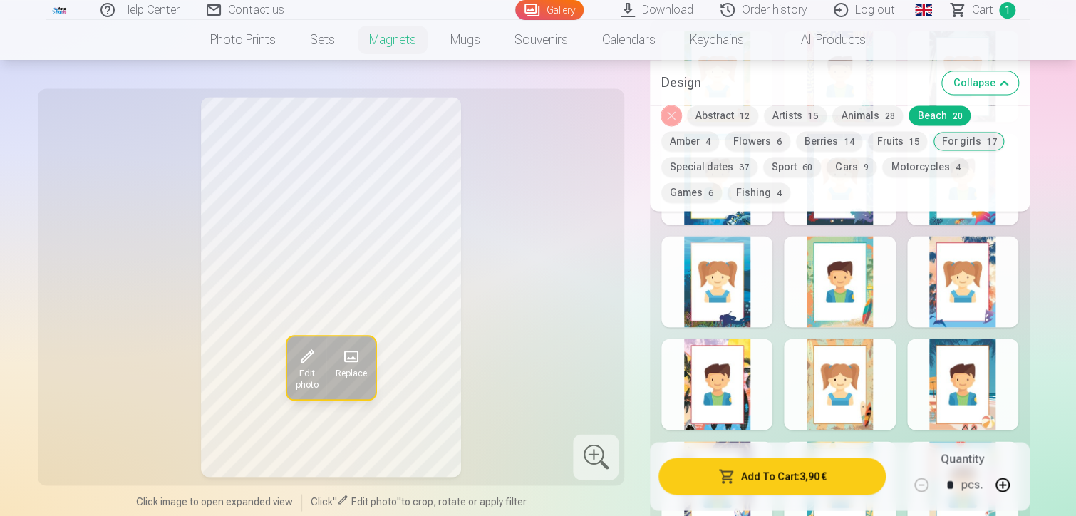
click at [932, 307] on div at bounding box center [962, 281] width 111 height 91
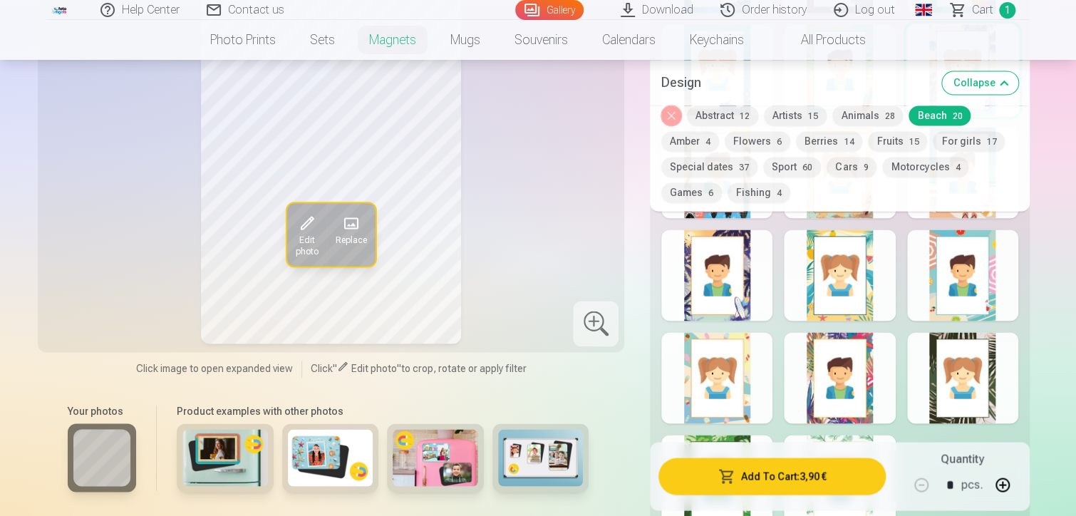
scroll to position [1140, 0]
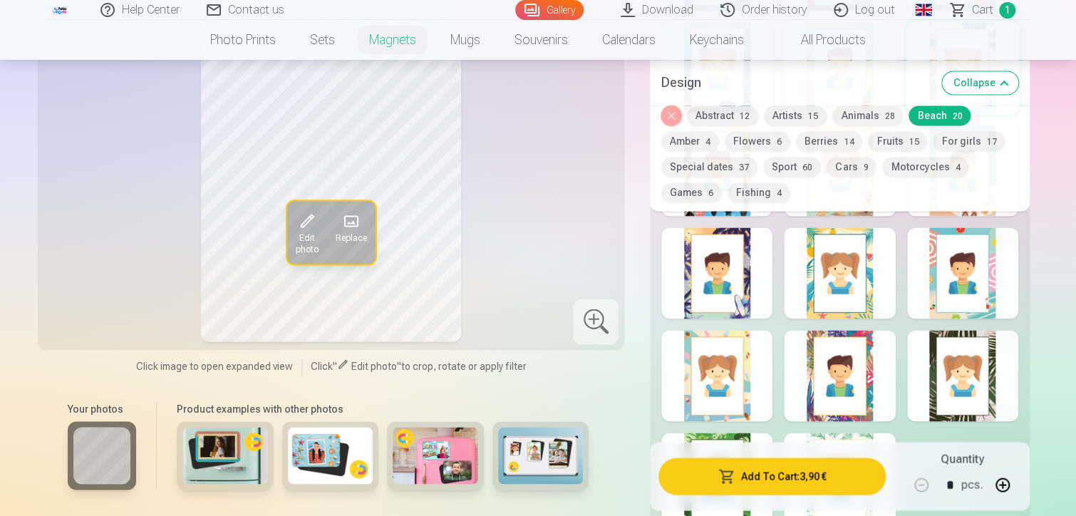
click at [856, 376] on div at bounding box center [839, 375] width 111 height 91
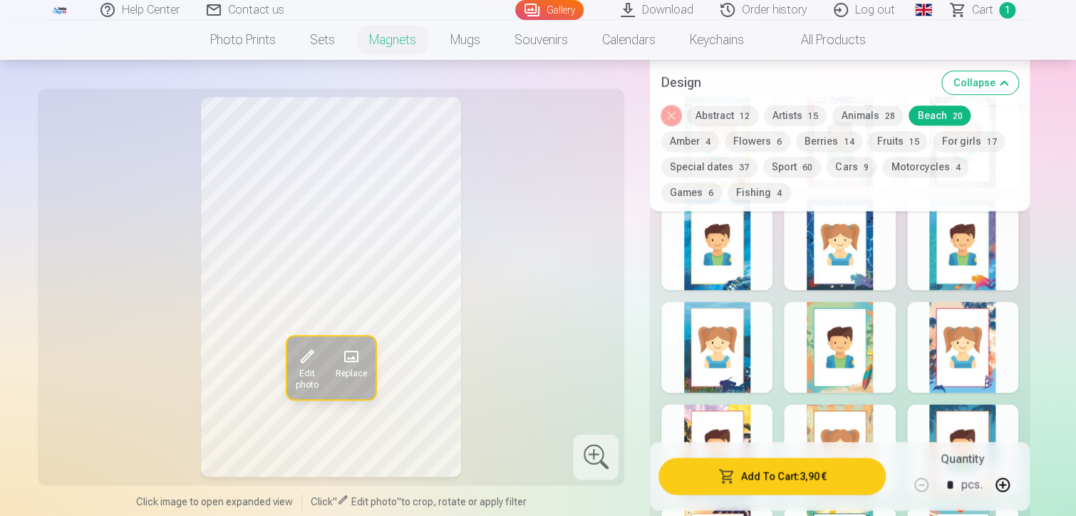
scroll to position [713, 0]
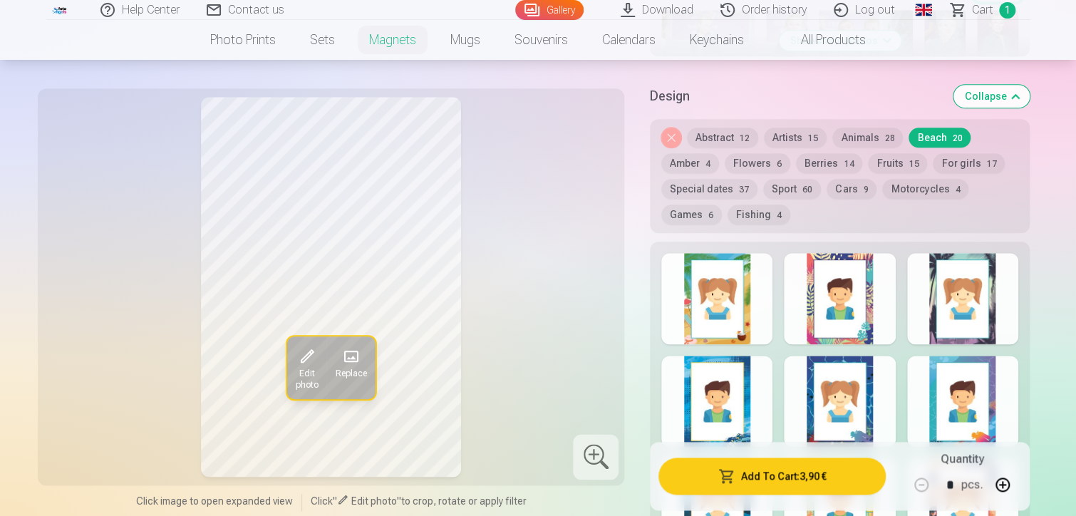
click at [784, 136] on button "Artists 15" at bounding box center [795, 138] width 63 height 20
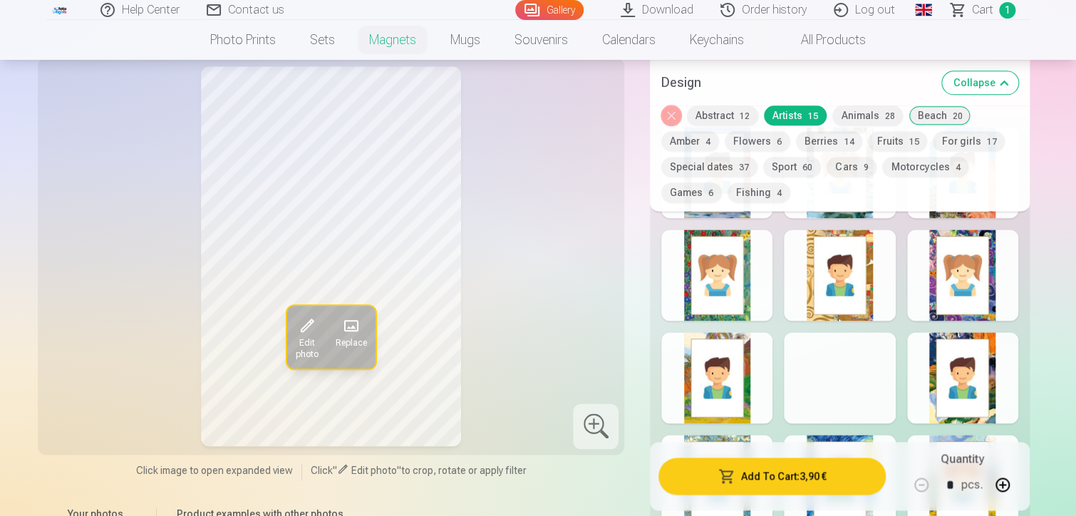
scroll to position [855, 0]
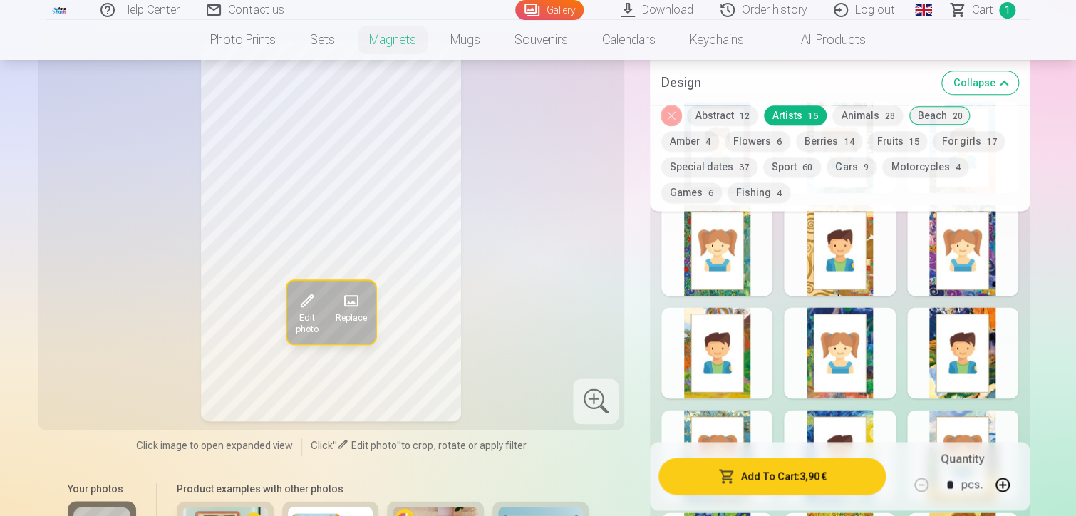
click at [863, 374] on div at bounding box center [839, 352] width 111 height 91
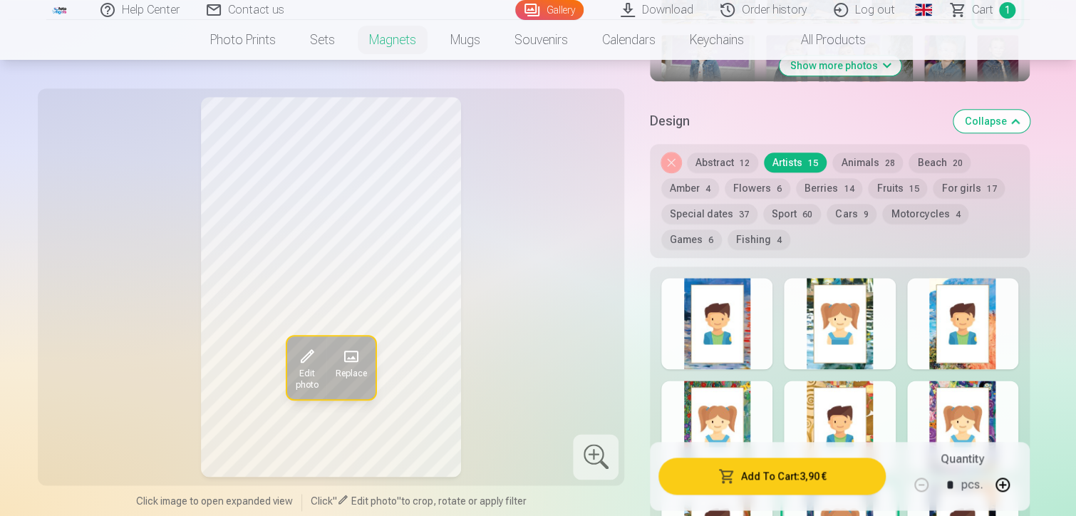
scroll to position [713, 0]
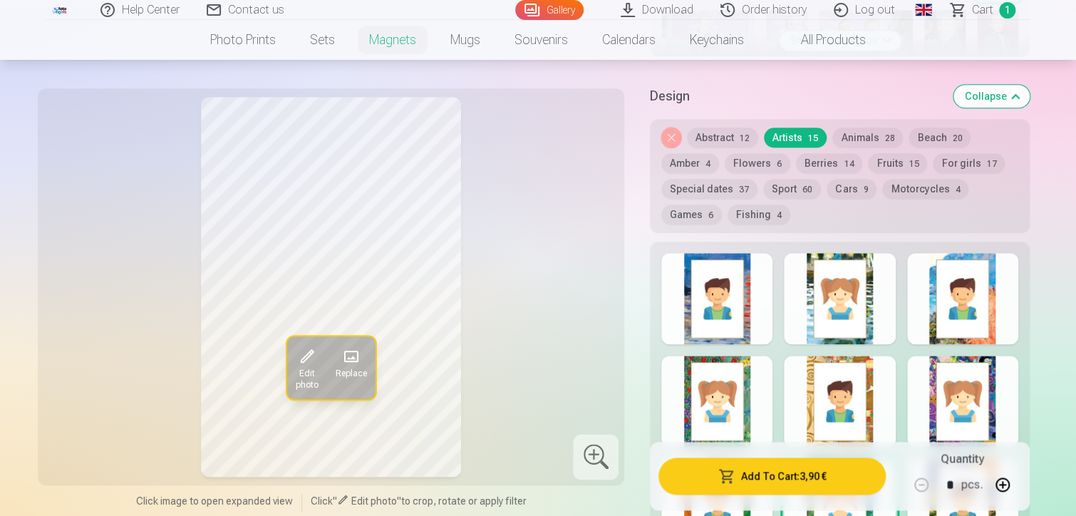
click at [939, 398] on div at bounding box center [962, 401] width 111 height 91
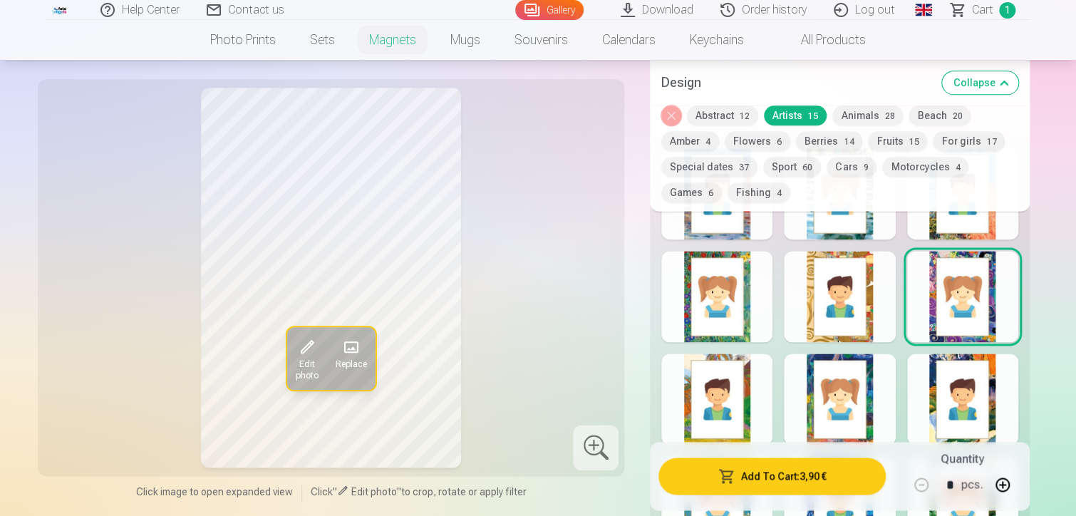
scroll to position [855, 0]
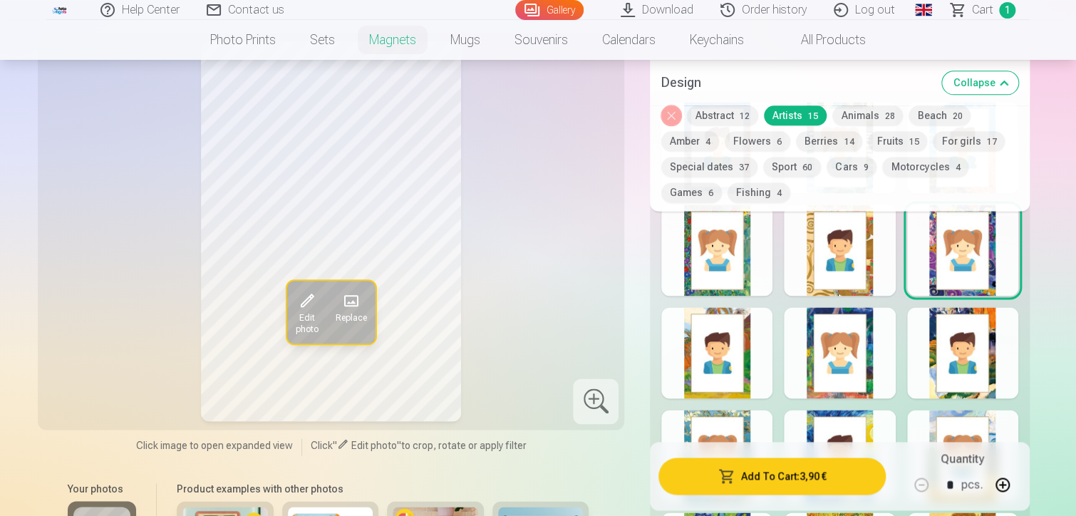
click at [730, 368] on div at bounding box center [716, 352] width 111 height 91
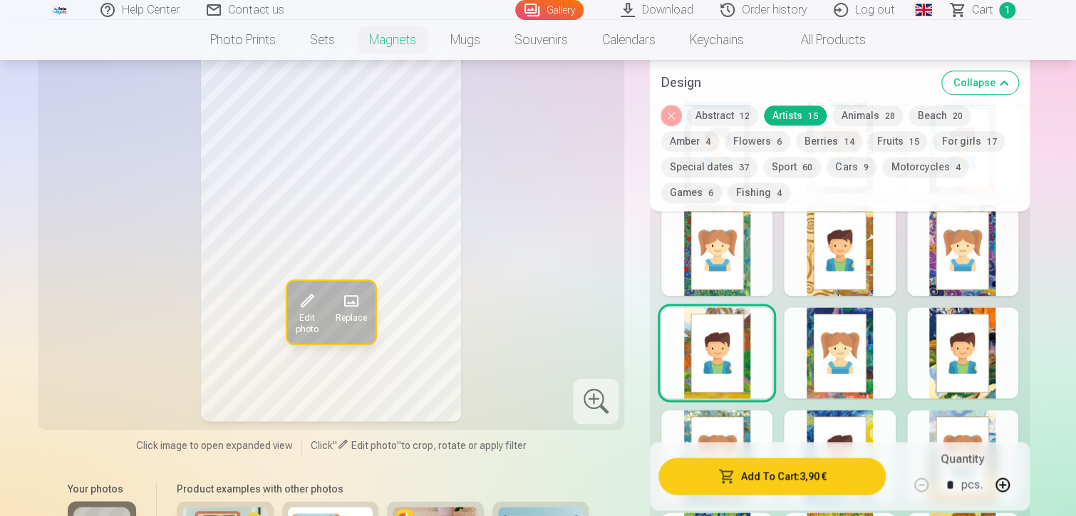
click at [951, 356] on div at bounding box center [962, 352] width 111 height 91
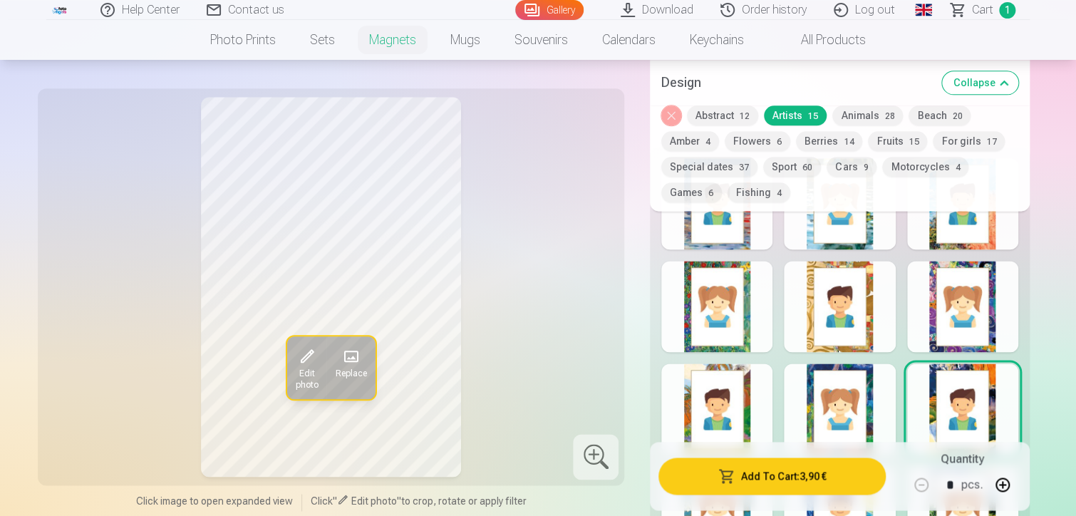
scroll to position [641, 0]
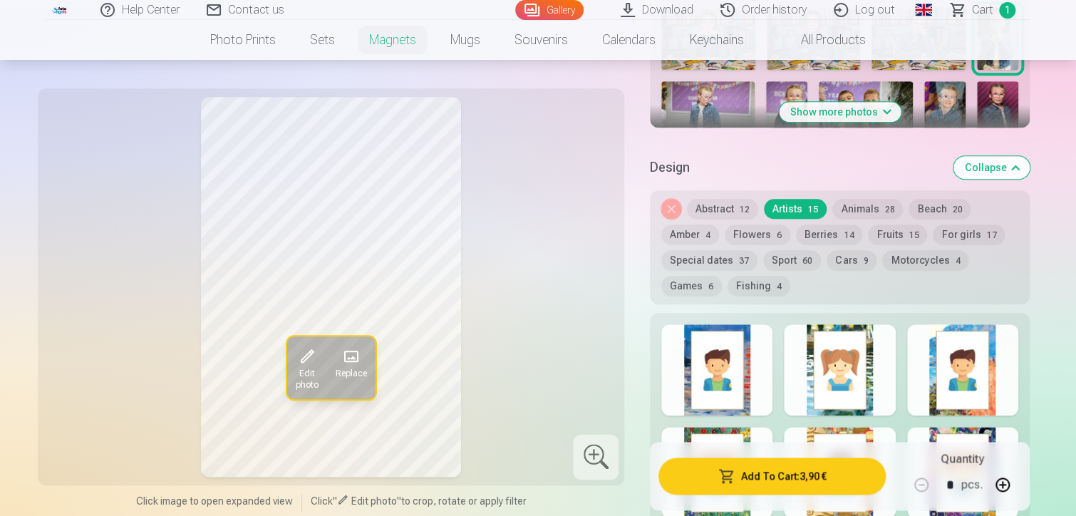
click at [763, 234] on button "Flowers 6" at bounding box center [758, 234] width 66 height 20
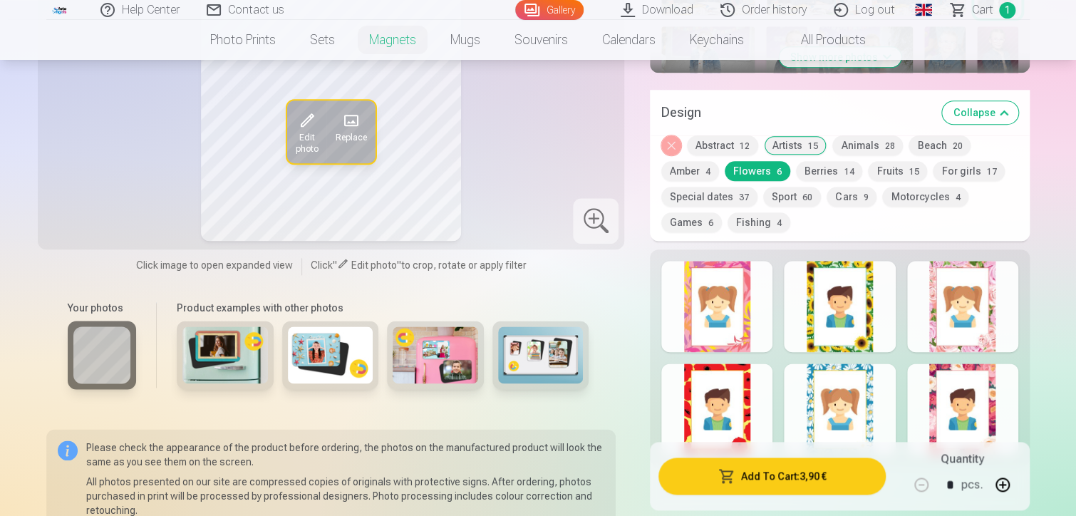
scroll to position [784, 0]
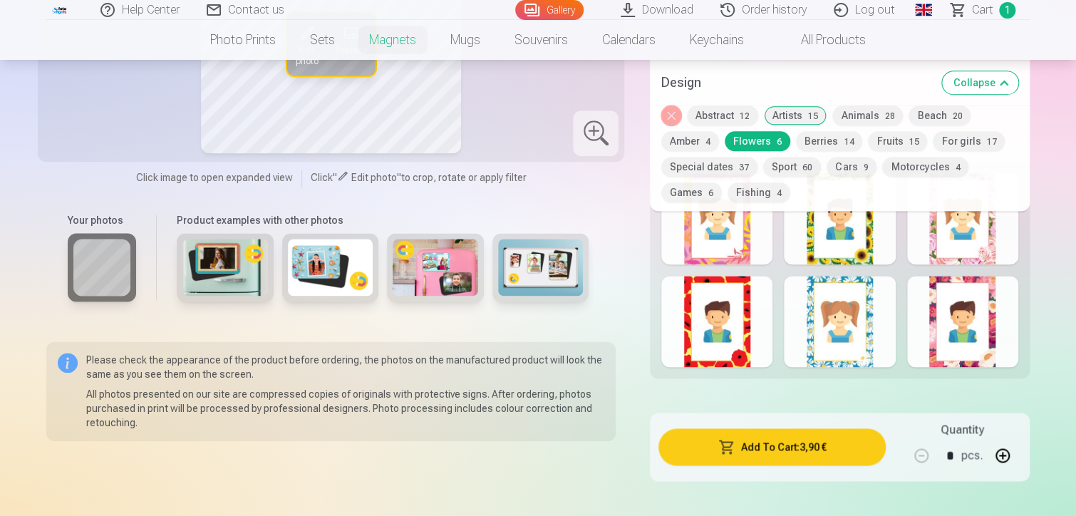
click at [947, 344] on div at bounding box center [962, 321] width 111 height 91
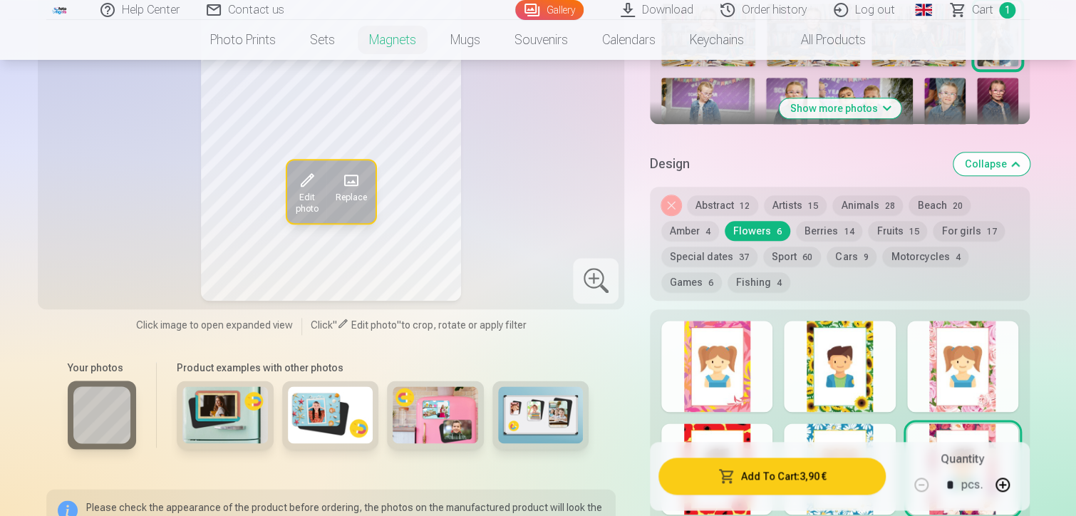
scroll to position [713, 0]
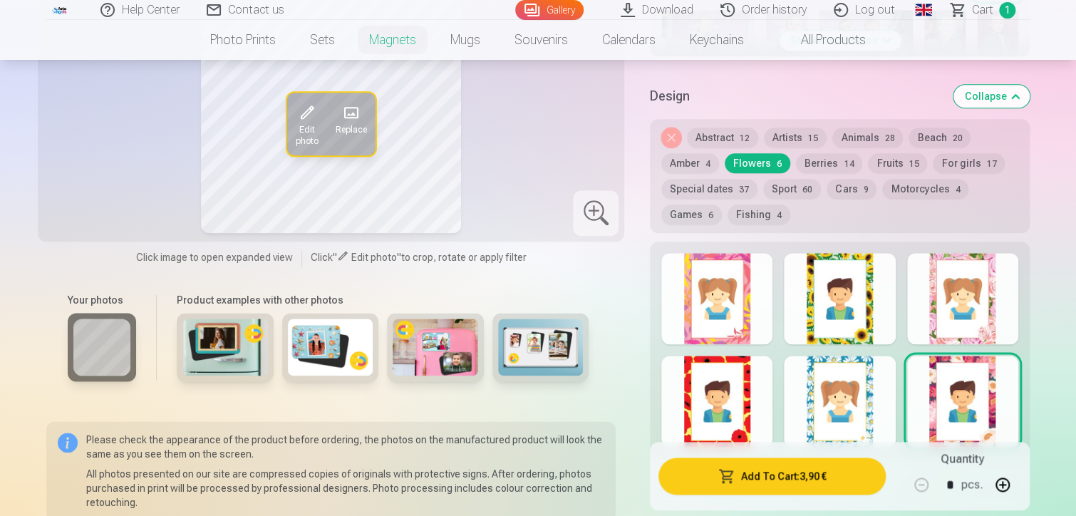
click at [735, 325] on div at bounding box center [716, 298] width 111 height 91
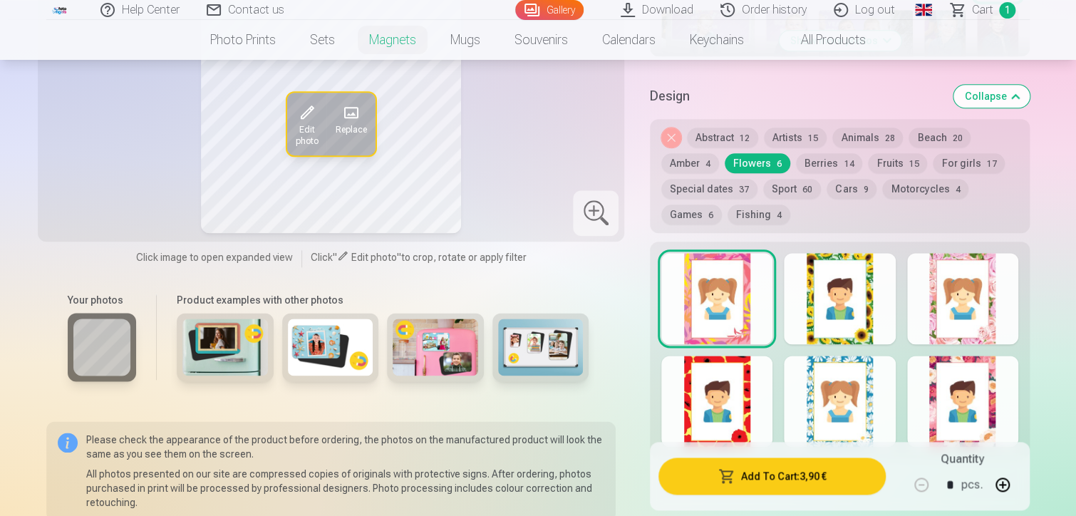
click at [975, 307] on div at bounding box center [962, 298] width 111 height 91
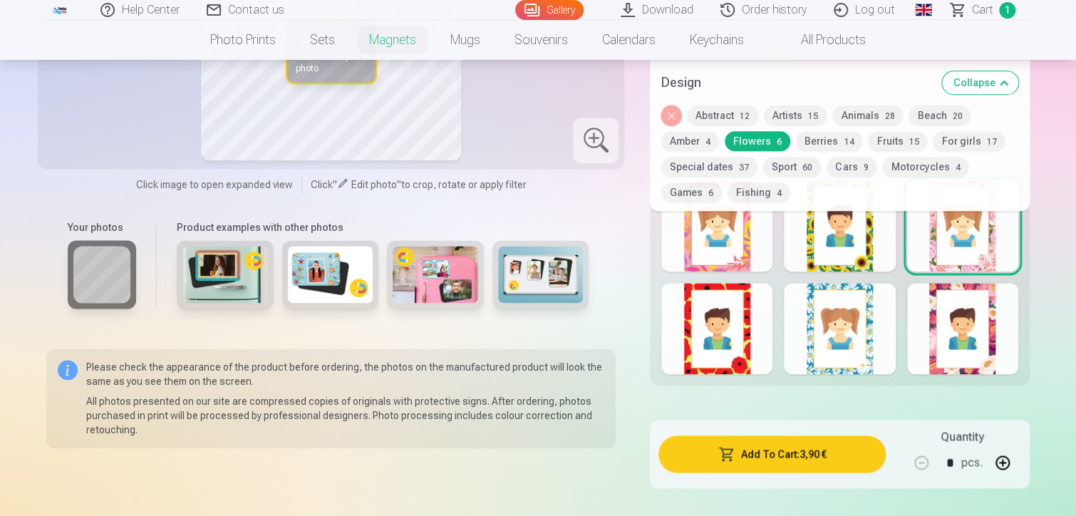
scroll to position [855, 0]
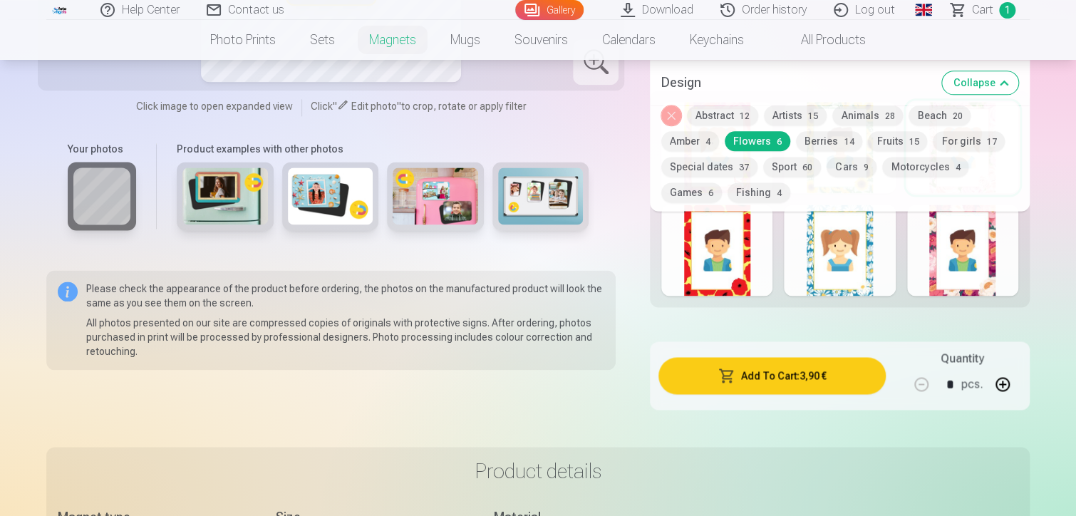
click at [855, 247] on div at bounding box center [839, 250] width 111 height 91
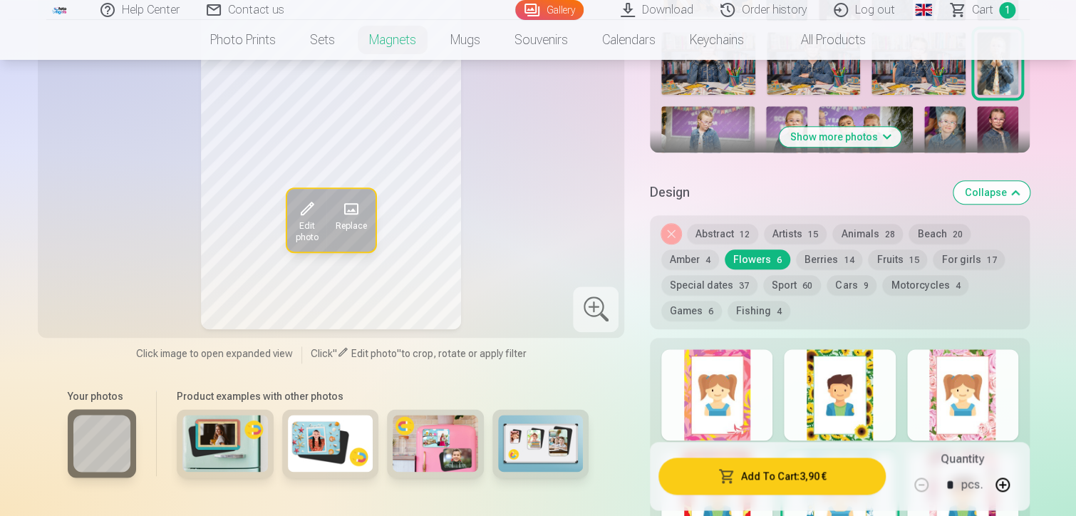
scroll to position [641, 0]
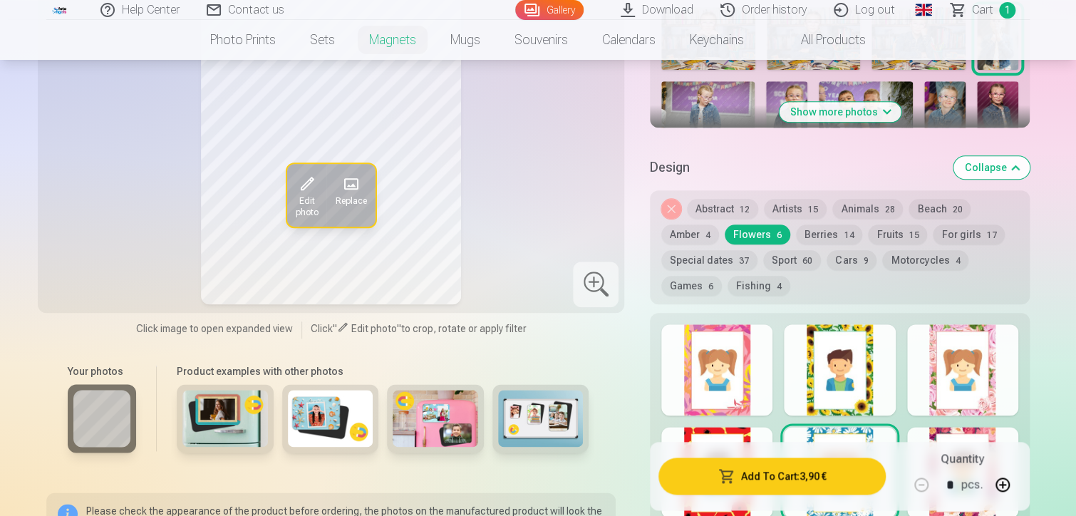
click at [821, 233] on button "Berries 14" at bounding box center [829, 234] width 66 height 20
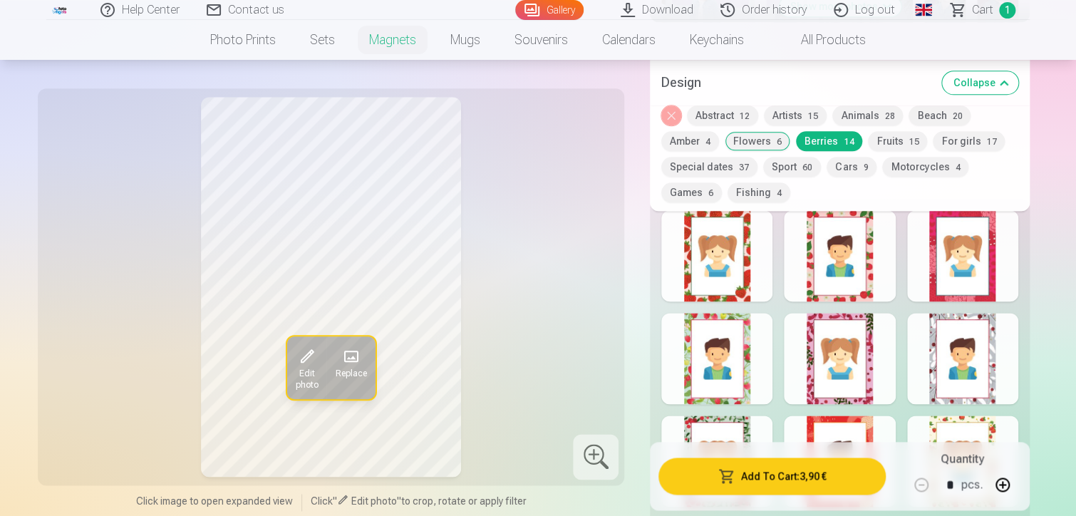
scroll to position [784, 0]
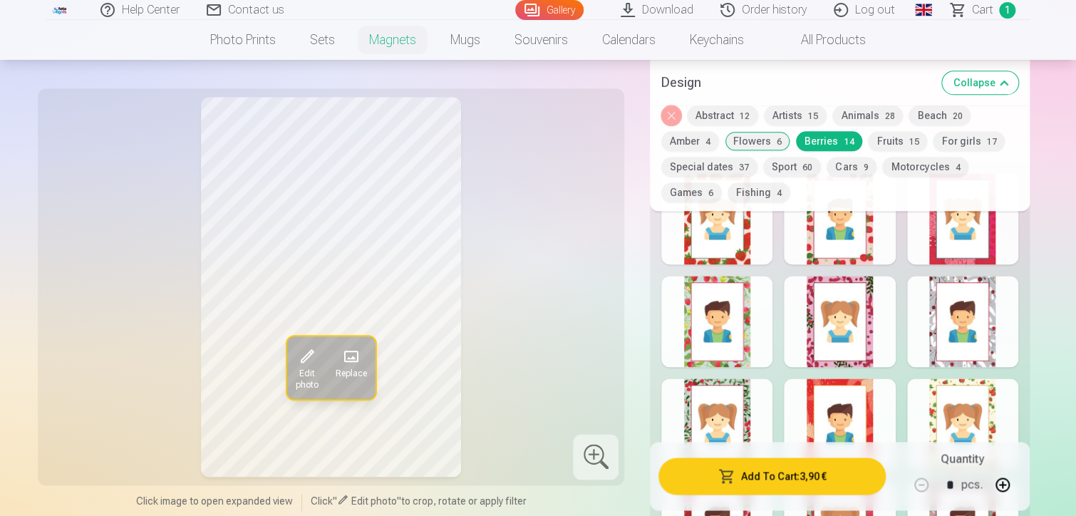
click at [829, 327] on div at bounding box center [839, 321] width 111 height 91
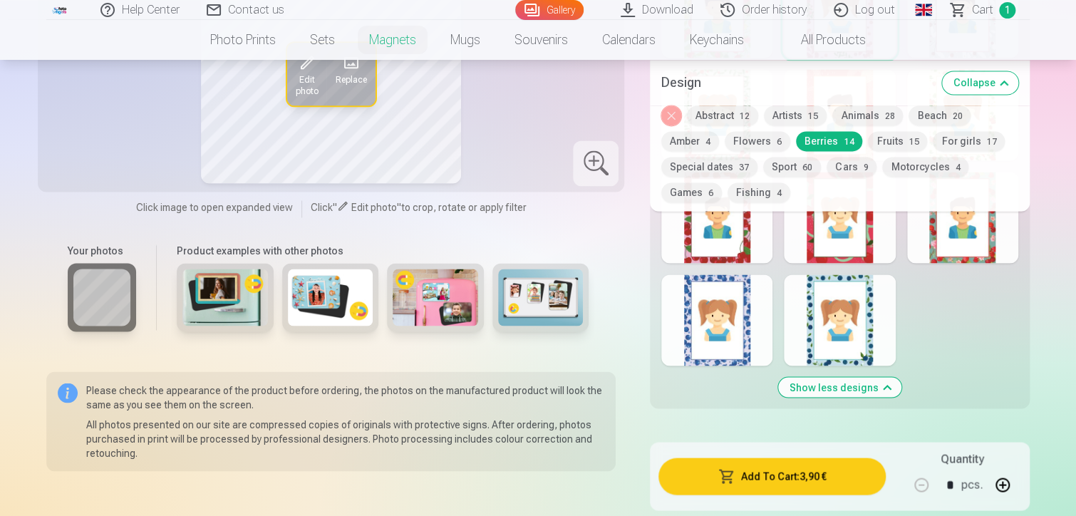
scroll to position [1069, 0]
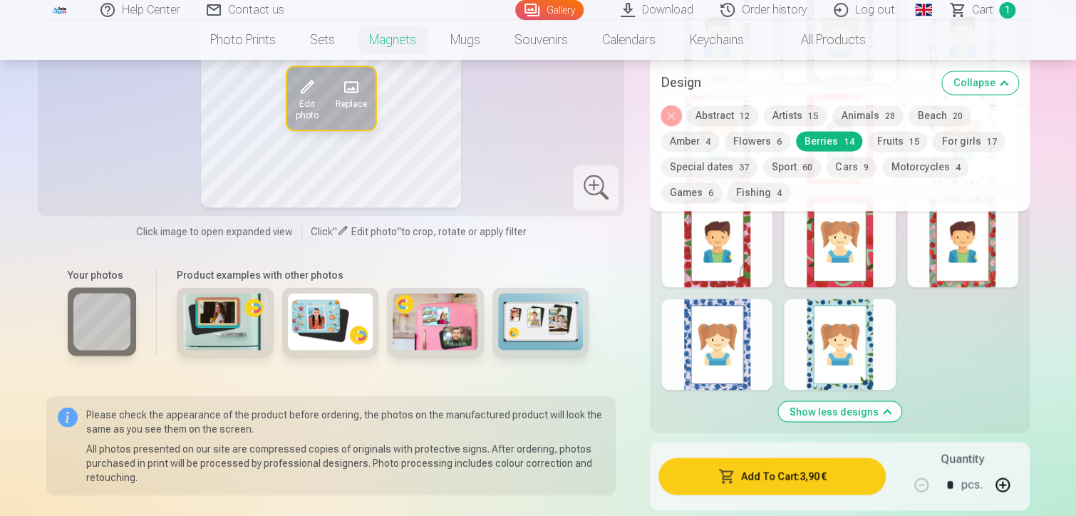
drag, startPoint x: 717, startPoint y: 352, endPoint x: 723, endPoint y: 348, distance: 7.7
click at [723, 348] on div at bounding box center [716, 344] width 111 height 91
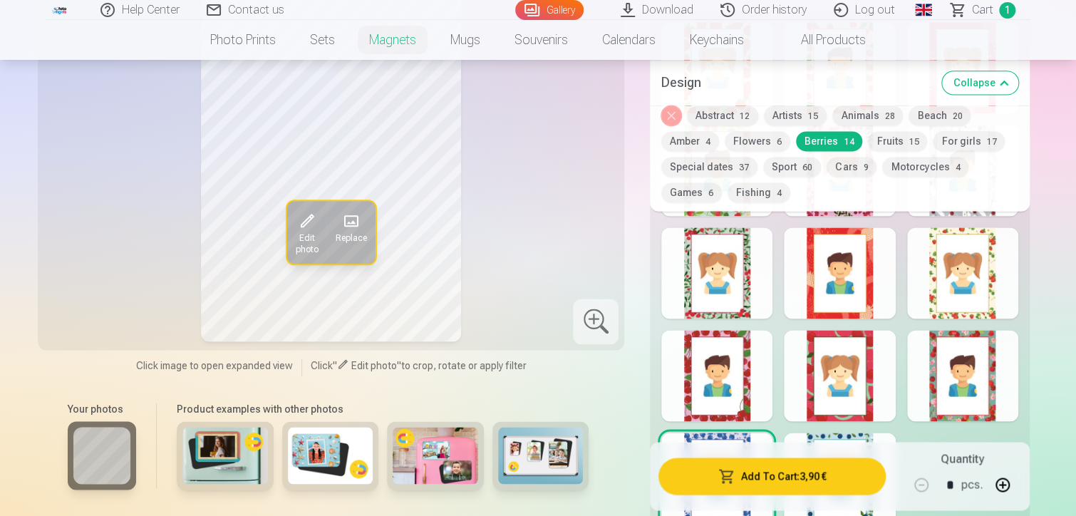
scroll to position [926, 0]
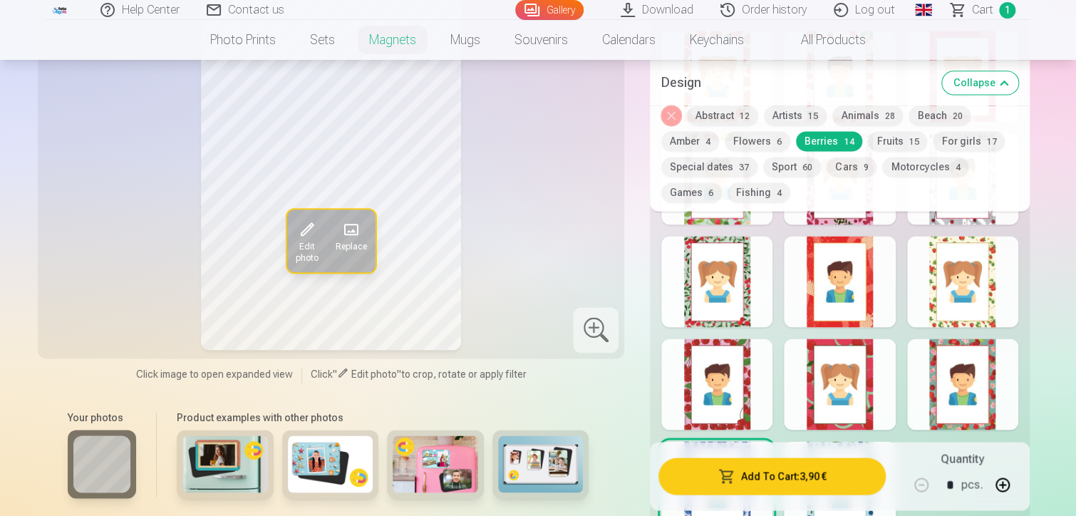
click at [955, 136] on button "For girls 17" at bounding box center [969, 141] width 72 height 20
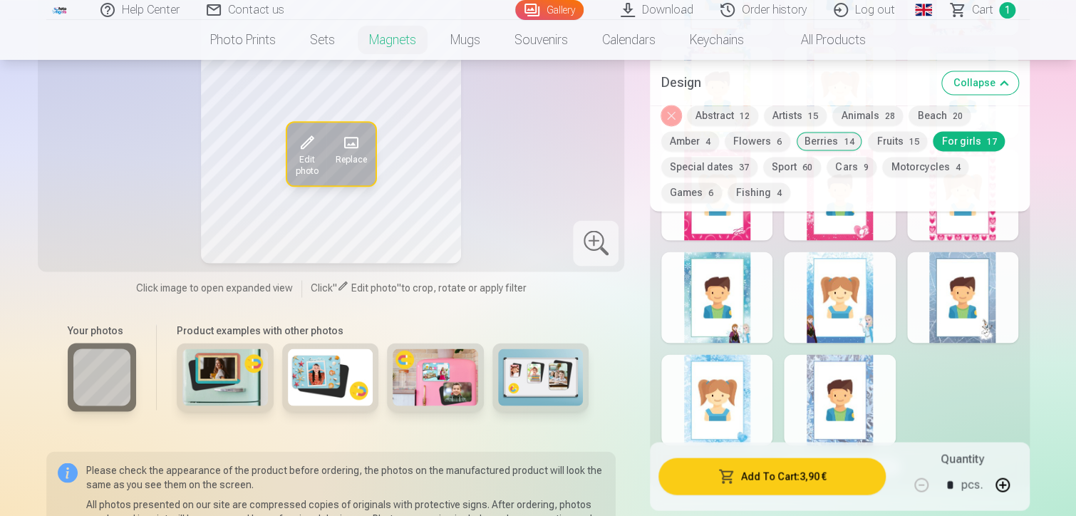
scroll to position [1140, 0]
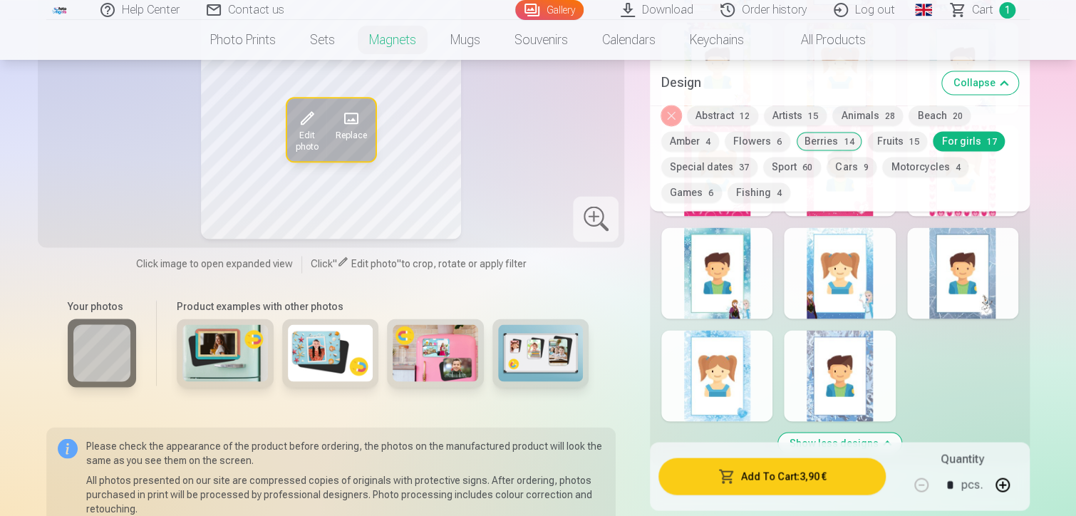
drag, startPoint x: 755, startPoint y: 397, endPoint x: 753, endPoint y: 388, distance: 8.8
click at [754, 390] on div at bounding box center [716, 375] width 111 height 91
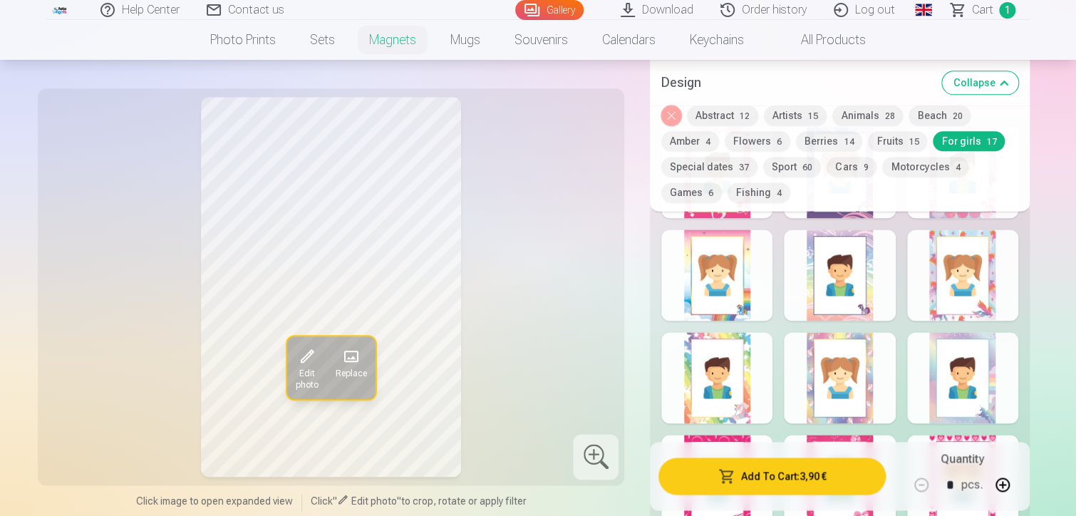
scroll to position [855, 0]
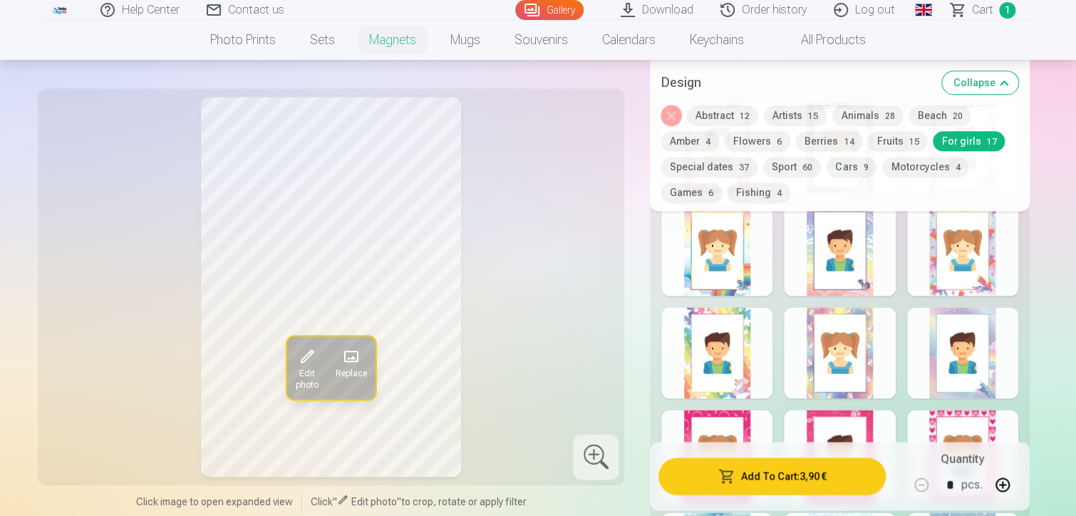
click at [843, 251] on div at bounding box center [839, 250] width 111 height 91
click at [677, 376] on div at bounding box center [716, 352] width 111 height 91
click at [991, 356] on div at bounding box center [962, 352] width 111 height 91
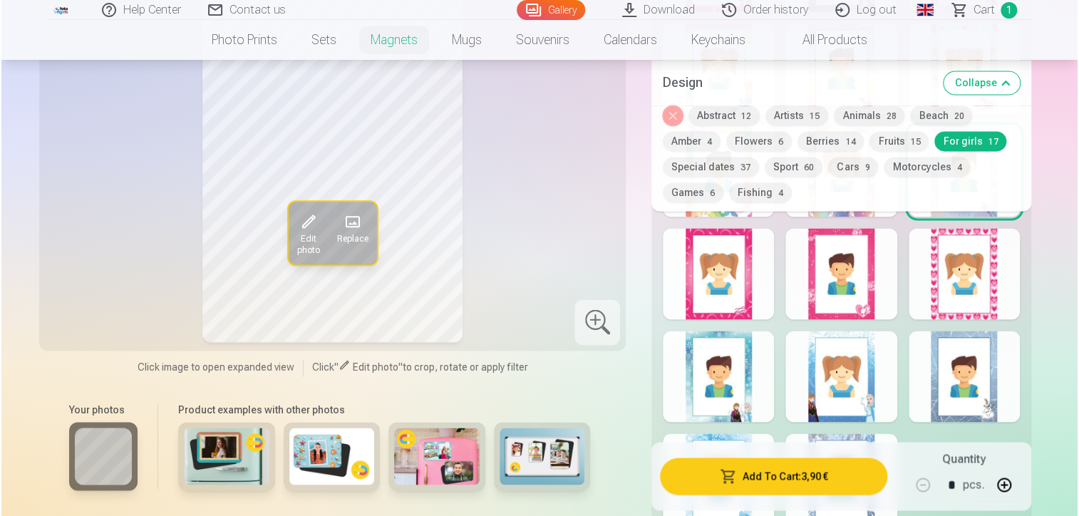
scroll to position [1069, 0]
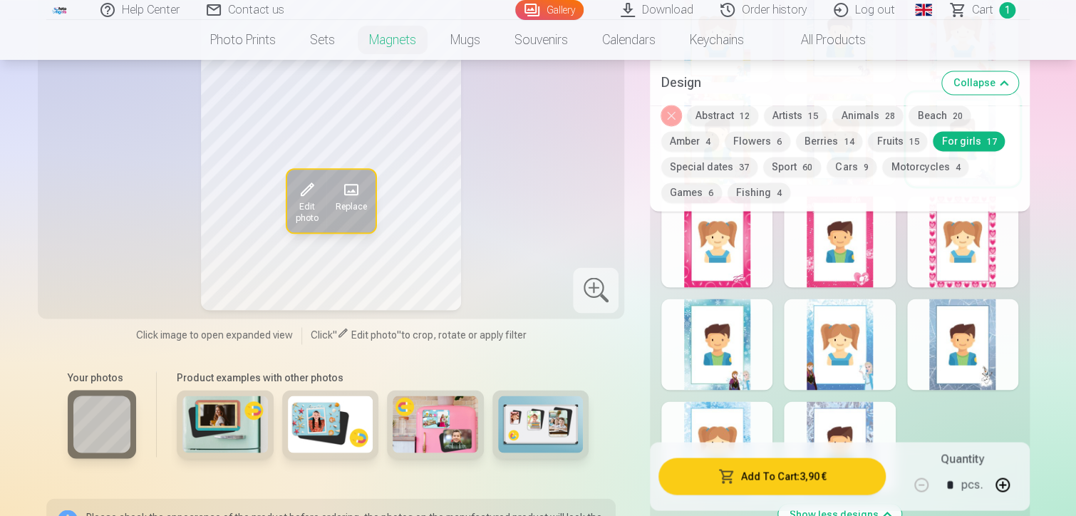
click at [822, 475] on button "Add To Cart : 3,90 €" at bounding box center [772, 476] width 227 height 37
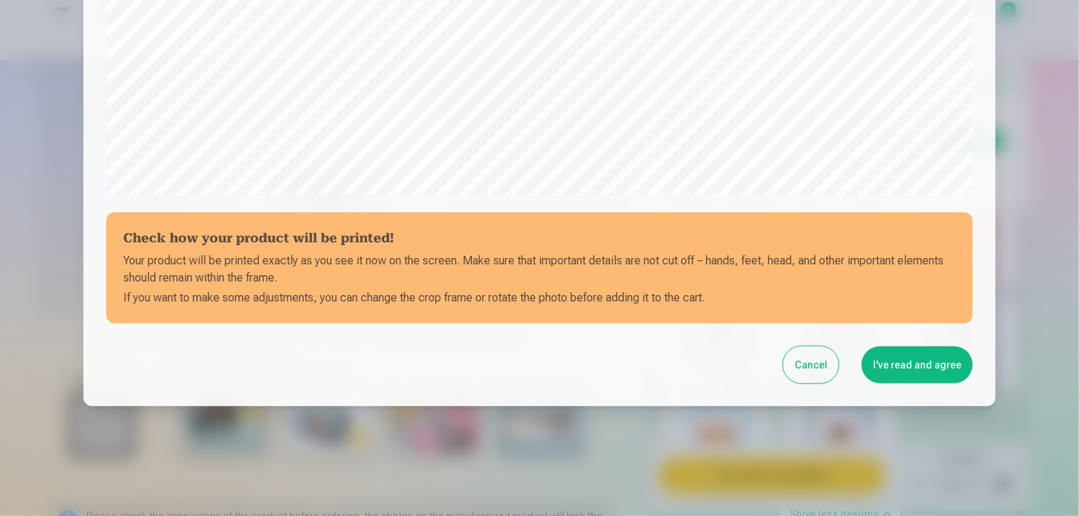
scroll to position [510, 0]
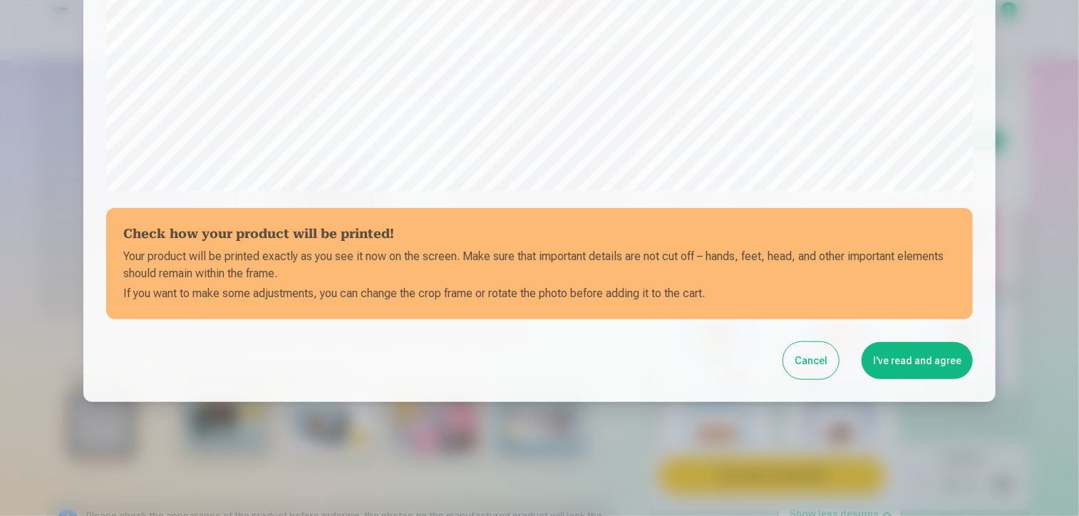
click at [935, 342] on div "Cancel I've read and agree" at bounding box center [539, 360] width 867 height 37
click at [931, 359] on button "I've read and agree" at bounding box center [917, 360] width 111 height 37
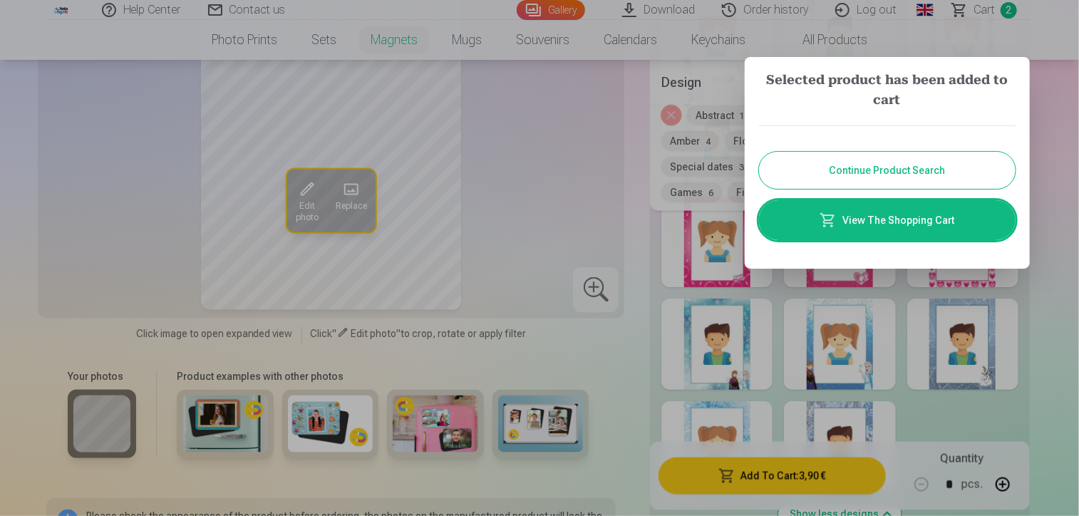
click at [904, 221] on link "View The Shopping Cart" at bounding box center [887, 220] width 257 height 40
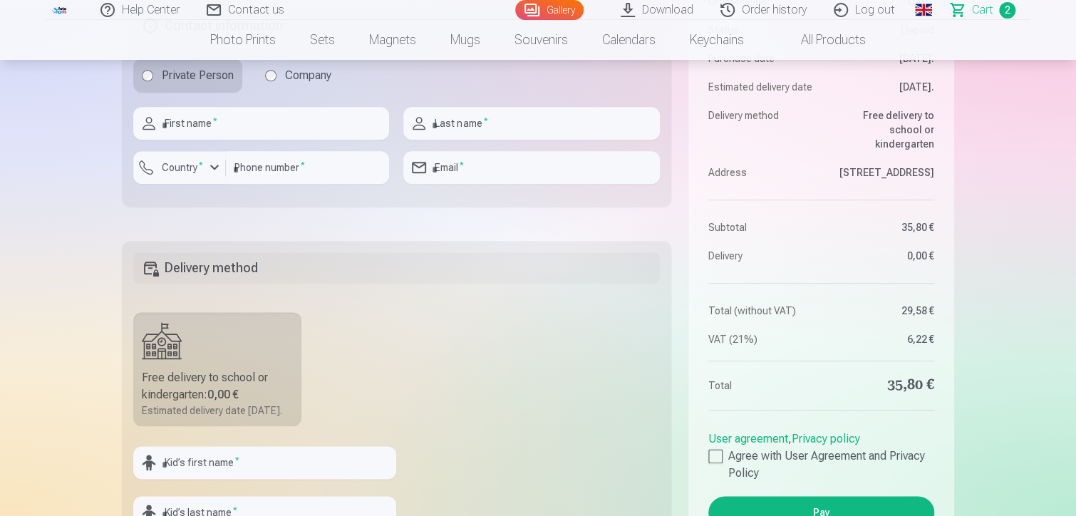
scroll to position [855, 0]
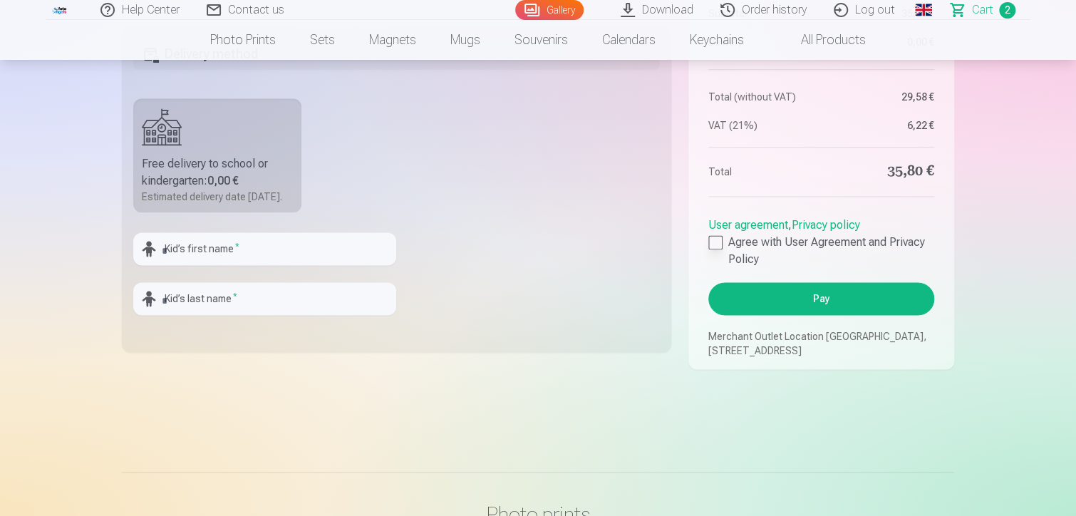
click at [715, 249] on div at bounding box center [715, 242] width 14 height 14
click at [210, 264] on input "text" at bounding box center [264, 248] width 263 height 33
type input "***"
type input "*********"
click at [428, 219] on fieldset "Delivery method Free delivery to school or kindergarten : 0,00 € Estimated deli…" at bounding box center [396, 189] width 549 height 325
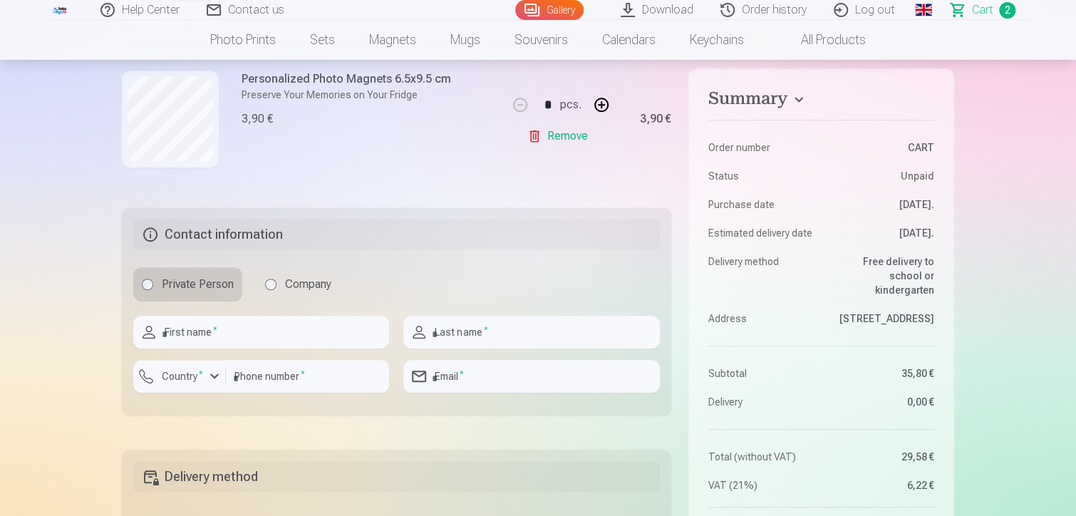
scroll to position [428, 0]
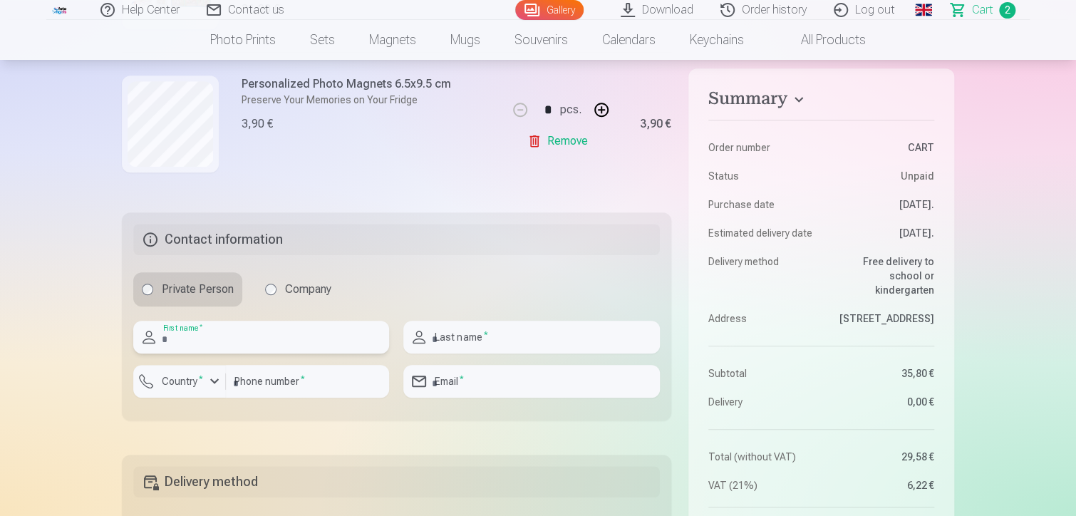
click at [213, 335] on input "text" at bounding box center [261, 337] width 256 height 33
type input "******"
type input "********"
type input "**********"
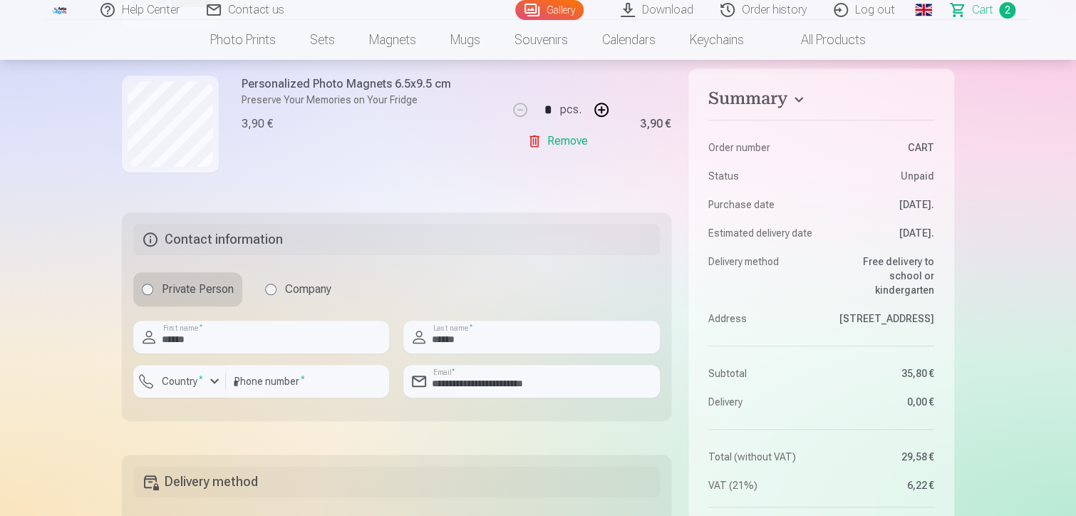
click at [358, 435] on div "Summary Order number CART Status Unpaid Purchase date 3.09.2025. Estimated deli…" at bounding box center [538, 279] width 832 height 1033
click at [214, 374] on div "button" at bounding box center [214, 381] width 17 height 17
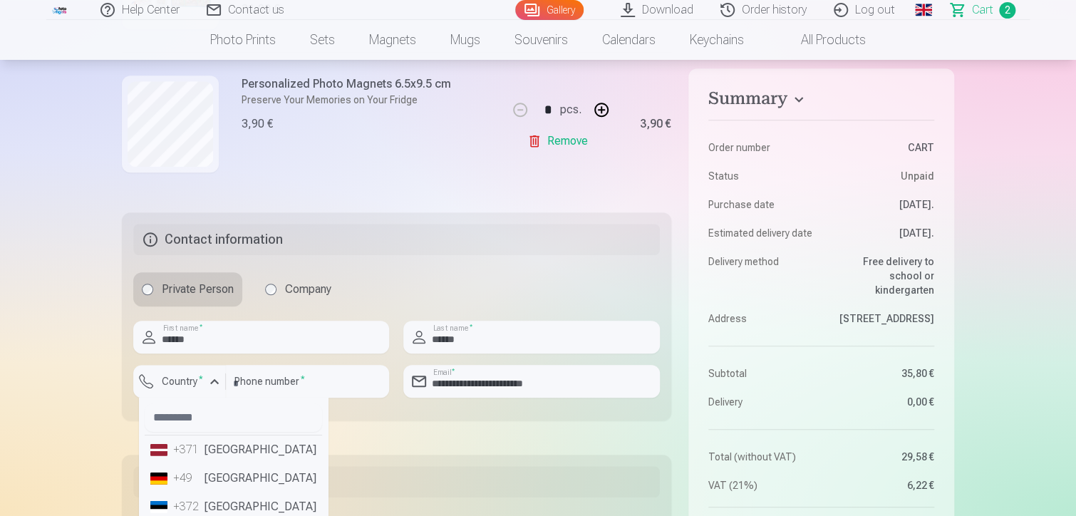
click at [200, 451] on div "+371" at bounding box center [187, 449] width 29 height 17
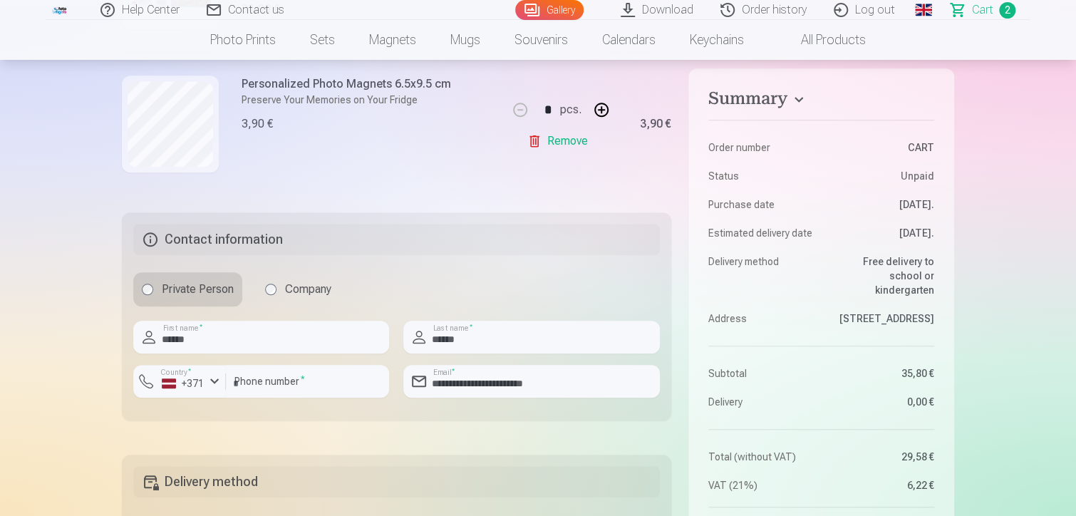
click at [215, 422] on div "Summary Order number CART Status Unpaid Purchase date 3.09.2025. Estimated deli…" at bounding box center [538, 279] width 832 height 1033
click at [294, 290] on label "Company" at bounding box center [298, 289] width 83 height 34
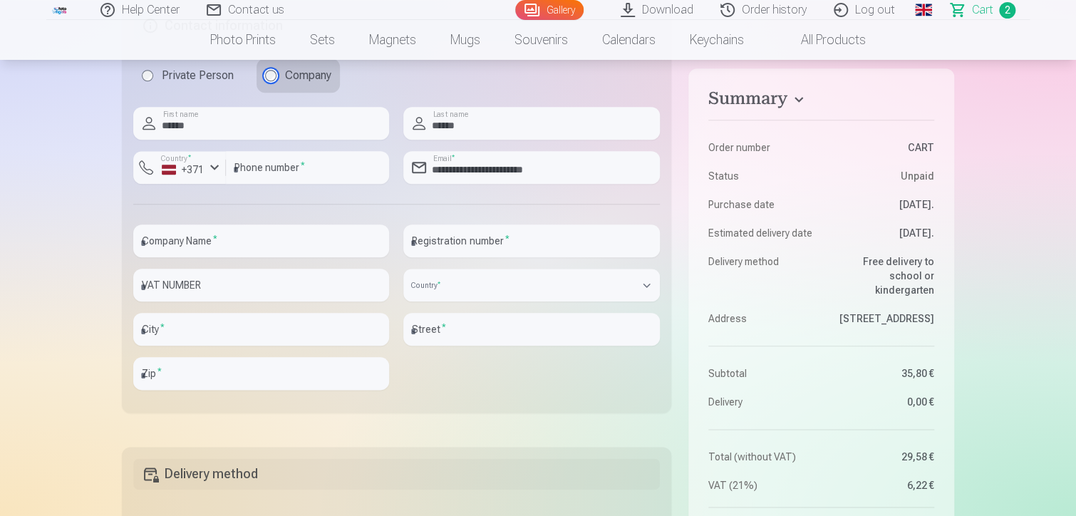
scroll to position [499, 0]
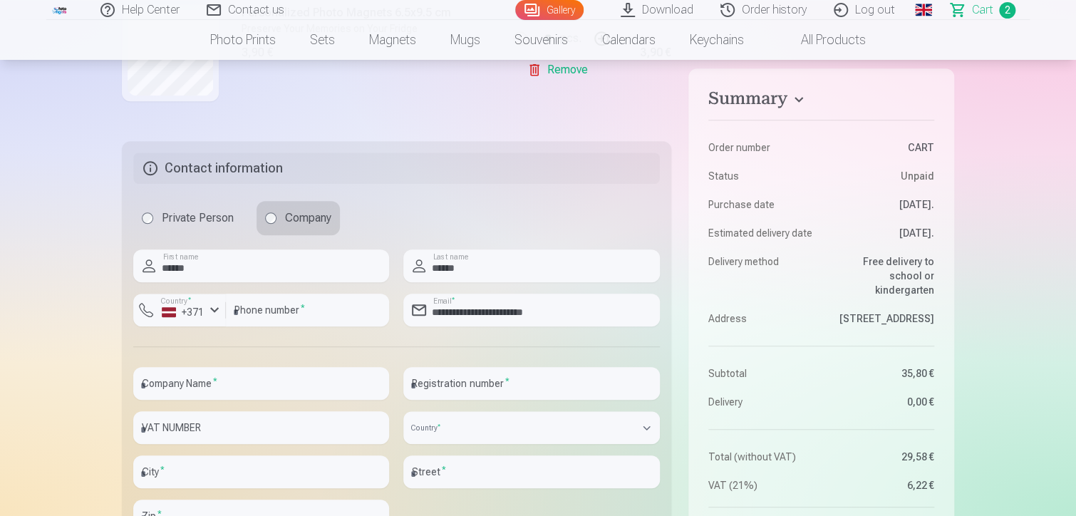
click at [207, 215] on label "Private Person" at bounding box center [187, 218] width 109 height 34
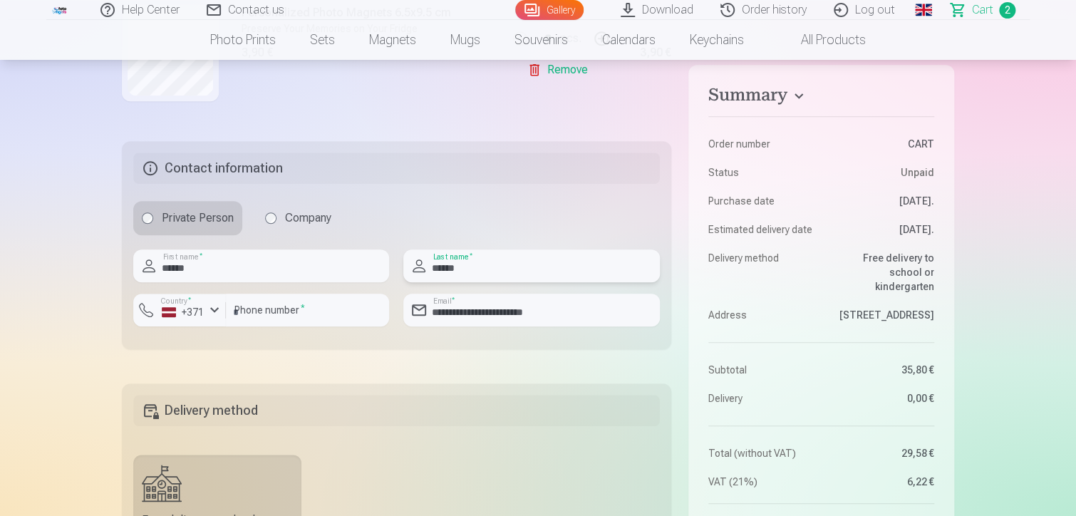
click at [485, 264] on input "******" at bounding box center [531, 265] width 256 height 33
type input "**********"
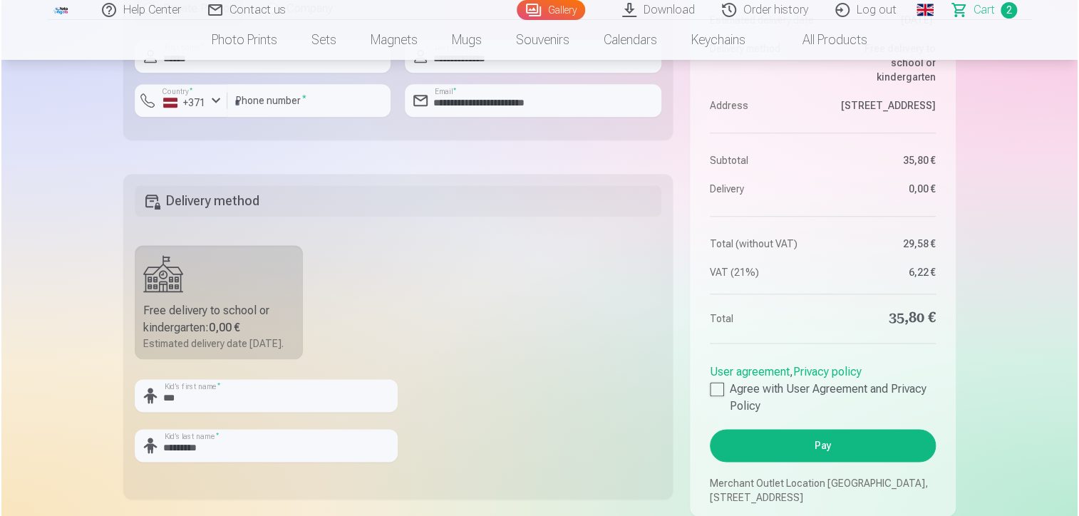
scroll to position [926, 0]
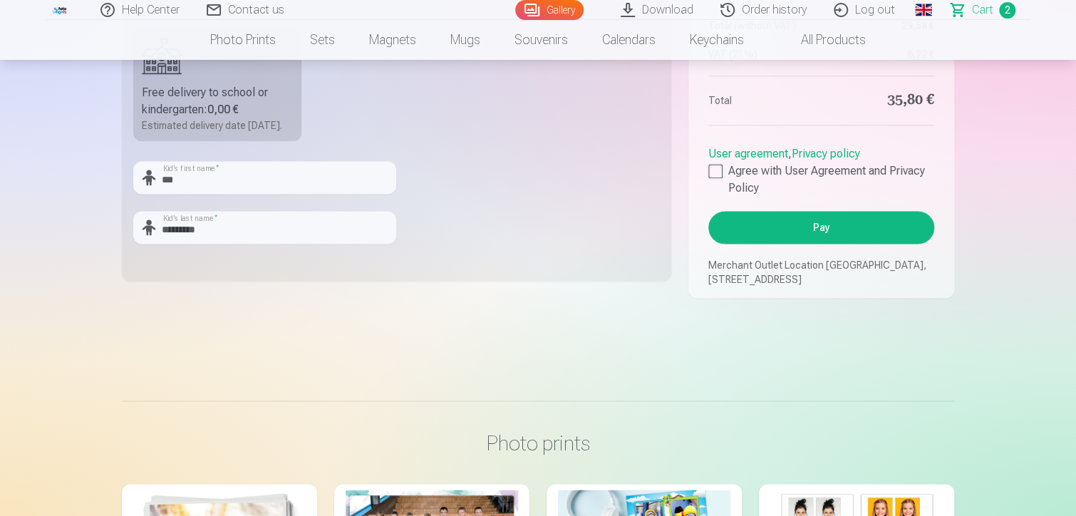
click at [790, 238] on button "Pay" at bounding box center [821, 227] width 226 height 33
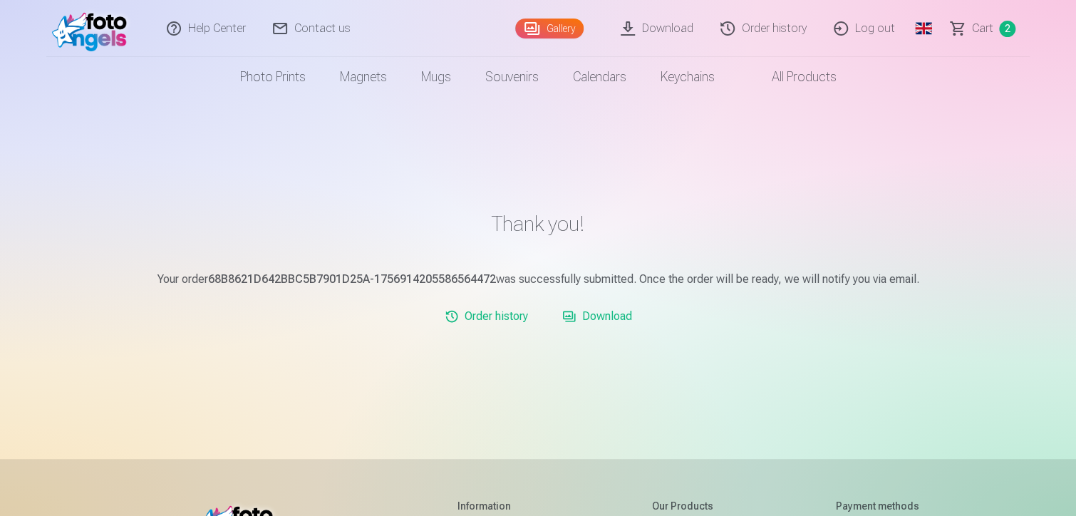
click at [585, 319] on link "Download" at bounding box center [597, 316] width 81 height 29
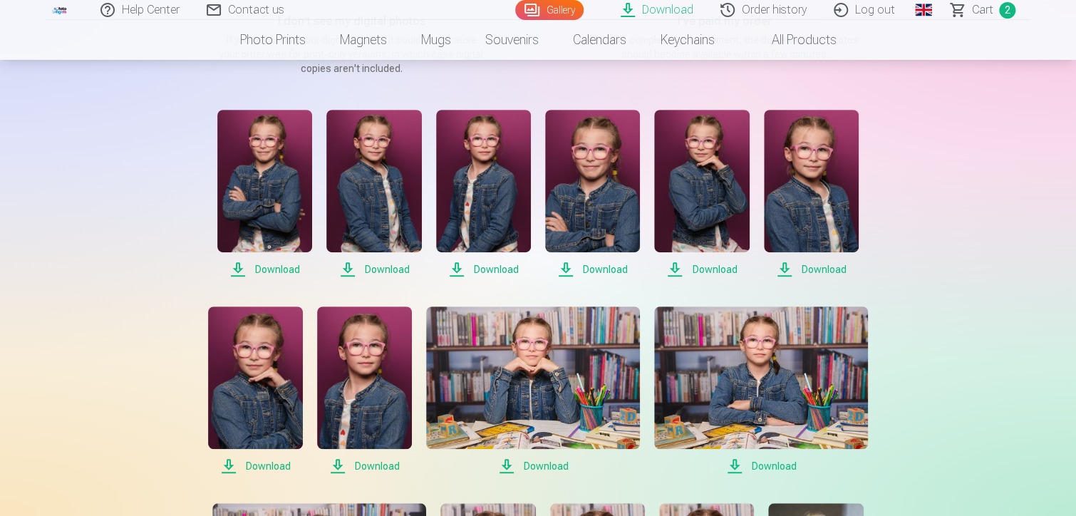
scroll to position [285, 0]
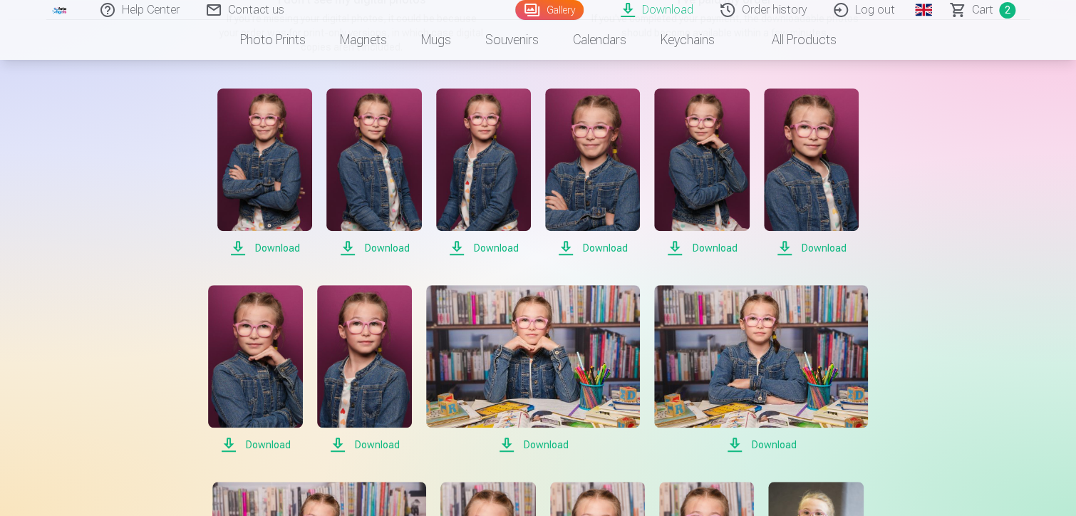
click at [260, 247] on span "Download" at bounding box center [264, 247] width 95 height 17
click at [376, 247] on span "Download" at bounding box center [373, 247] width 95 height 17
click at [491, 244] on span "Download" at bounding box center [483, 247] width 95 height 17
click at [604, 249] on span "Download" at bounding box center [592, 247] width 95 height 17
click at [695, 245] on span "Download" at bounding box center [701, 247] width 95 height 17
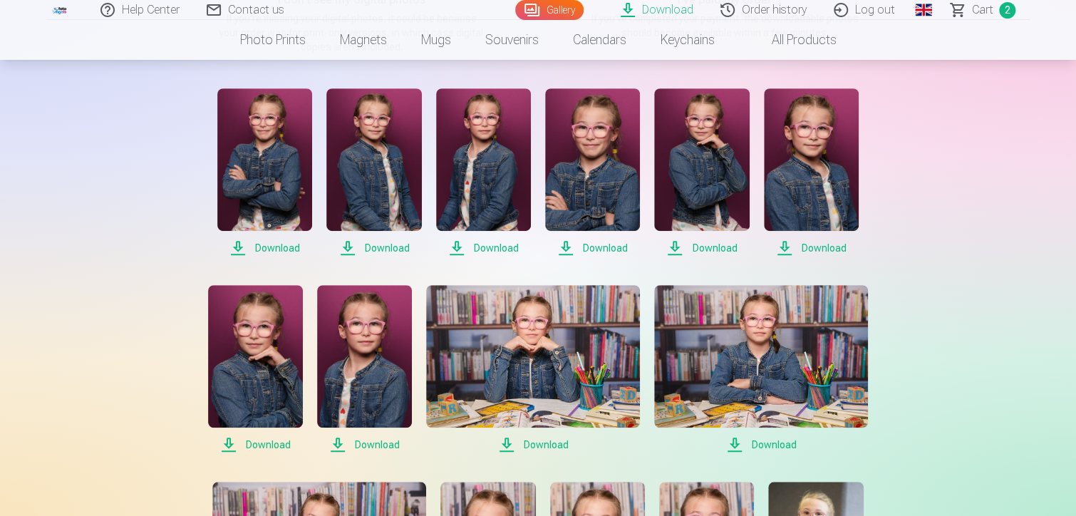
click at [813, 247] on span "Download" at bounding box center [811, 247] width 95 height 17
click at [268, 443] on span "Download" at bounding box center [255, 444] width 95 height 17
click at [375, 444] on span "Download" at bounding box center [364, 444] width 95 height 17
click at [553, 439] on span "Download" at bounding box center [533, 444] width 214 height 17
click at [775, 443] on span "Download" at bounding box center [761, 444] width 214 height 17
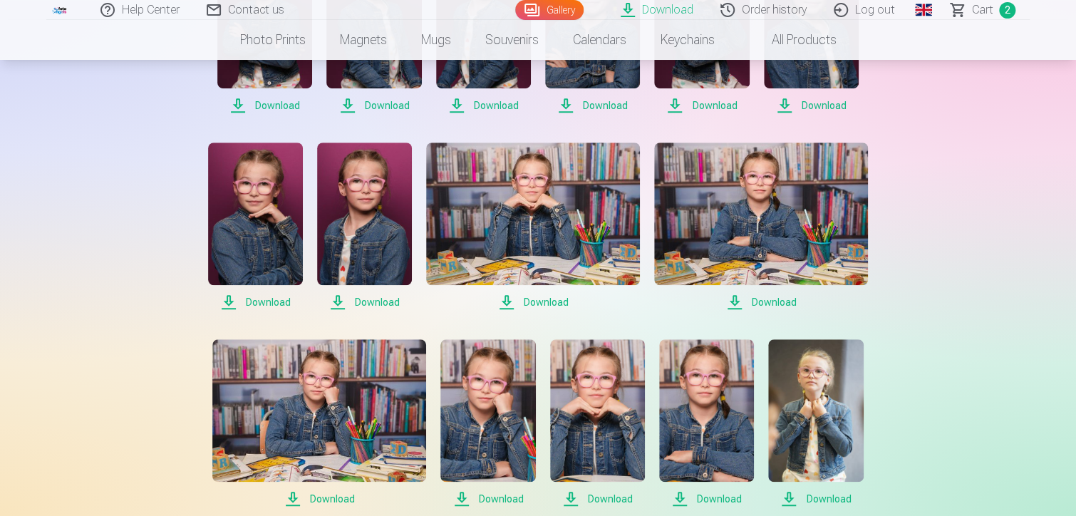
scroll to position [570, 0]
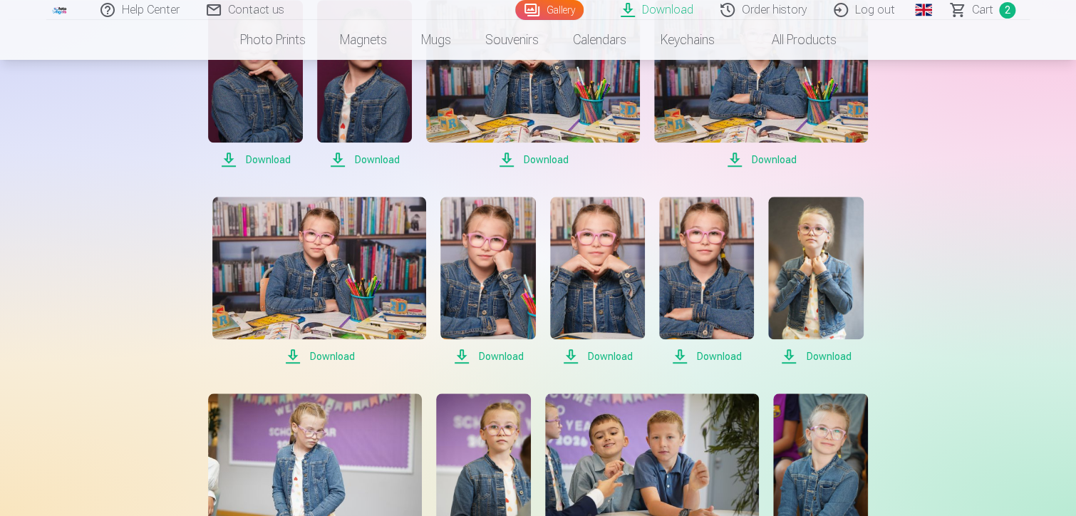
click at [331, 353] on span "Download" at bounding box center [319, 356] width 214 height 17
click at [492, 353] on span "Download" at bounding box center [487, 356] width 95 height 17
click at [599, 357] on span "Download" at bounding box center [597, 356] width 95 height 17
click at [717, 356] on span "Download" at bounding box center [706, 356] width 95 height 17
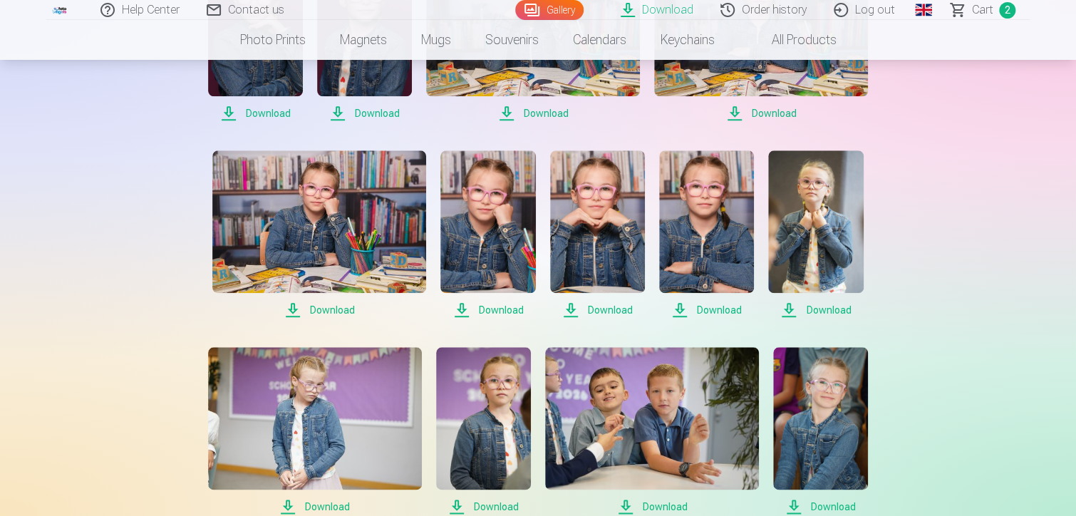
scroll to position [641, 0]
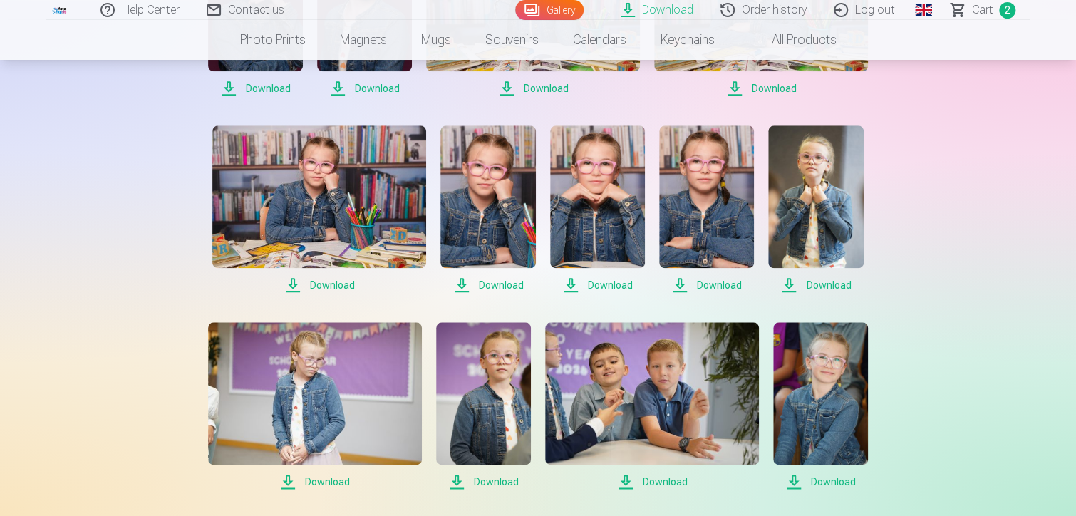
click at [1033, 296] on div "Help Center Contact us Gallery Download Order history Log out Global Latvian (l…" at bounding box center [538, 155] width 1076 height 1592
click at [827, 280] on span "Download" at bounding box center [815, 285] width 95 height 17
click at [327, 478] on span "Download" at bounding box center [315, 481] width 214 height 17
click at [474, 476] on span "Download" at bounding box center [483, 481] width 95 height 17
click at [847, 482] on span "Download" at bounding box center [820, 481] width 95 height 17
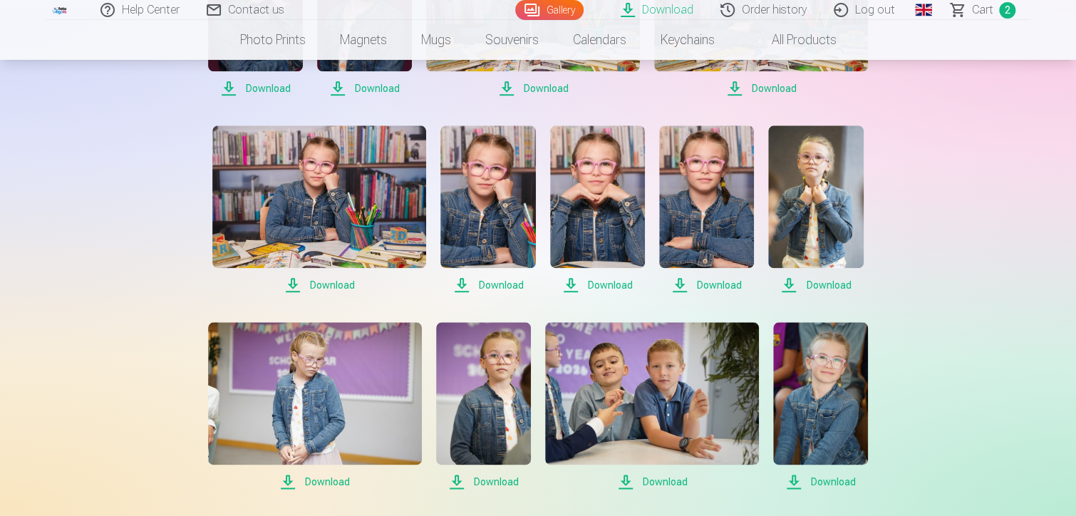
click at [1037, 289] on div "Help Center Contact us Gallery Download Order history Log out Global Latvian (l…" at bounding box center [538, 155] width 1076 height 1592
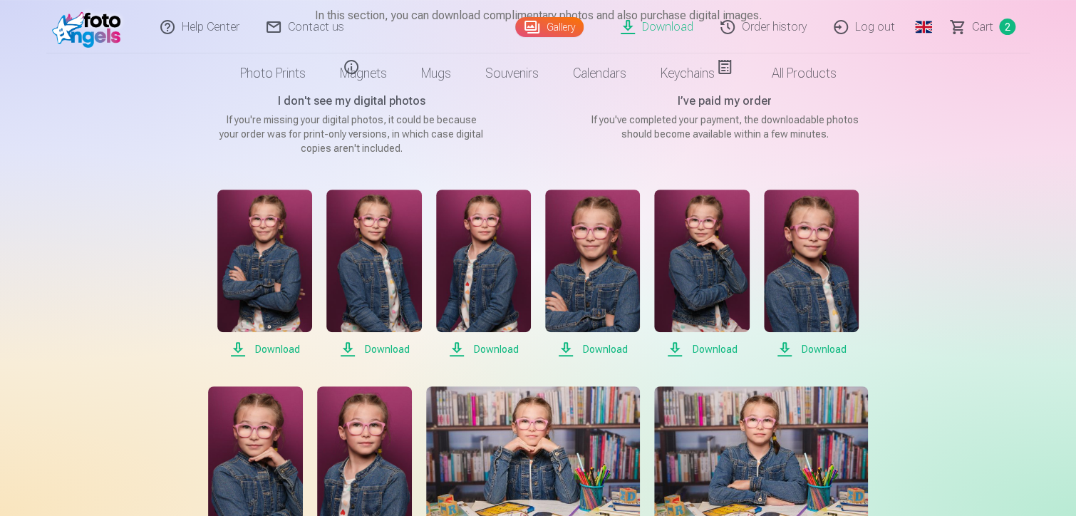
scroll to position [0, 0]
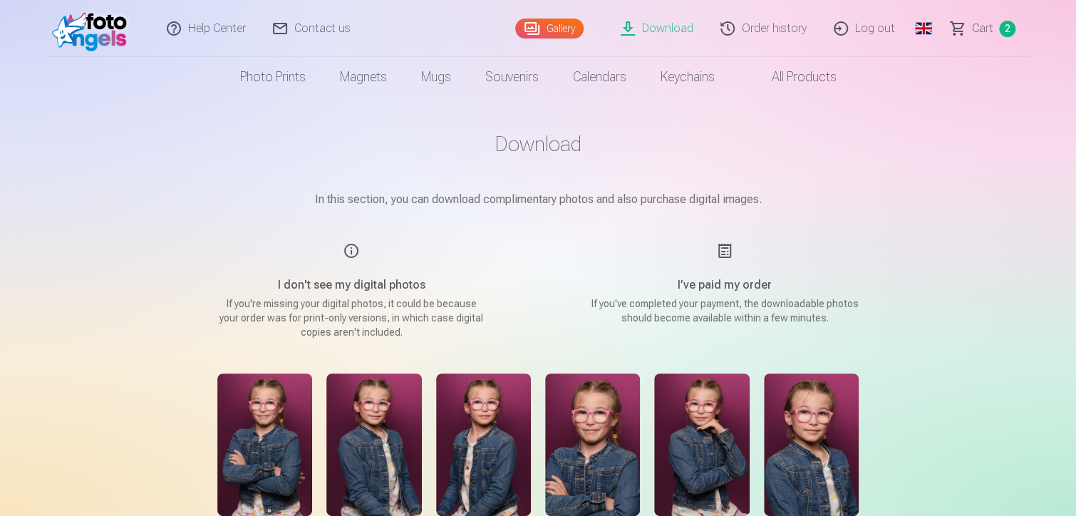
drag, startPoint x: 711, startPoint y: 275, endPoint x: 723, endPoint y: 242, distance: 35.6
click at [723, 242] on div "I’ve paid my order If you've completed your payment, the downloadable photos sh…" at bounding box center [724, 290] width 339 height 97
drag, startPoint x: 723, startPoint y: 242, endPoint x: 647, endPoint y: 307, distance: 100.6
click at [647, 307] on p "If you've completed your payment, the downloadable photos should become availab…" at bounding box center [724, 310] width 271 height 29
drag, startPoint x: 647, startPoint y: 307, endPoint x: 868, endPoint y: 279, distance: 222.8
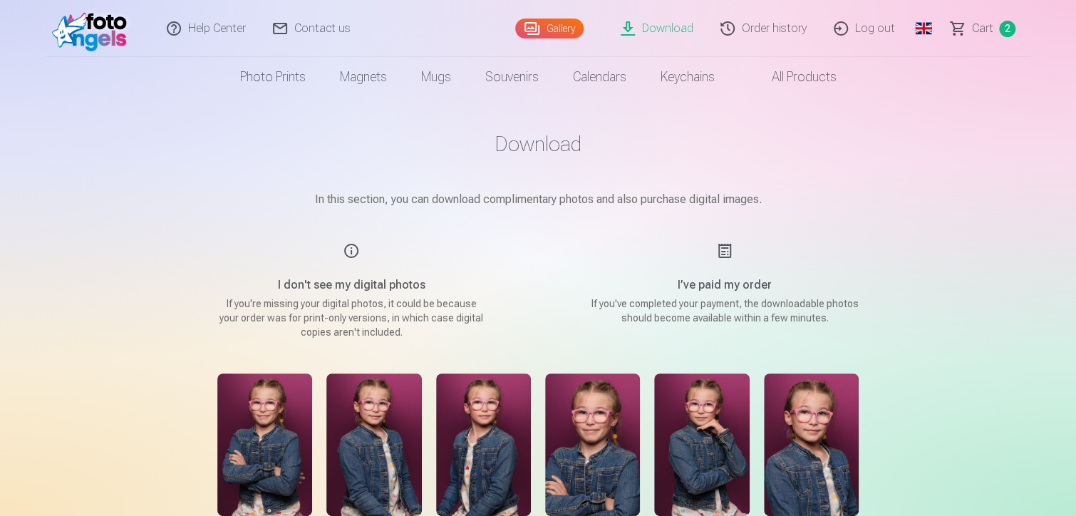
click at [799, 78] on link "All products" at bounding box center [793, 77] width 122 height 40
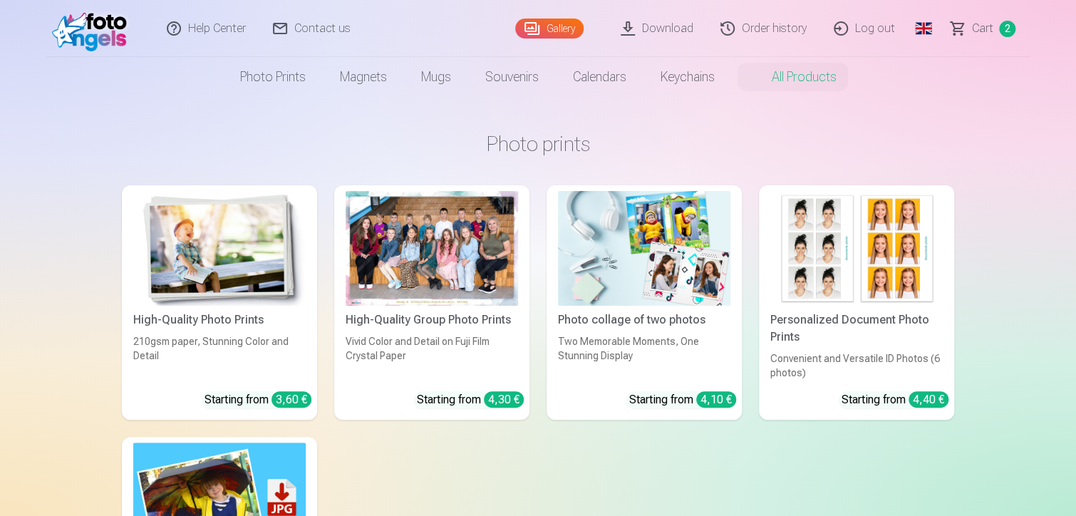
click at [971, 33] on link "Сart 2" at bounding box center [984, 28] width 92 height 57
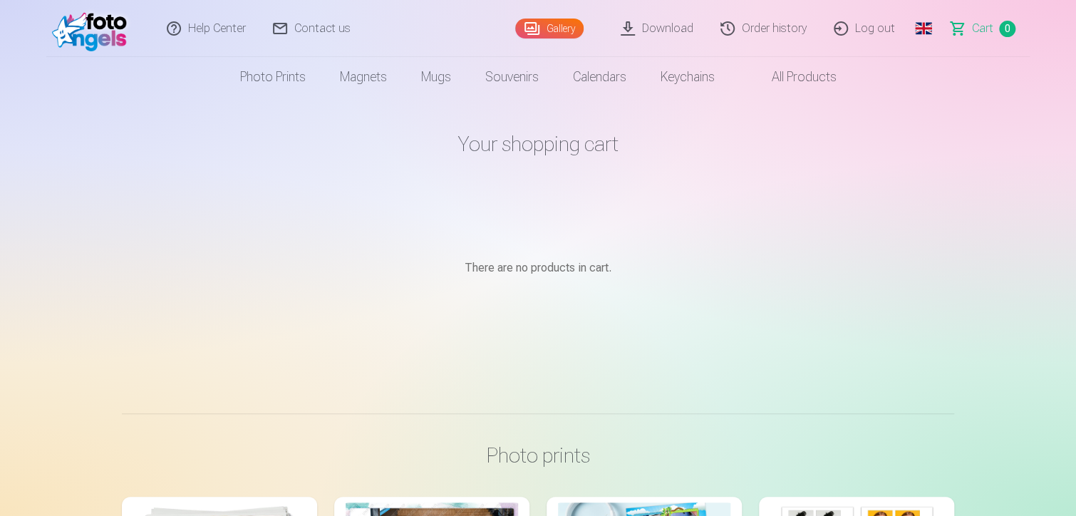
click at [788, 76] on link "All products" at bounding box center [793, 77] width 122 height 40
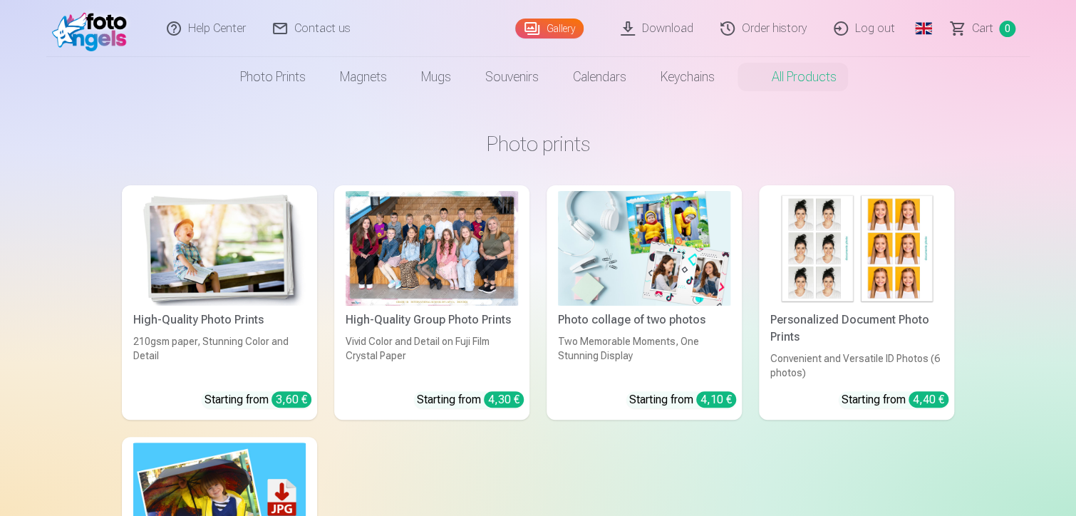
click at [678, 28] on link "Download" at bounding box center [658, 28] width 100 height 57
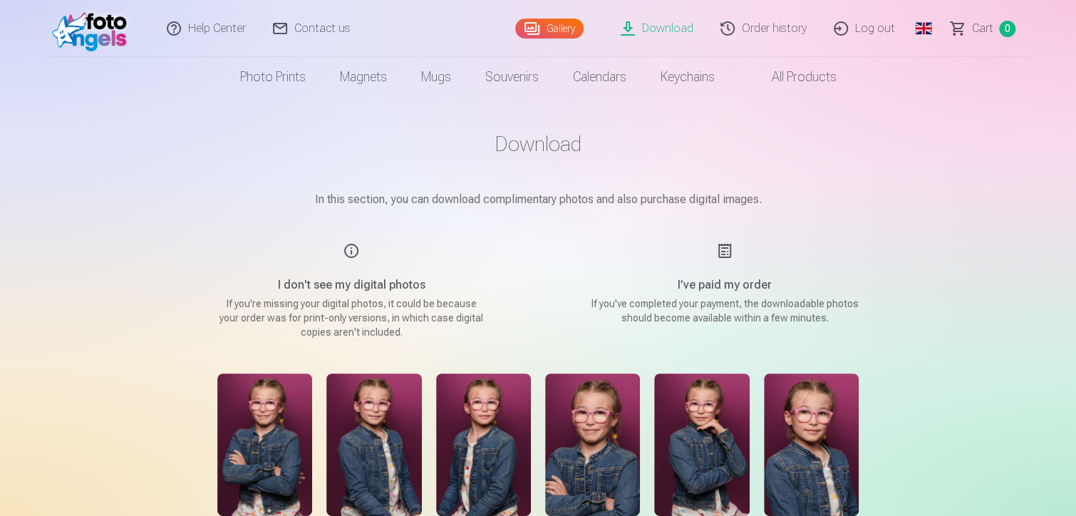
click at [778, 18] on link "Order history" at bounding box center [764, 28] width 113 height 57
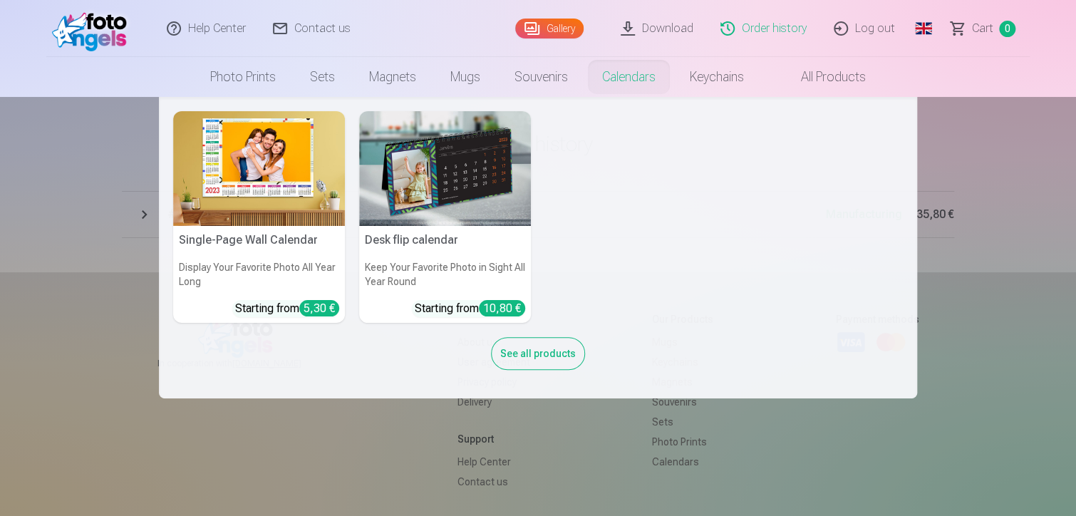
click at [554, 358] on div "See all products" at bounding box center [538, 353] width 94 height 33
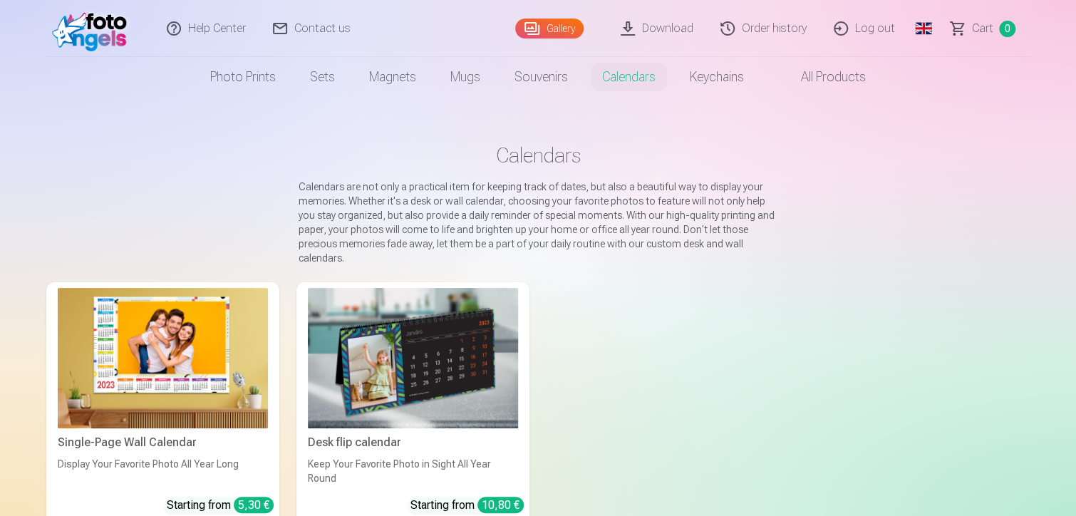
click at [544, 24] on link "Gallery" at bounding box center [549, 29] width 68 height 20
